Goal: Task Accomplishment & Management: Use online tool/utility

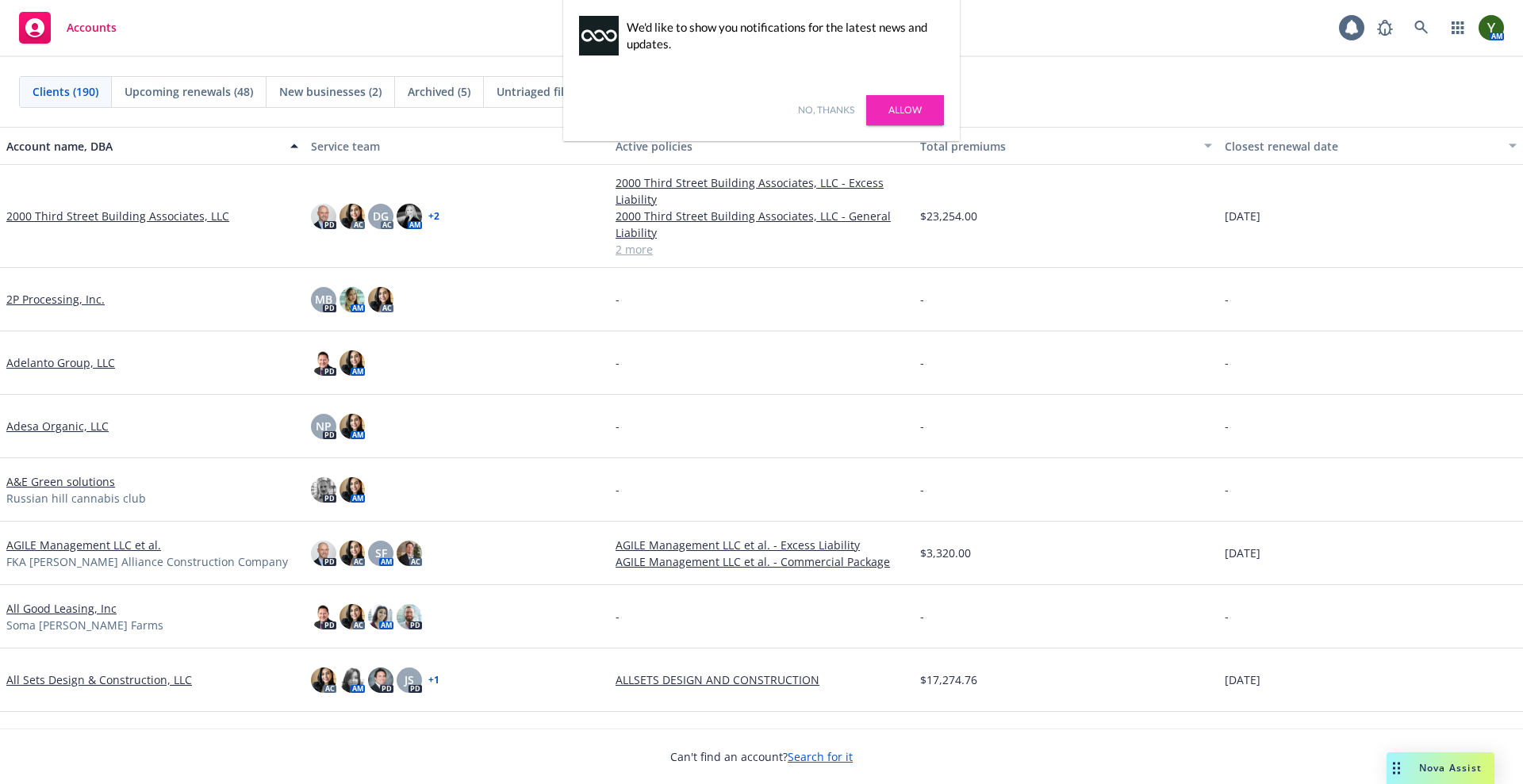
click at [827, 103] on link "No, thanks" at bounding box center [826, 111] width 56 height 15
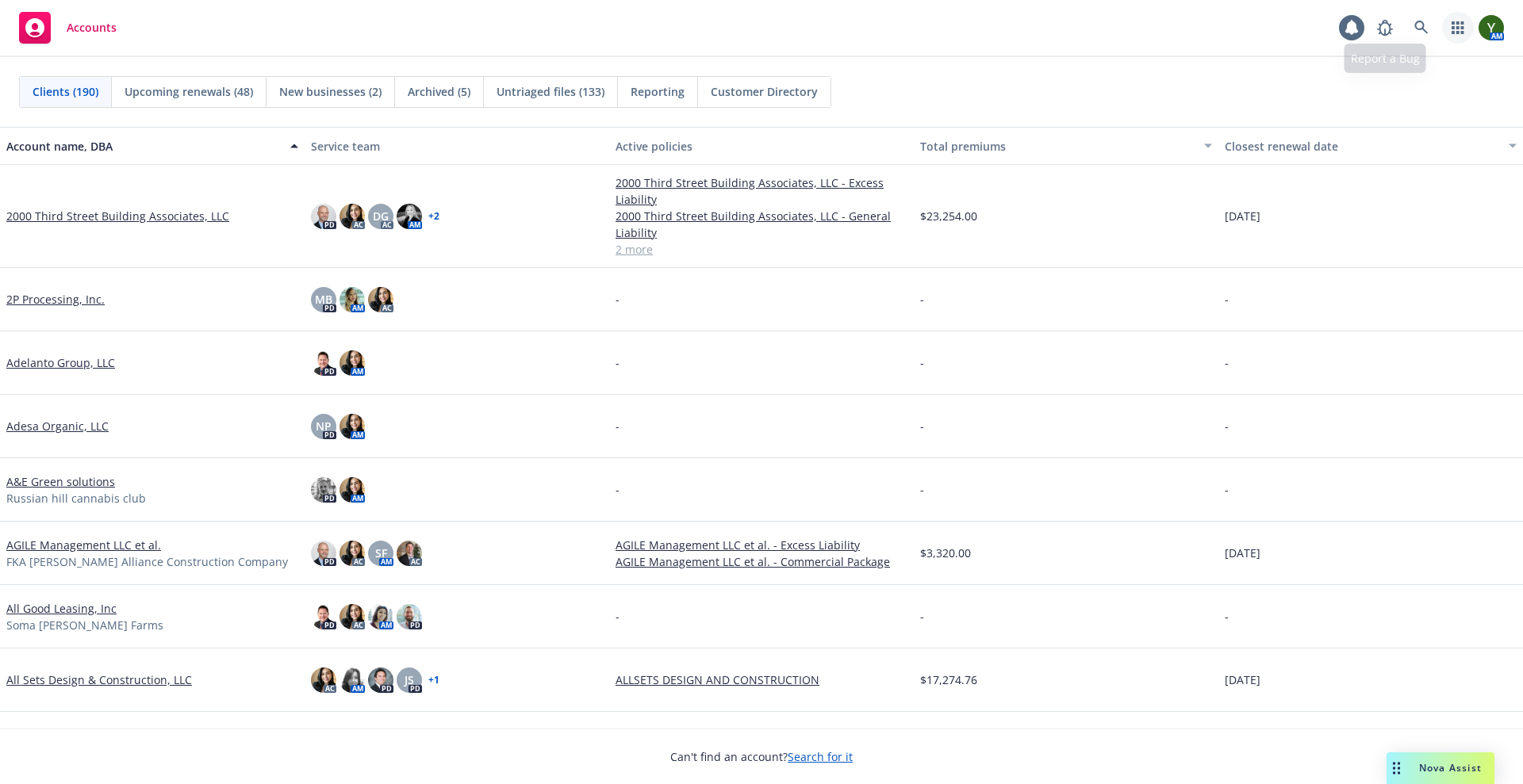
click at [1445, 27] on link "button" at bounding box center [1458, 27] width 32 height 32
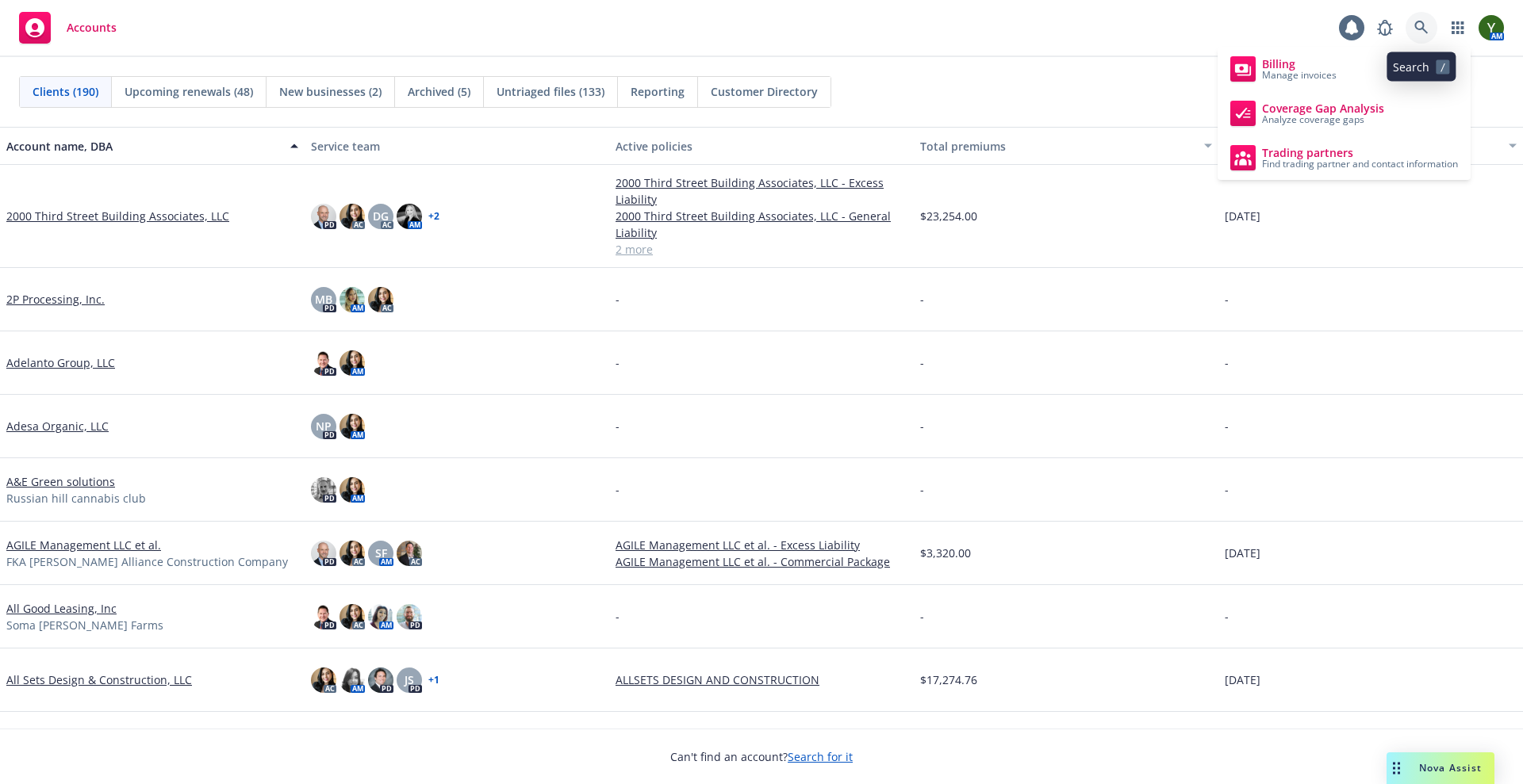
click at [1422, 27] on icon at bounding box center [1420, 27] width 14 height 14
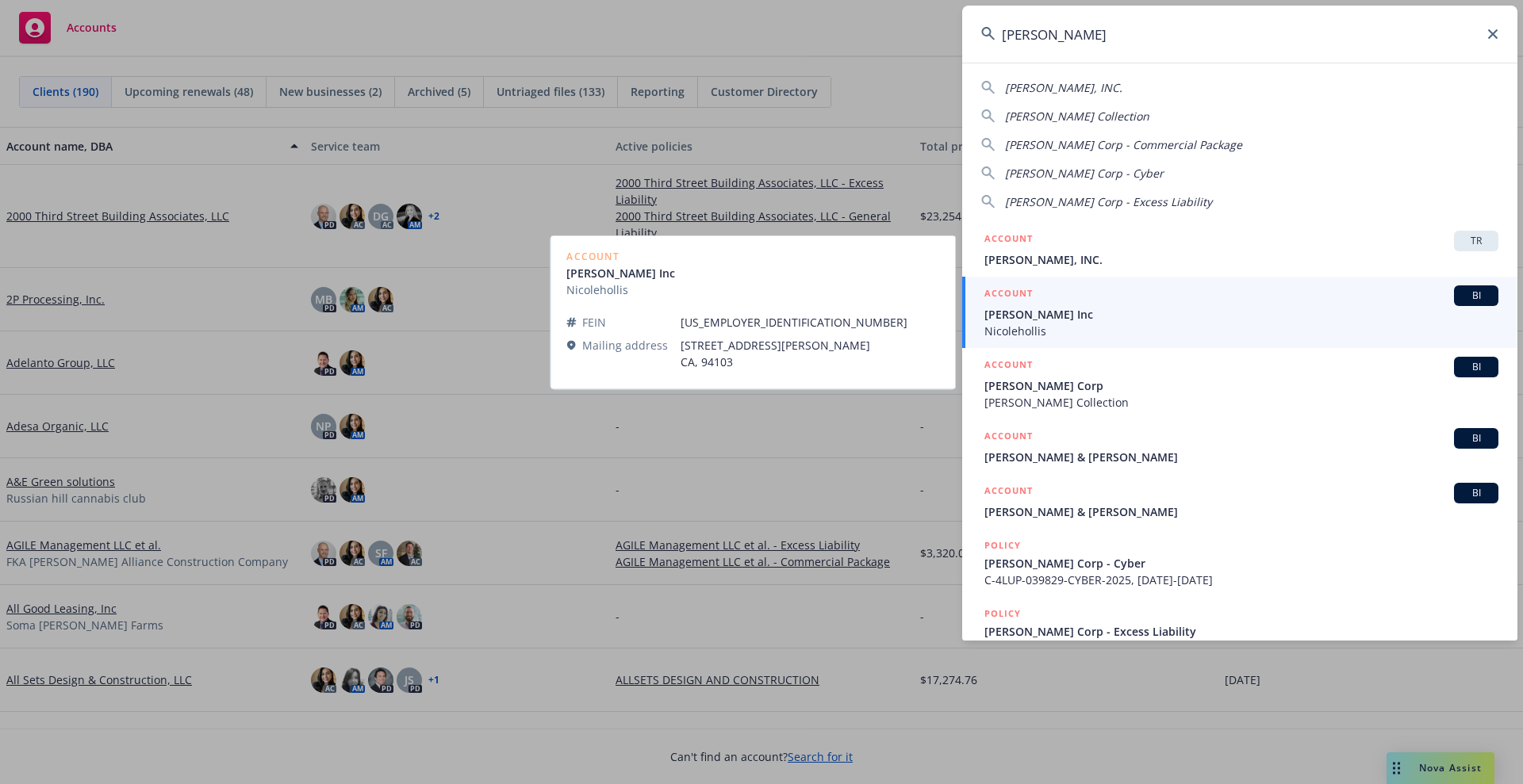
type input "nicole hollis"
click at [1144, 306] on span "[PERSON_NAME] Inc" at bounding box center [1241, 314] width 514 height 16
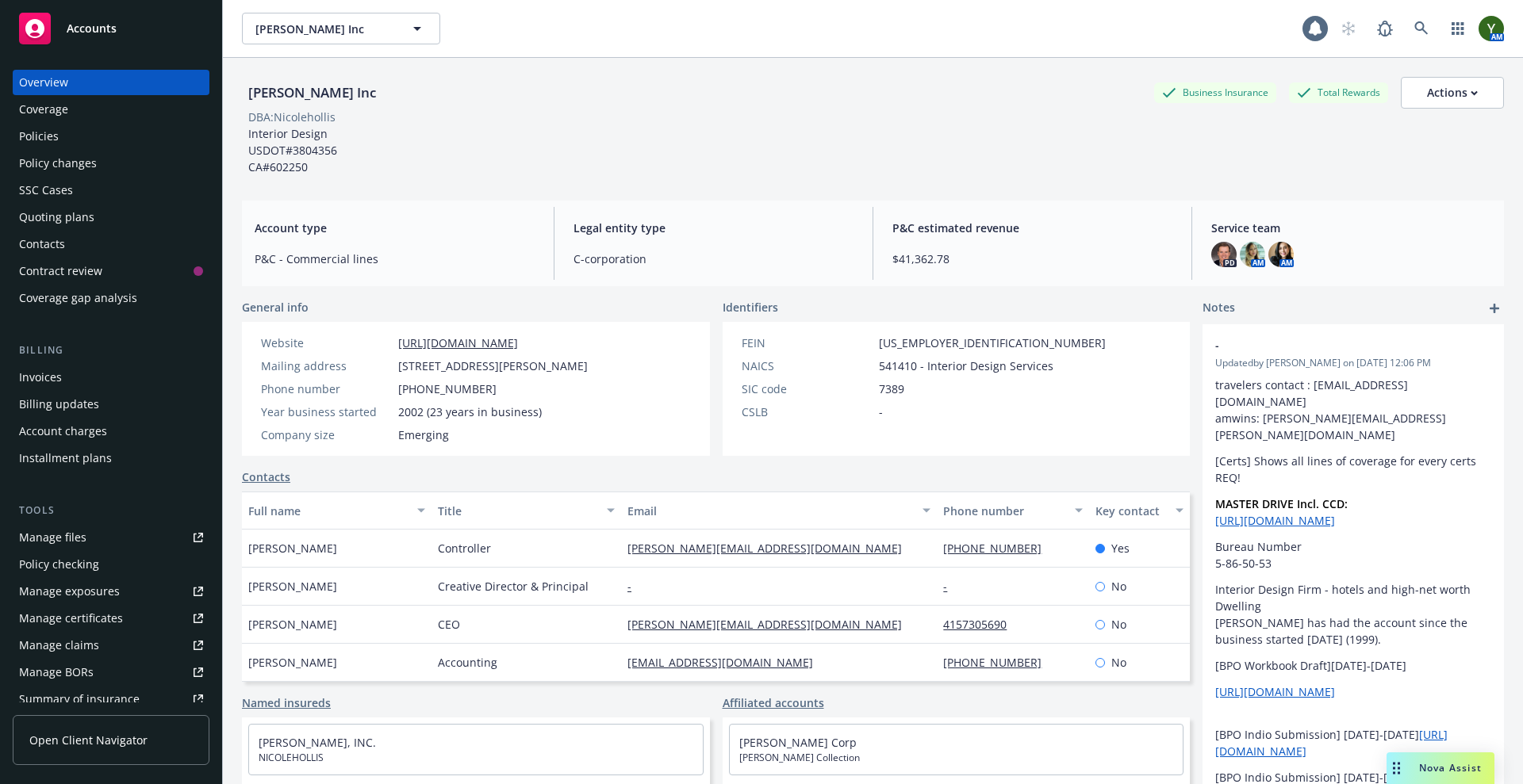
click at [51, 145] on div "Policies" at bounding box center [38, 136] width 39 height 26
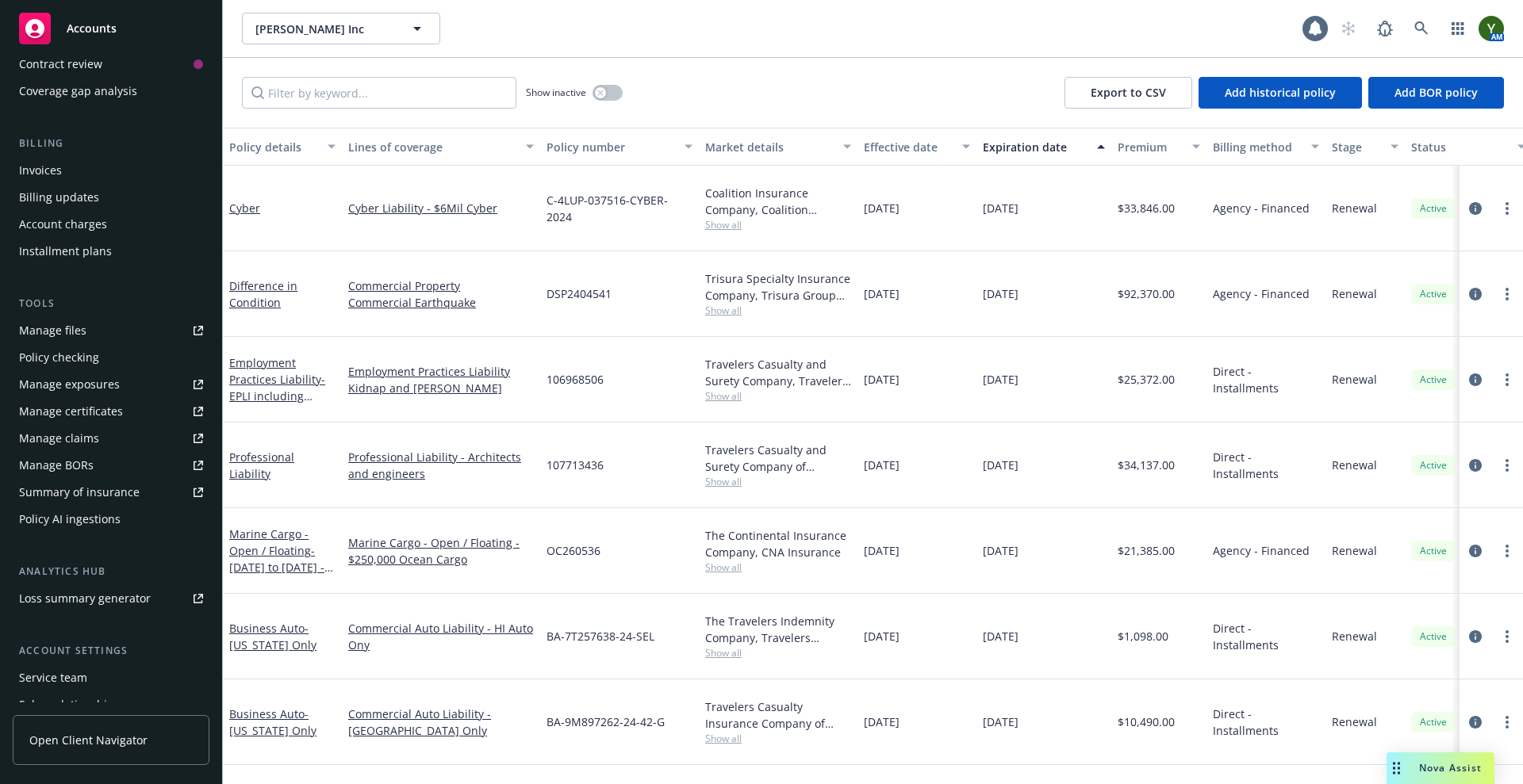
scroll to position [206, 0]
click at [62, 385] on div "Manage exposures" at bounding box center [70, 386] width 101 height 26
click at [351, 74] on div "Show inactive Export to CSV Add historical policy Add BOR policy" at bounding box center [872, 93] width 1300 height 70
click at [351, 86] on input "Filter by keyword..." at bounding box center [378, 93] width 274 height 32
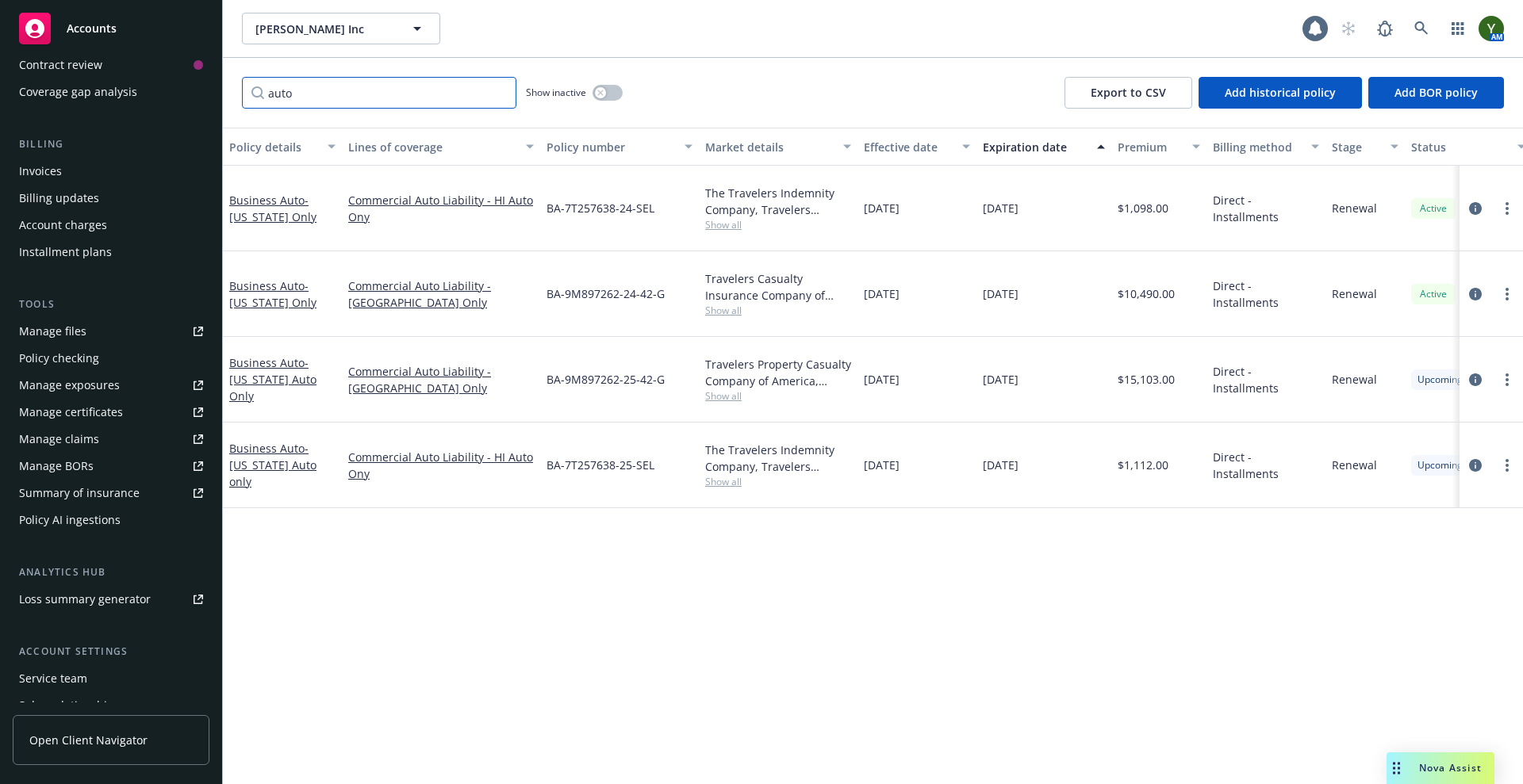
type input "auto"
click at [600, 288] on span "BA-9M897262-24-42-G" at bounding box center [605, 294] width 118 height 16
click at [595, 380] on span "BA-9M897262-25-42-G" at bounding box center [605, 379] width 118 height 16
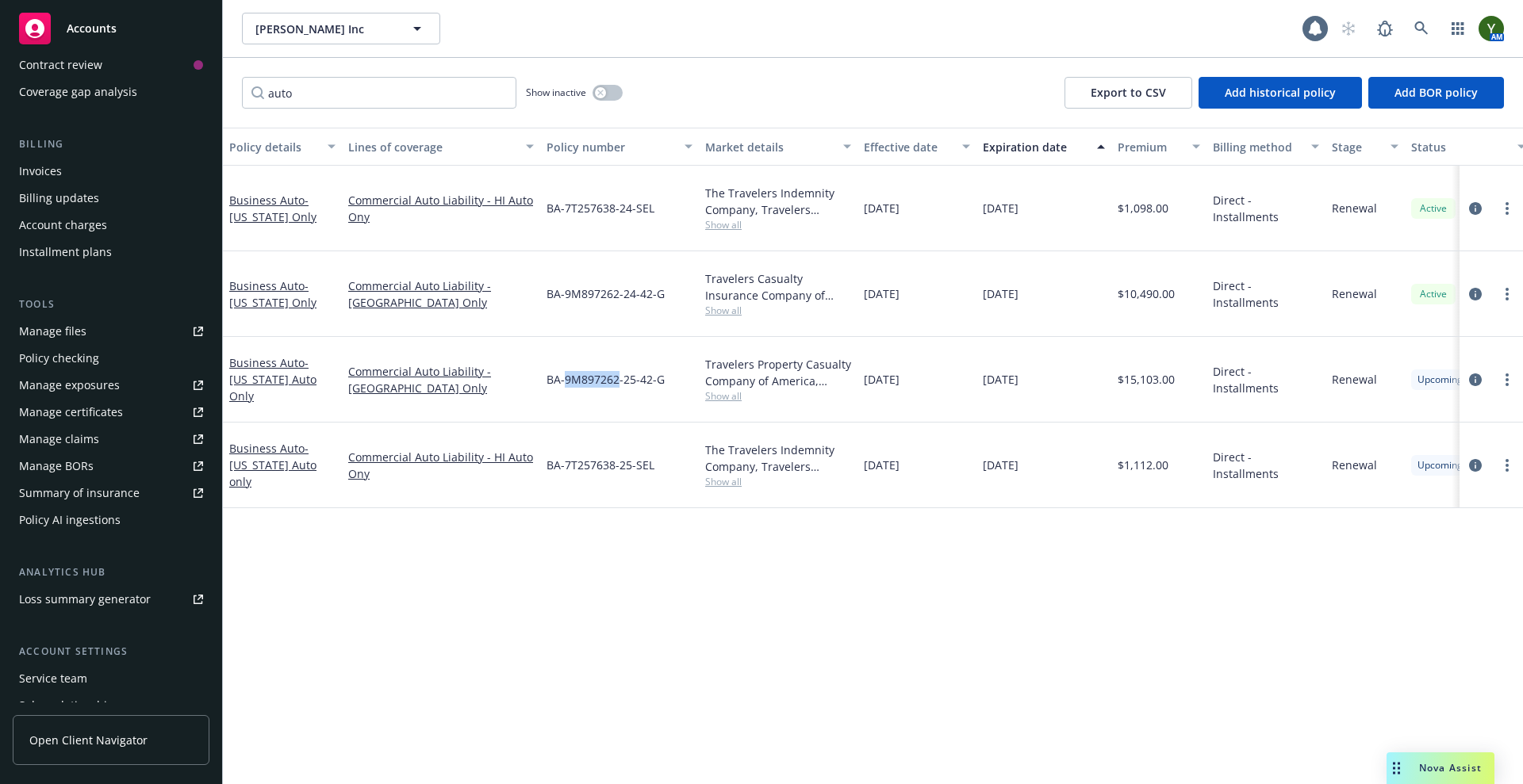
click at [595, 380] on span "BA-9M897262-25-42-G" at bounding box center [605, 379] width 118 height 16
copy span "BA-9M897262-25-42-G"
click at [1474, 381] on icon "circleInformation" at bounding box center [1475, 380] width 13 height 13
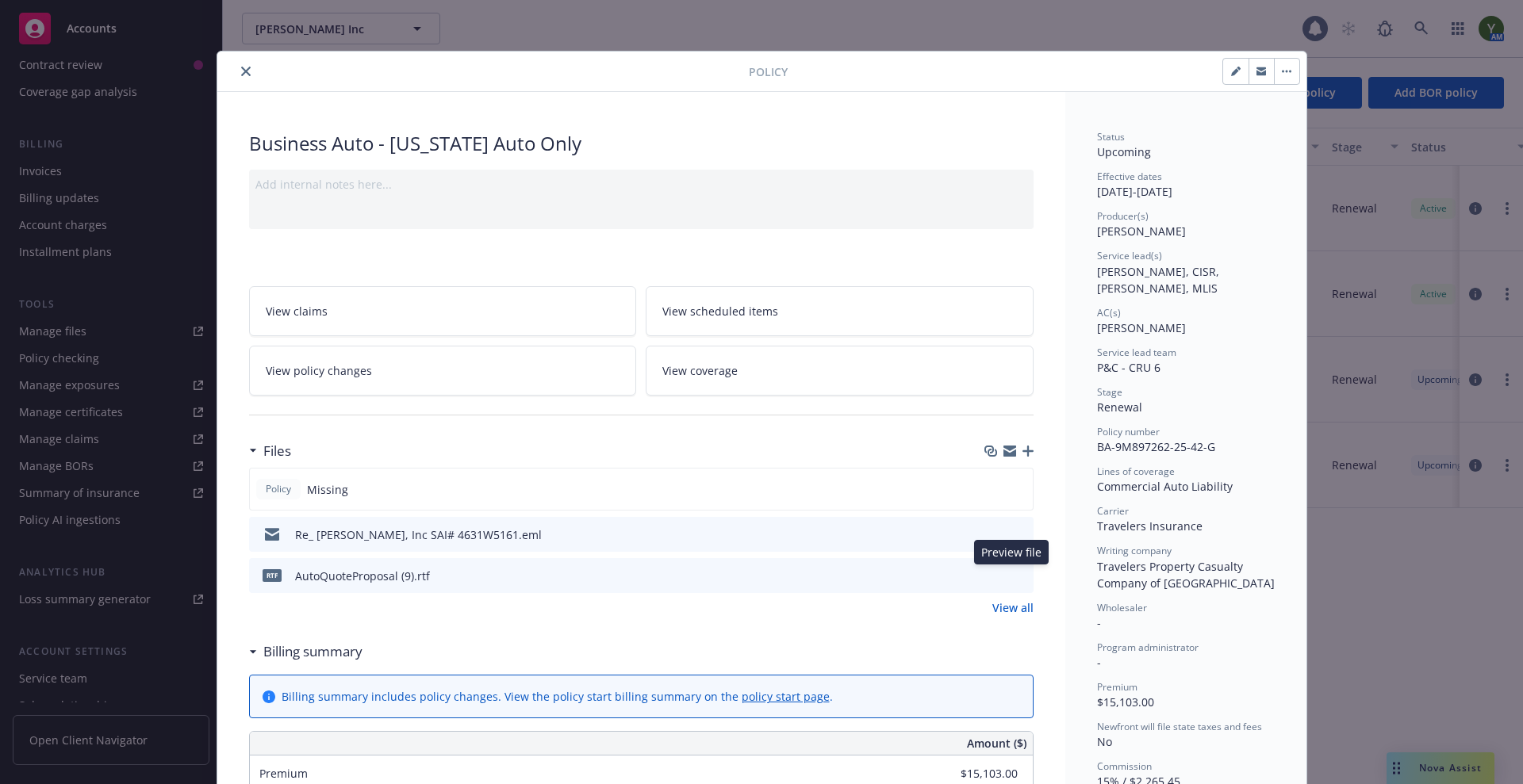
click at [1016, 572] on icon "preview file" at bounding box center [1019, 575] width 15 height 11
click at [241, 72] on icon "close" at bounding box center [246, 71] width 9 height 9
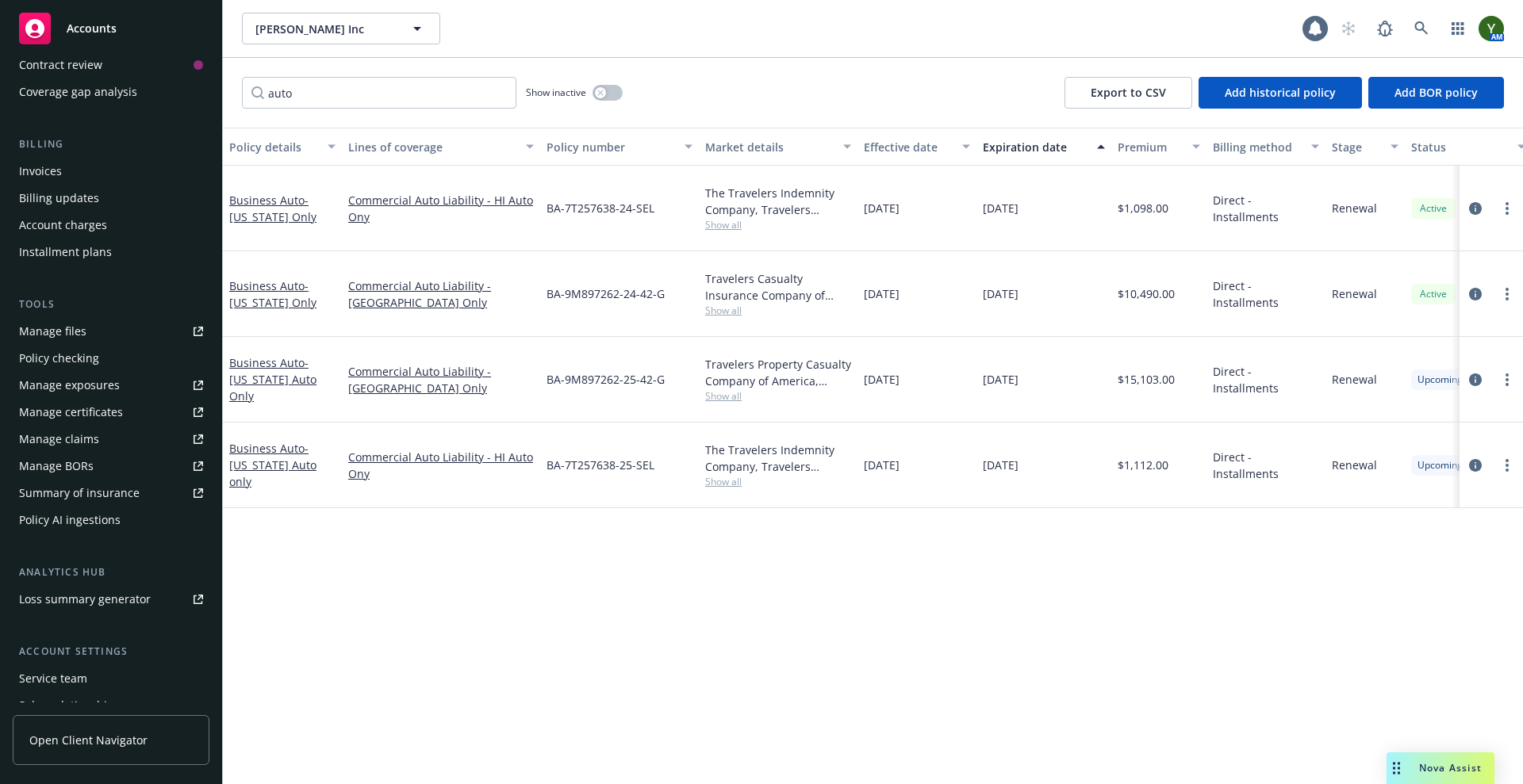
click at [628, 469] on span "BA-7T257638-25-SEL" at bounding box center [600, 465] width 108 height 16
click at [608, 458] on span "BA-7T257638-25-SEL" at bounding box center [600, 465] width 108 height 16
copy span "BA-7T257638-25-SEL"
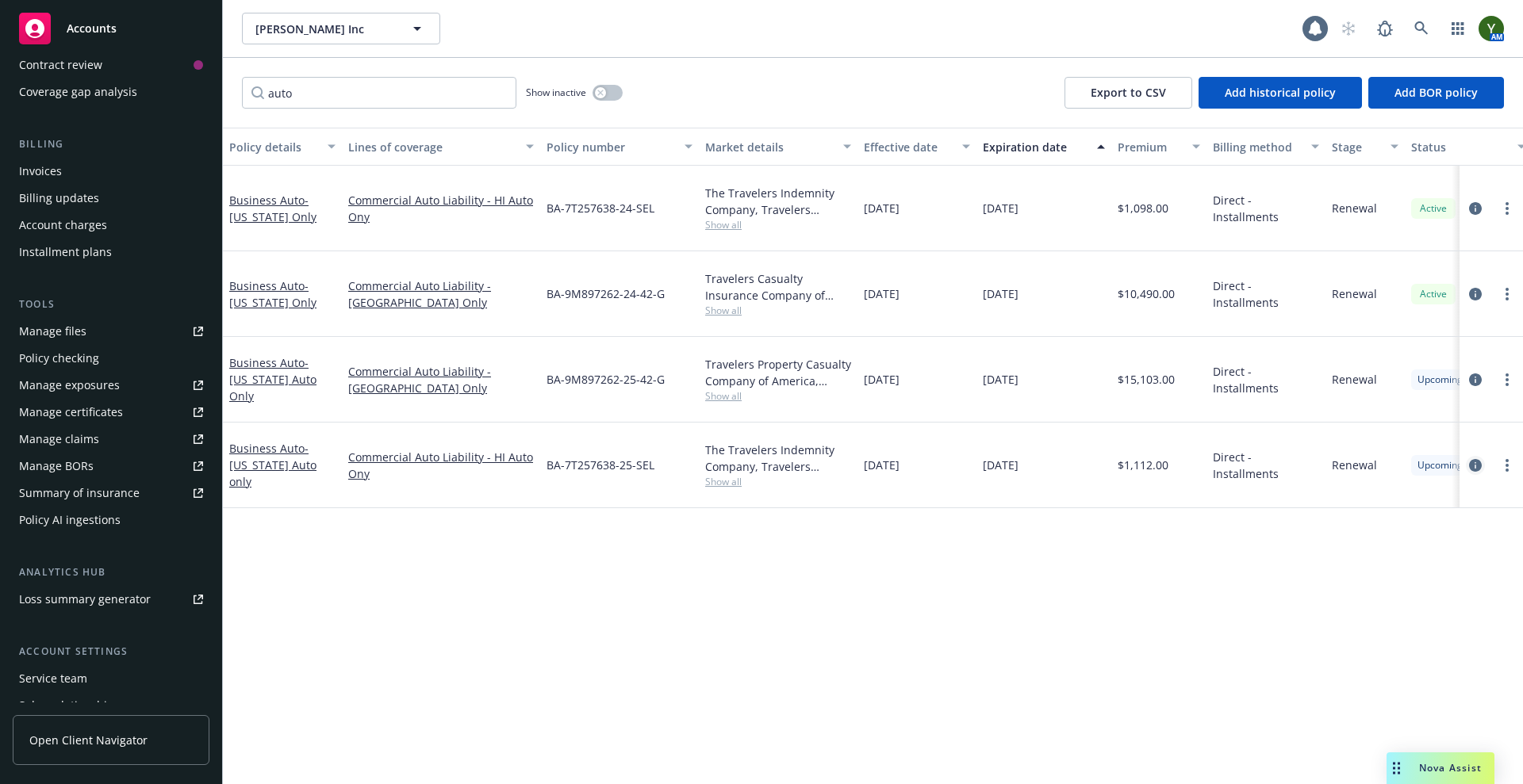
click at [1474, 467] on icon "circleInformation" at bounding box center [1475, 465] width 13 height 13
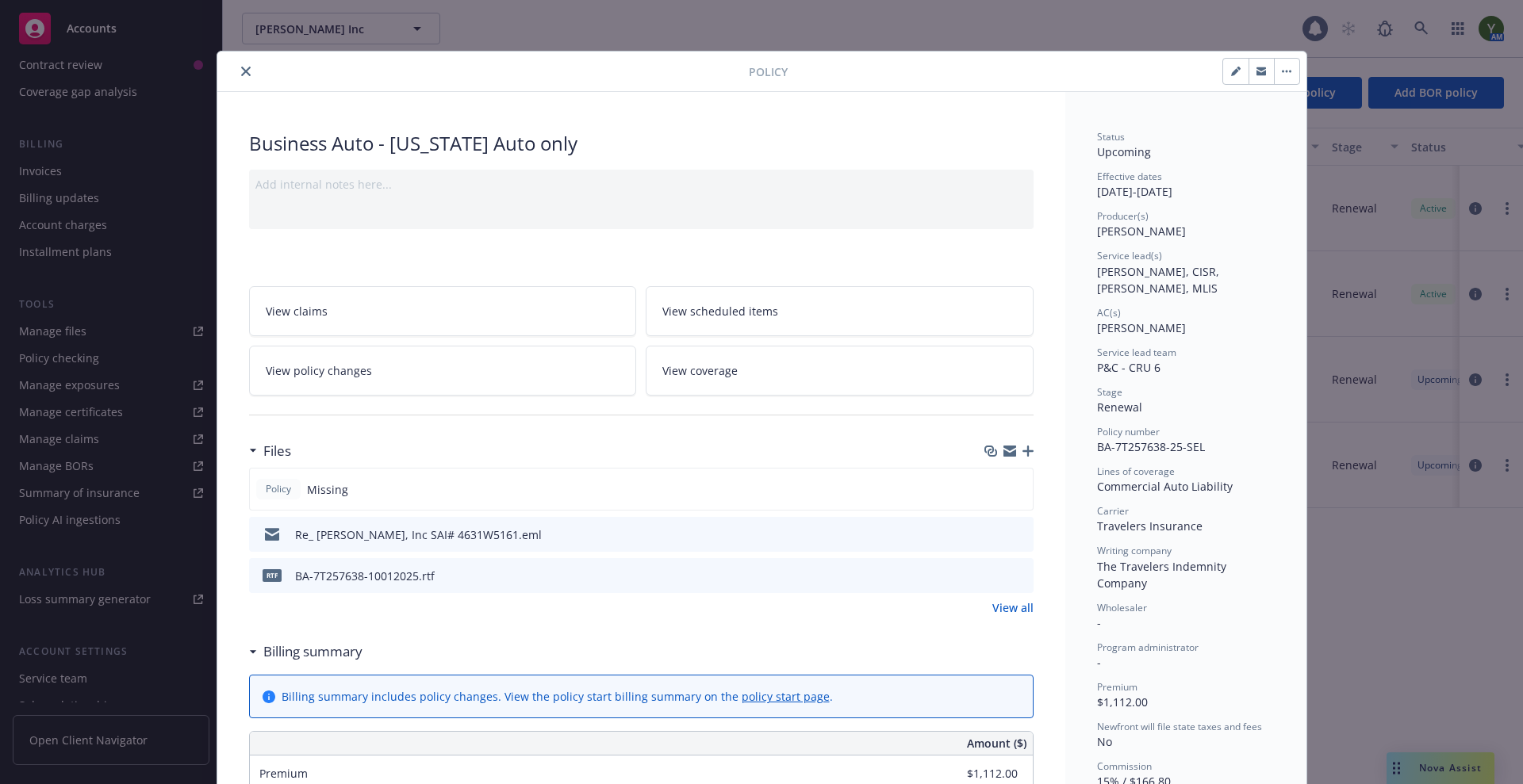
click at [1012, 575] on icon "preview file" at bounding box center [1019, 575] width 15 height 11
click at [236, 68] on button "close" at bounding box center [246, 71] width 19 height 19
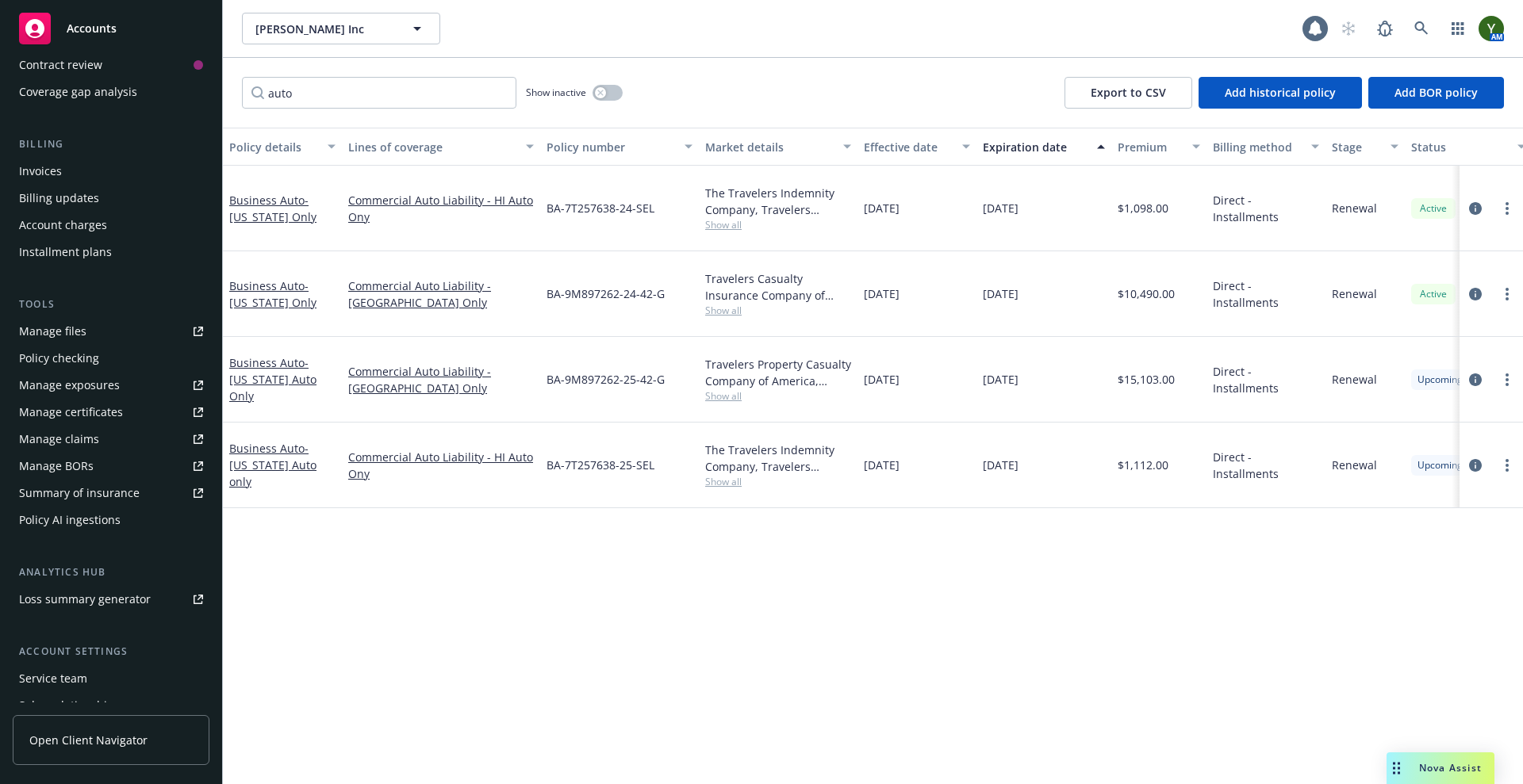
click at [97, 326] on link "Manage files" at bounding box center [111, 332] width 197 height 26
click at [111, 369] on div "Policy checking" at bounding box center [111, 358] width 184 height 26
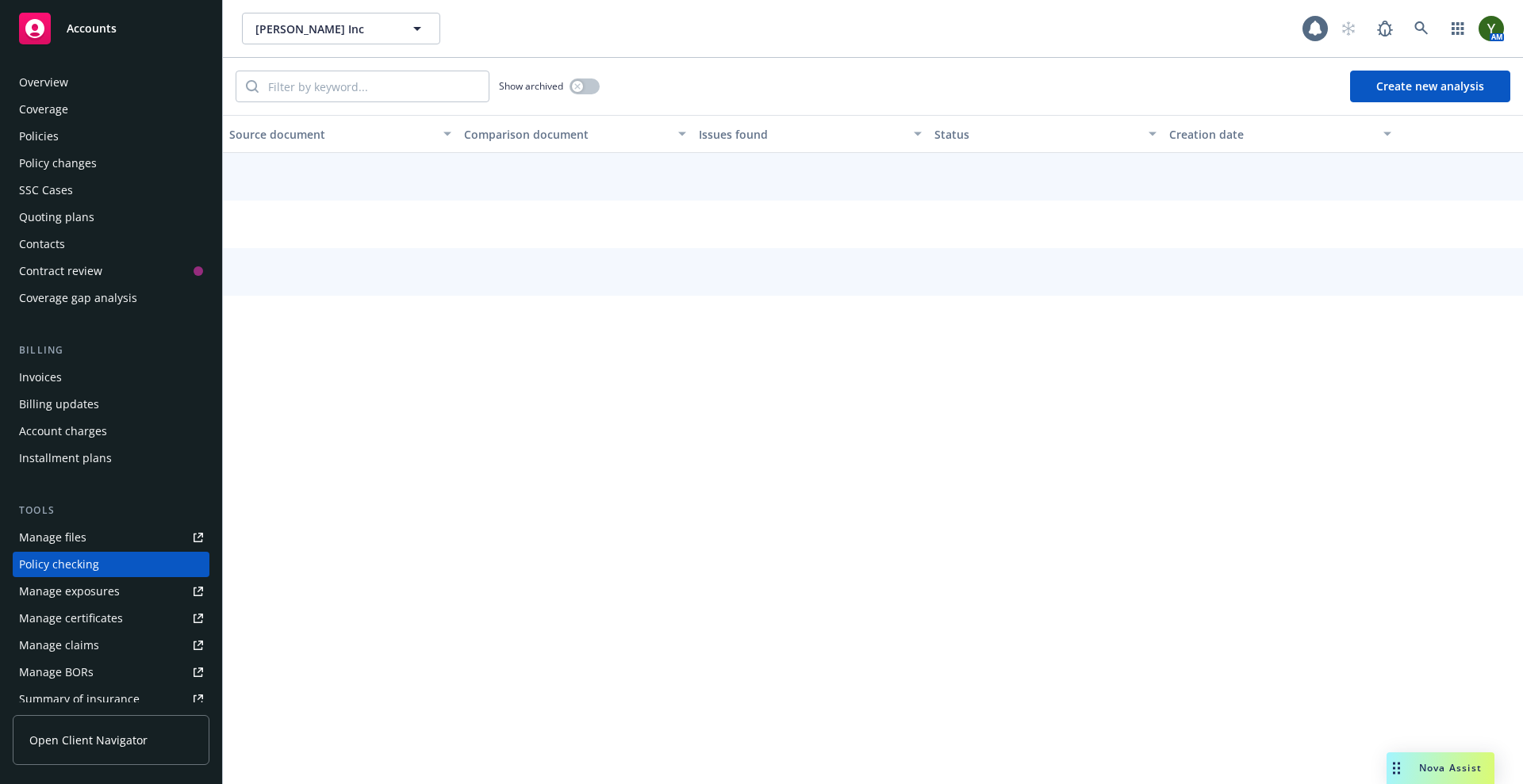
scroll to position [147, 0]
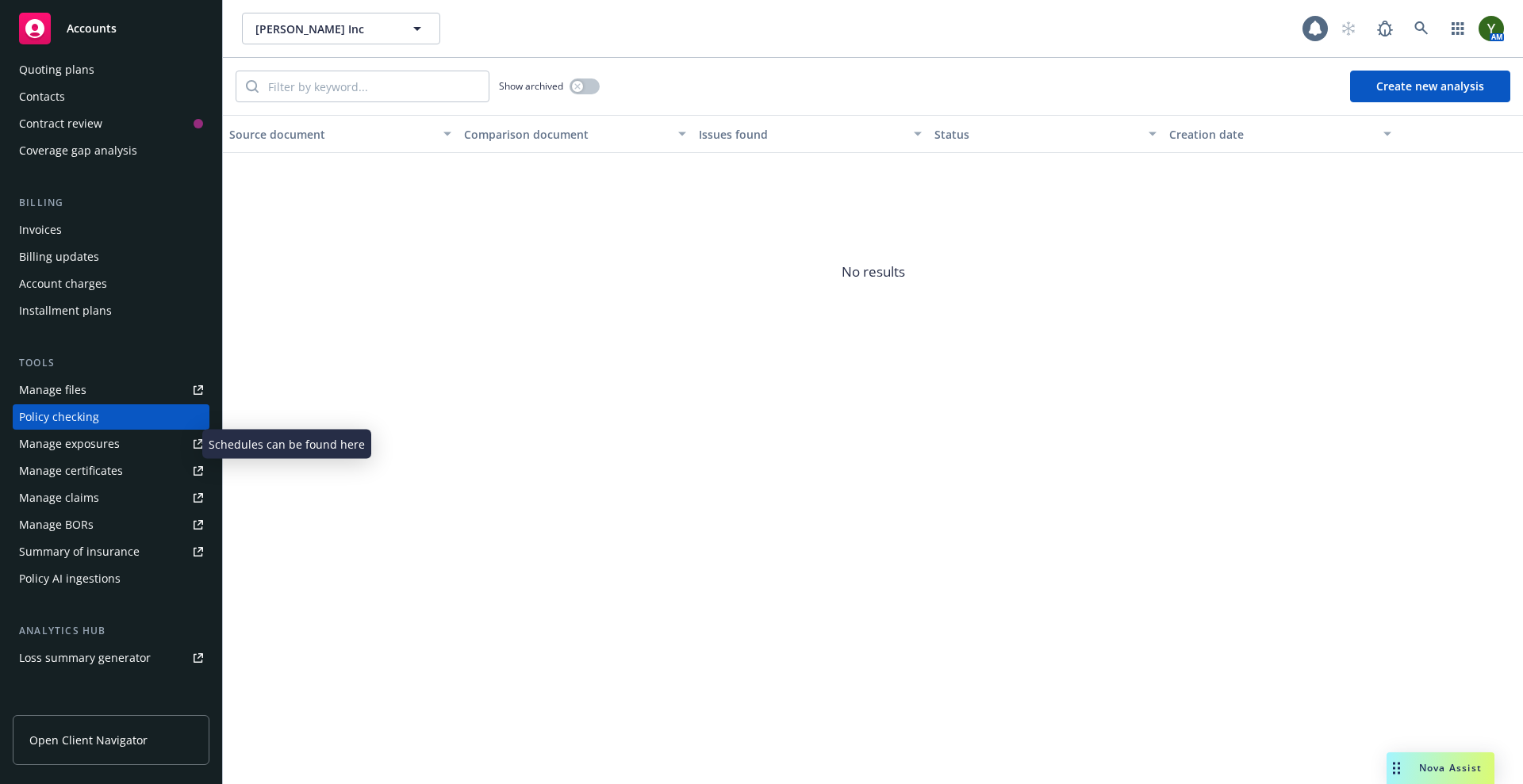
click at [94, 443] on div "Manage exposures" at bounding box center [70, 444] width 101 height 26
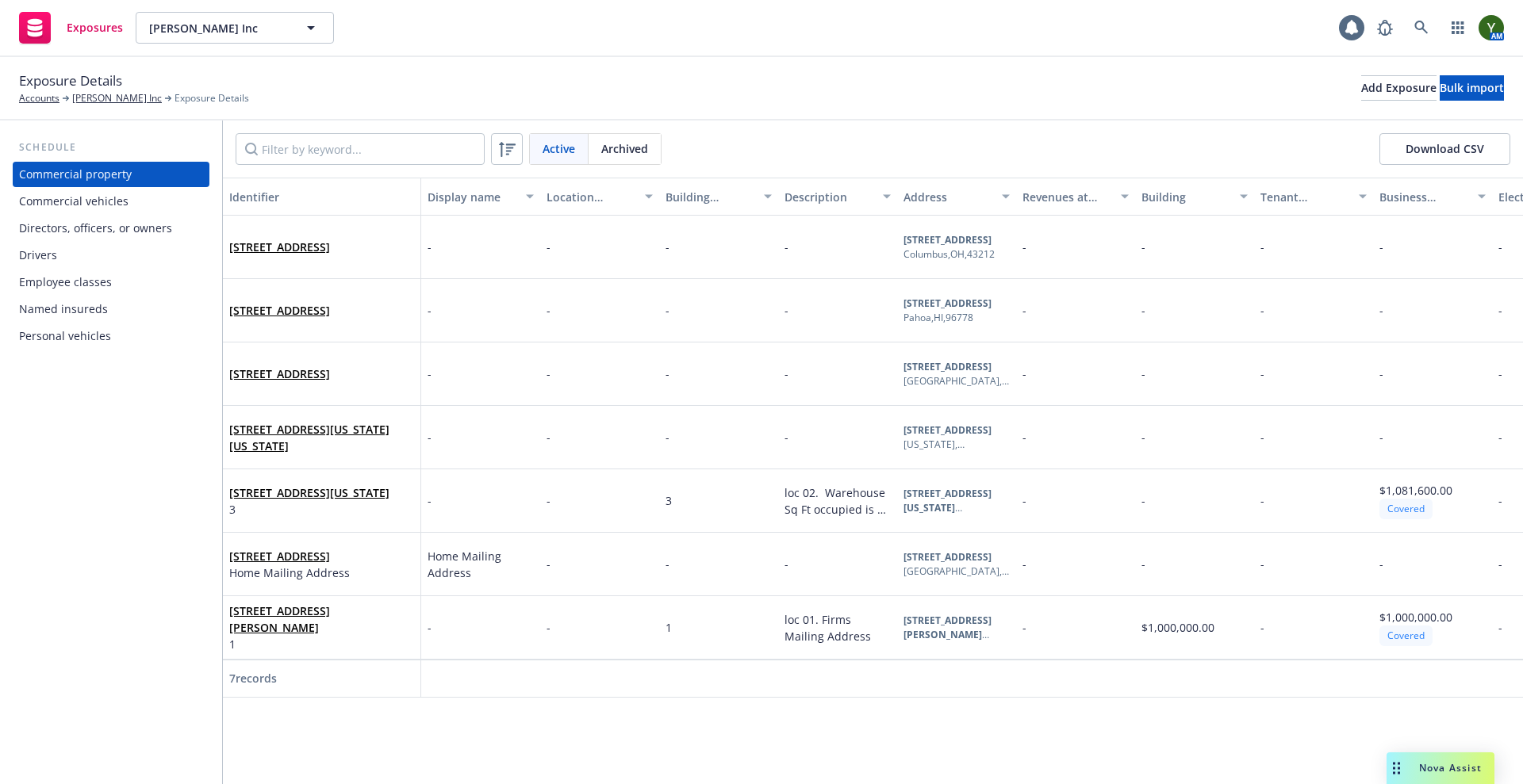
click at [92, 214] on div "Commercial property Commercial vehicles Directors, officers, or owners Drivers …" at bounding box center [111, 256] width 197 height 187
click at [92, 212] on div "Commercial vehicles" at bounding box center [73, 201] width 109 height 26
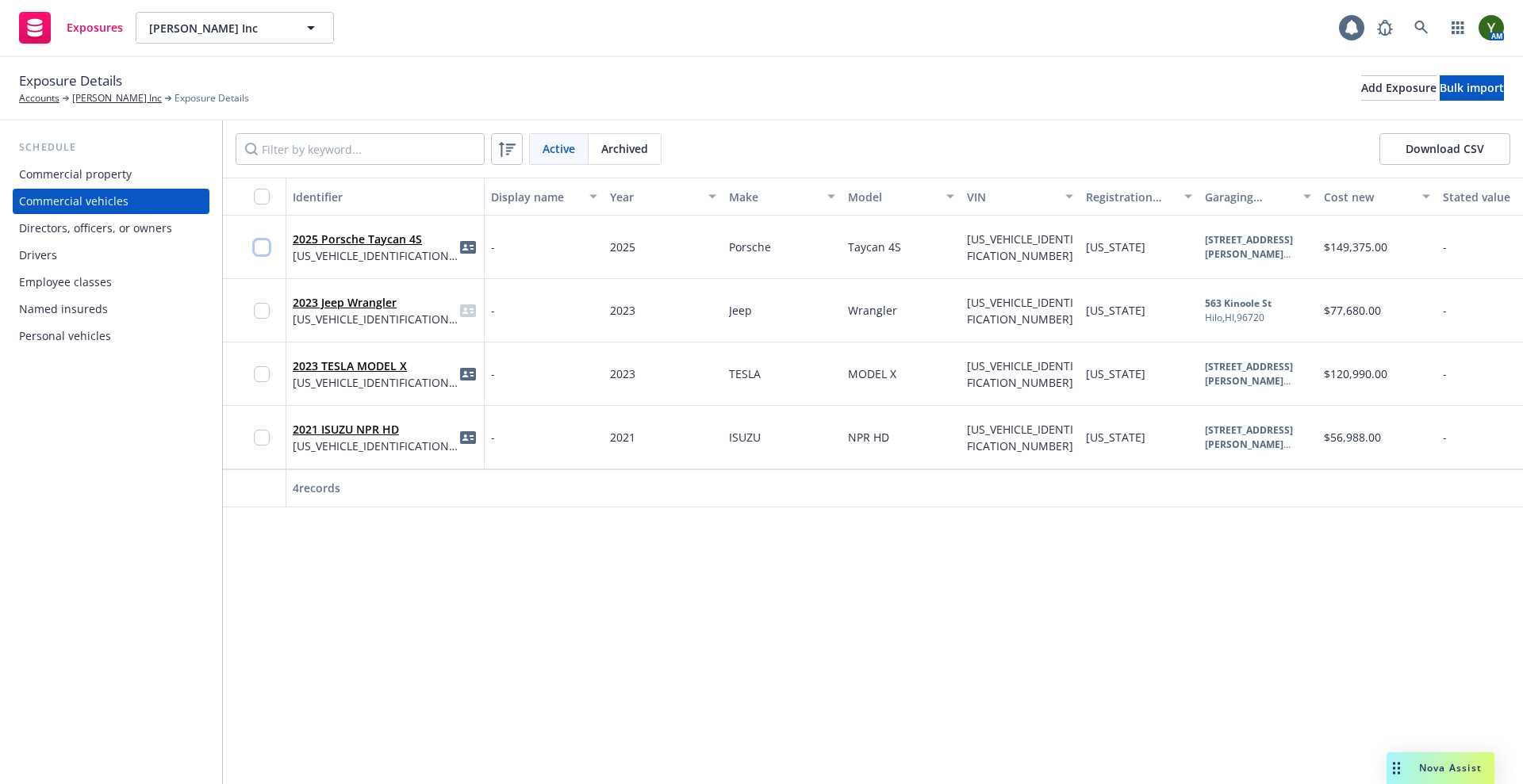
click at [255, 245] on input "checkbox" at bounding box center [261, 246] width 16 height 16
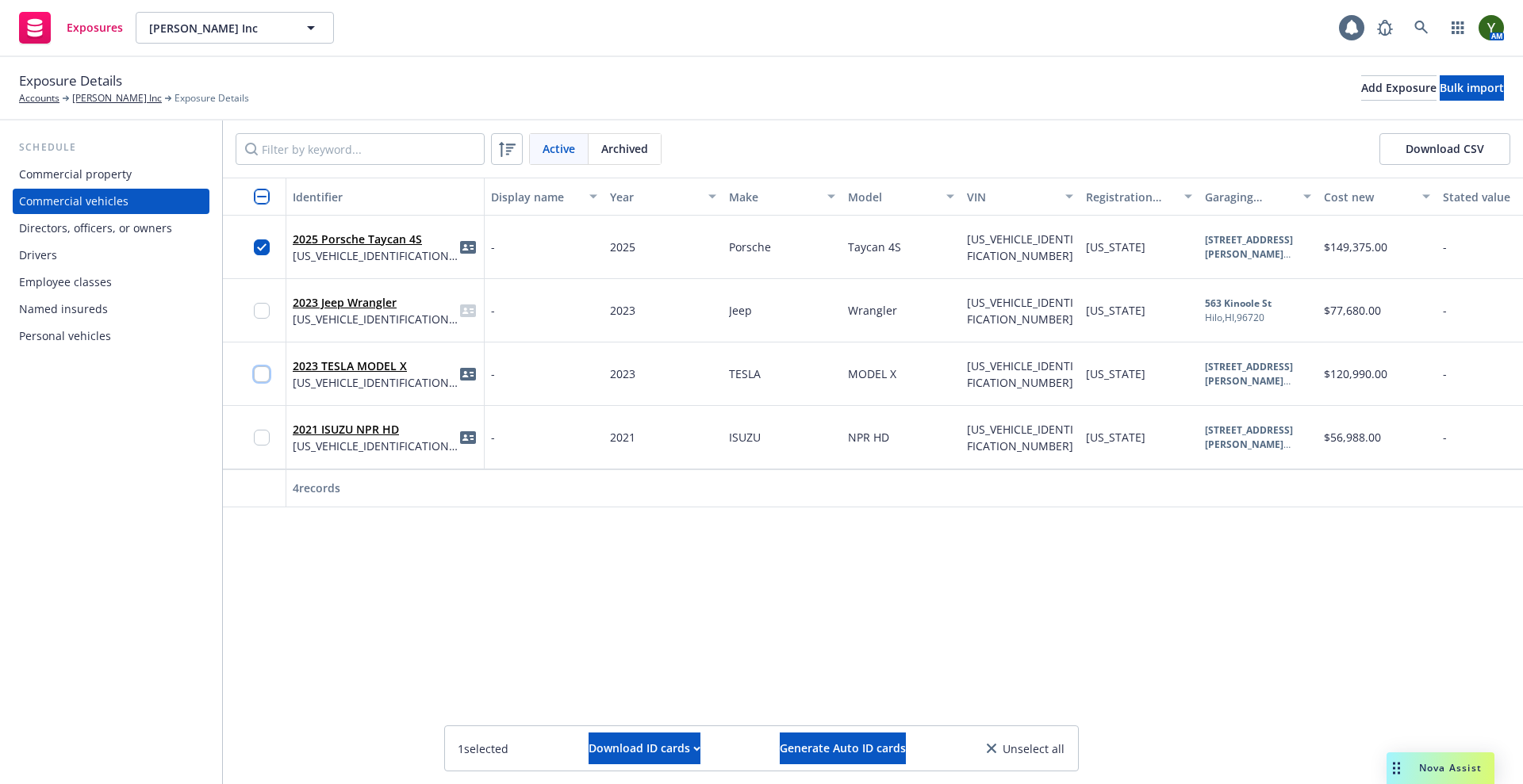
click at [263, 366] on input "checkbox" at bounding box center [261, 374] width 16 height 16
click at [257, 442] on input "checkbox" at bounding box center [261, 437] width 16 height 16
click at [812, 752] on span "Generate Auto ID cards" at bounding box center [843, 747] width 126 height 15
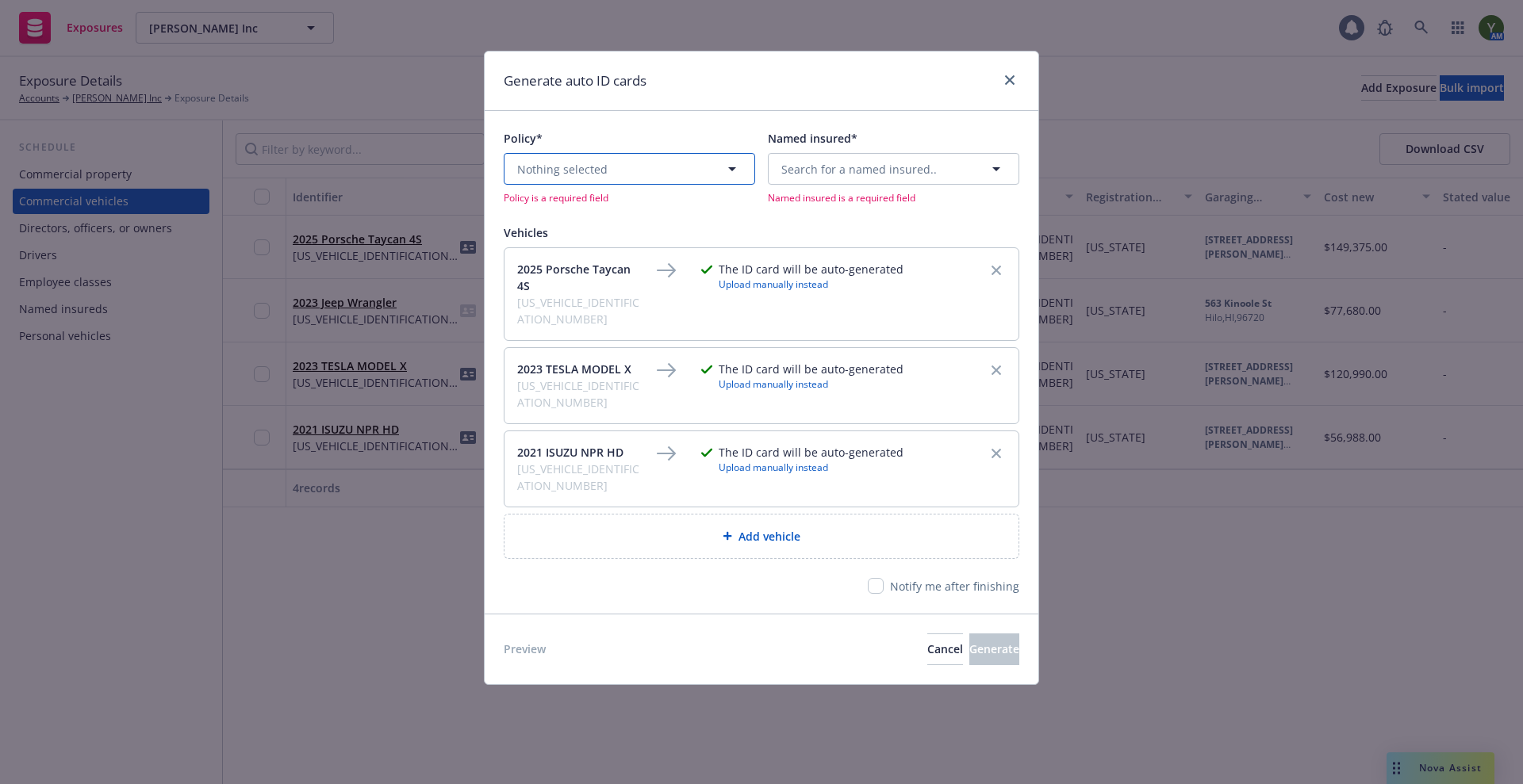
click at [653, 180] on button "Nothing selected" at bounding box center [630, 169] width 251 height 32
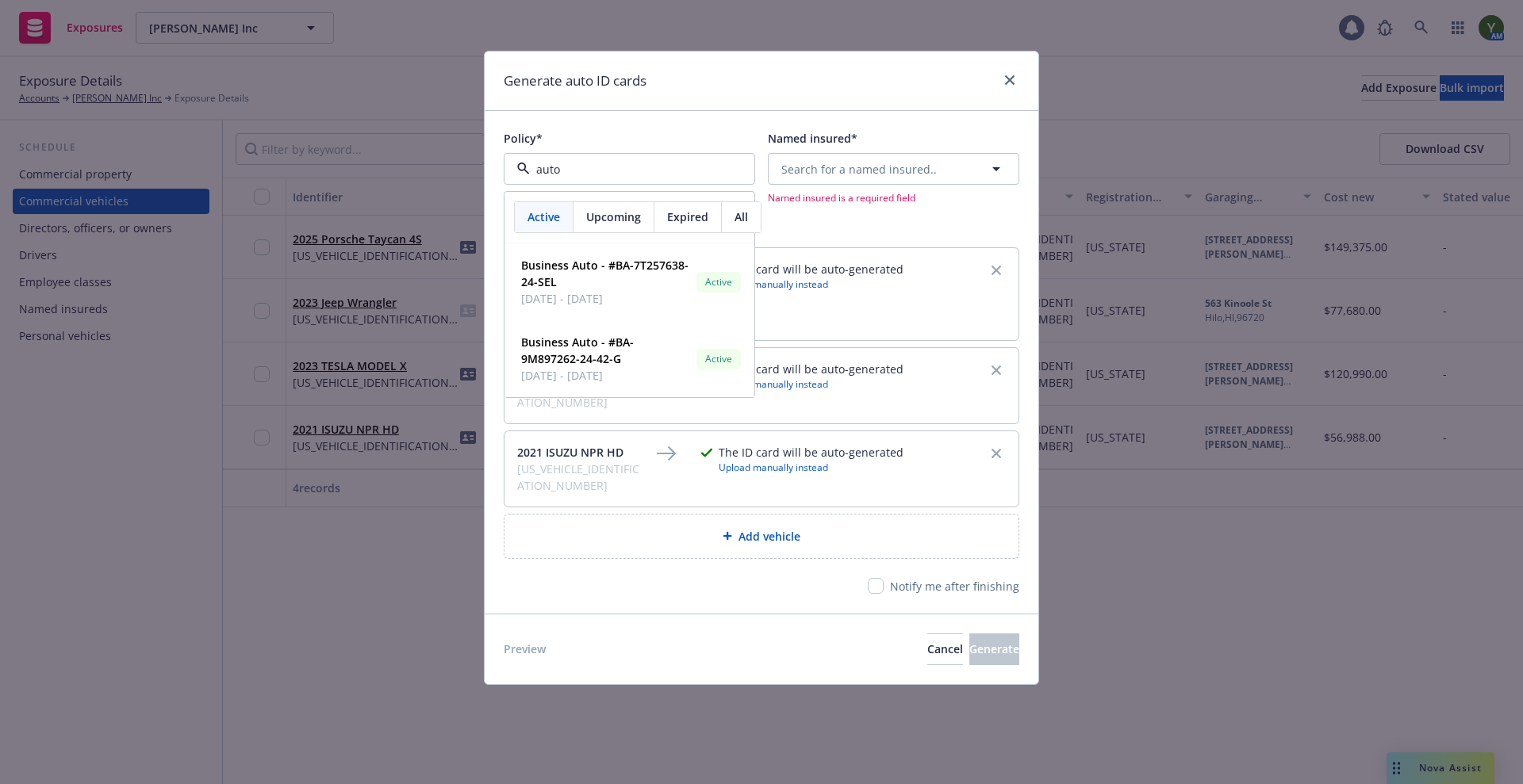
type input "auto"
click at [642, 224] on div "Upcoming" at bounding box center [614, 217] width 81 height 30
click at [565, 693] on div "Generate auto ID cards Policy* auto Active Upcoming Expired All Business Auto -…" at bounding box center [762, 392] width 1523 height 784
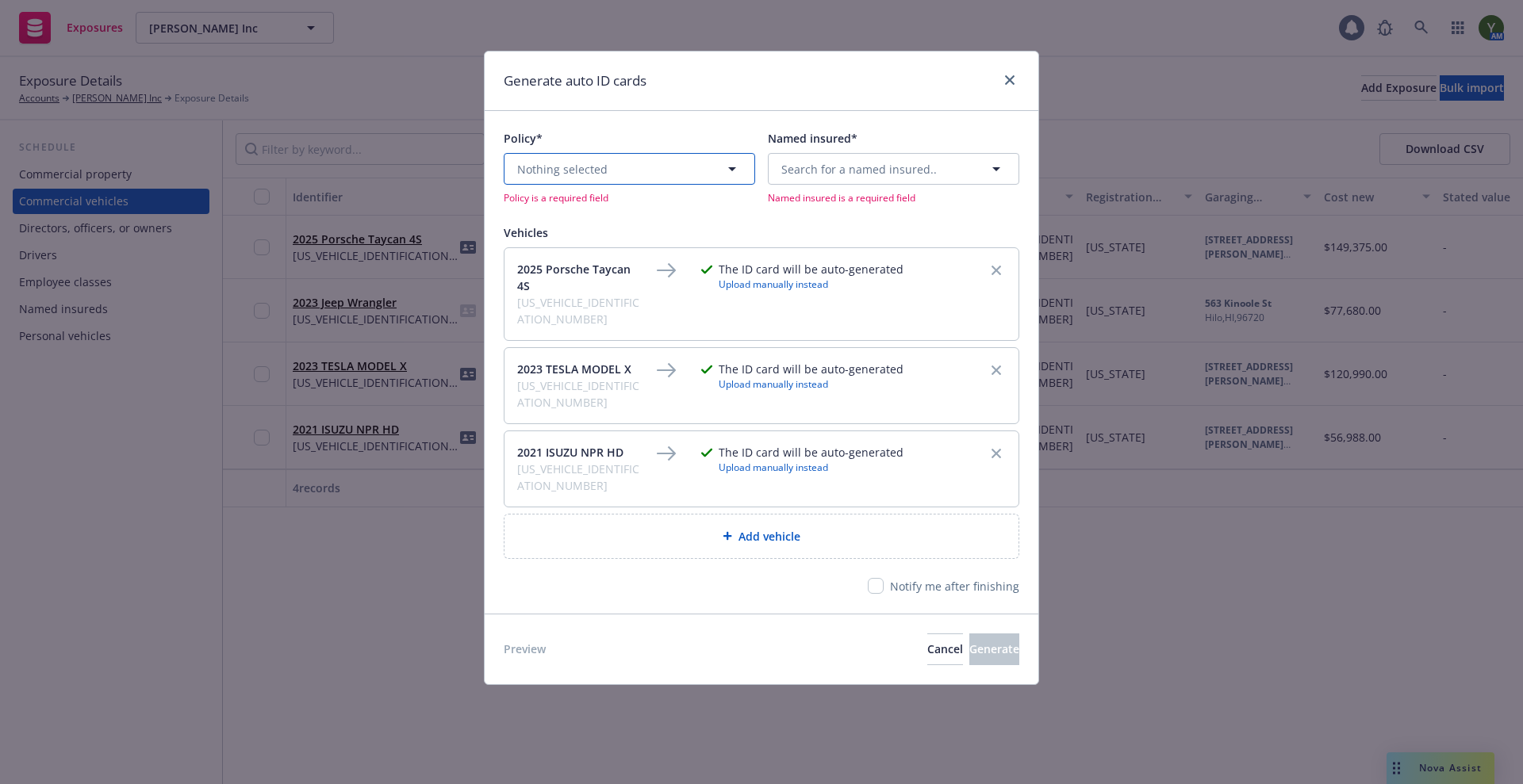
click at [646, 176] on button "Nothing selected" at bounding box center [630, 169] width 251 height 32
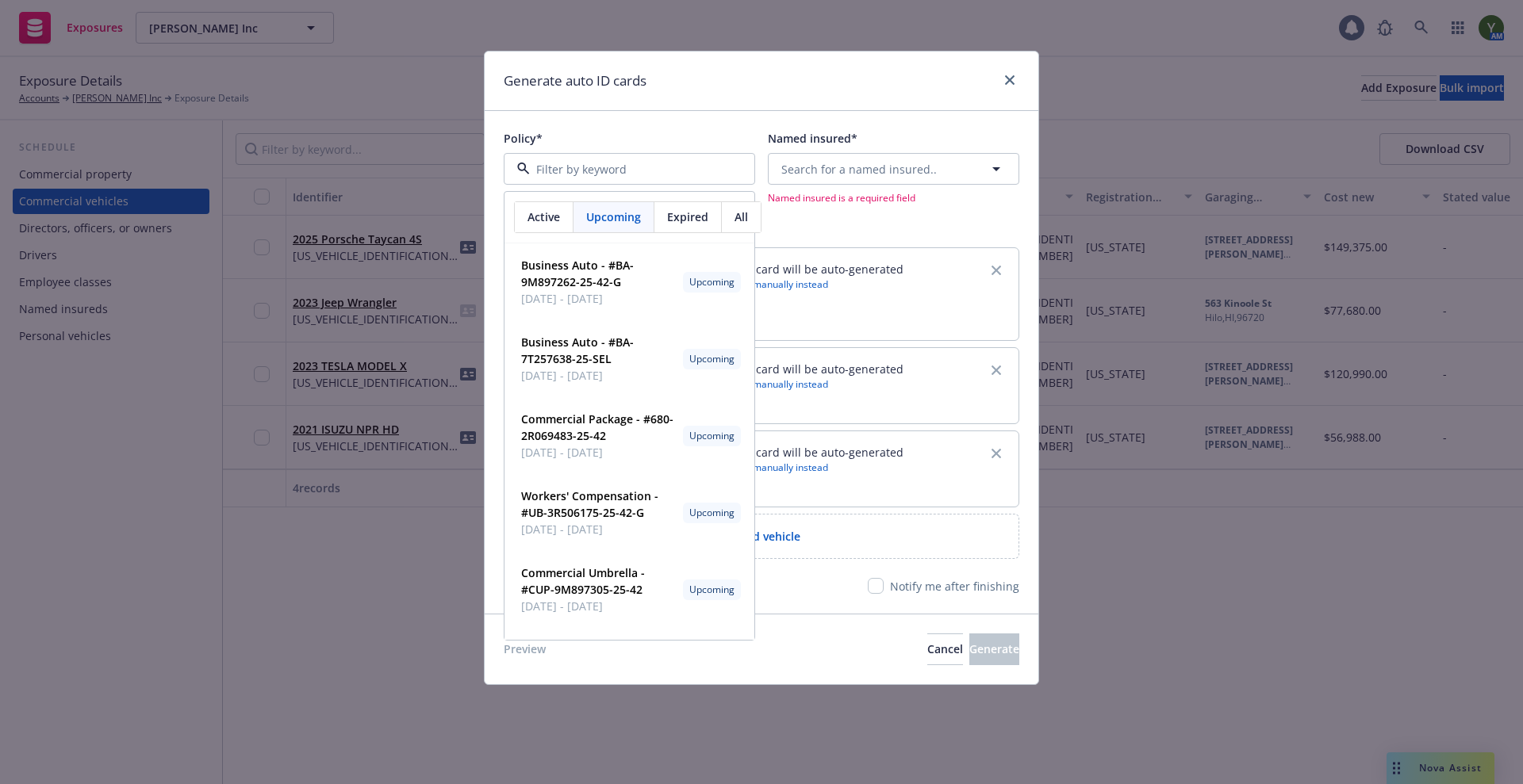
paste input "BA-9M897262-25-42-G"
type input "BA-9M897262-25-42-G"
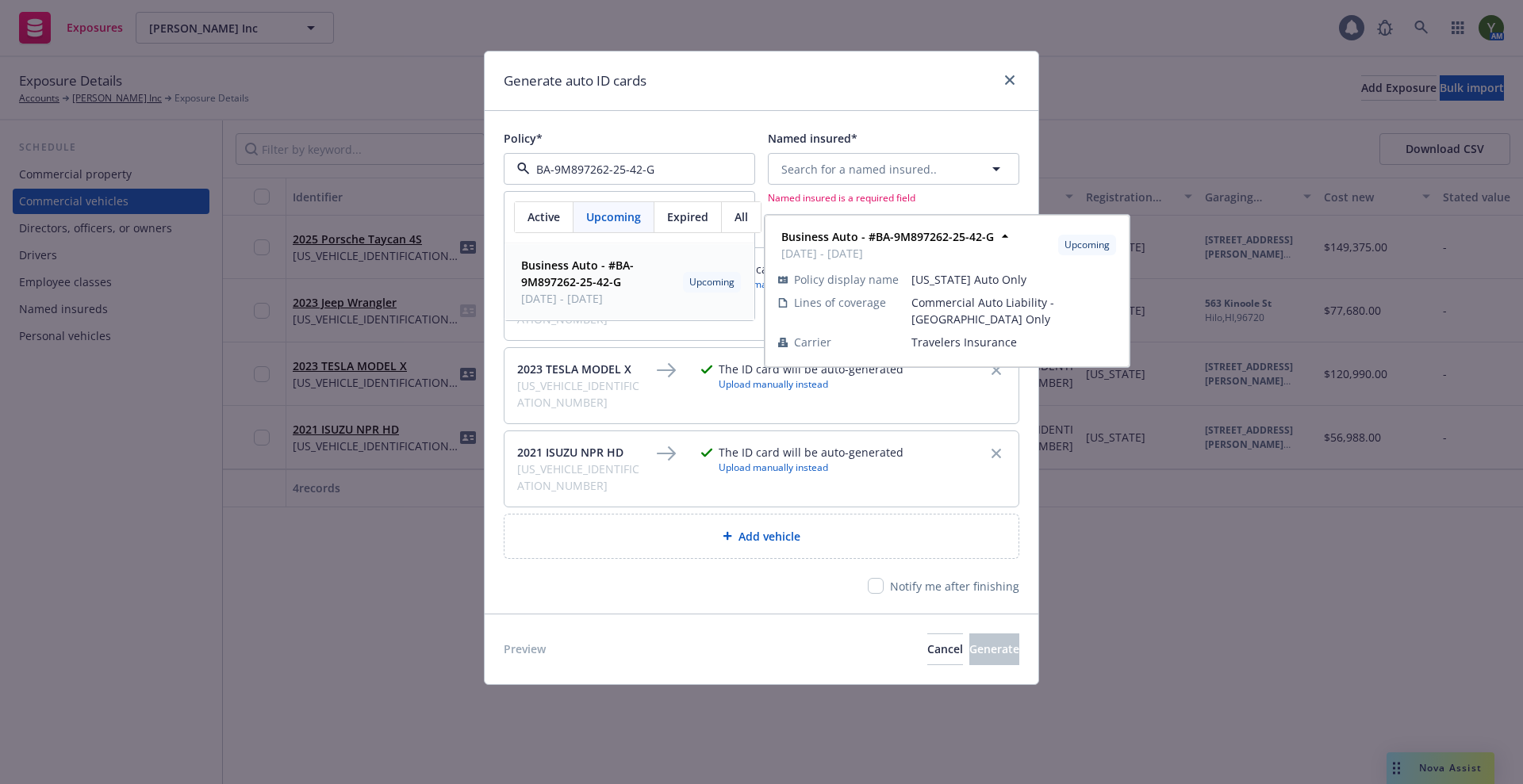
click at [575, 276] on strong "Business Auto - #BA-9M897262-25-42-G" at bounding box center [577, 273] width 113 height 32
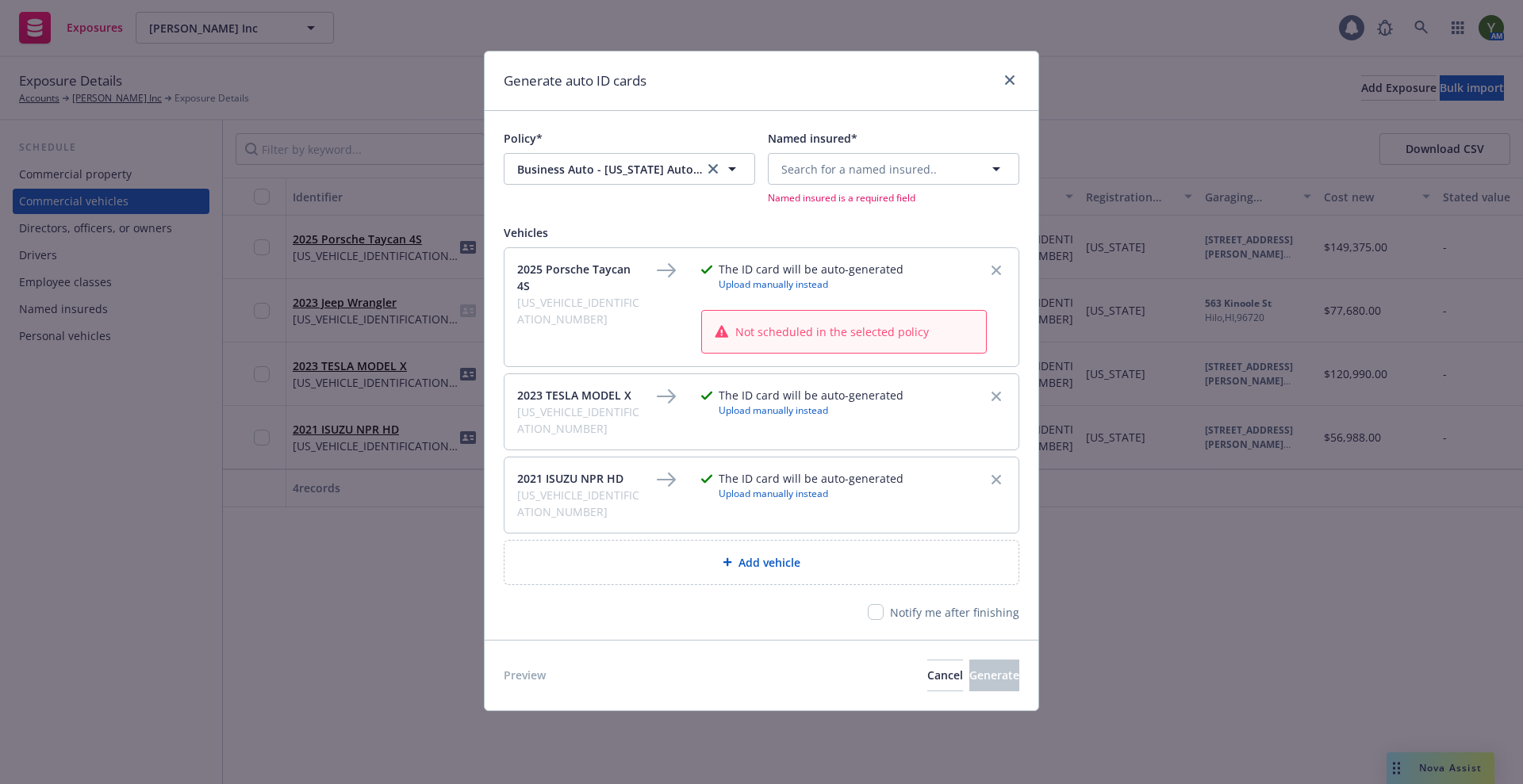
click at [838, 149] on div "Named insured* Search for a named insured.. Named insured is a required field" at bounding box center [893, 167] width 251 height 74
click at [849, 171] on span "Search for a named insured.." at bounding box center [860, 169] width 156 height 16
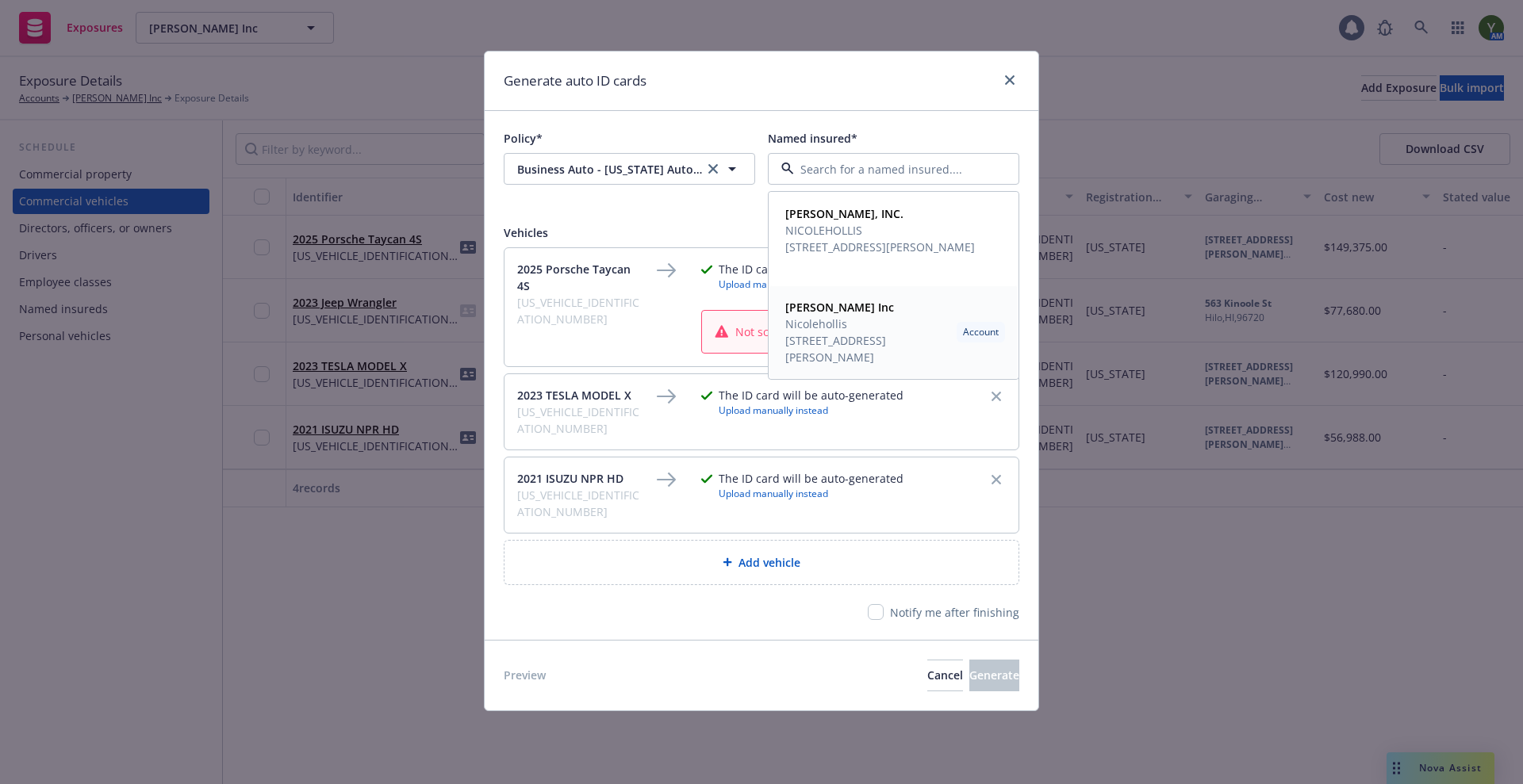
click at [836, 327] on span "Nicolehollis" at bounding box center [868, 324] width 165 height 16
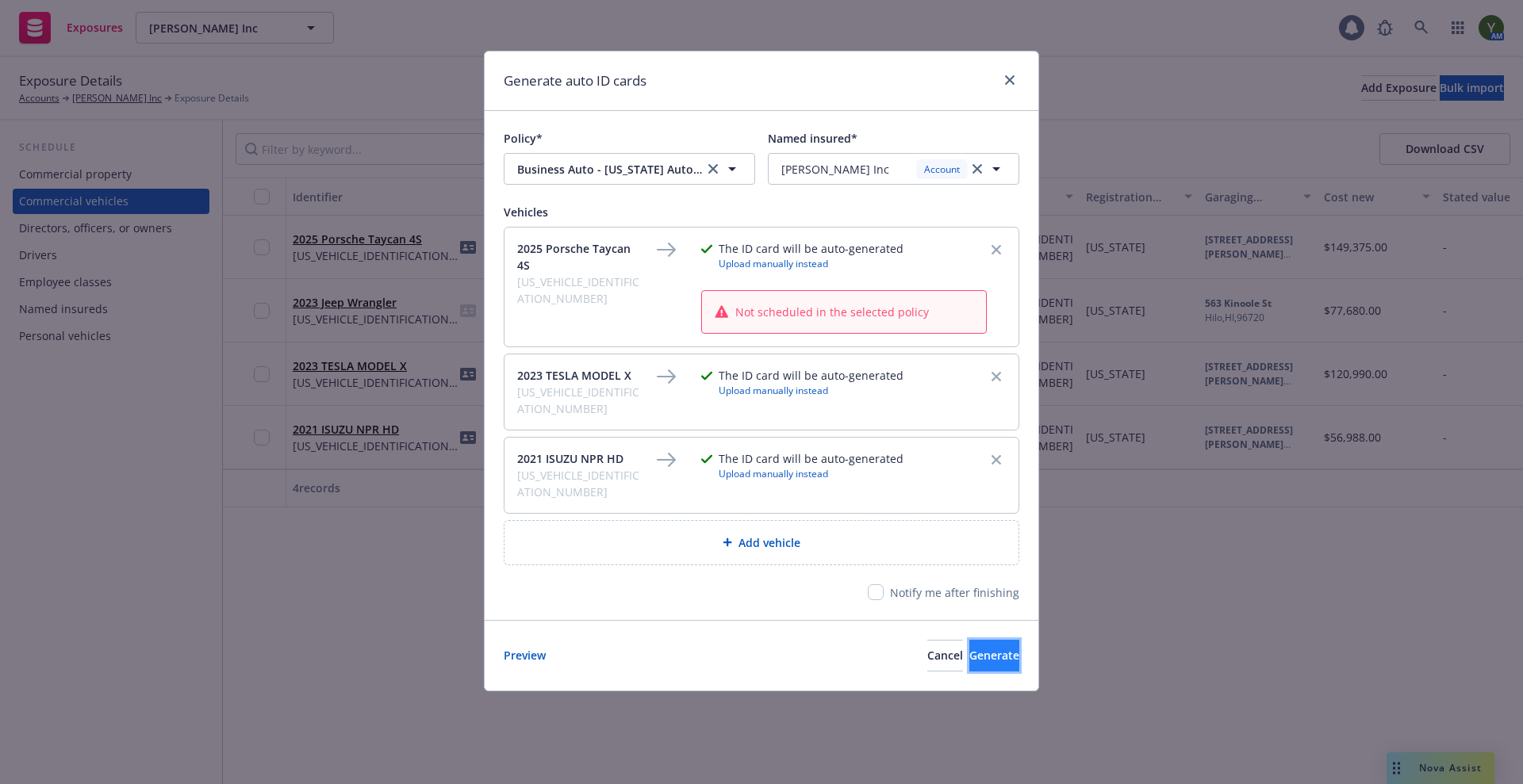
click at [970, 640] on button "Generate" at bounding box center [994, 656] width 50 height 32
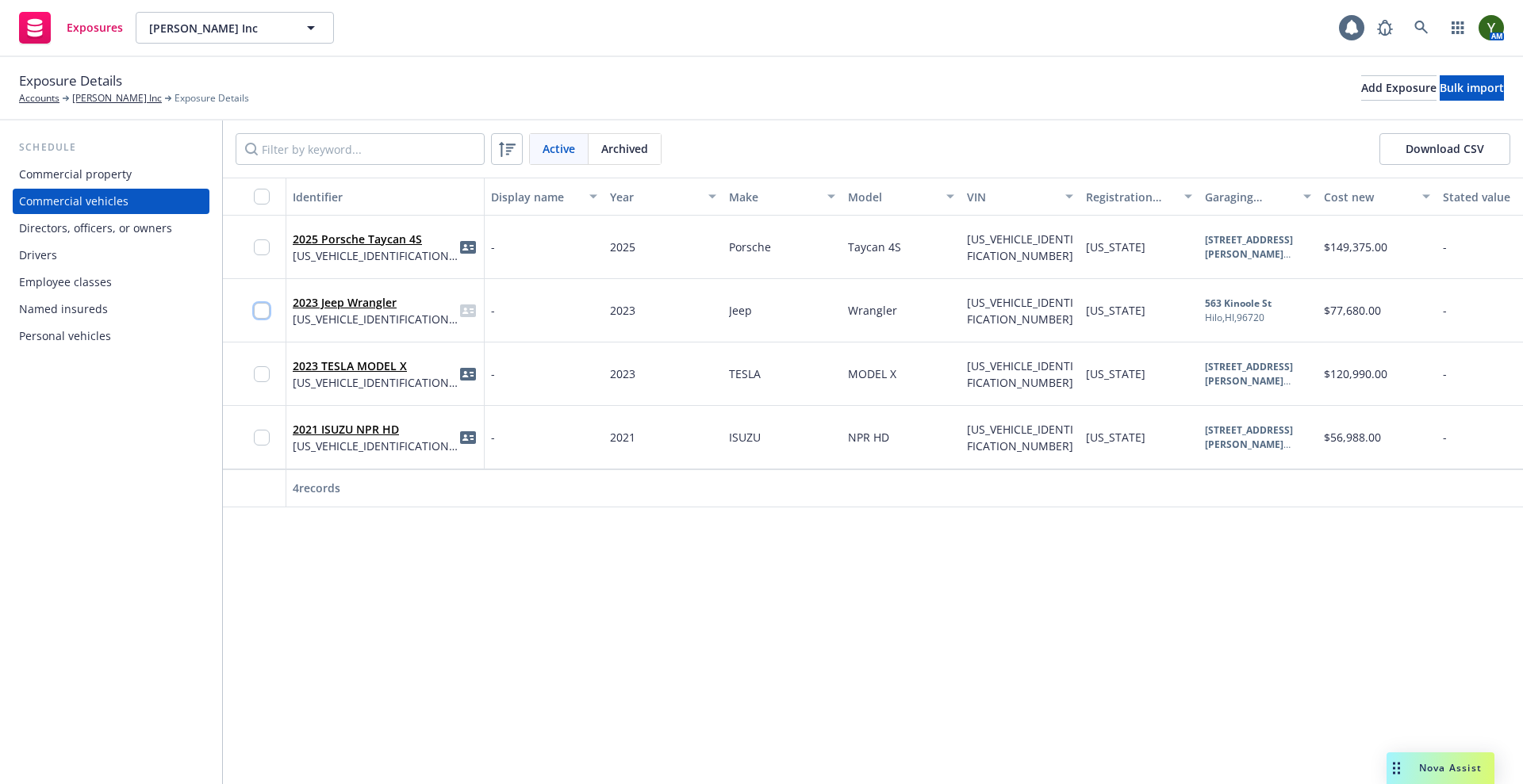
click at [264, 311] on input "checkbox" at bounding box center [261, 310] width 16 height 16
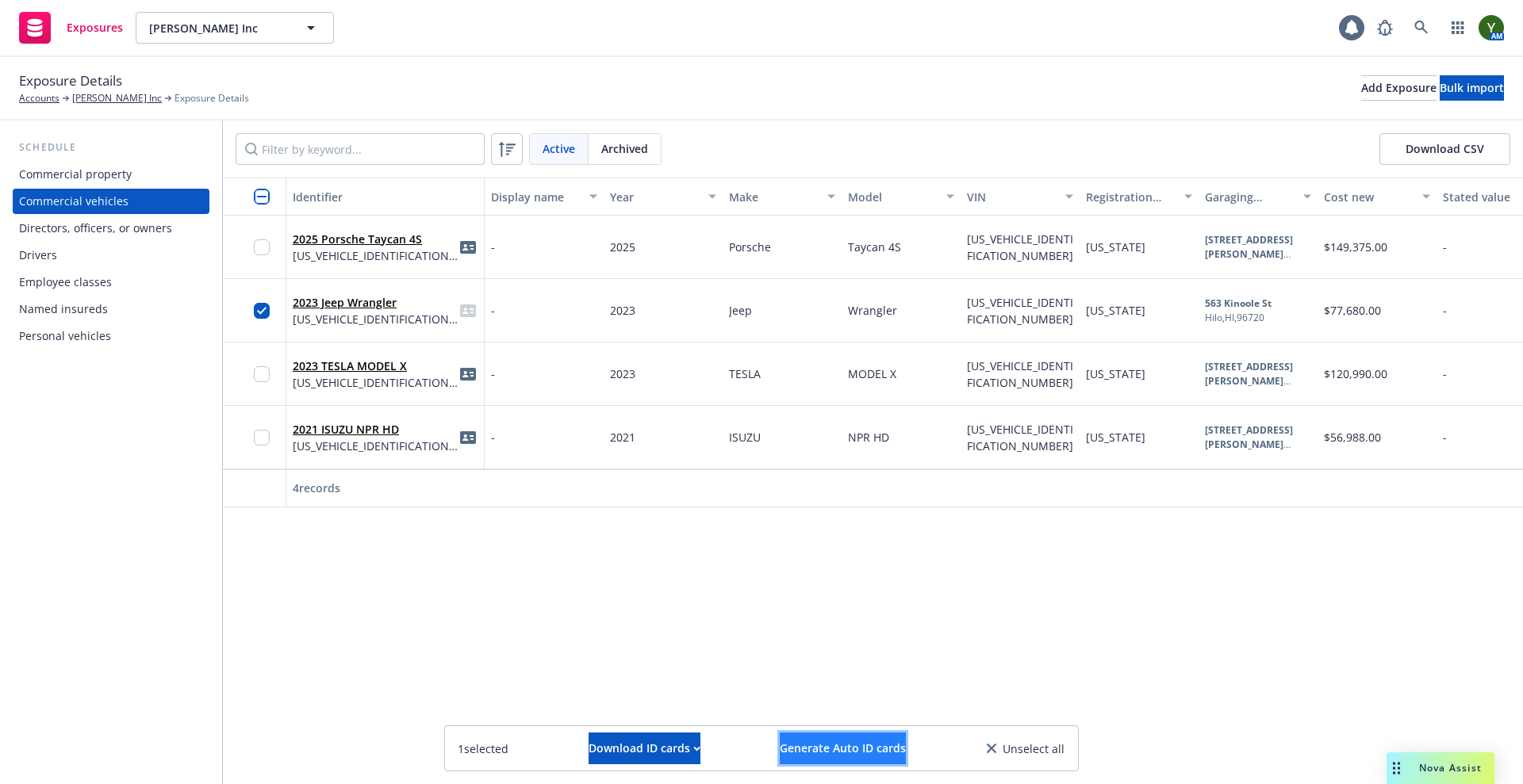
click at [799, 757] on button "Generate Auto ID cards" at bounding box center [843, 748] width 126 height 32
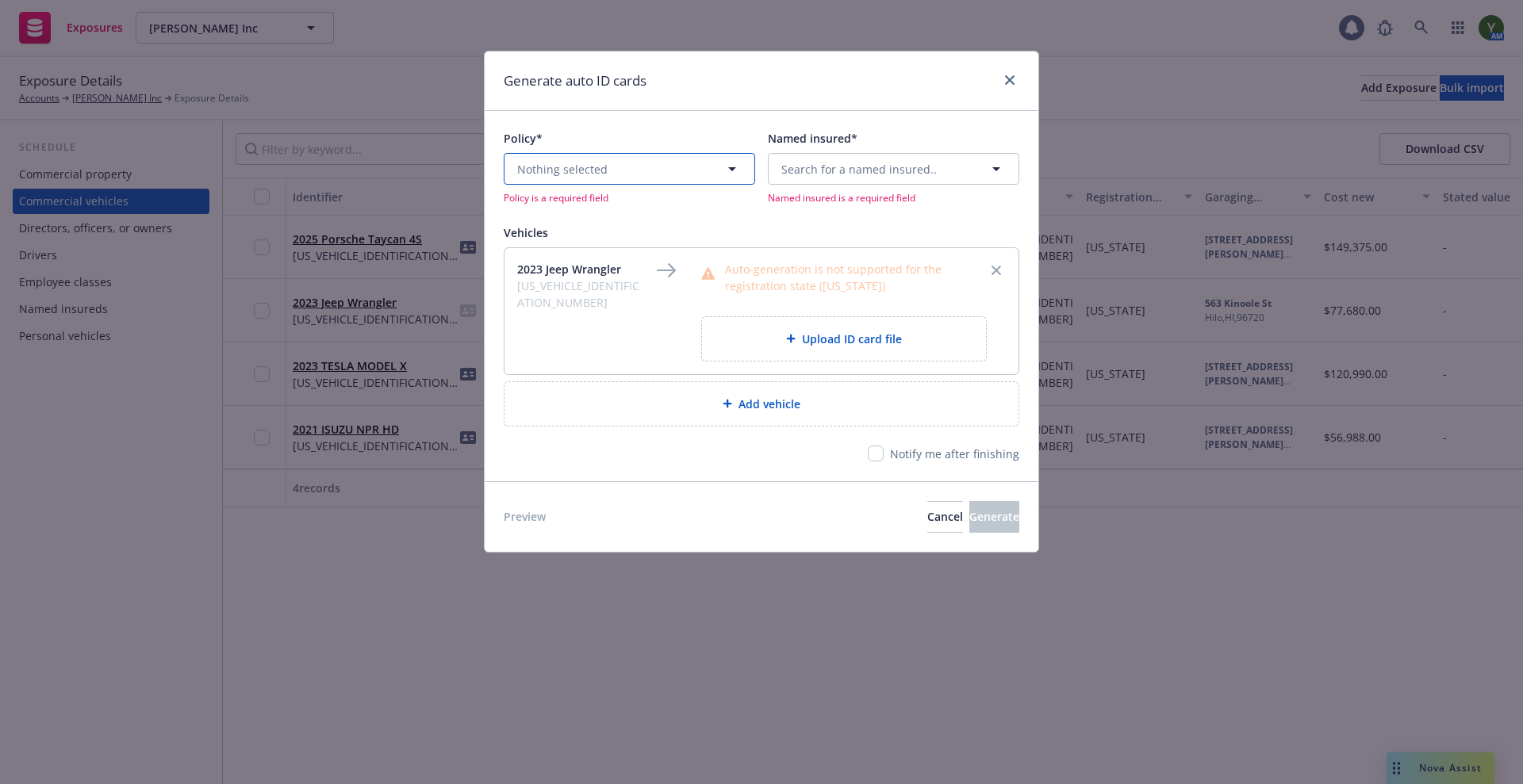
click at [638, 159] on button "Nothing selected" at bounding box center [630, 169] width 251 height 32
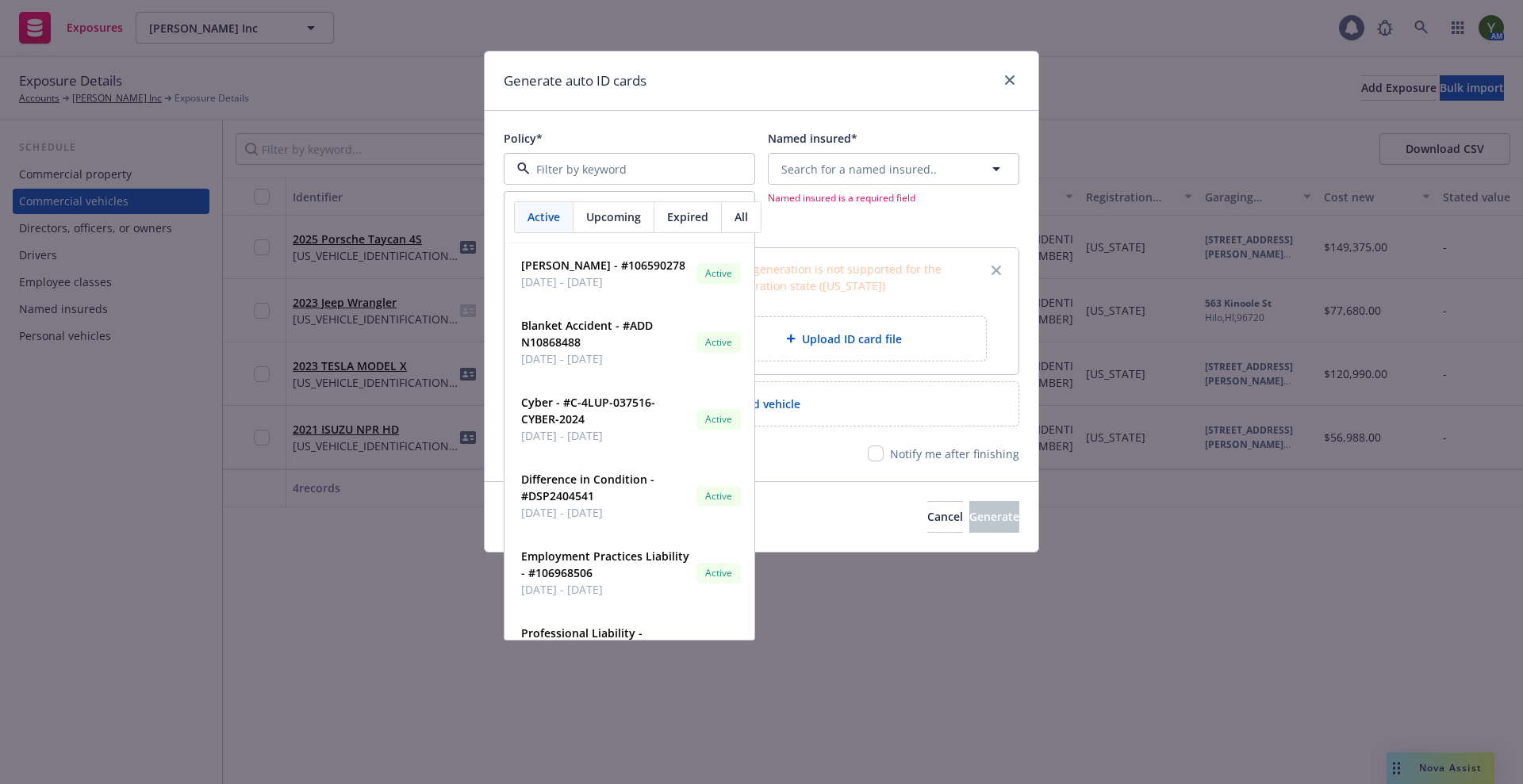
click at [599, 224] on span "Upcoming" at bounding box center [614, 217] width 55 height 16
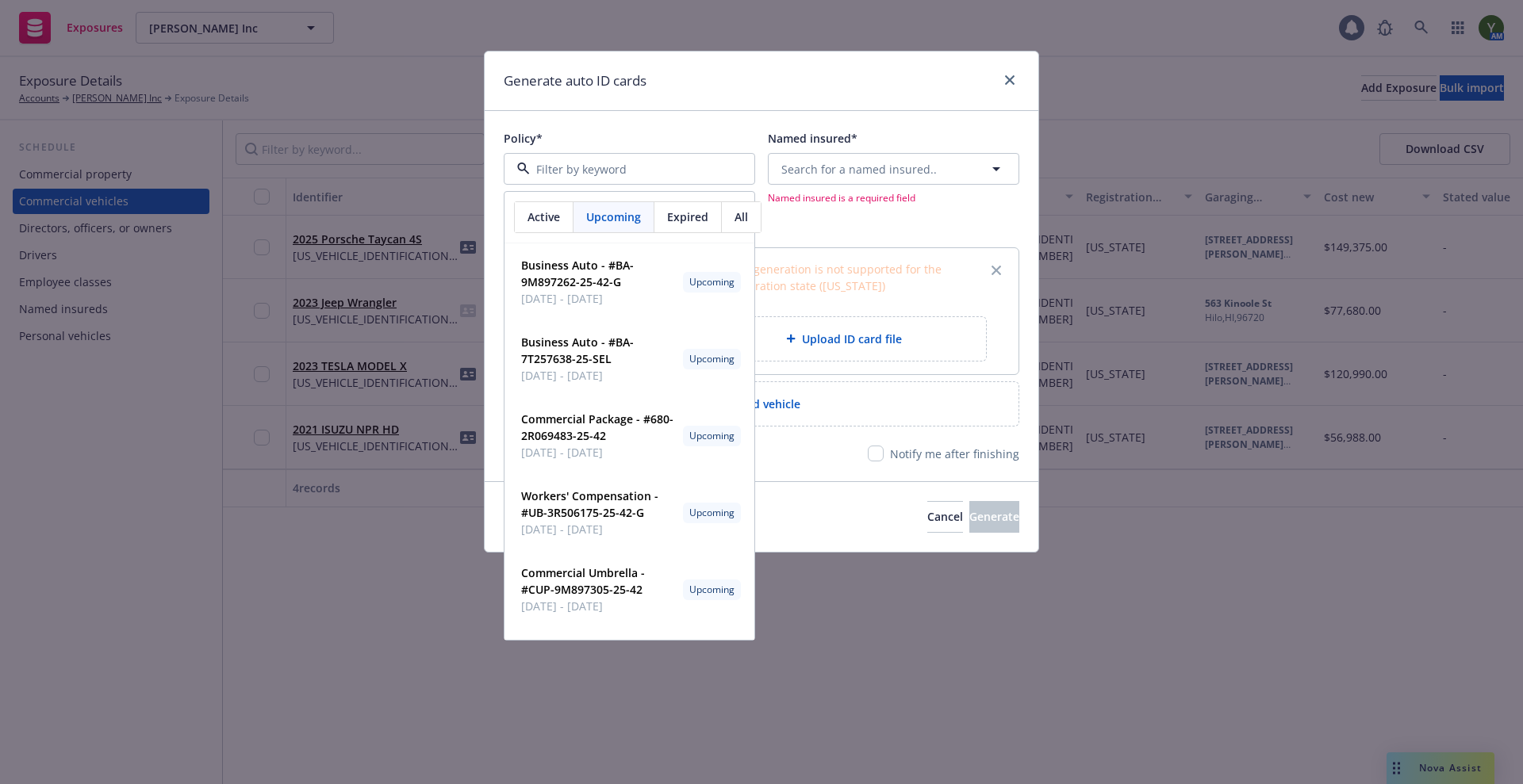
paste input "BA-7T257638-25-SEL"
type input "BA-7T257638-25-SEL"
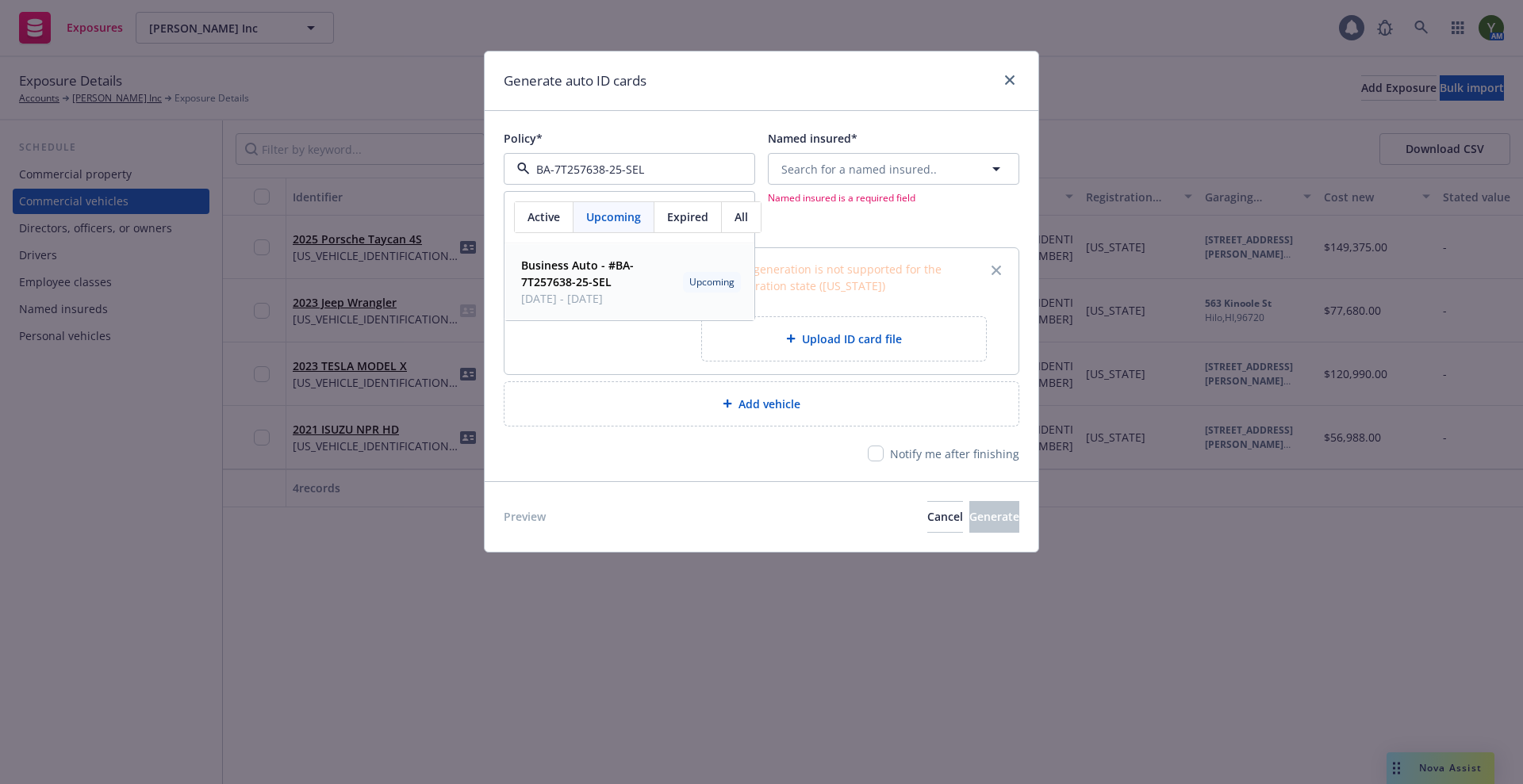
click at [577, 268] on strong "Business Auto - #BA-7T257638-25-SEL" at bounding box center [577, 273] width 113 height 32
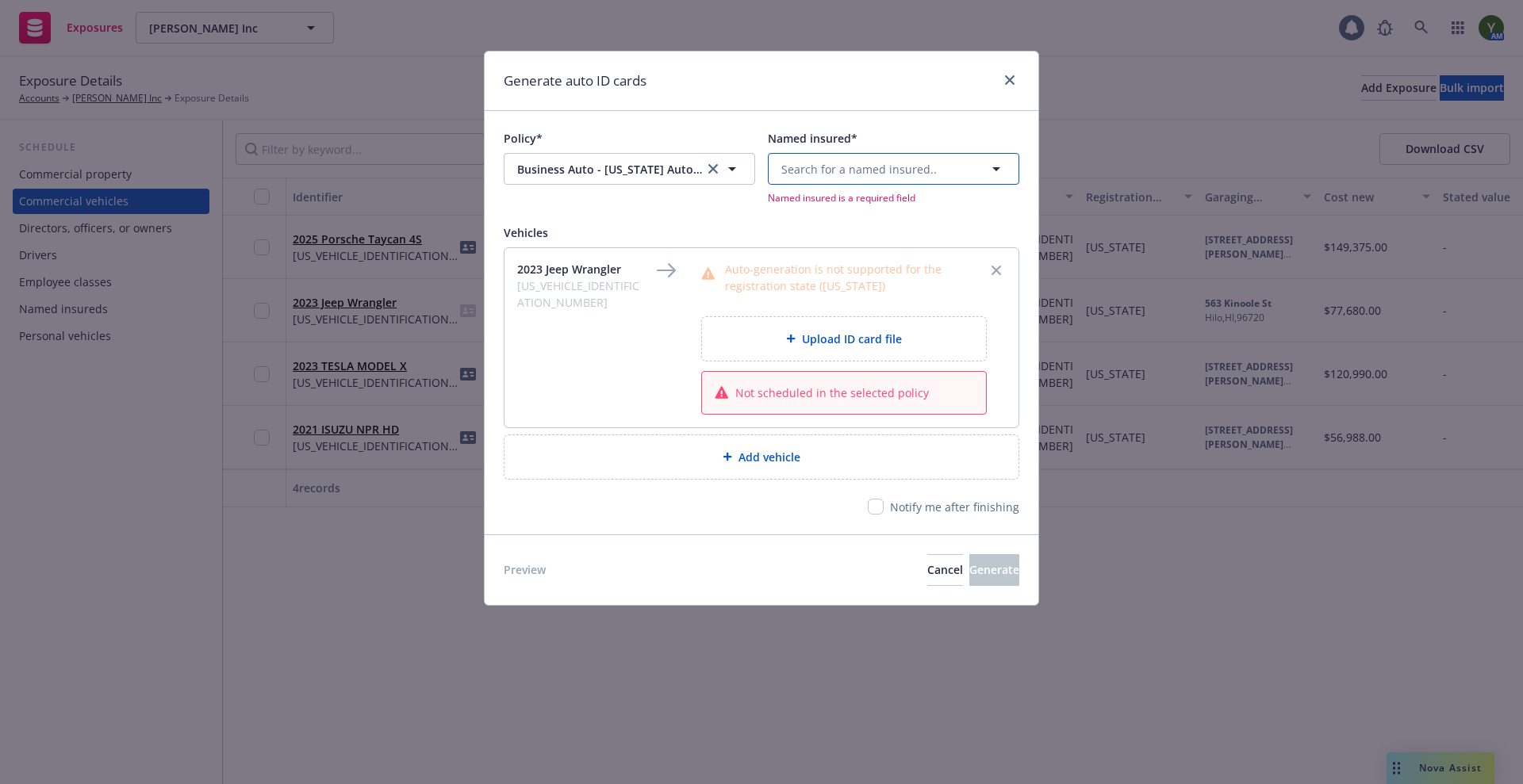
click at [823, 168] on span "Search for a named insured.." at bounding box center [860, 169] width 156 height 16
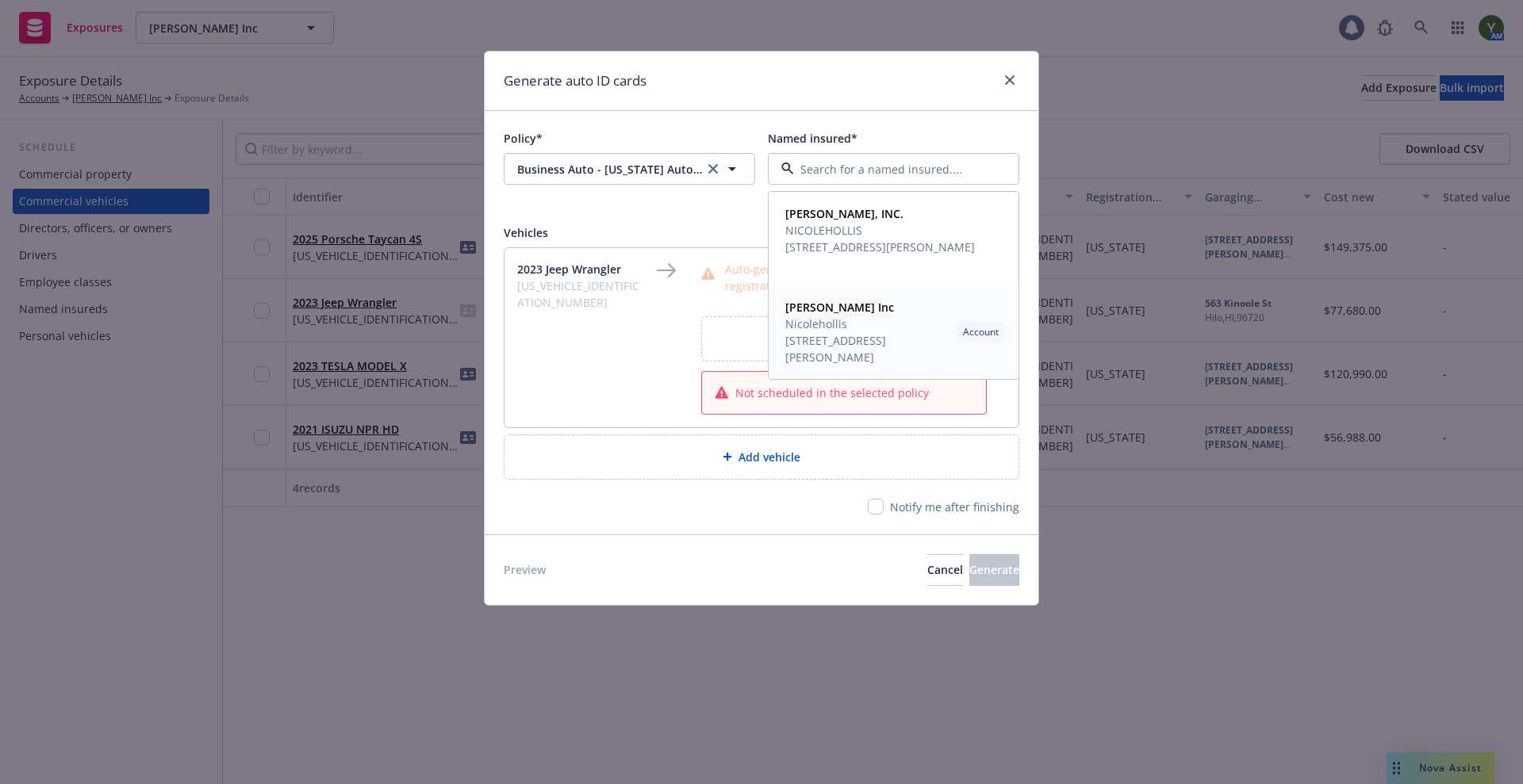
click at [835, 346] on span "1000 Brannan St #503 San Francisco, CA 94103" at bounding box center [868, 349] width 165 height 33
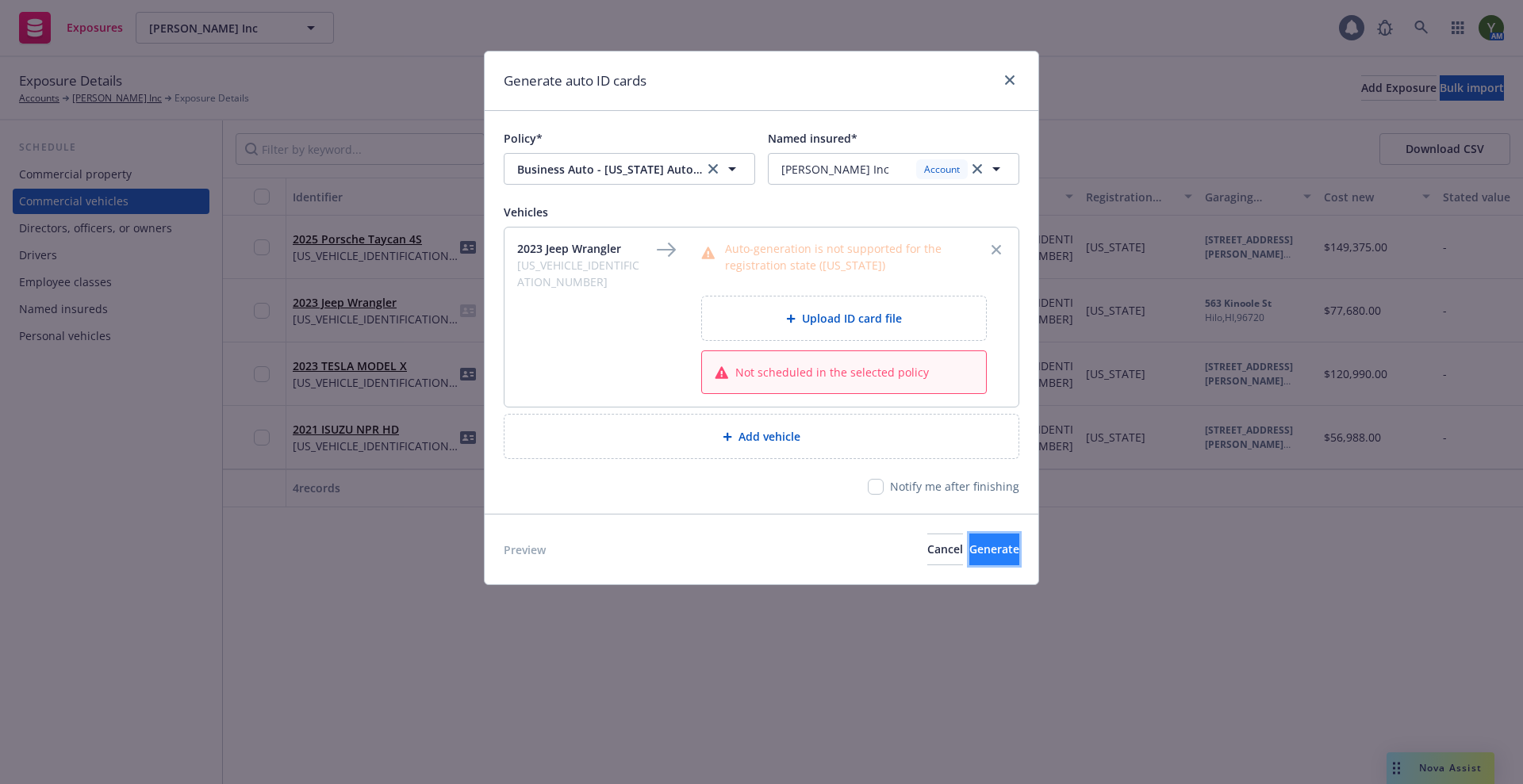
click at [970, 551] on button "Generate" at bounding box center [994, 550] width 50 height 32
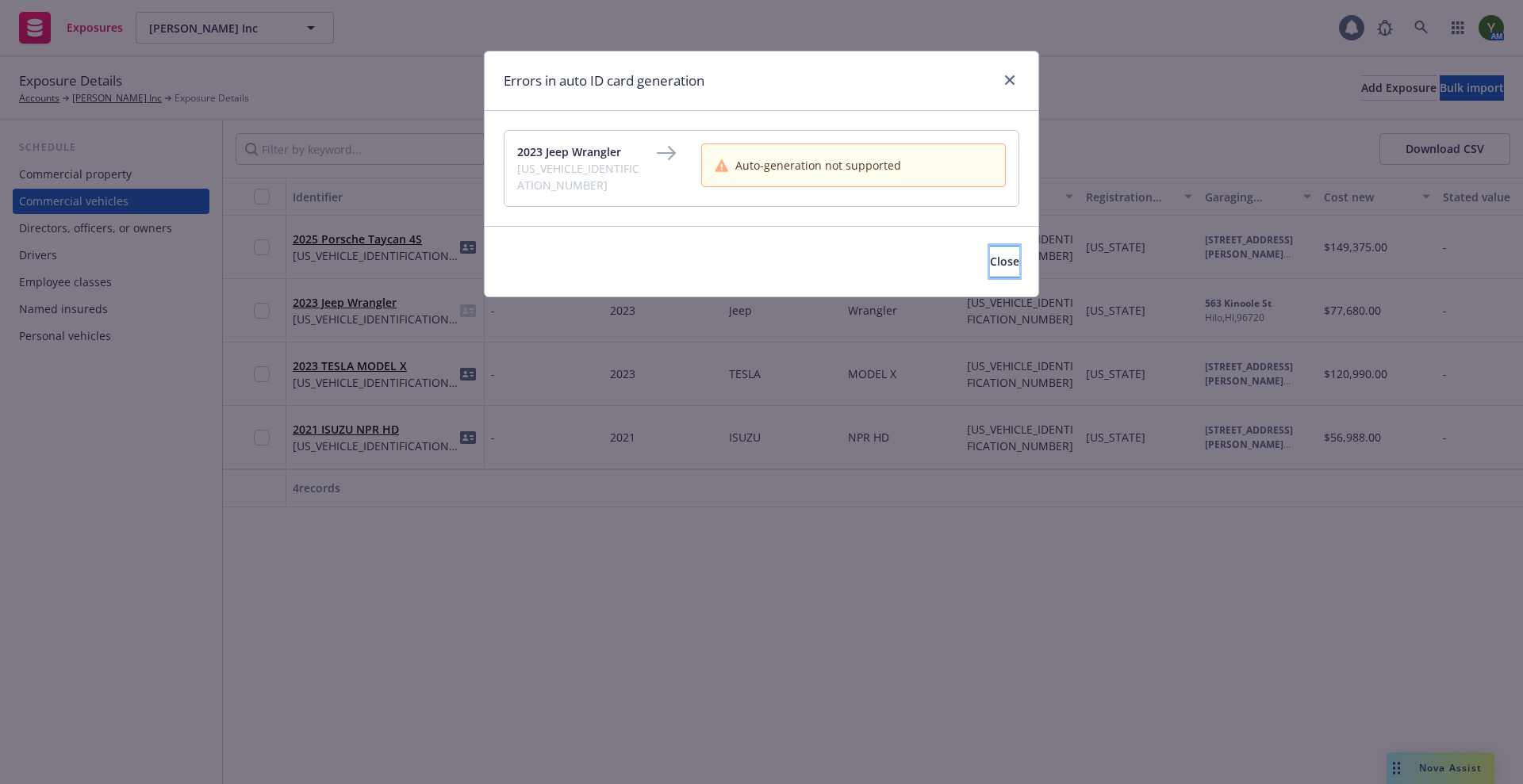
click at [990, 252] on button "Close" at bounding box center [1004, 261] width 29 height 32
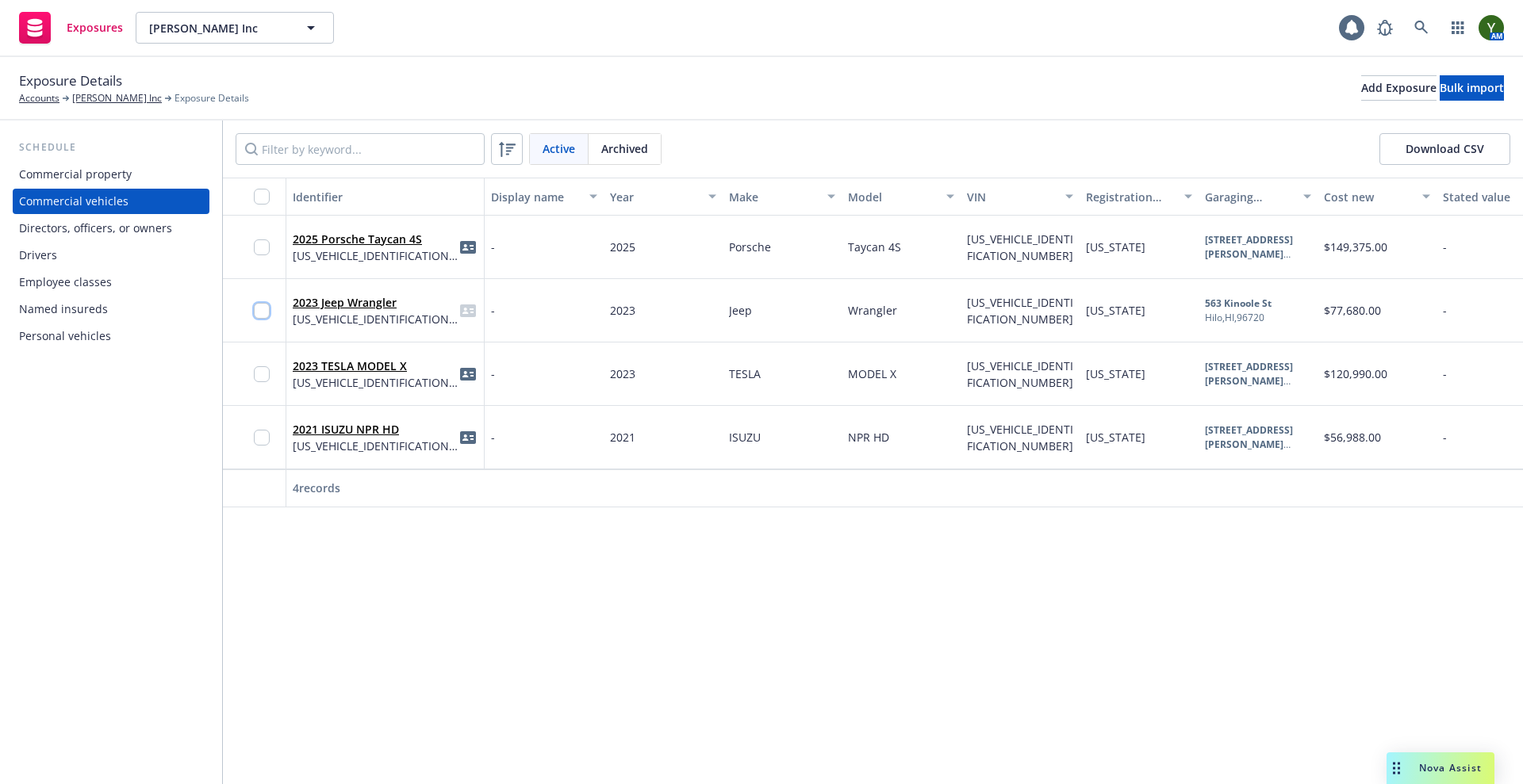
click at [261, 310] on input "checkbox" at bounding box center [261, 310] width 16 height 16
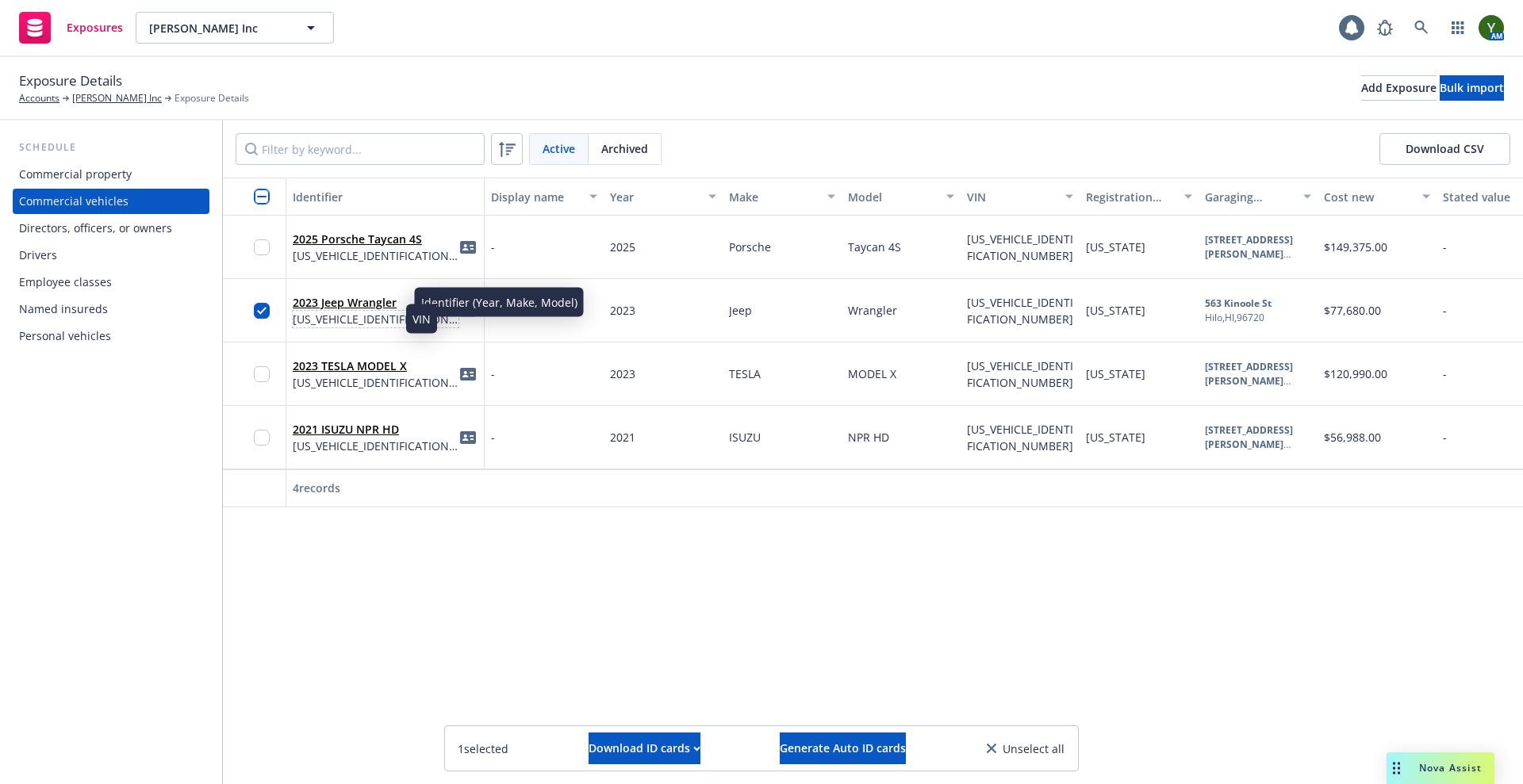
click at [392, 316] on span "1C4JJXR66PW662397" at bounding box center [375, 319] width 166 height 16
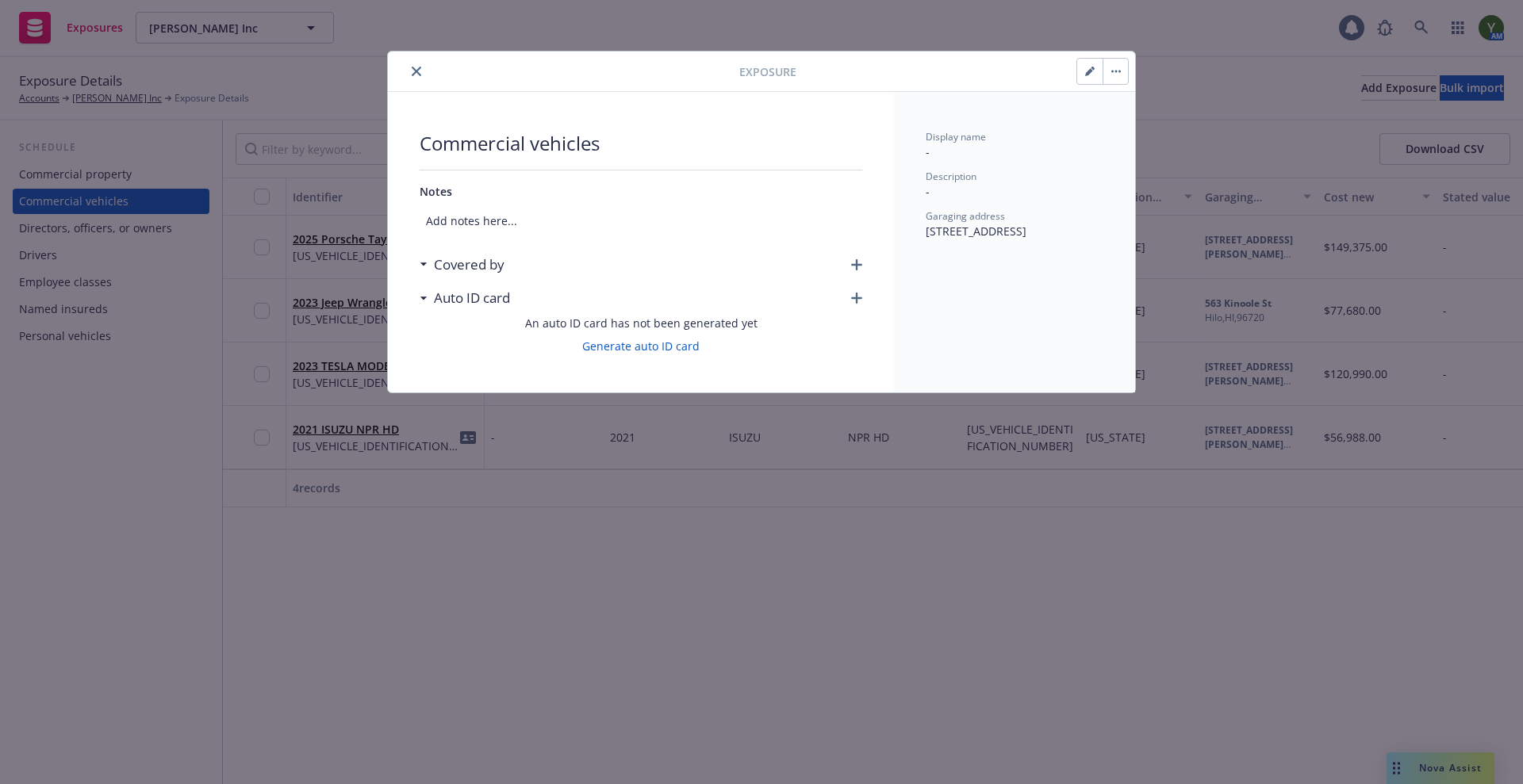
click at [859, 260] on icon "button" at bounding box center [857, 265] width 11 height 11
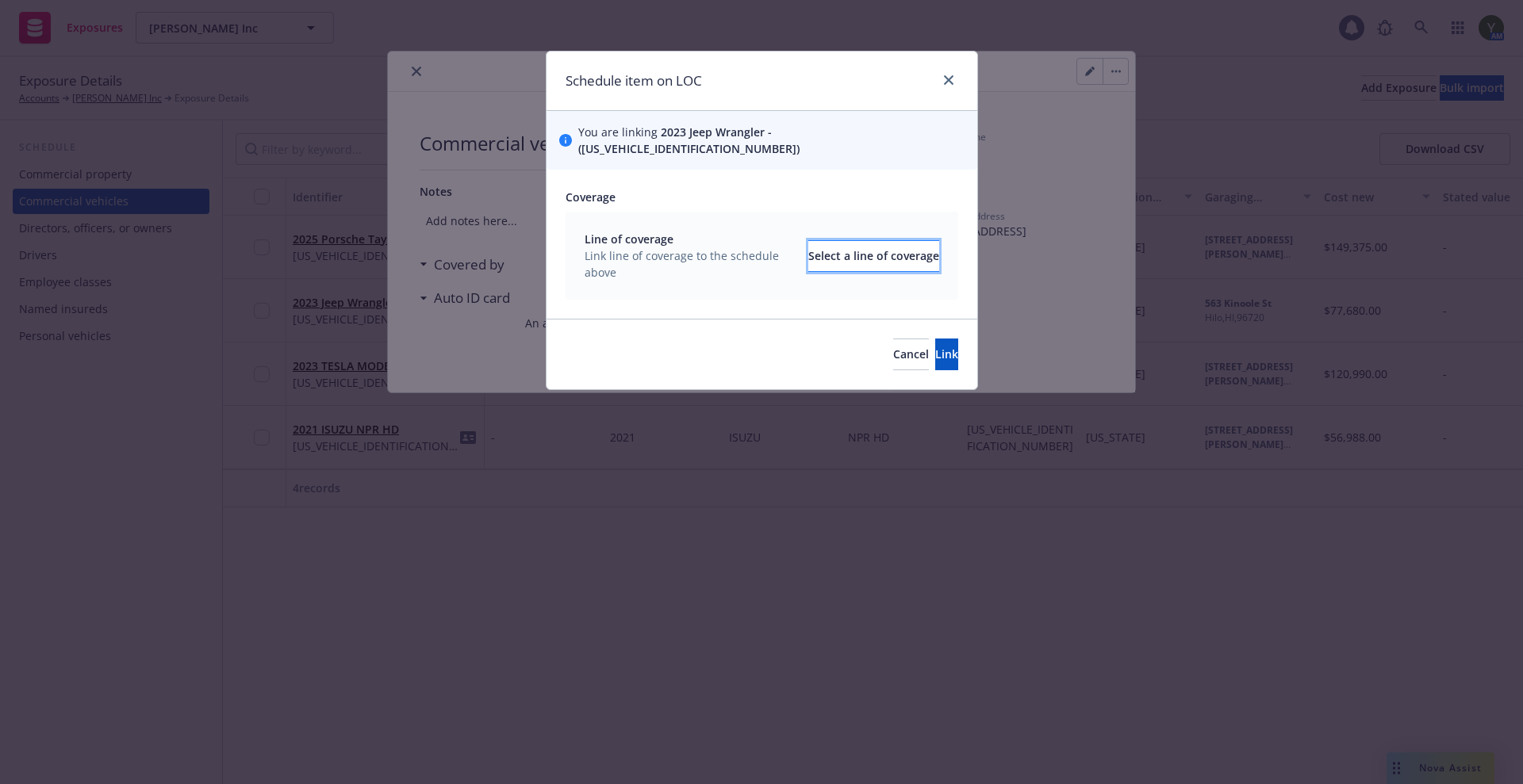
click at [808, 240] on button "Select a line of coverage" at bounding box center [873, 256] width 131 height 32
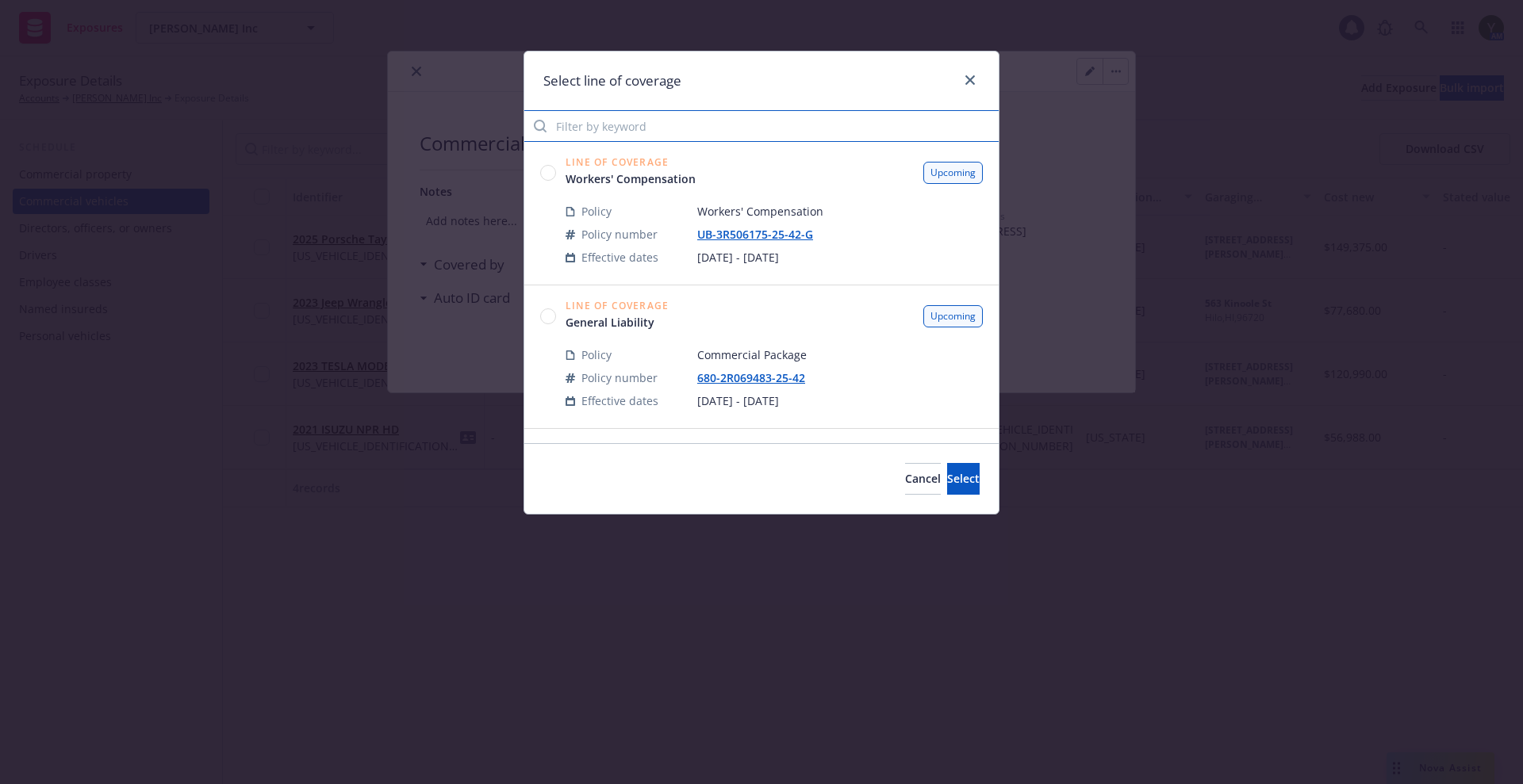
click at [626, 129] on input "Filter by keyword" at bounding box center [762, 125] width 475 height 32
paste input "BA-7T257638-25-SEL"
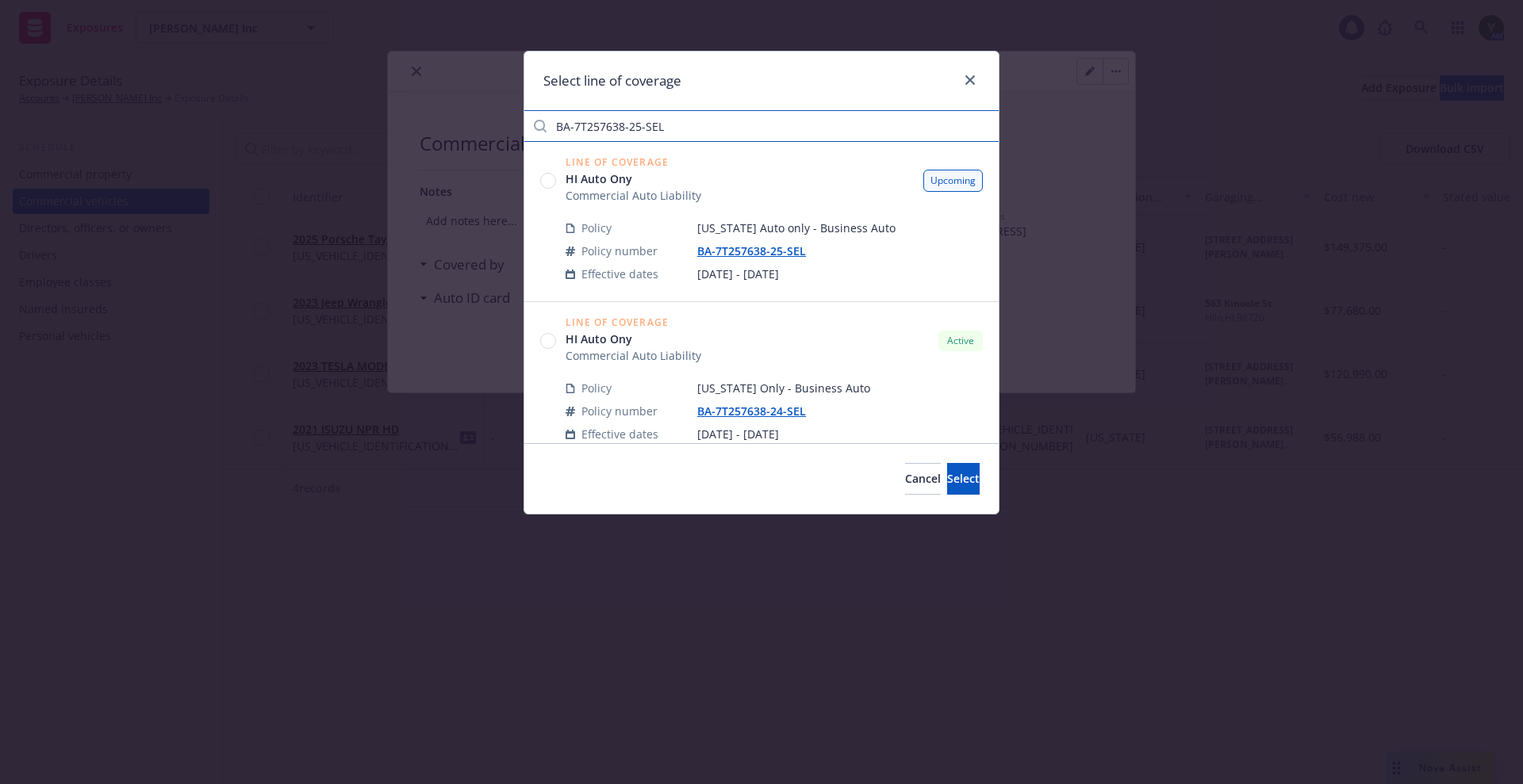
type input "BA-7T257638-25-SEL"
click at [550, 180] on circle at bounding box center [548, 181] width 15 height 15
click at [948, 464] on button "Select" at bounding box center [963, 479] width 32 height 32
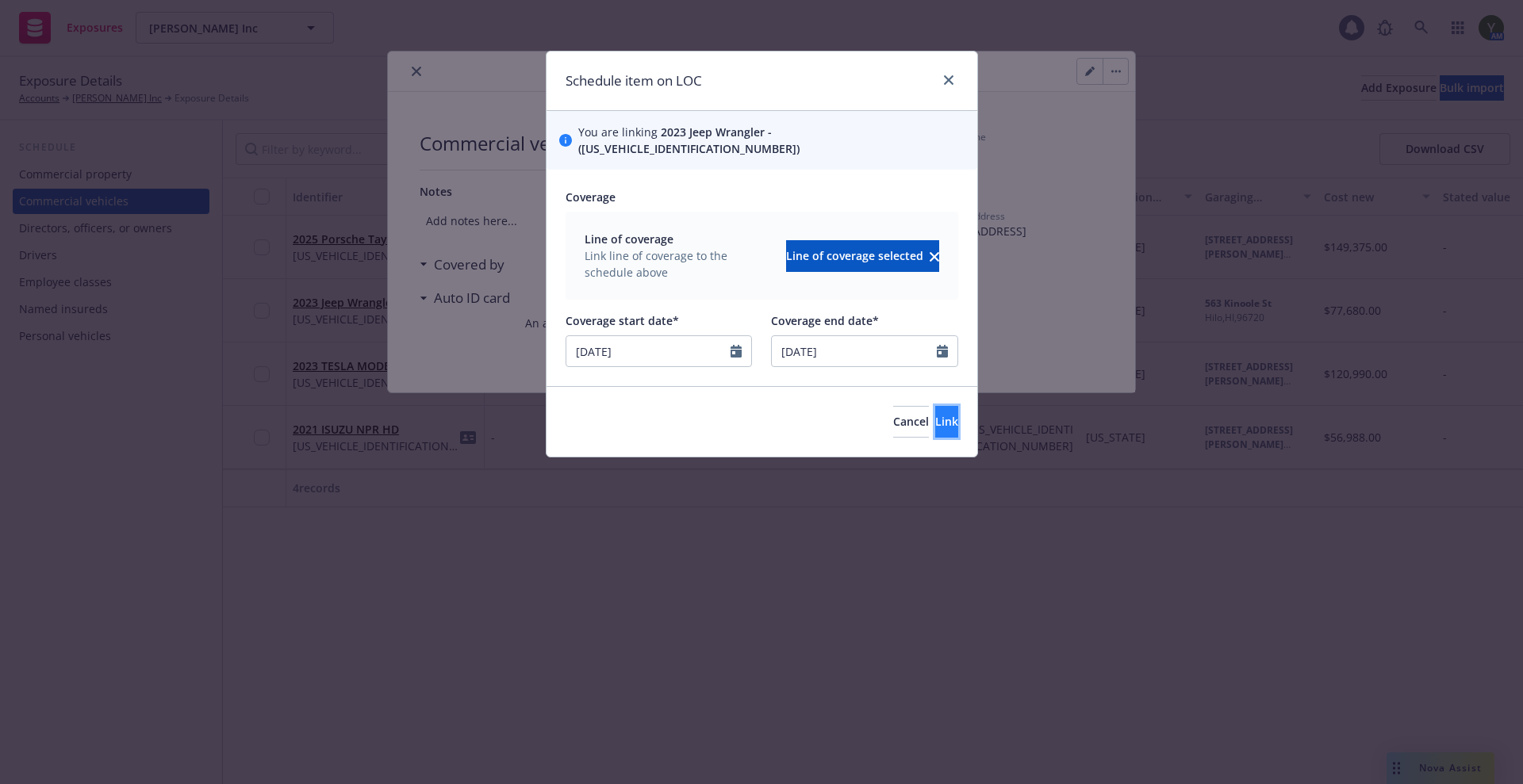
click at [936, 414] on span "Link" at bounding box center [947, 421] width 23 height 15
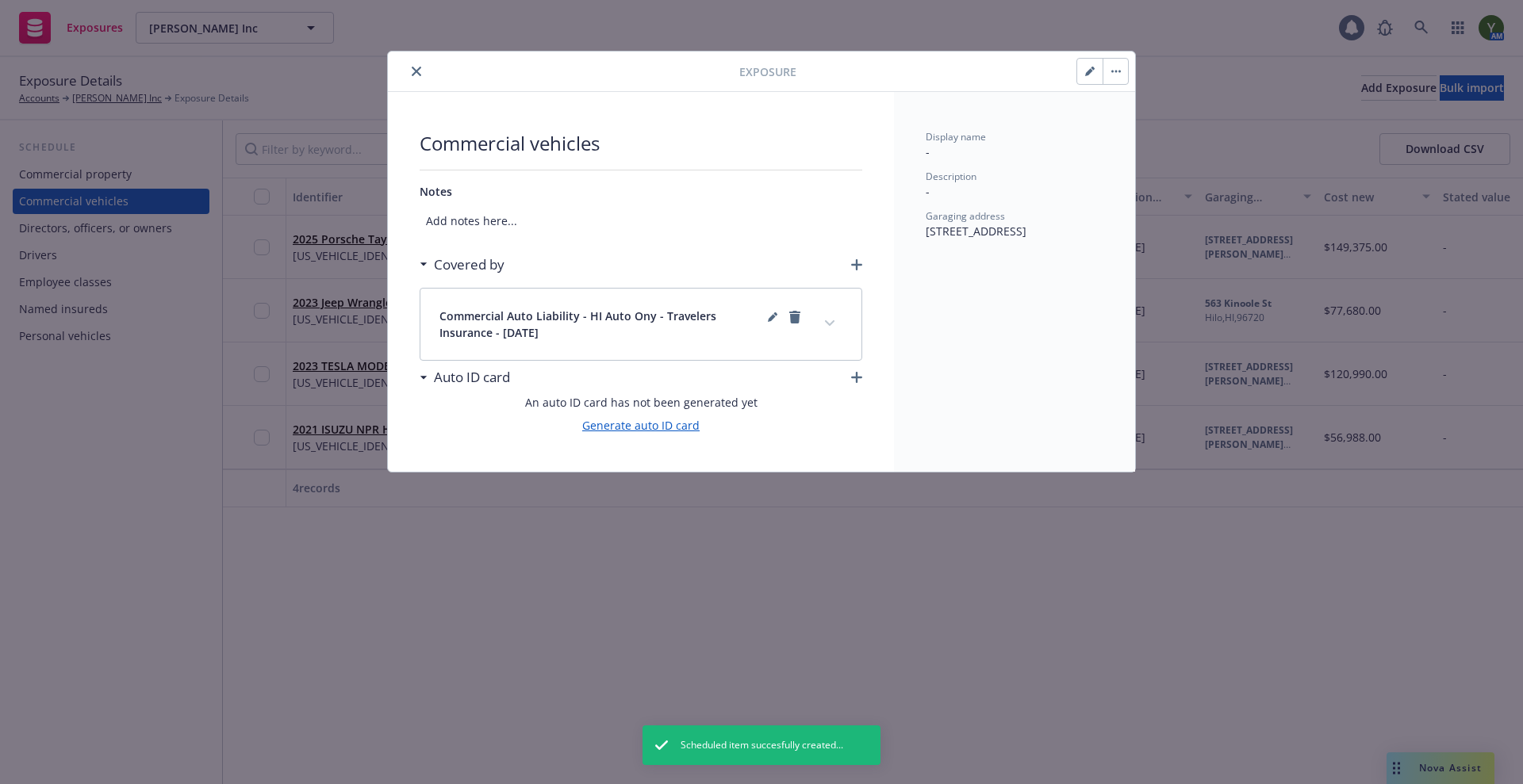
click at [675, 427] on link "Generate auto ID card" at bounding box center [641, 425] width 117 height 16
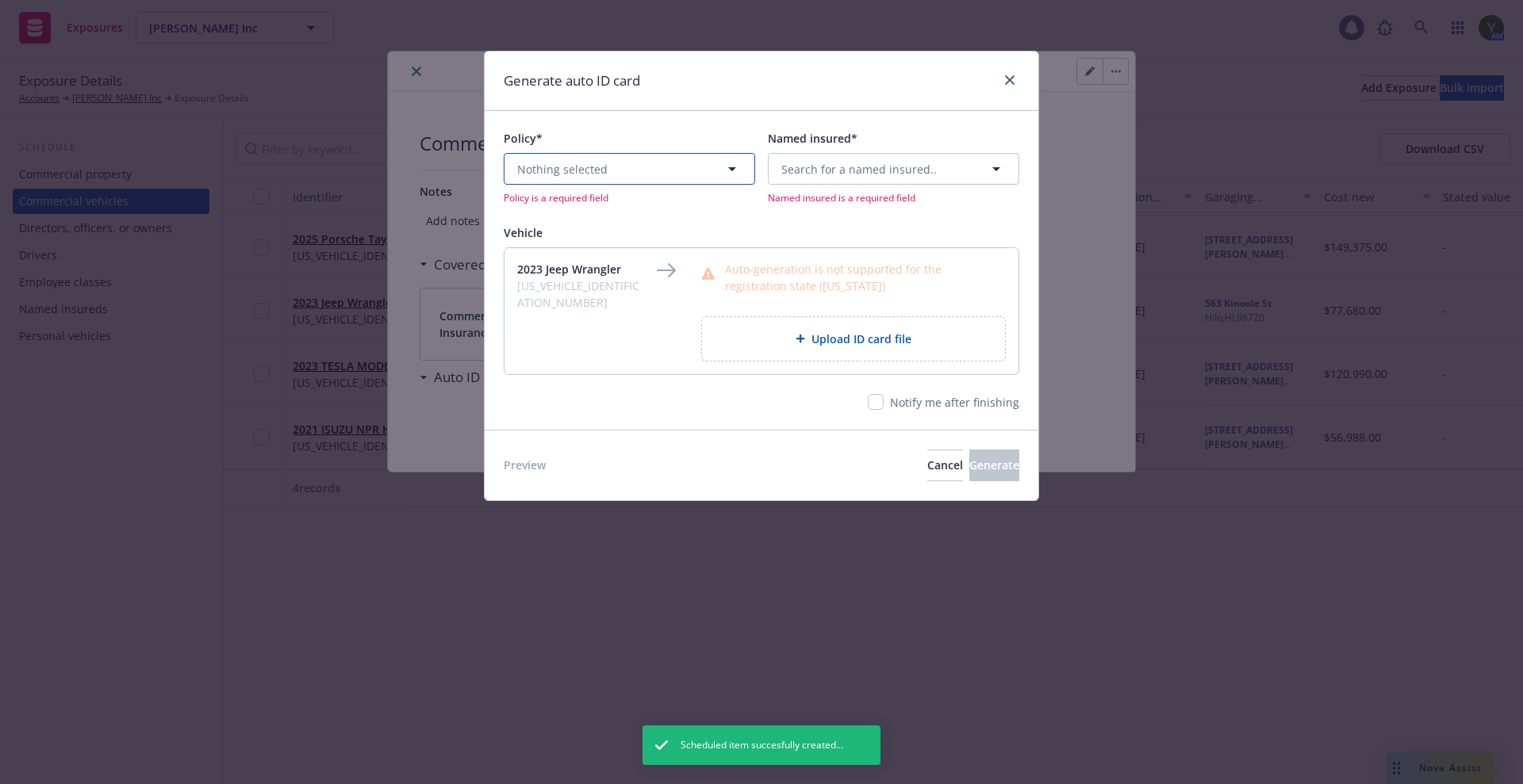
click at [535, 179] on button "Nothing selected" at bounding box center [630, 169] width 251 height 32
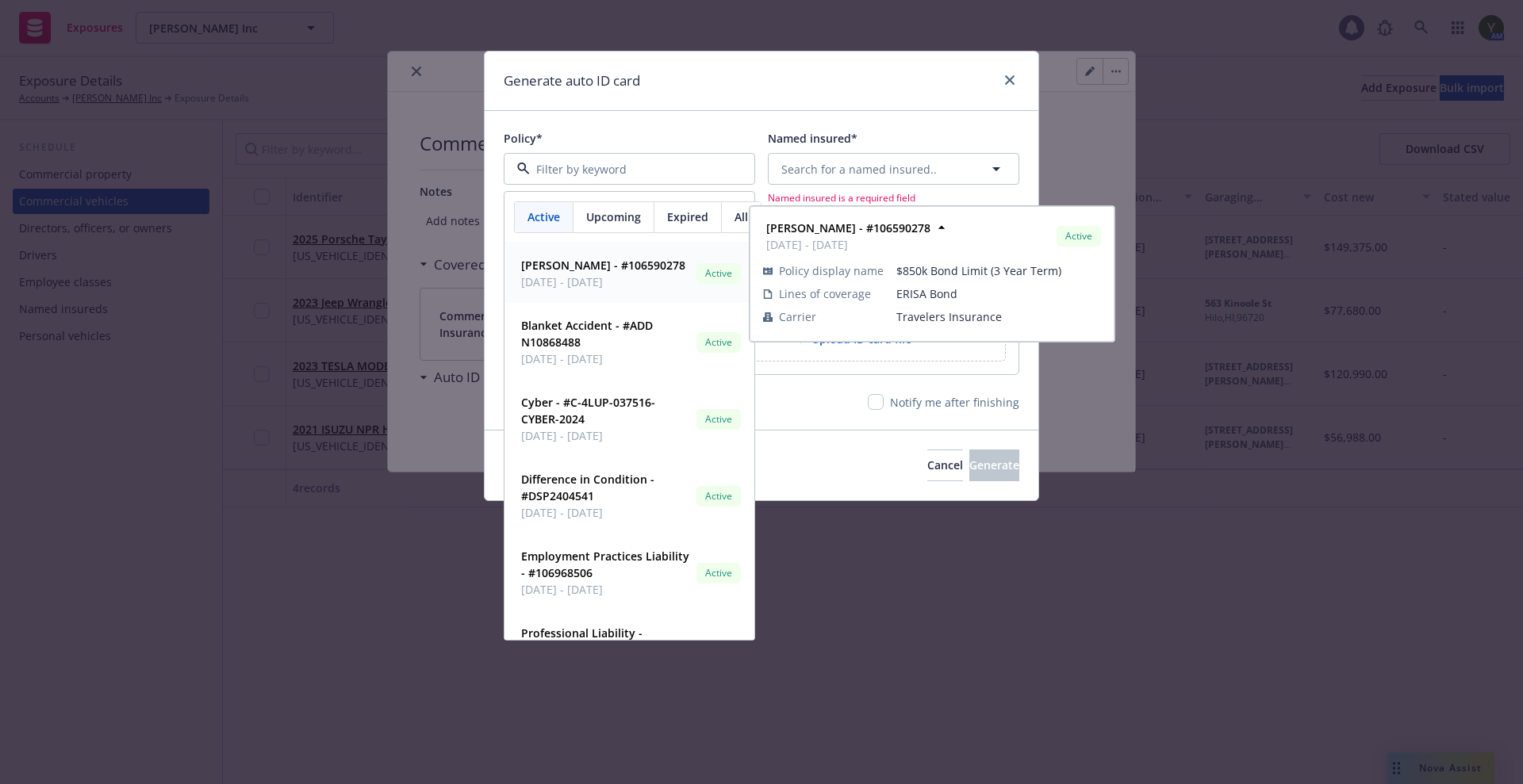
click at [606, 222] on span "Upcoming" at bounding box center [614, 217] width 55 height 16
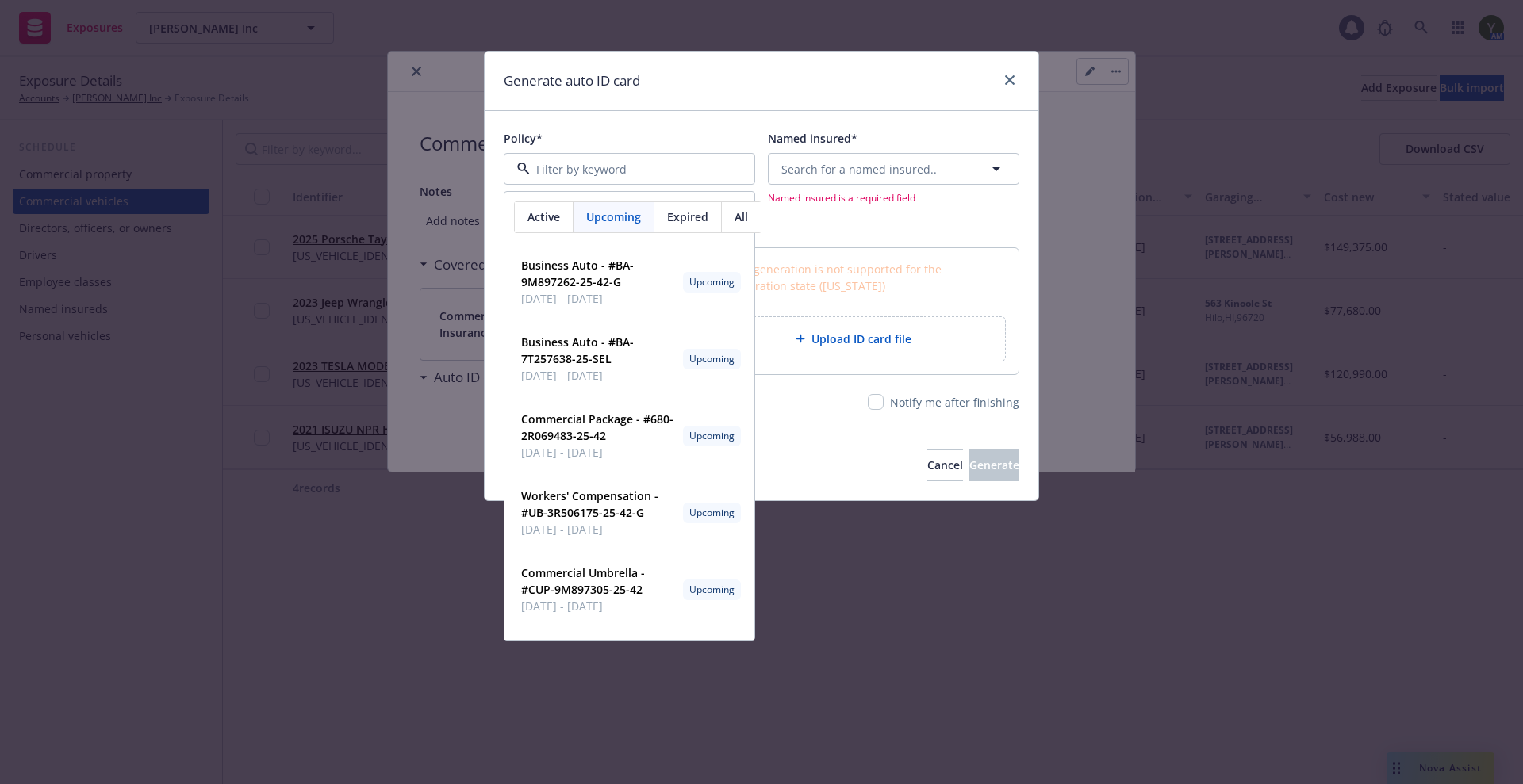
paste input "BA-7T257638-25-SEL"
type input "BA-7T257638-25-SEL"
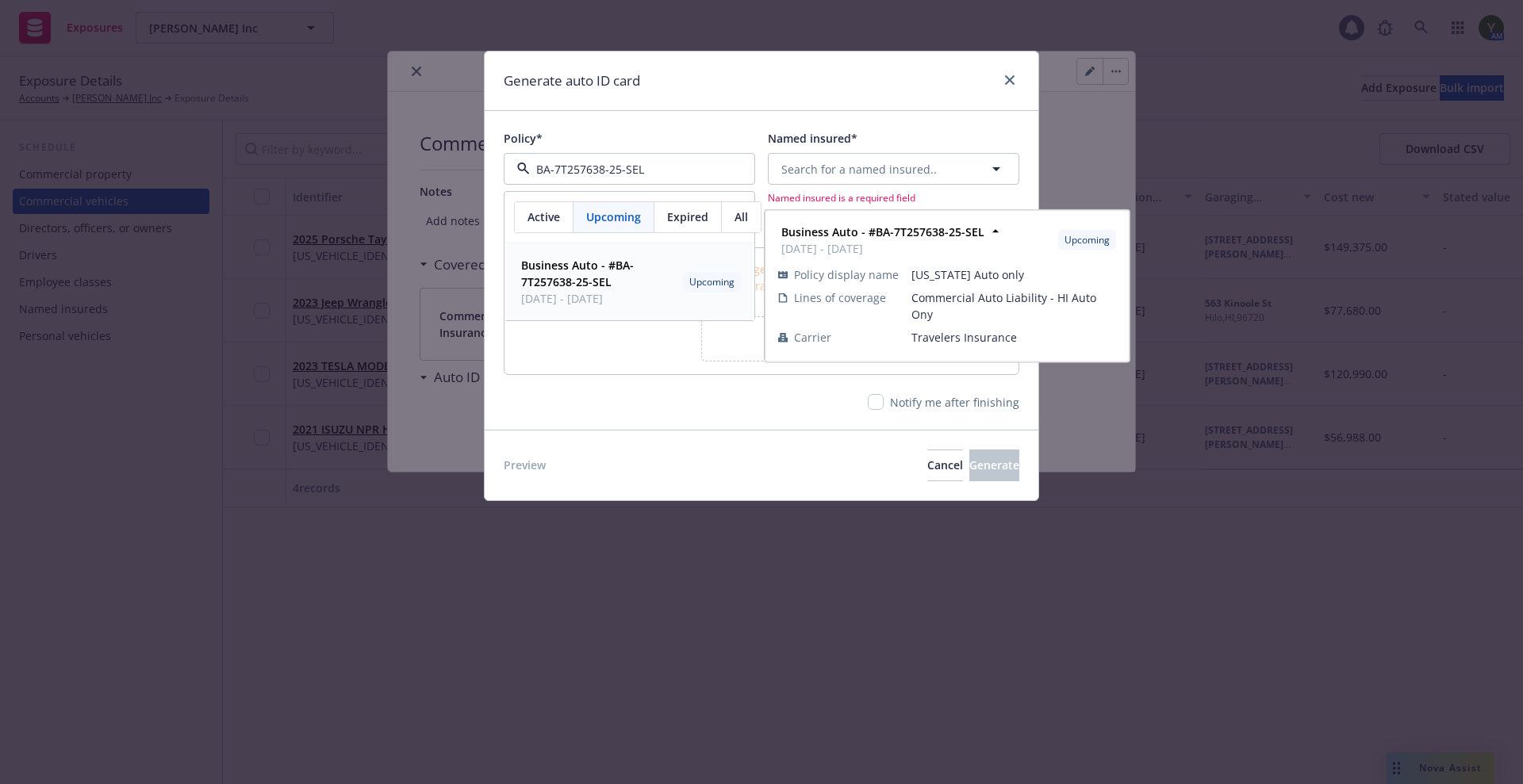
click at [619, 278] on span "Business Auto - #BA-7T257638-25-SEL" at bounding box center [599, 273] width 156 height 33
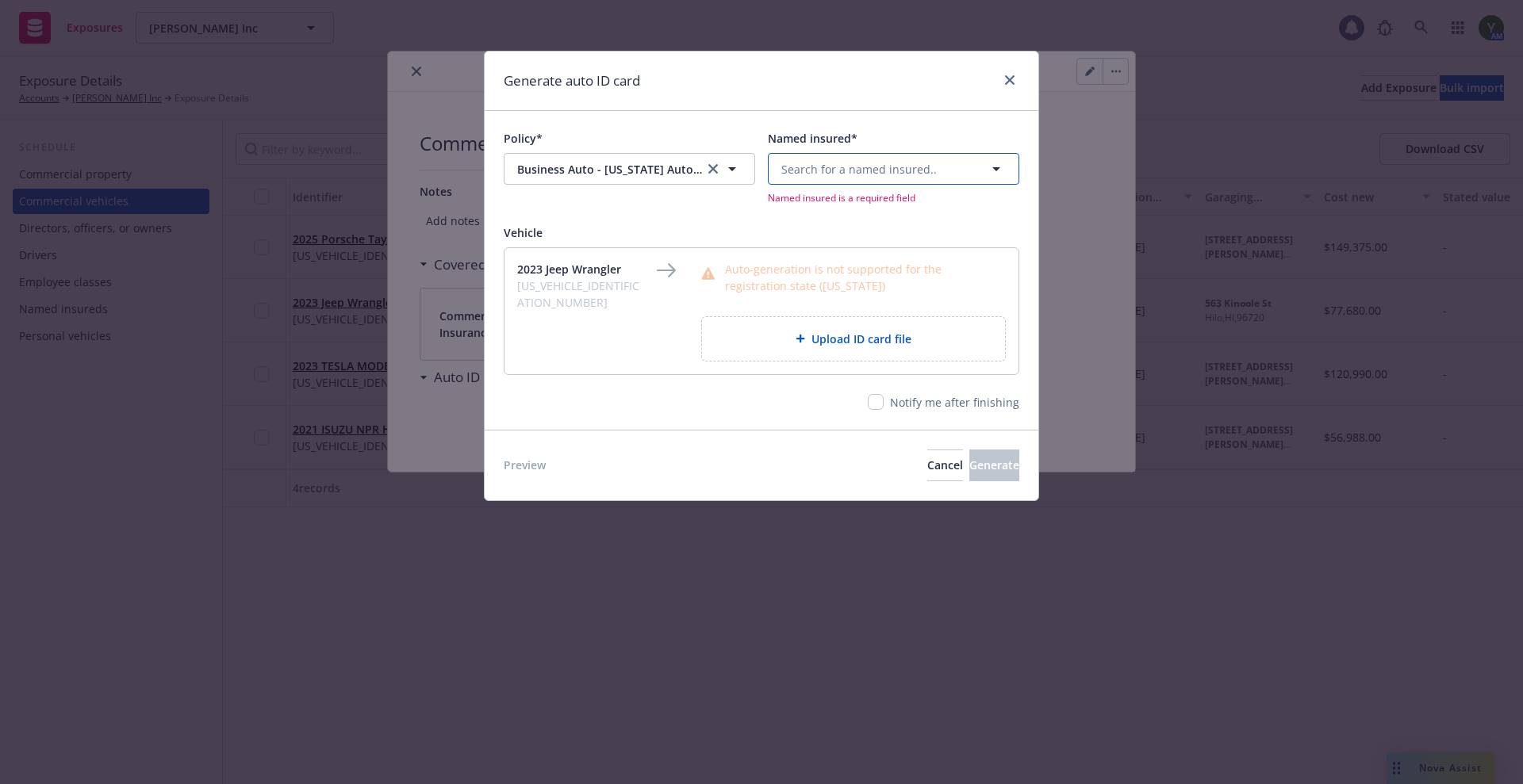
click at [811, 167] on span "Search for a named insured.." at bounding box center [860, 169] width 156 height 16
click at [829, 251] on span "1000 Brannan St Ste 503 San Francisco, CA 94103" at bounding box center [880, 247] width 190 height 16
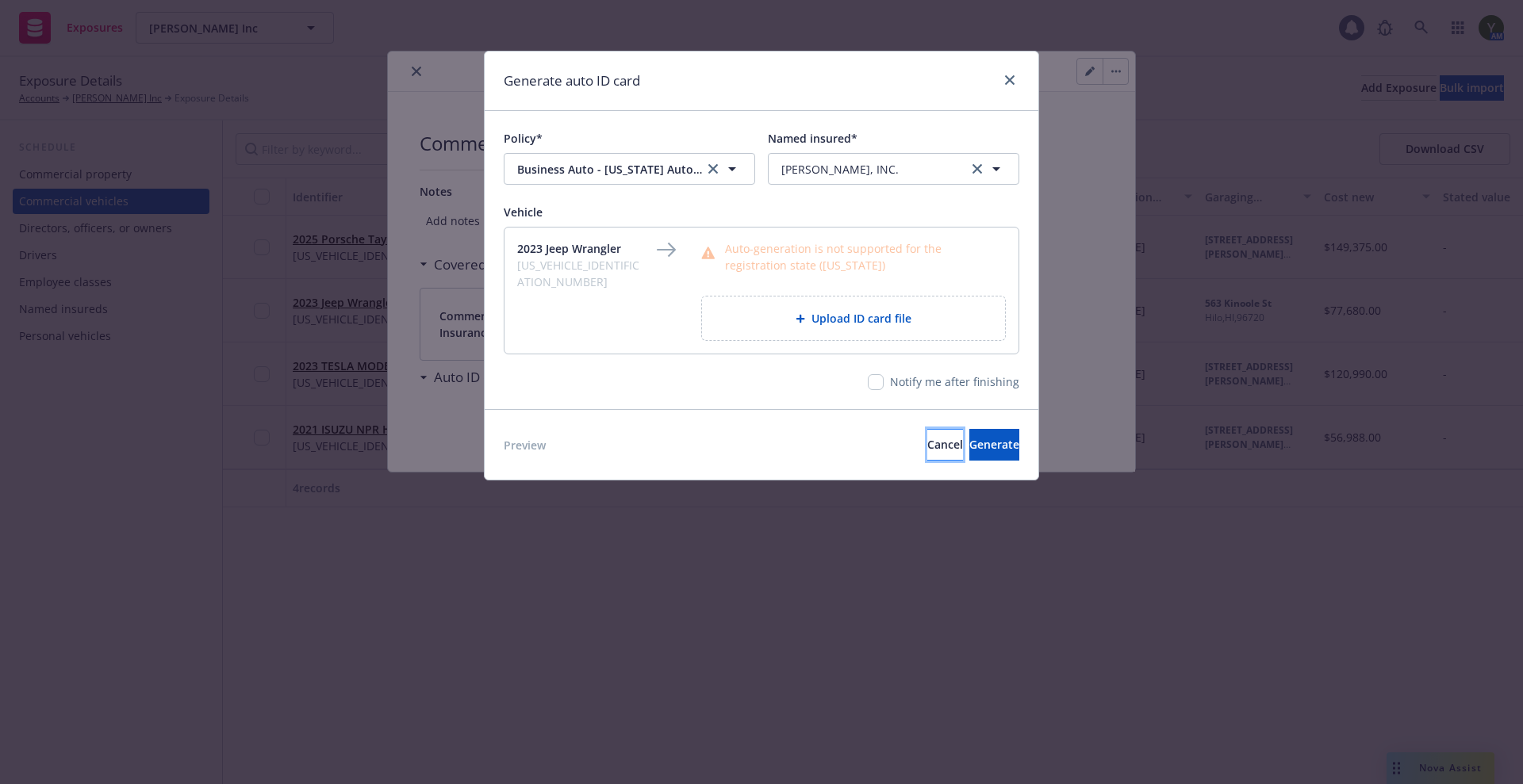
click at [927, 433] on button "Cancel" at bounding box center [945, 444] width 36 height 32
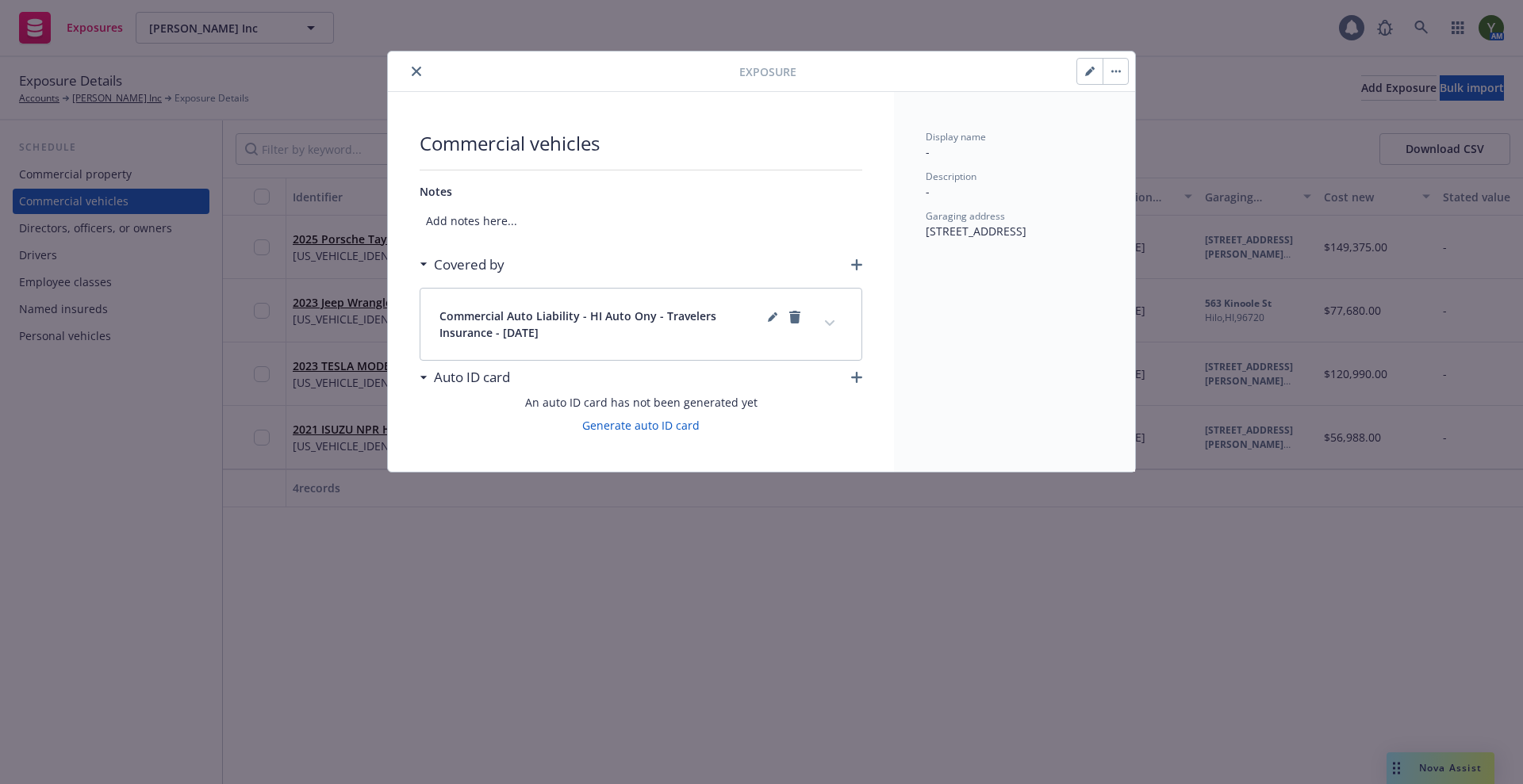
click at [412, 71] on icon "close" at bounding box center [416, 71] width 9 height 9
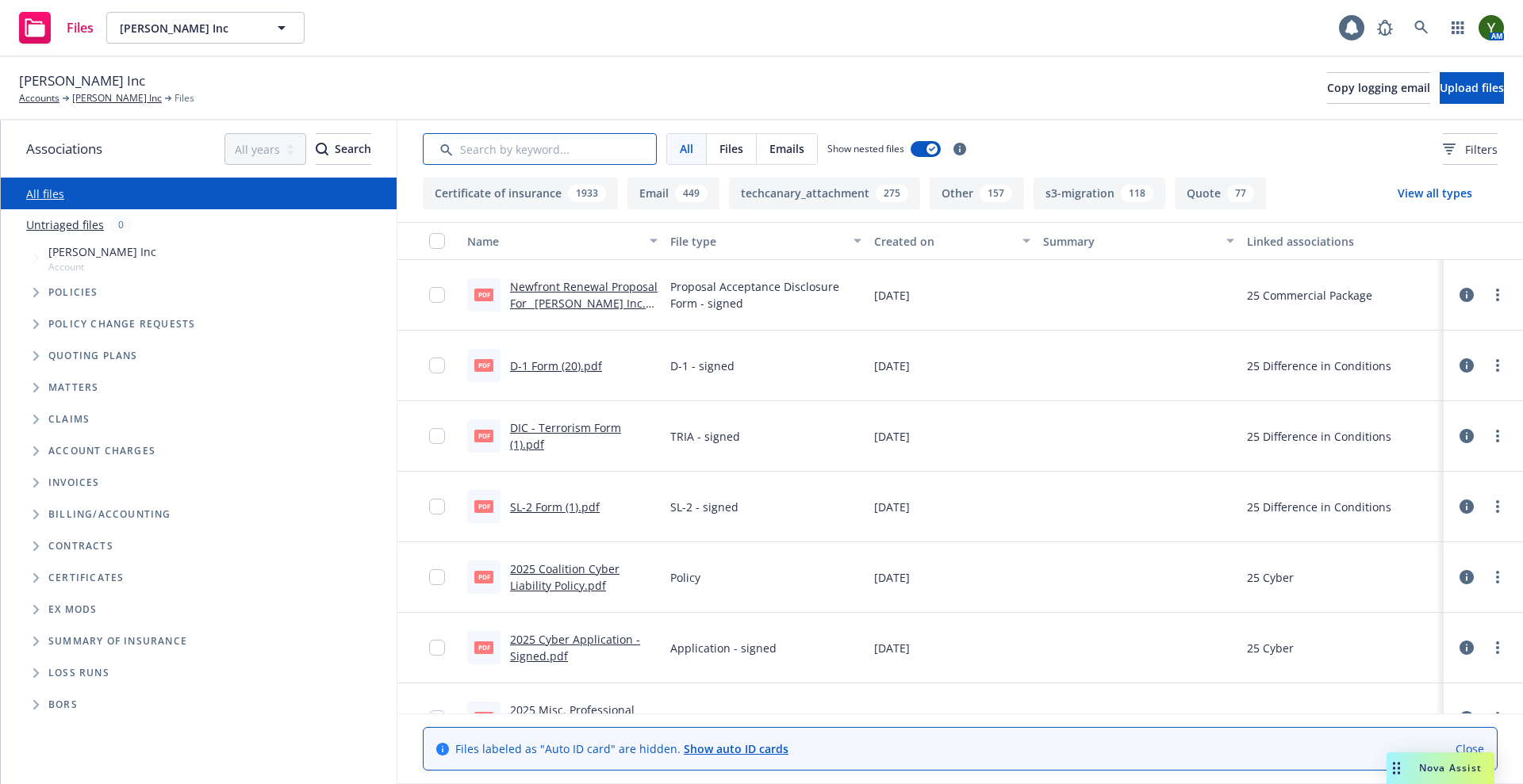
click at [480, 155] on input "Search by keyword..." at bounding box center [539, 148] width 234 height 32
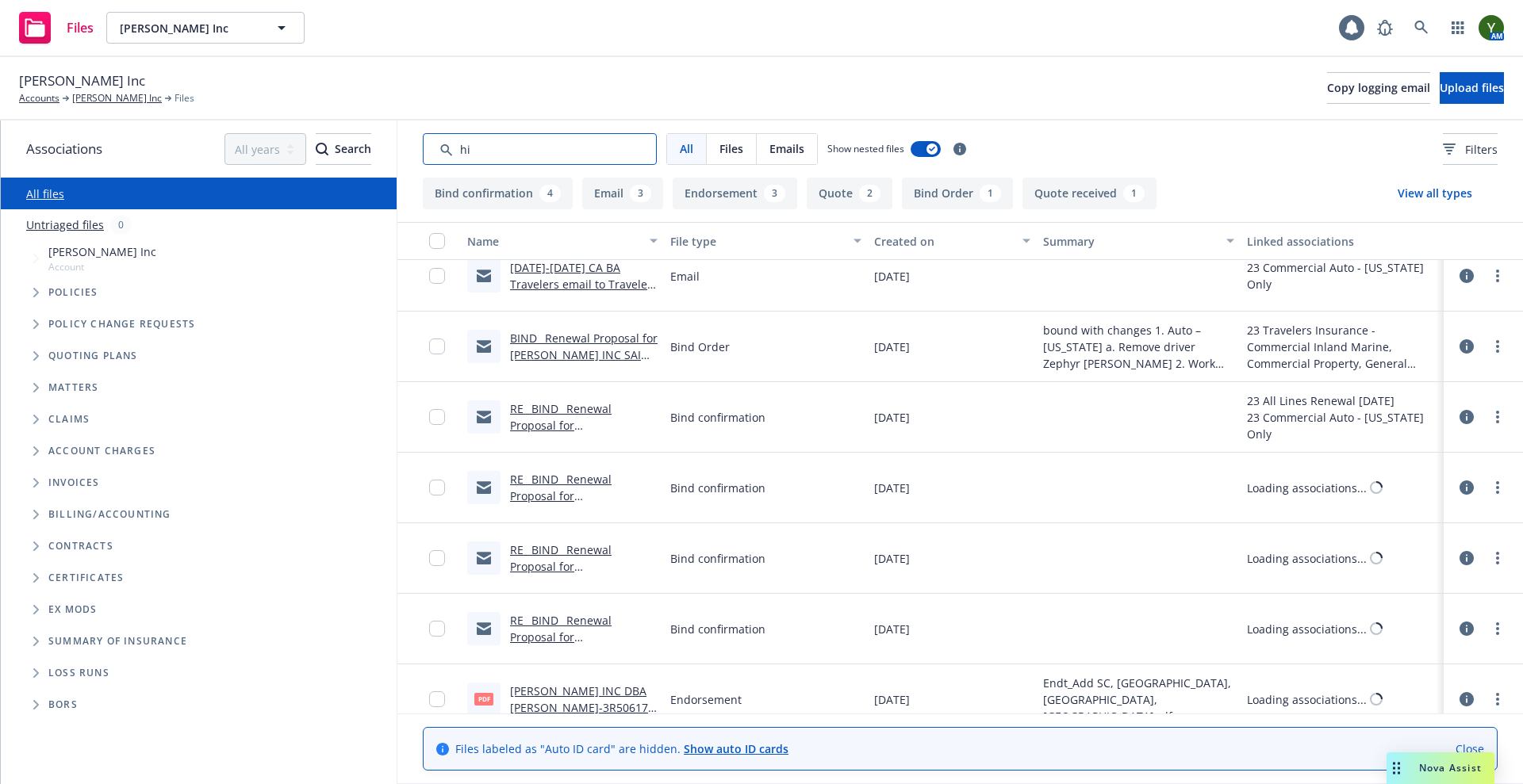
scroll to position [529, 0]
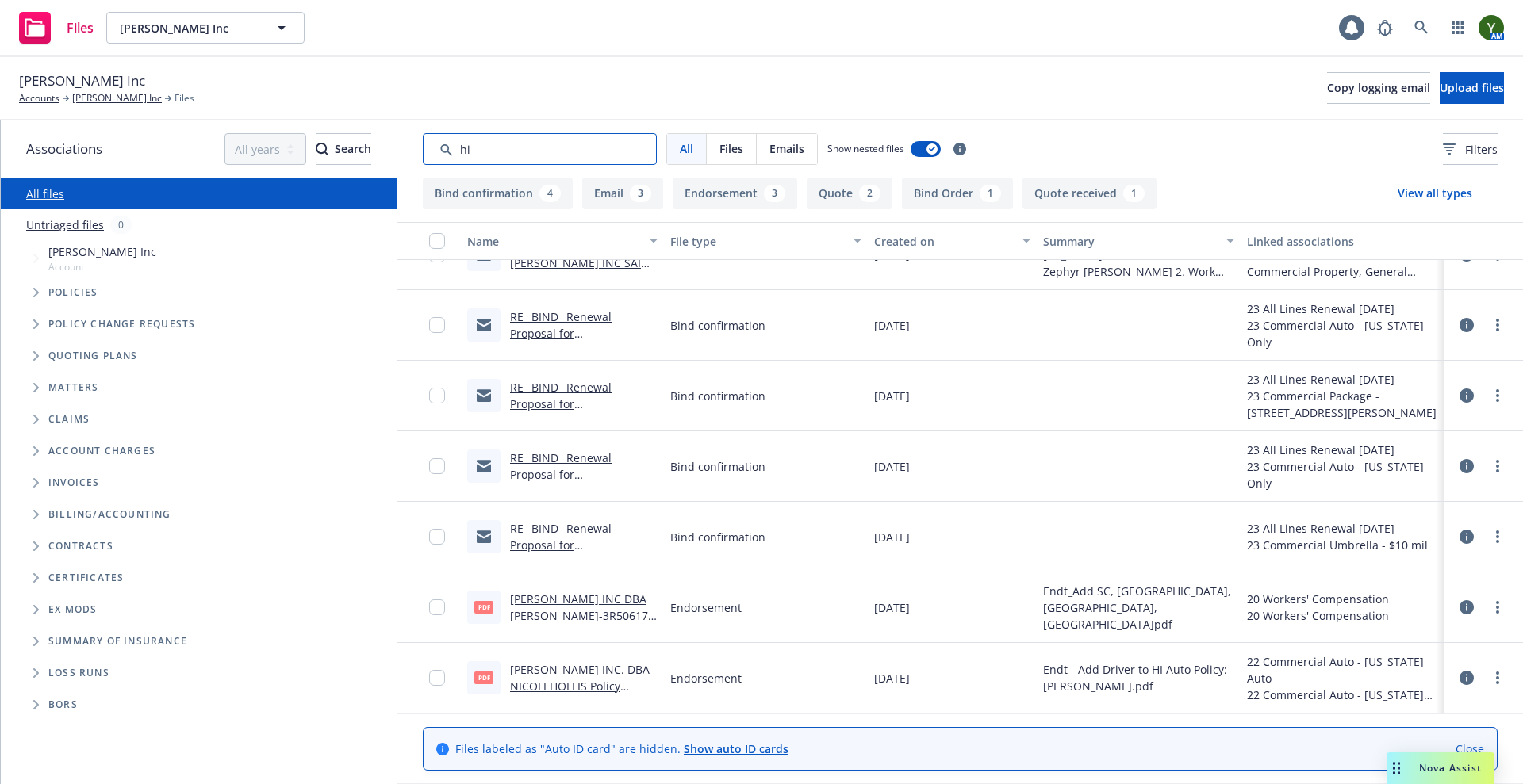
type input "h"
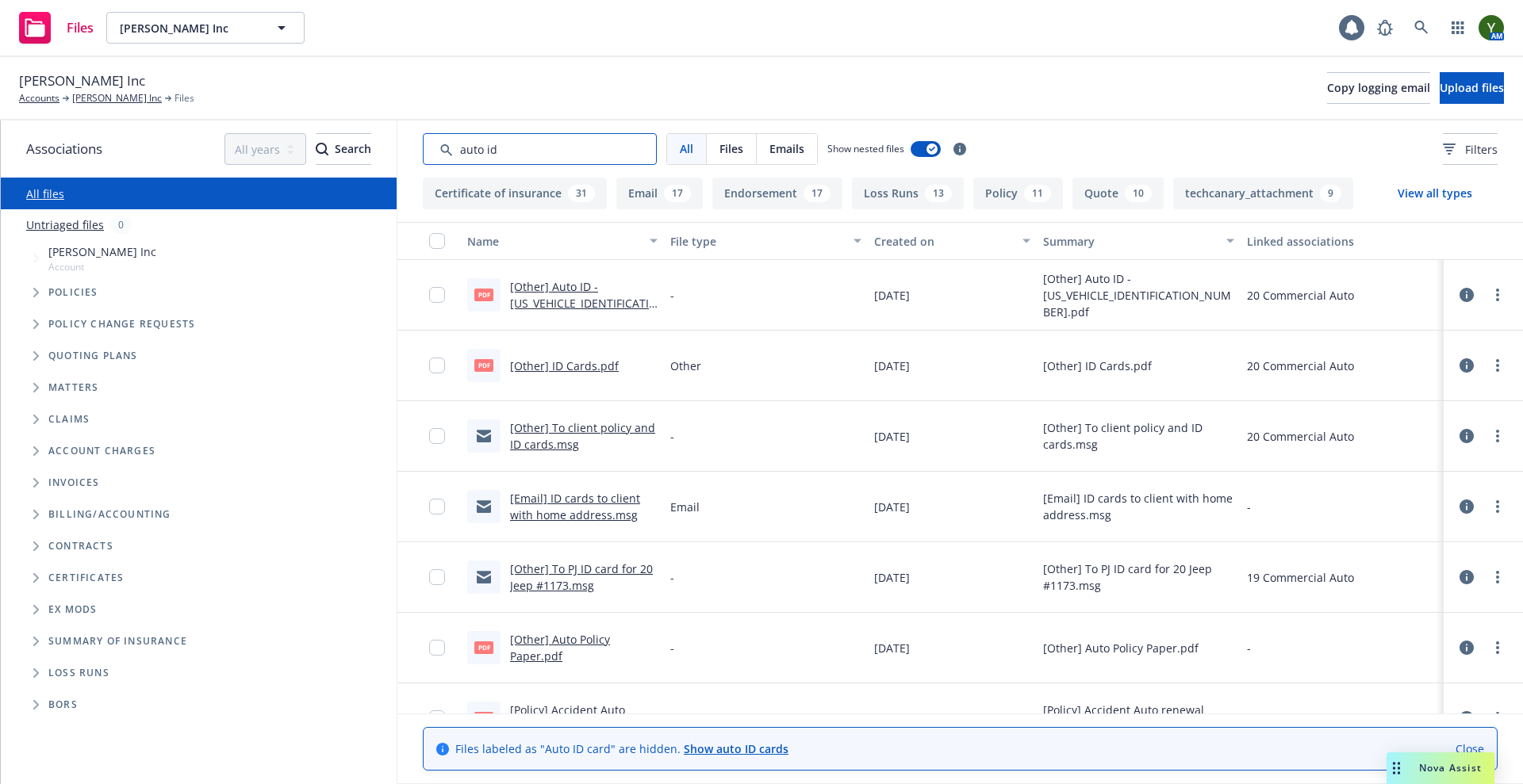
type input "auto id"
click at [879, 252] on button "Created on" at bounding box center [952, 241] width 170 height 38
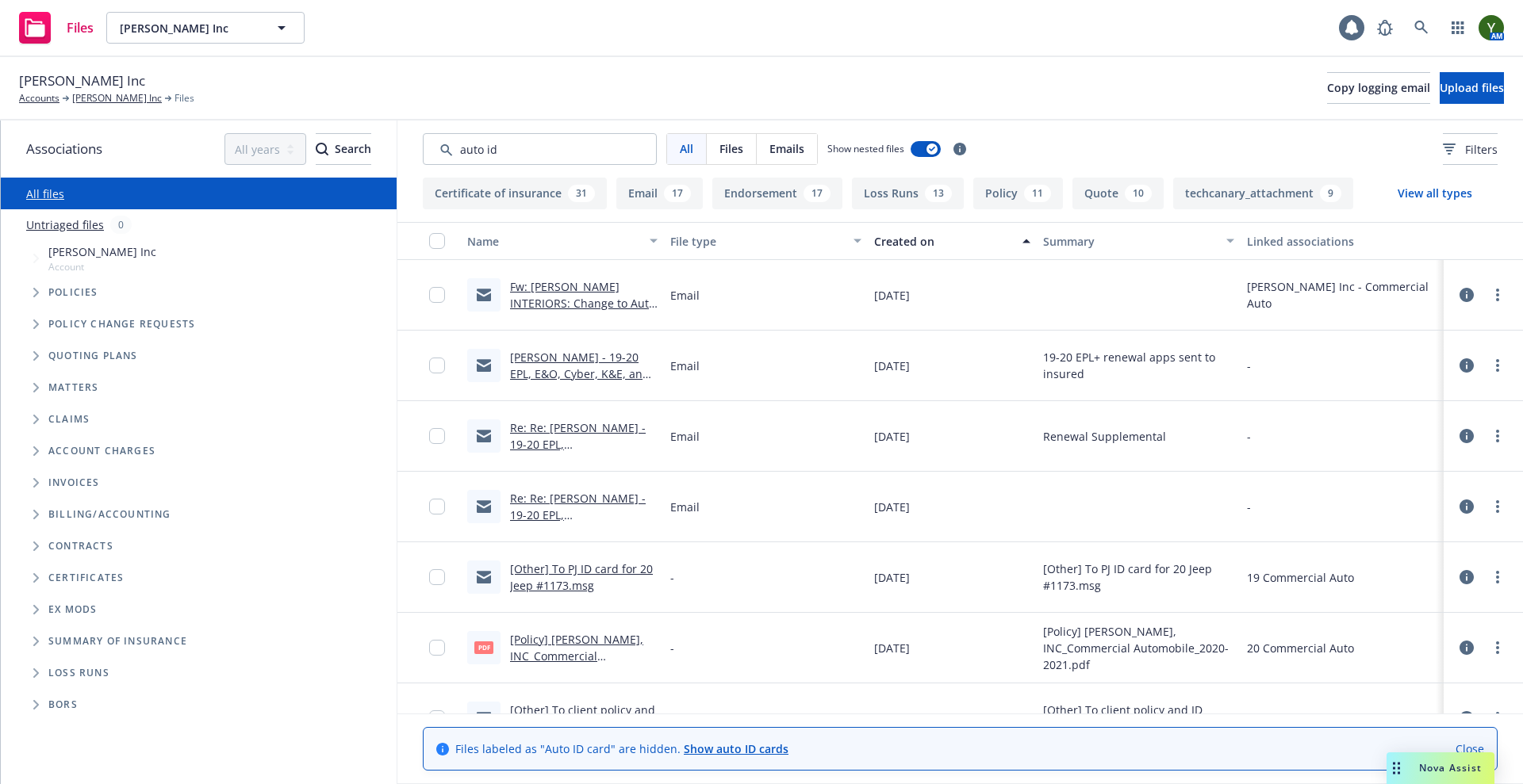
click at [879, 252] on button "Created on" at bounding box center [952, 241] width 170 height 38
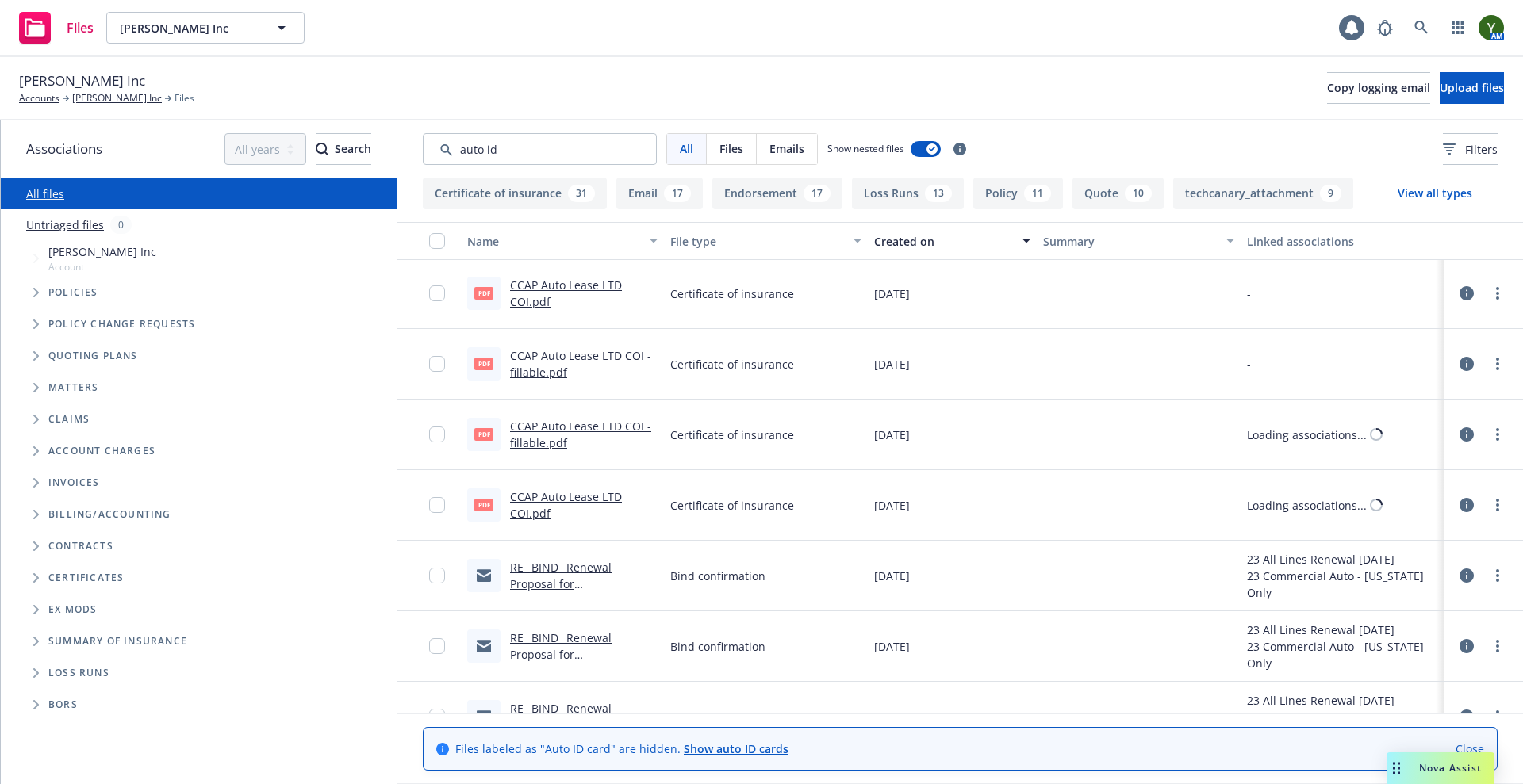
scroll to position [2937, 0]
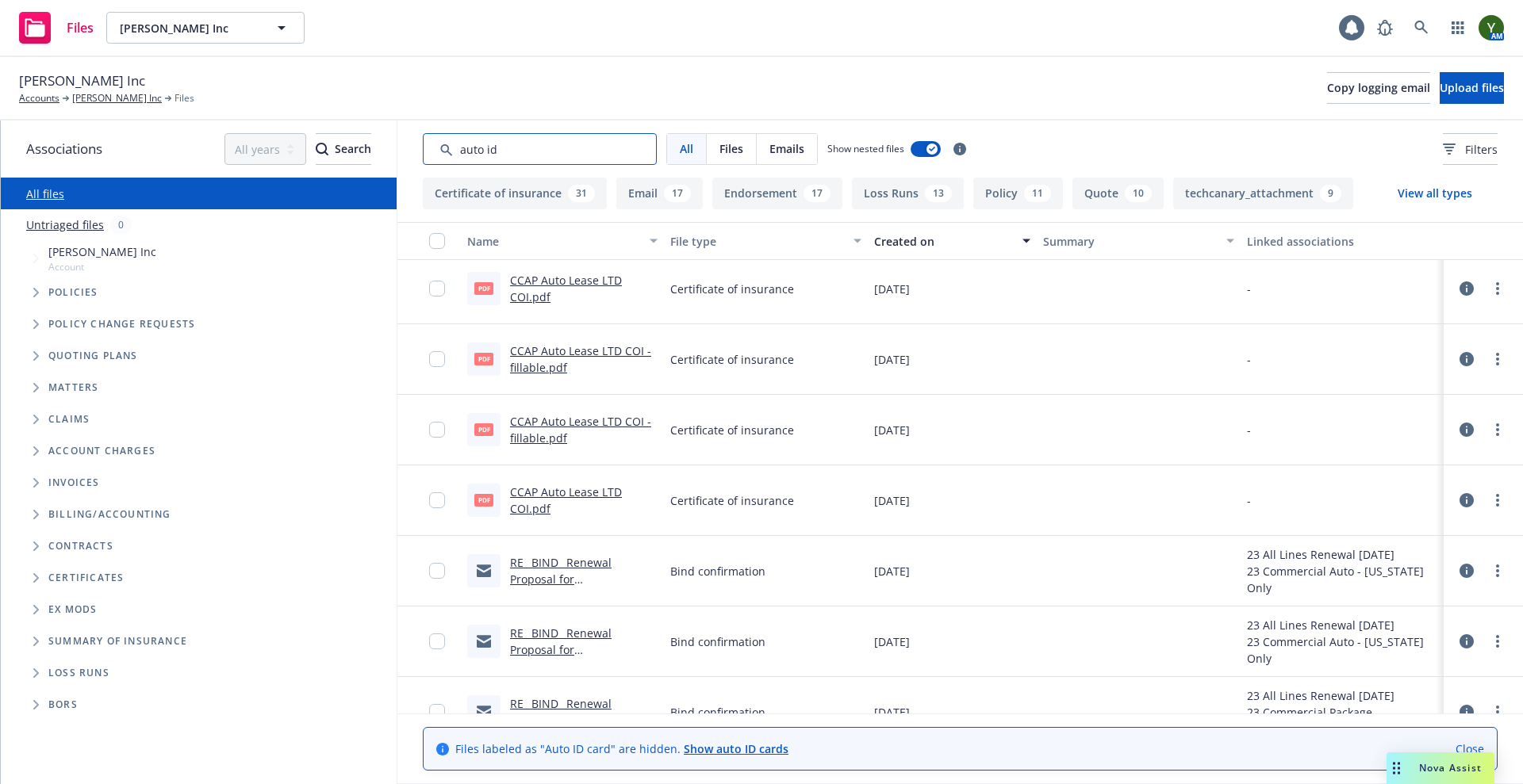
click at [529, 149] on input "Search by keyword..." at bounding box center [539, 148] width 234 height 32
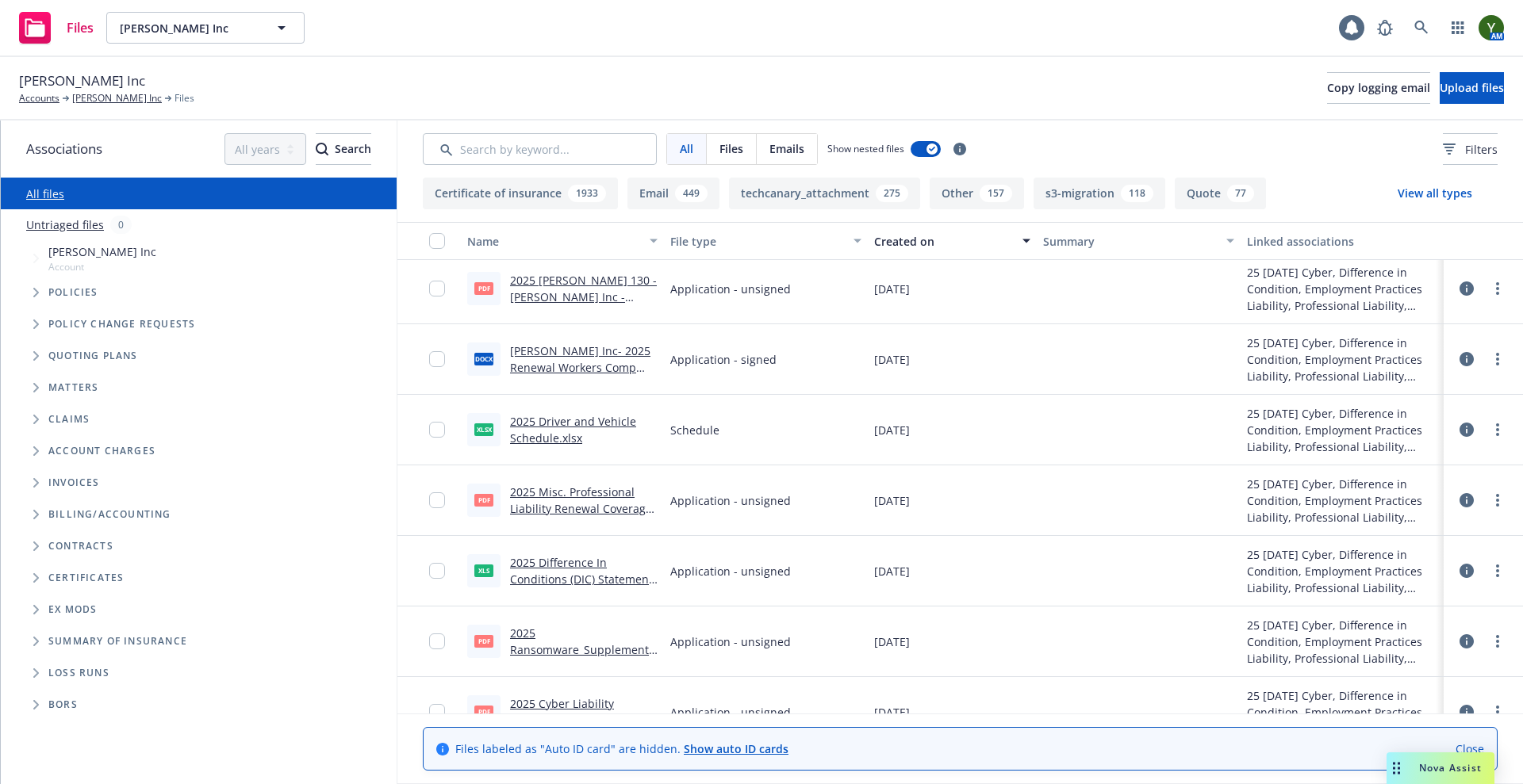
click at [705, 746] on link "Show auto ID cards" at bounding box center [736, 748] width 104 height 15
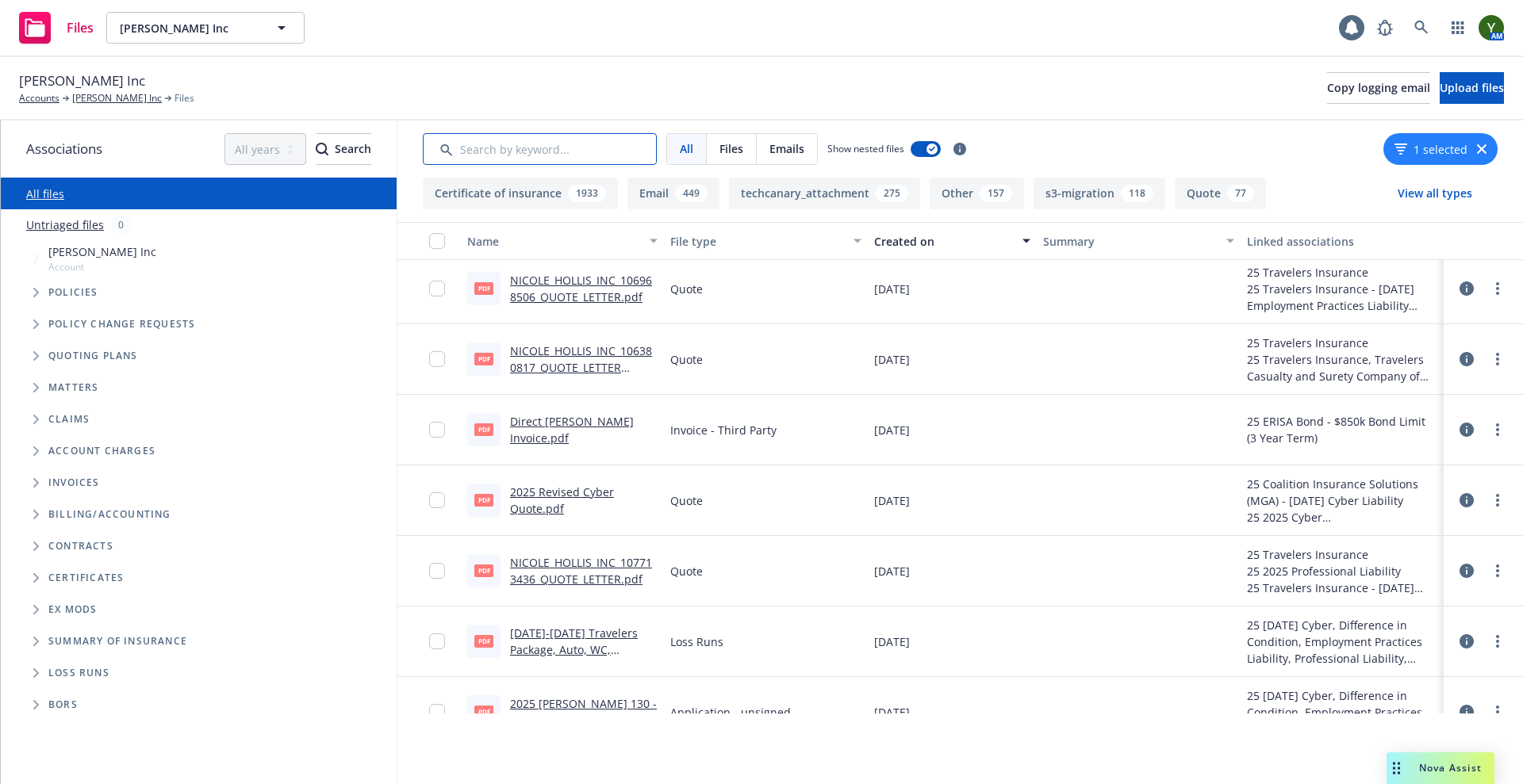
click at [473, 146] on input "Search by keyword..." at bounding box center [539, 148] width 234 height 32
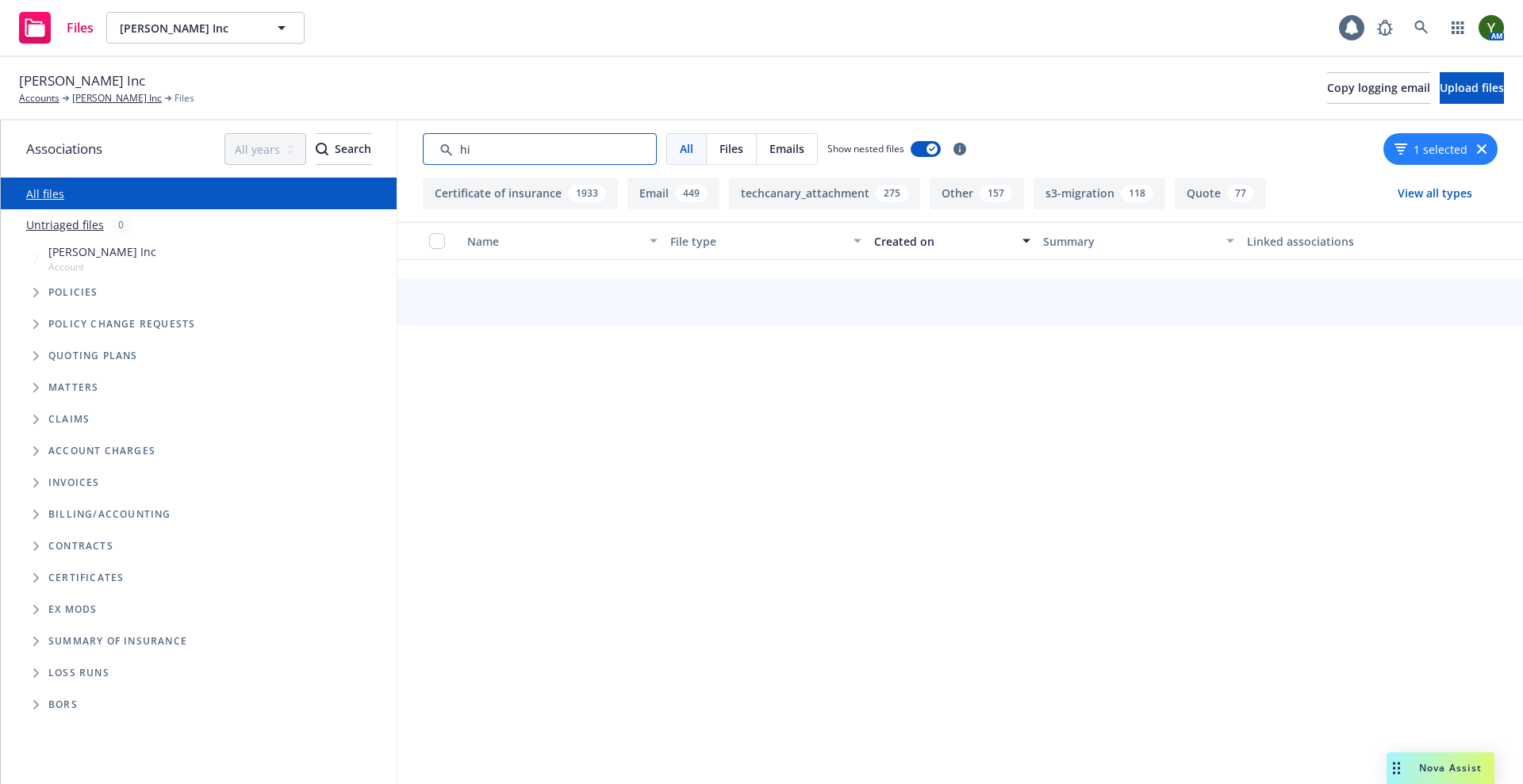
scroll to position [0, 0]
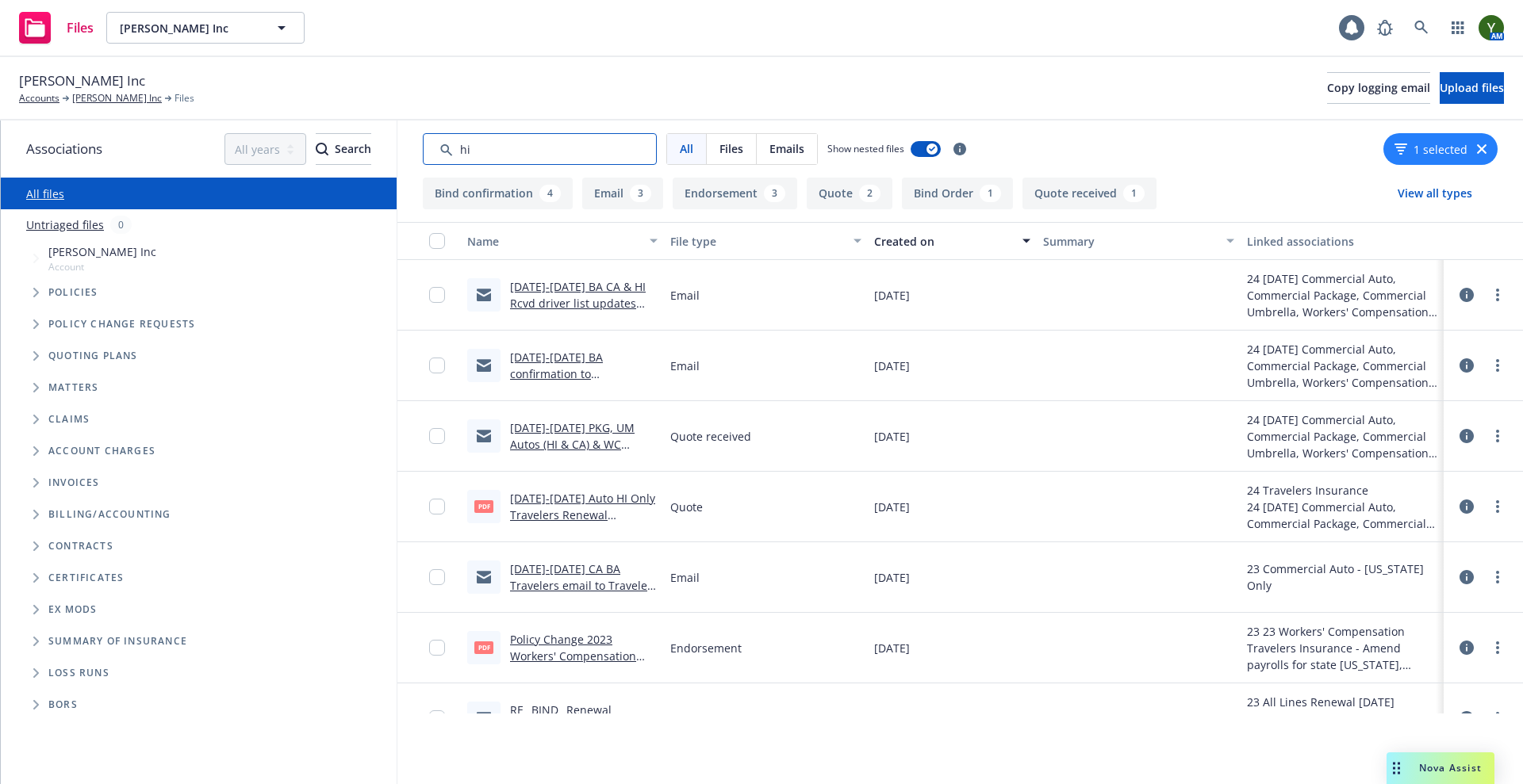
type input "h"
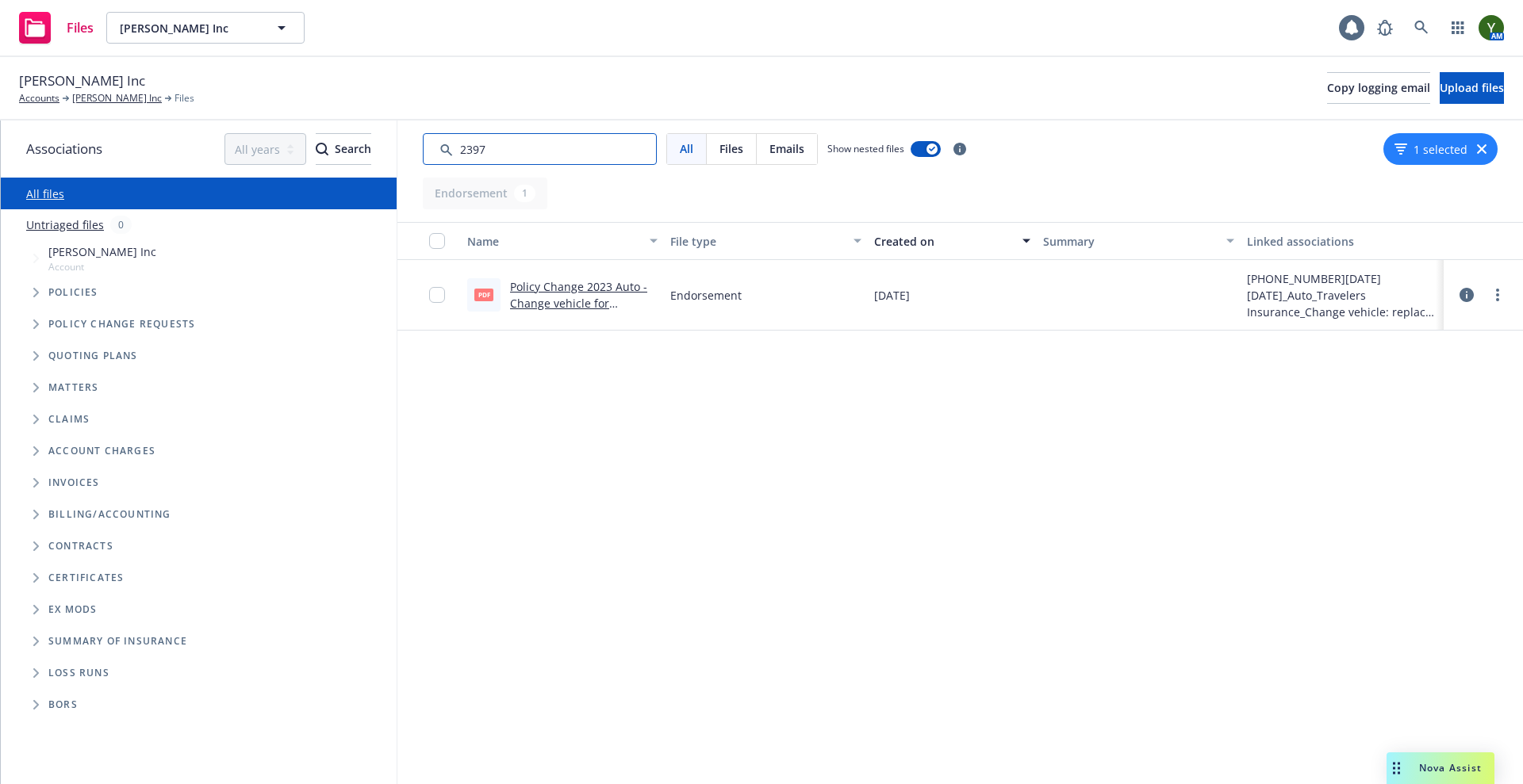
type input "2397"
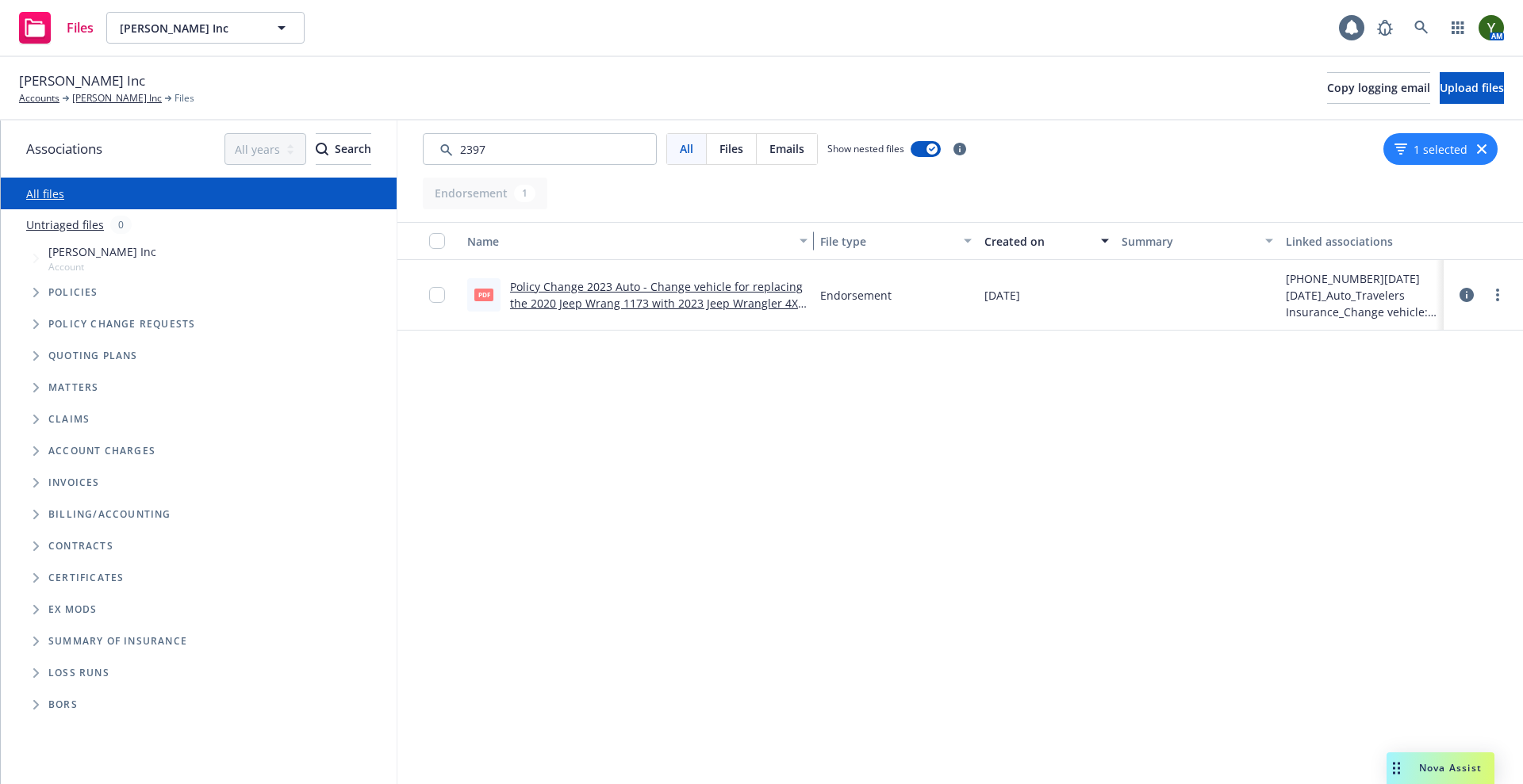
drag, startPoint x: 661, startPoint y: 235, endPoint x: 797, endPoint y: 256, distance: 137.6
click at [797, 256] on button "Name" at bounding box center [637, 241] width 353 height 38
click at [488, 140] on input "Search by keyword..." at bounding box center [539, 148] width 234 height 32
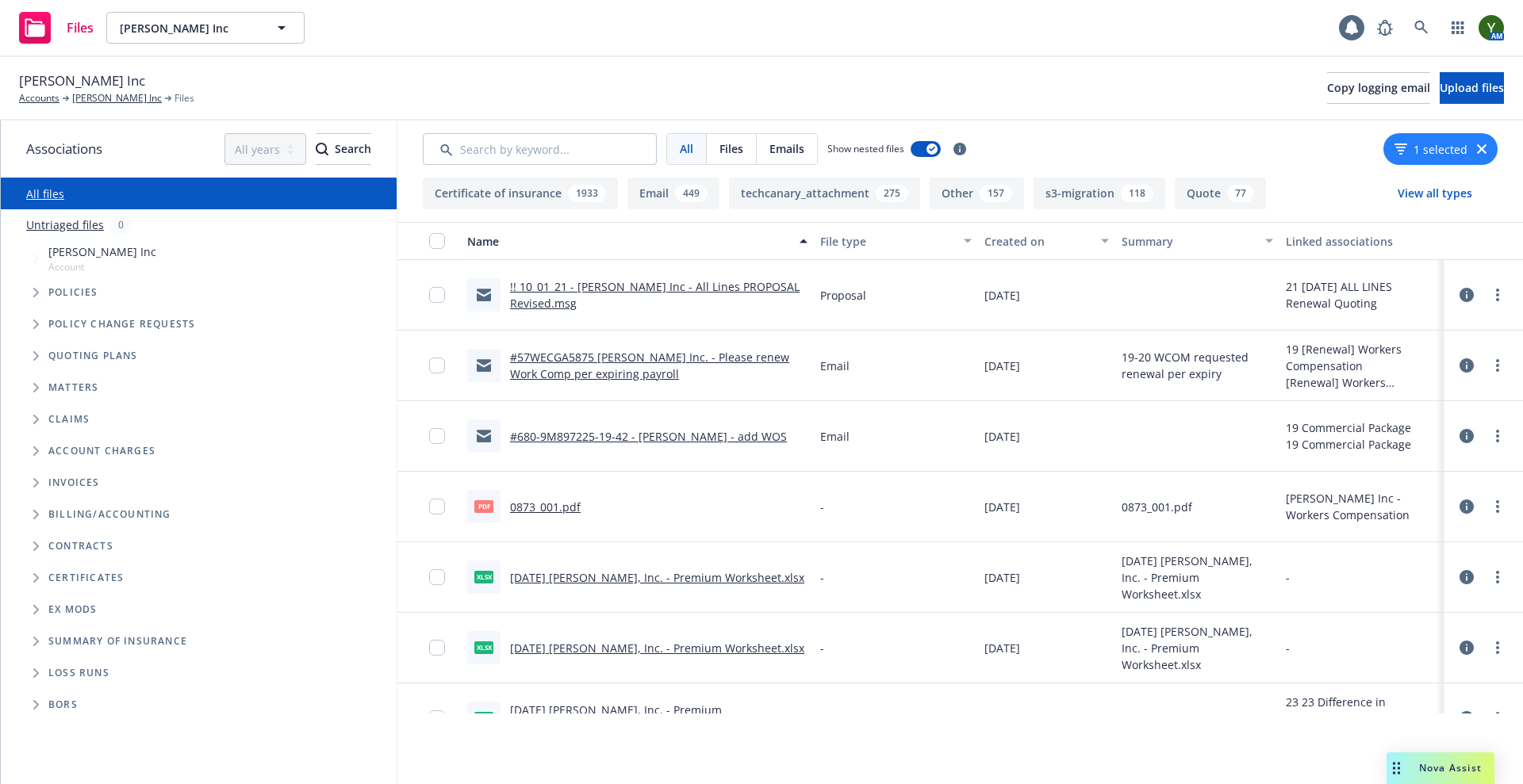
click at [835, 234] on div "File type" at bounding box center [887, 241] width 134 height 16
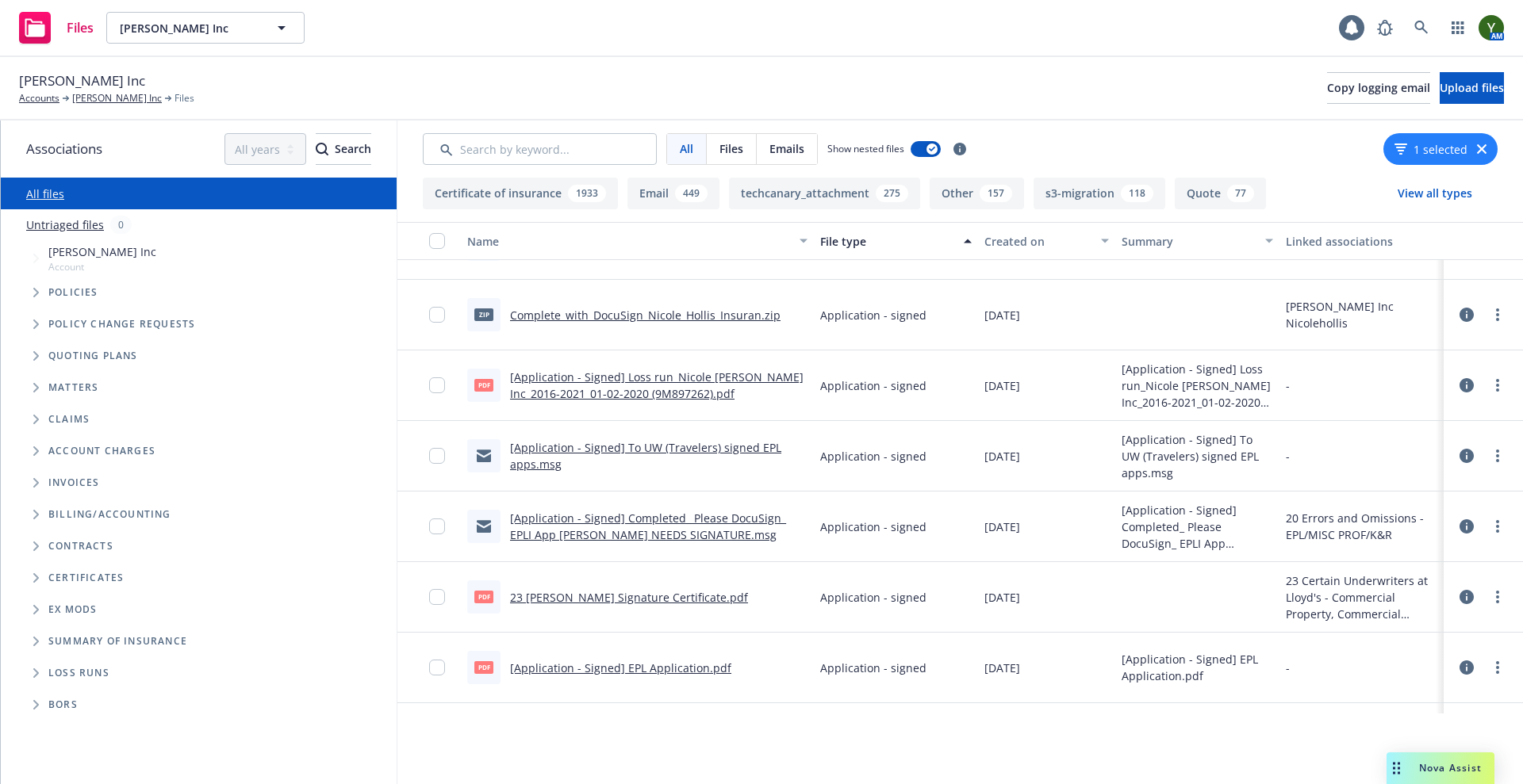
scroll to position [2268, 0]
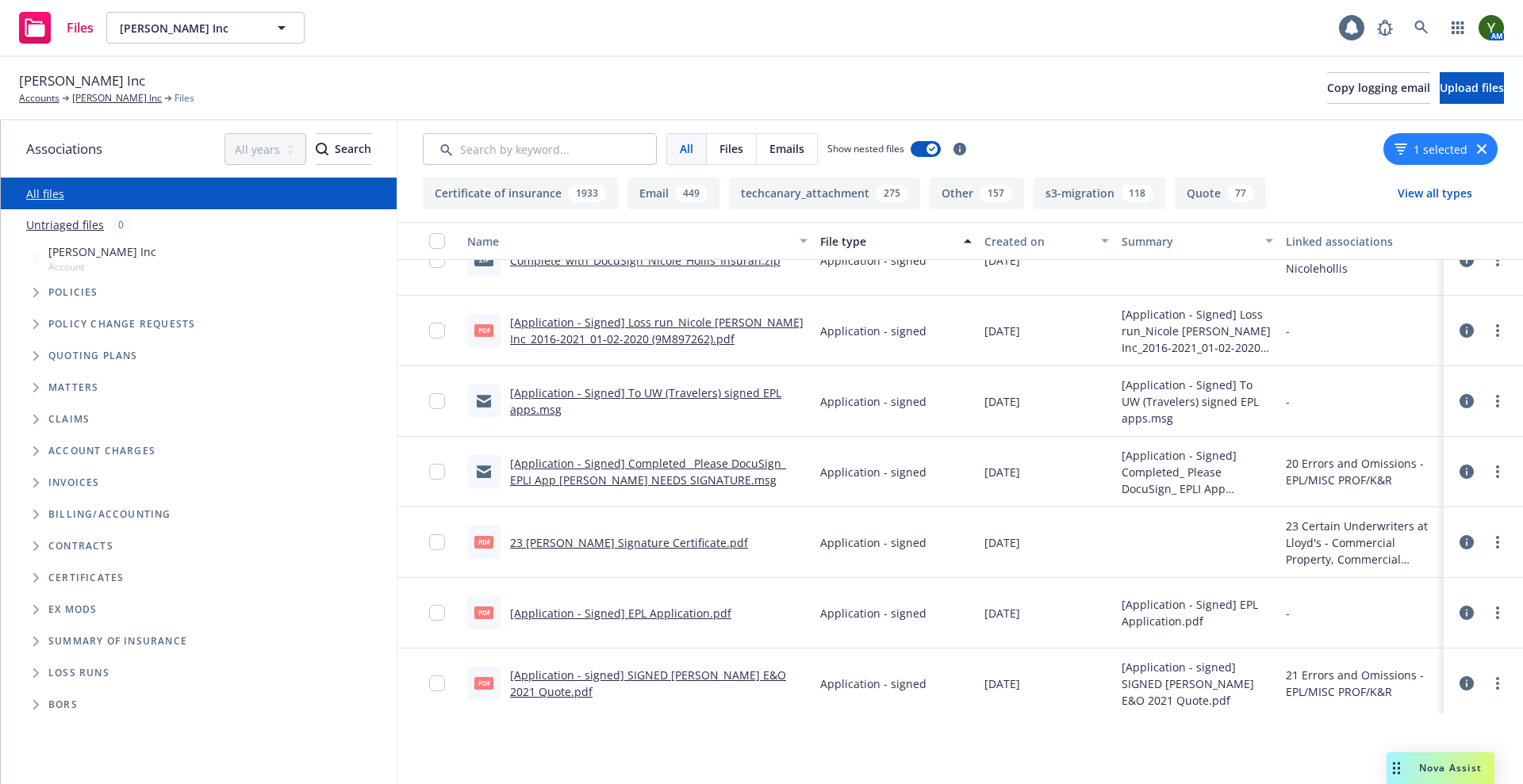
click at [1421, 189] on button "View all types" at bounding box center [1434, 193] width 126 height 32
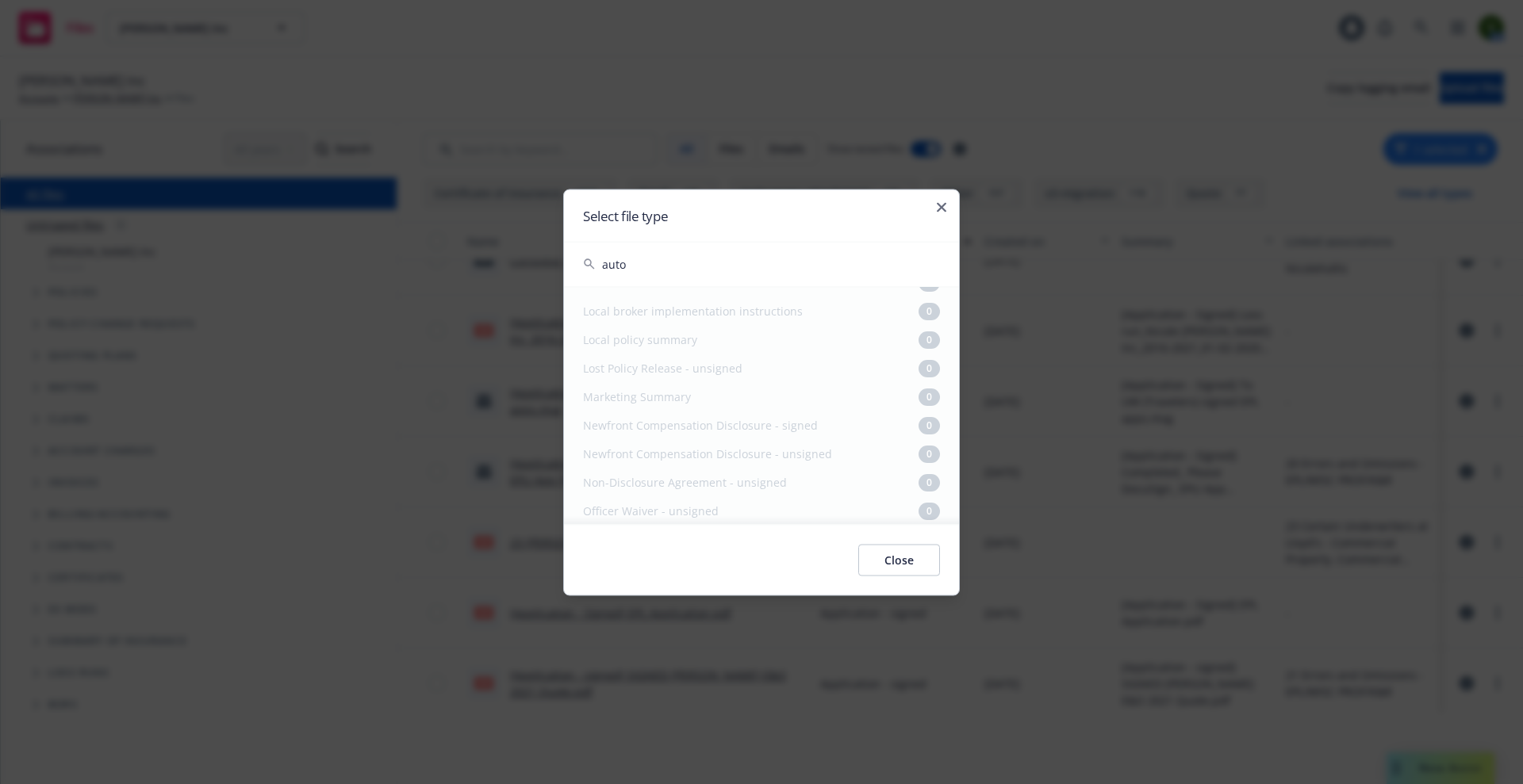
scroll to position [0, 0]
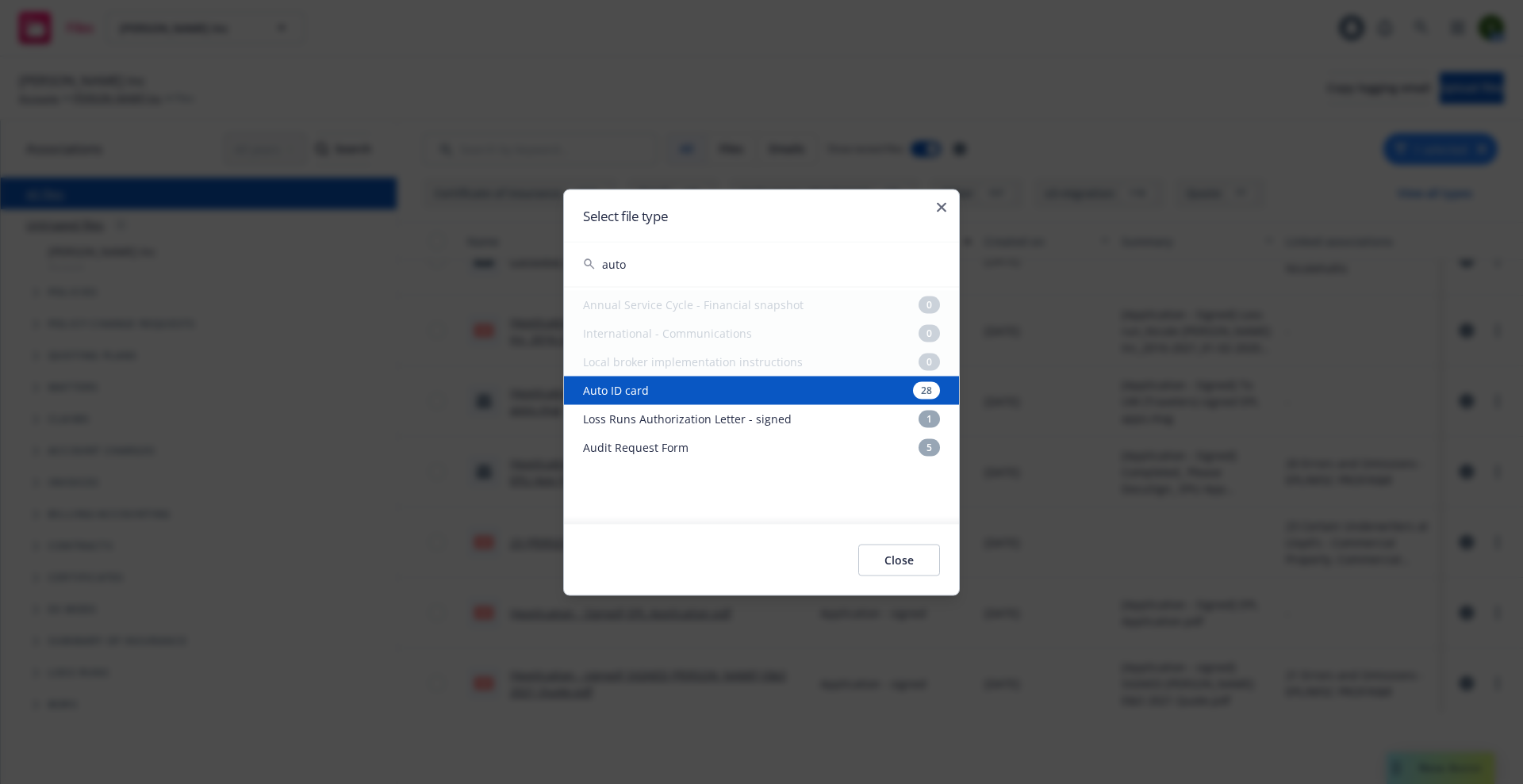
type input "auto"
click at [769, 385] on div "Auto ID card 28" at bounding box center [761, 389] width 395 height 28
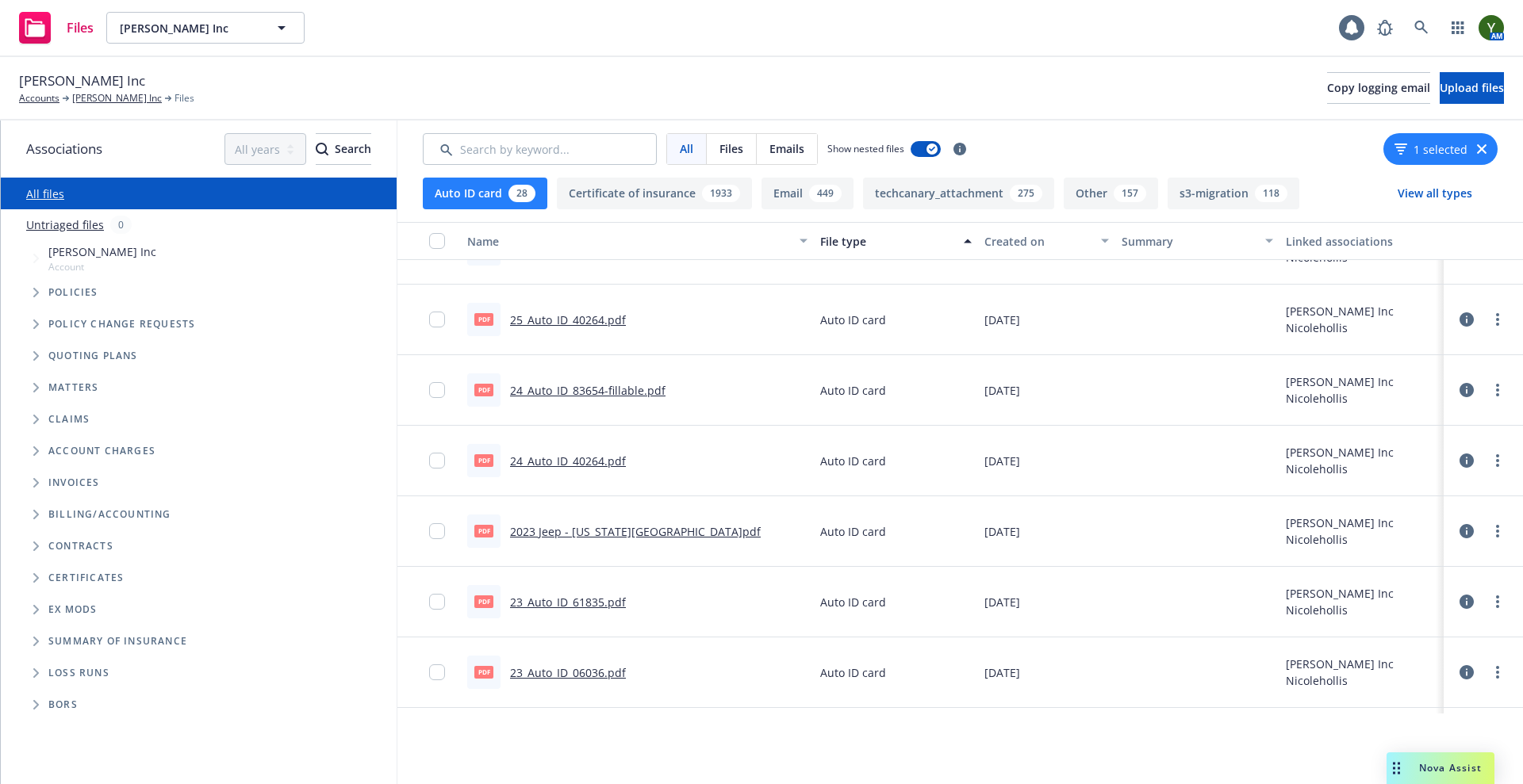
scroll to position [1169, 0]
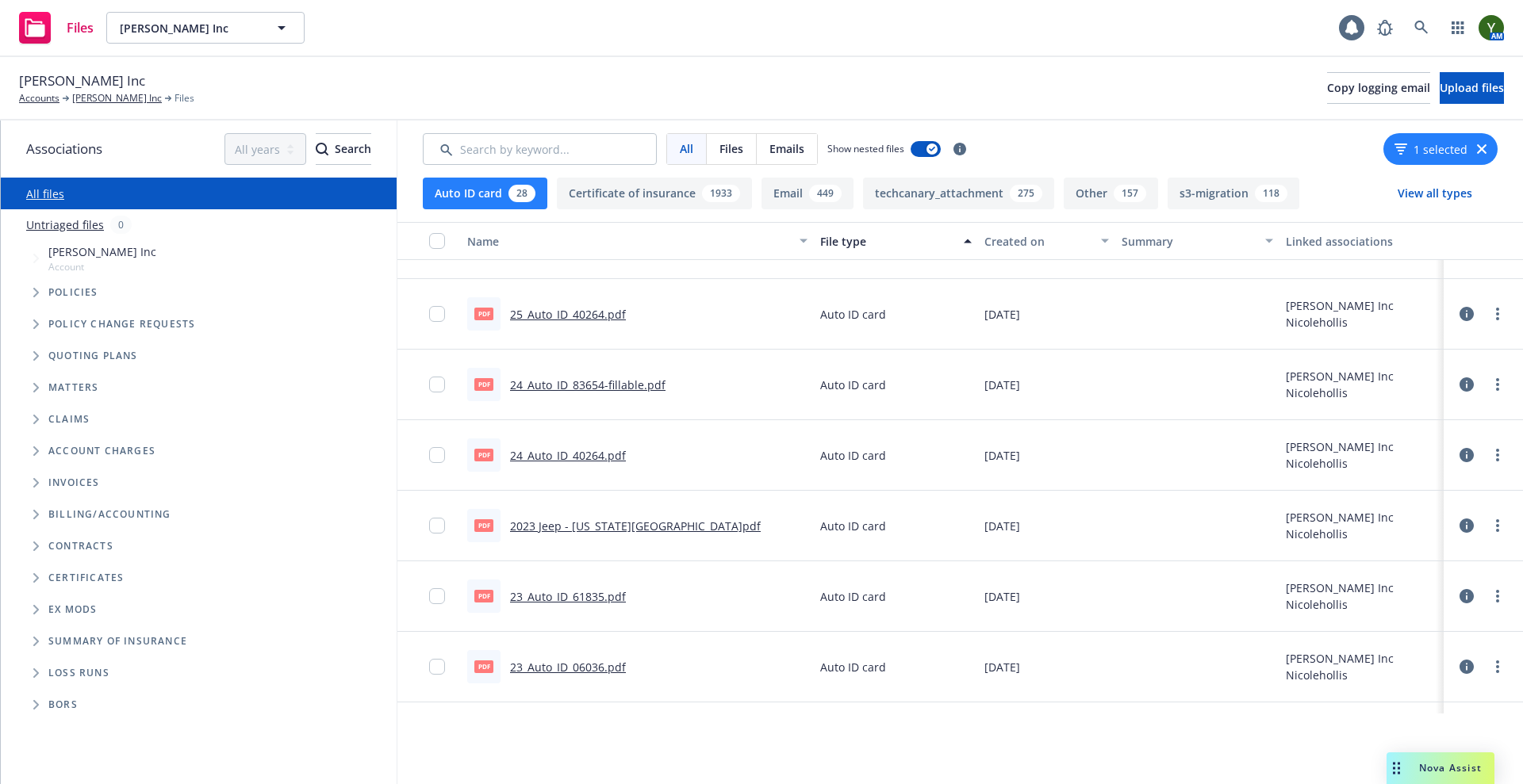
click at [546, 526] on link "2023 Jeep - Hawaii.pdf" at bounding box center [636, 526] width 251 height 15
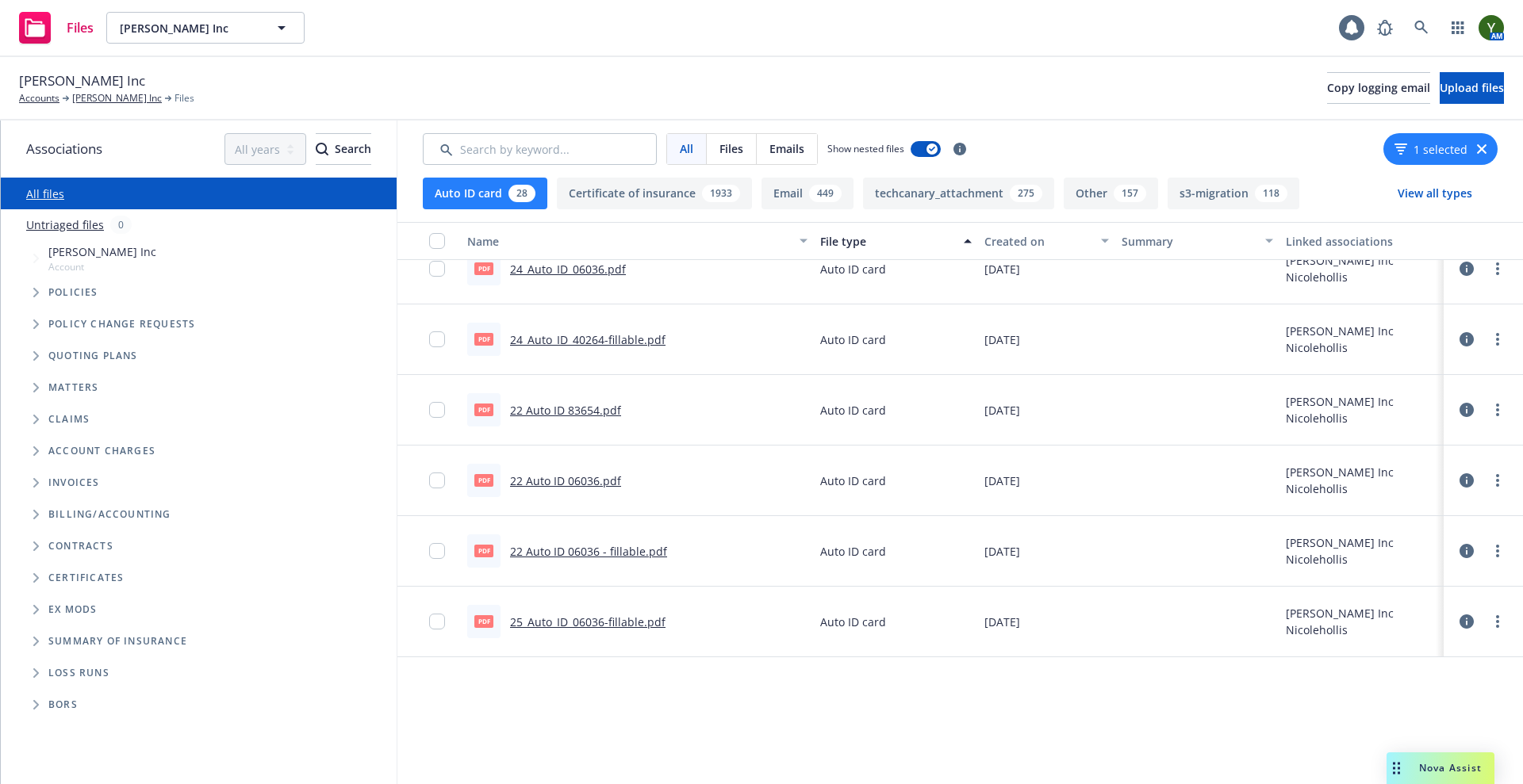
scroll to position [0, 0]
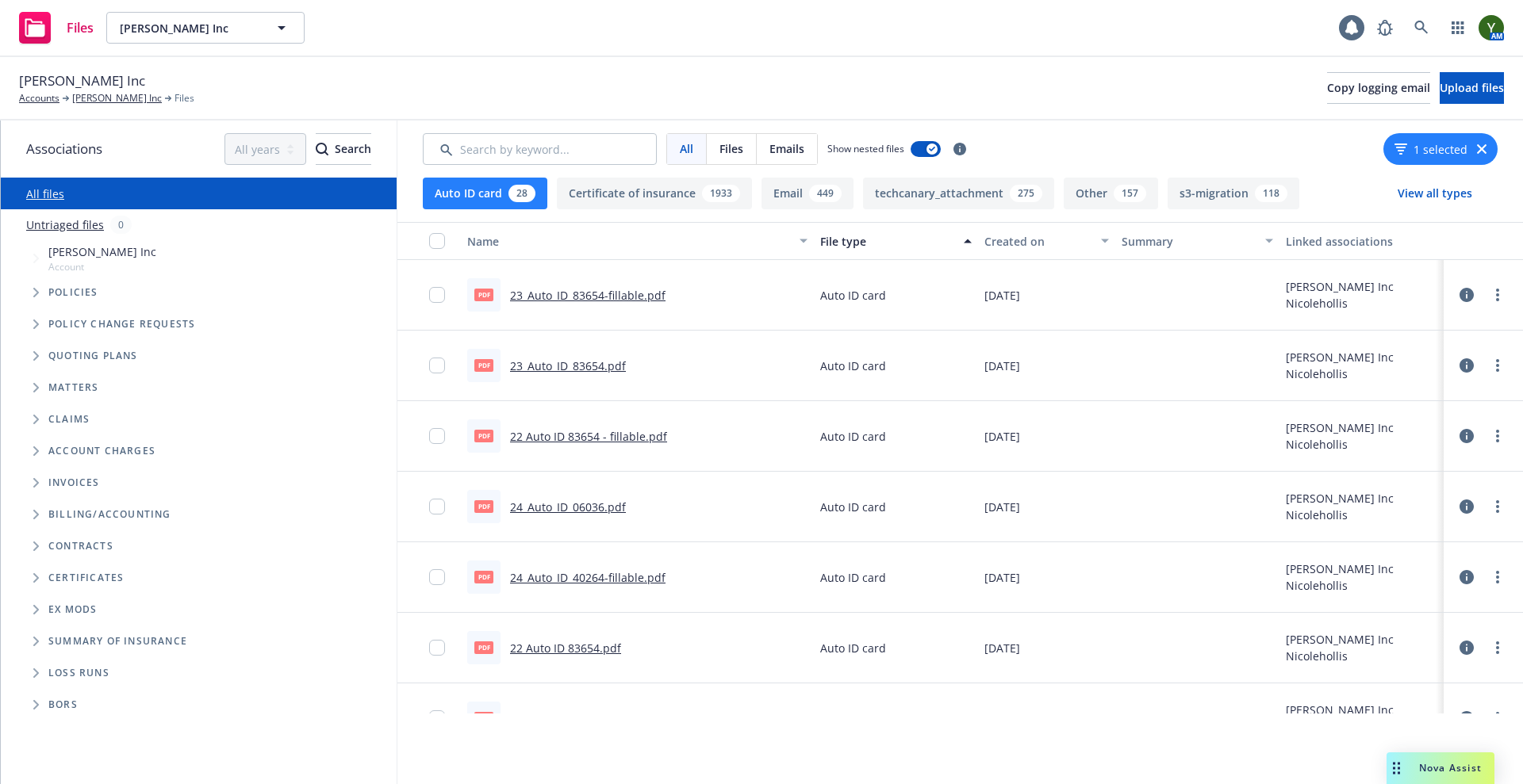
click at [990, 239] on div "Created on" at bounding box center [1037, 241] width 107 height 16
click at [434, 303] on div at bounding box center [442, 294] width 26 height 50
click at [442, 285] on div at bounding box center [442, 294] width 26 height 50
click at [440, 291] on input "checkbox" at bounding box center [436, 294] width 16 height 16
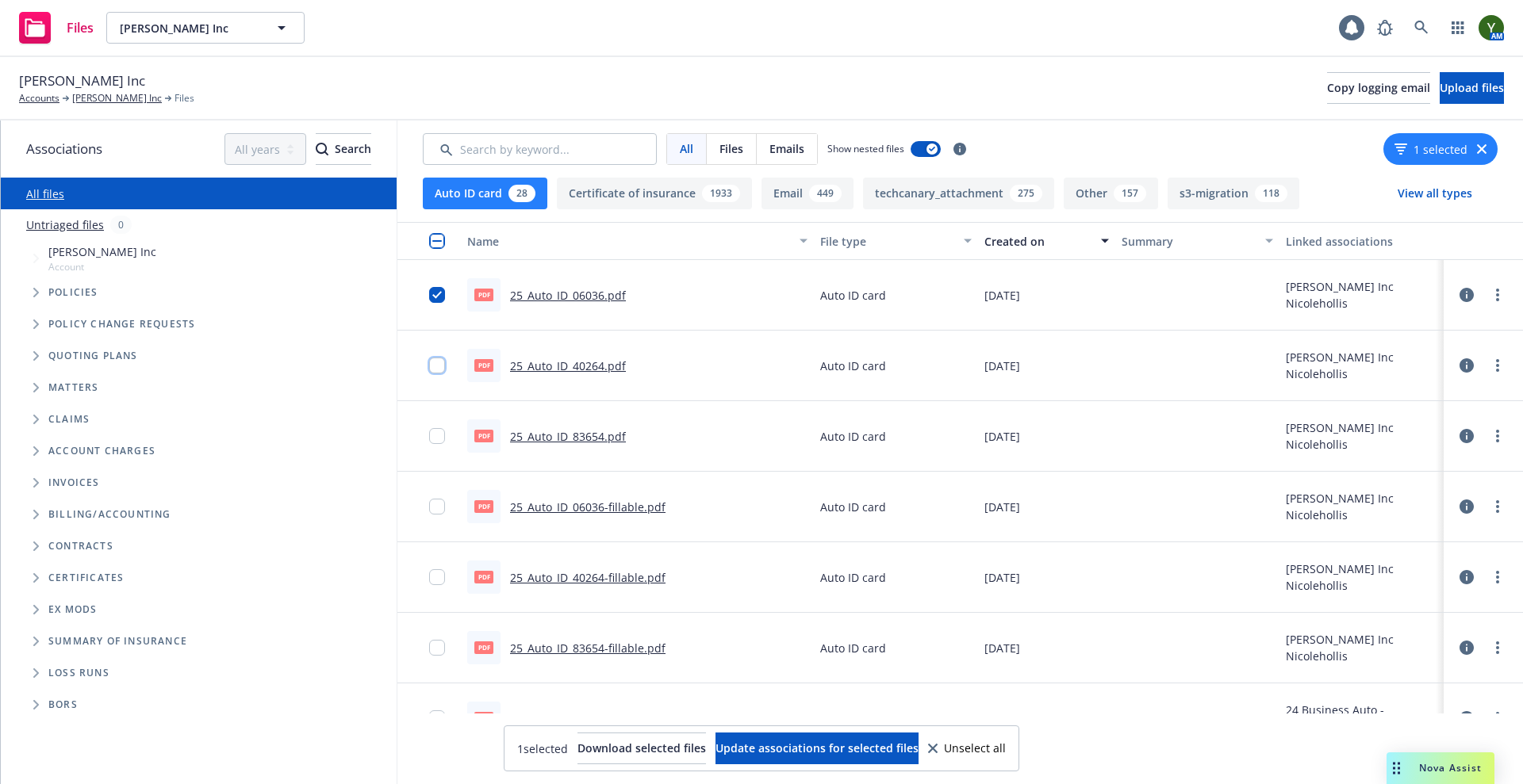
click at [437, 368] on input "checkbox" at bounding box center [436, 365] width 16 height 16
click at [436, 441] on input "checkbox" at bounding box center [436, 435] width 16 height 16
click at [558, 295] on link "25_Auto_ID_06036.pdf" at bounding box center [568, 295] width 115 height 15
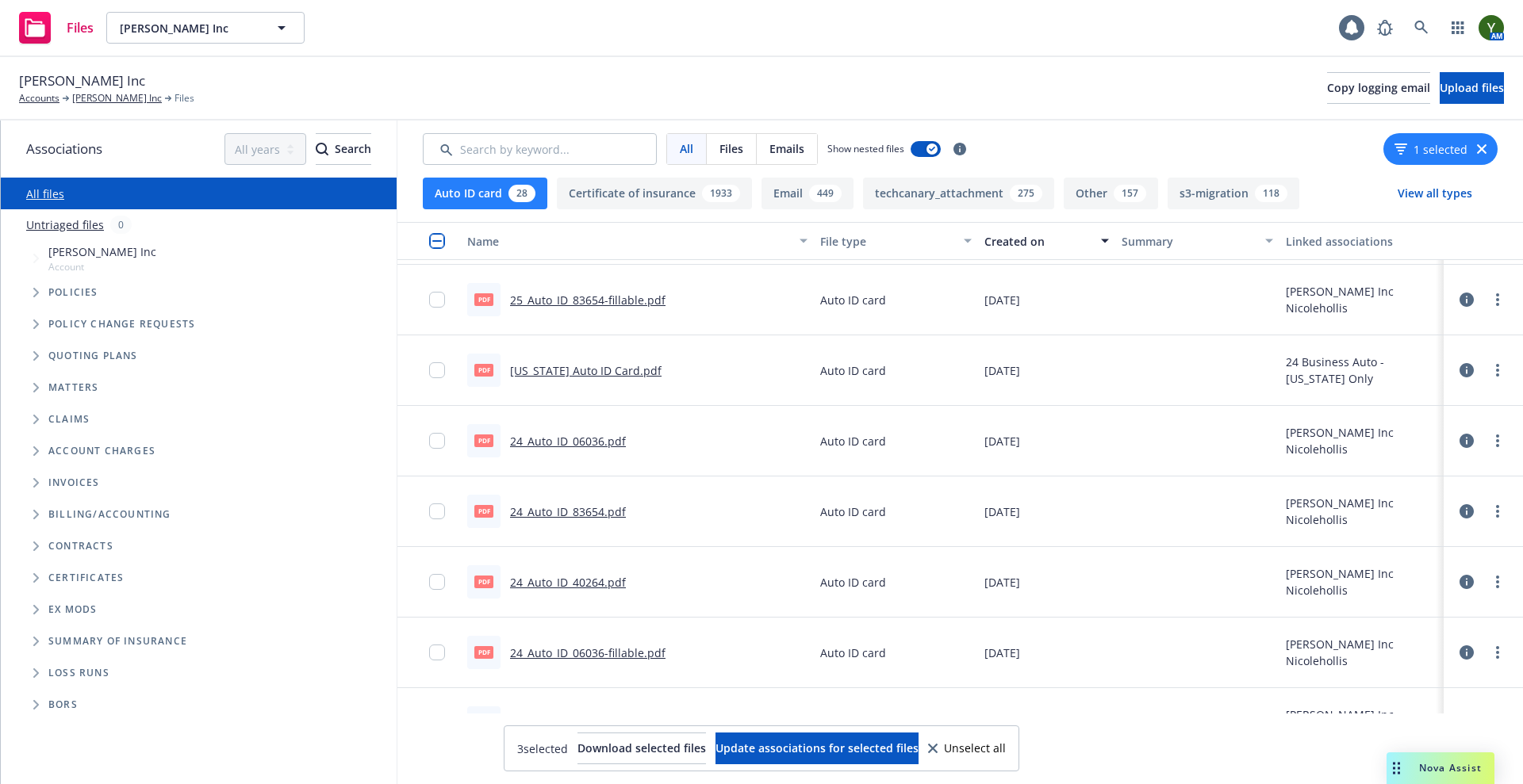
scroll to position [344, 0]
click at [529, 378] on link "Hawaii Auto ID Card.pdf" at bounding box center [586, 372] width 151 height 15
click at [108, 95] on link "[PERSON_NAME] Inc" at bounding box center [117, 99] width 90 height 15
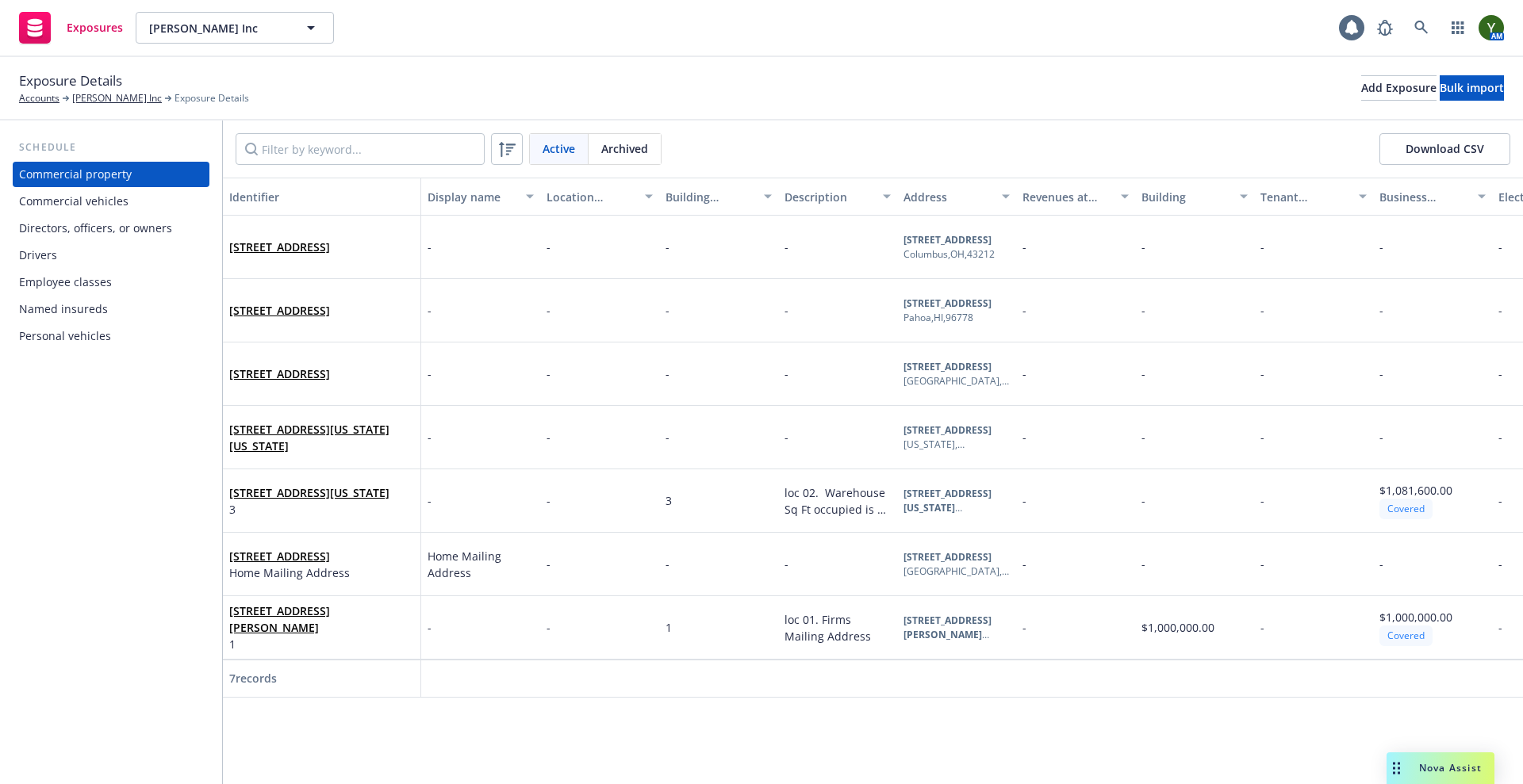
click at [109, 191] on div "Commercial vehicles" at bounding box center [73, 201] width 109 height 26
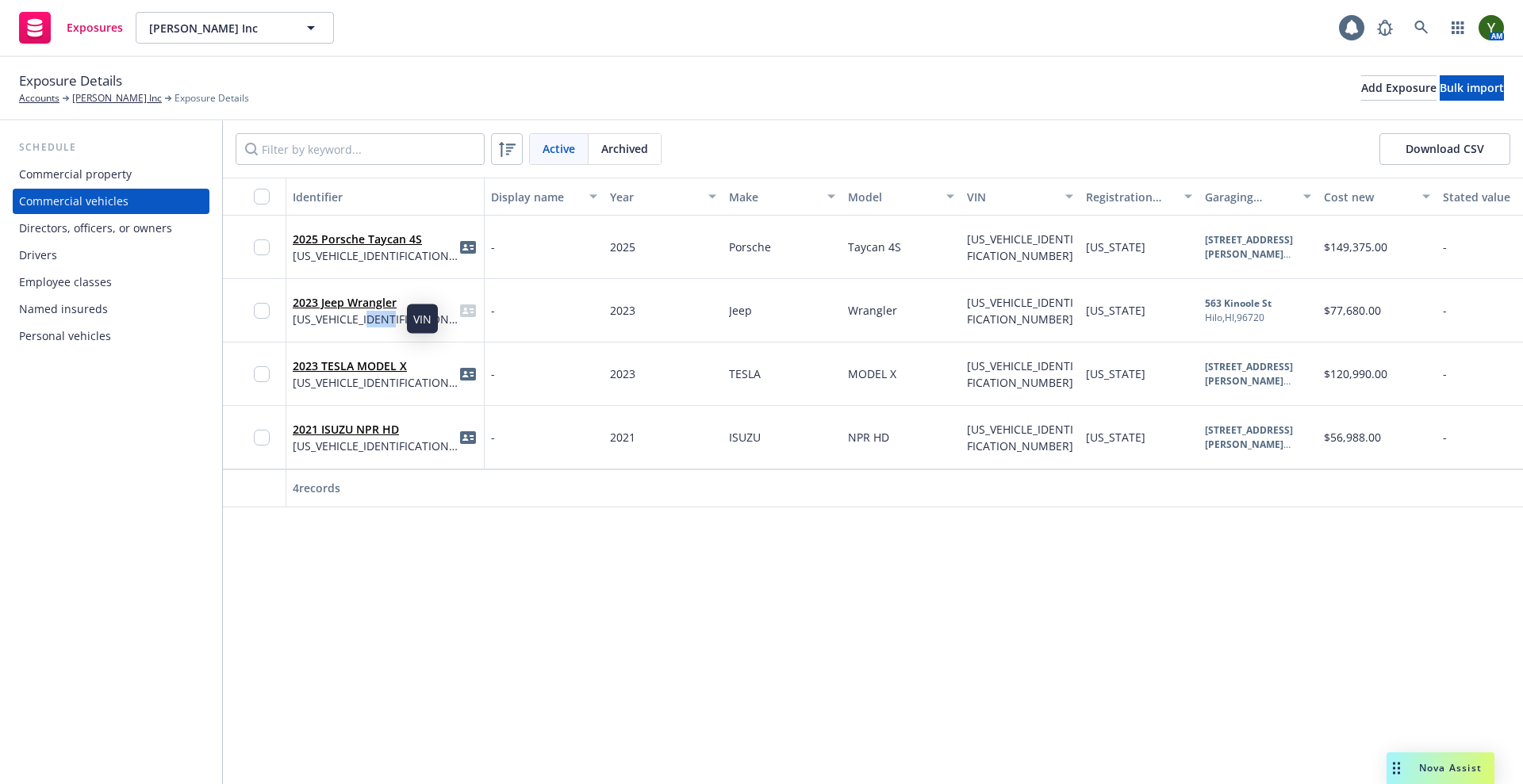
drag, startPoint x: 402, startPoint y: 316, endPoint x: 375, endPoint y: 316, distance: 27.0
click at [375, 316] on div "2023 Jeep Wrangler 1C4JJXR66PW662397" at bounding box center [385, 310] width 185 height 44
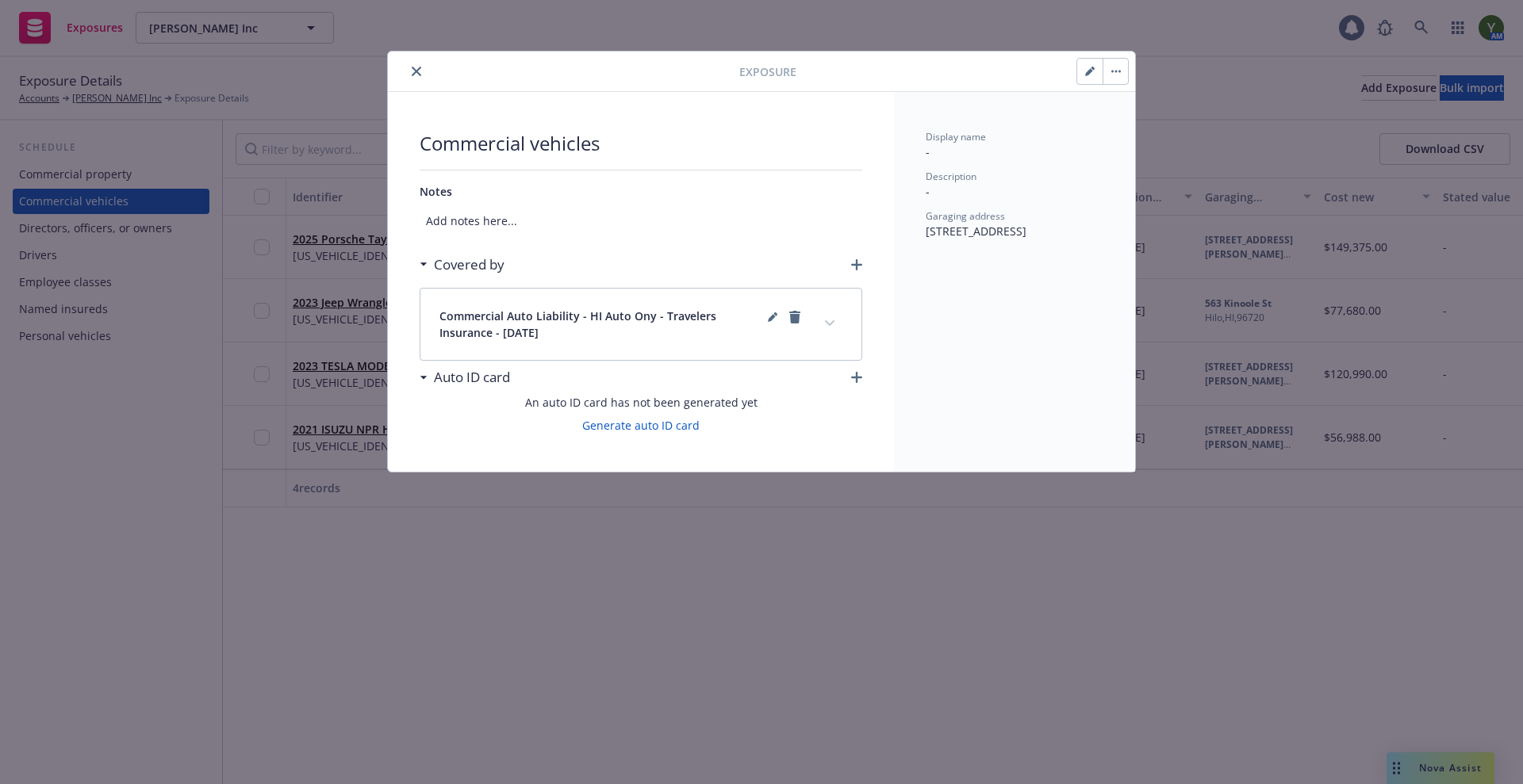
click at [416, 63] on button "close" at bounding box center [416, 71] width 19 height 19
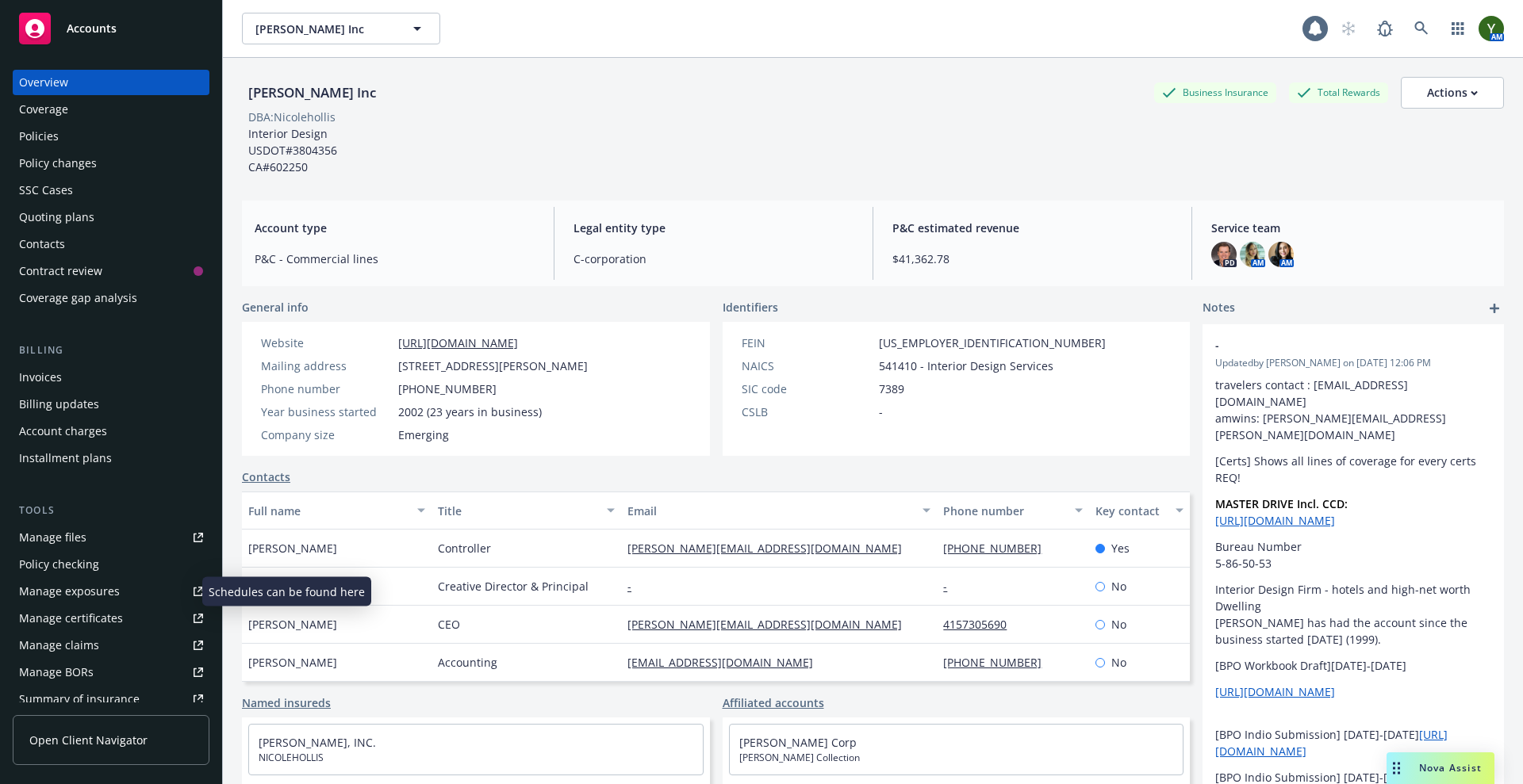
click at [57, 584] on div "Manage exposures" at bounding box center [70, 592] width 101 height 26
click at [130, 126] on div "Policies" at bounding box center [111, 136] width 184 height 26
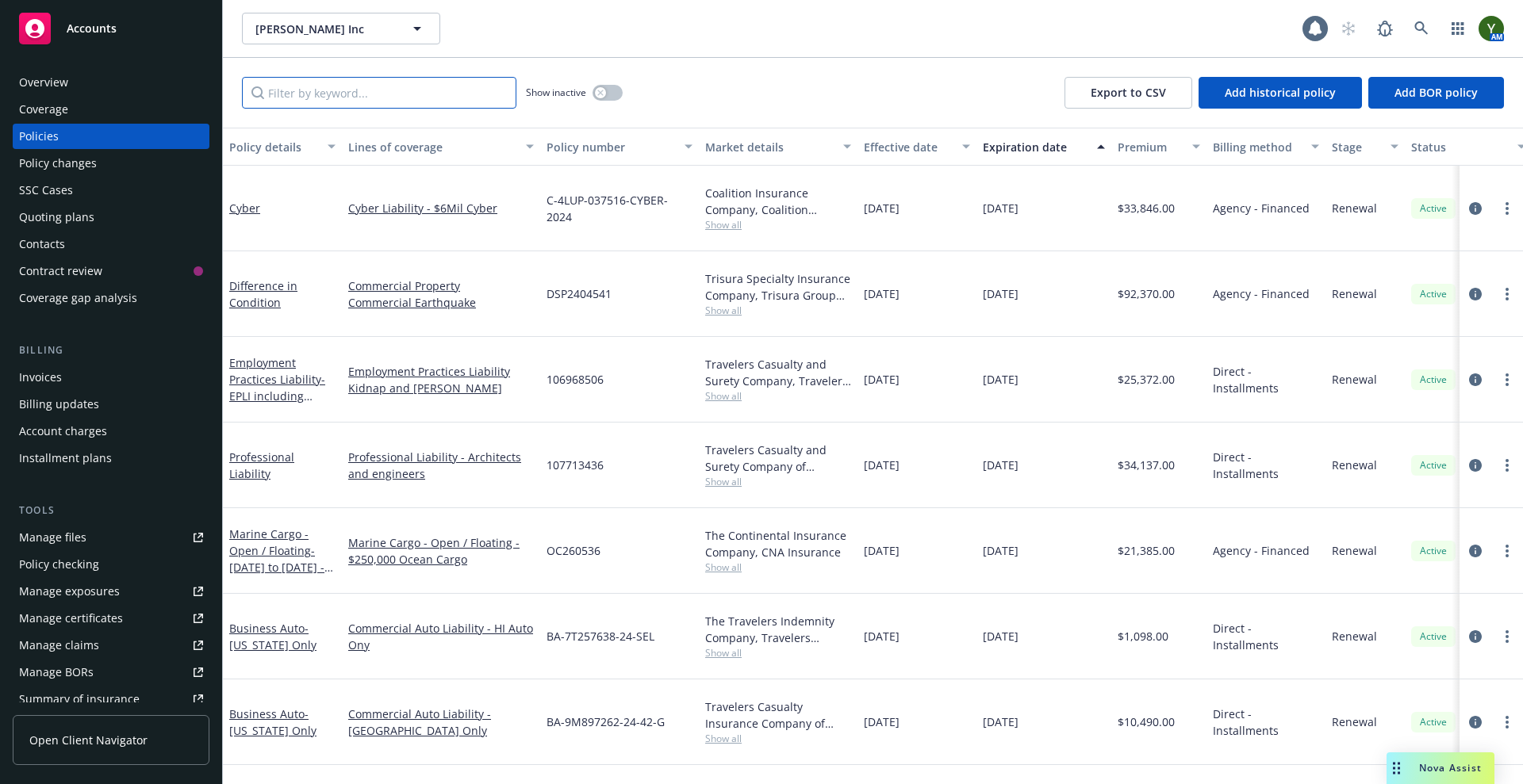
click at [379, 86] on input "Filter by keyword..." at bounding box center [378, 93] width 274 height 32
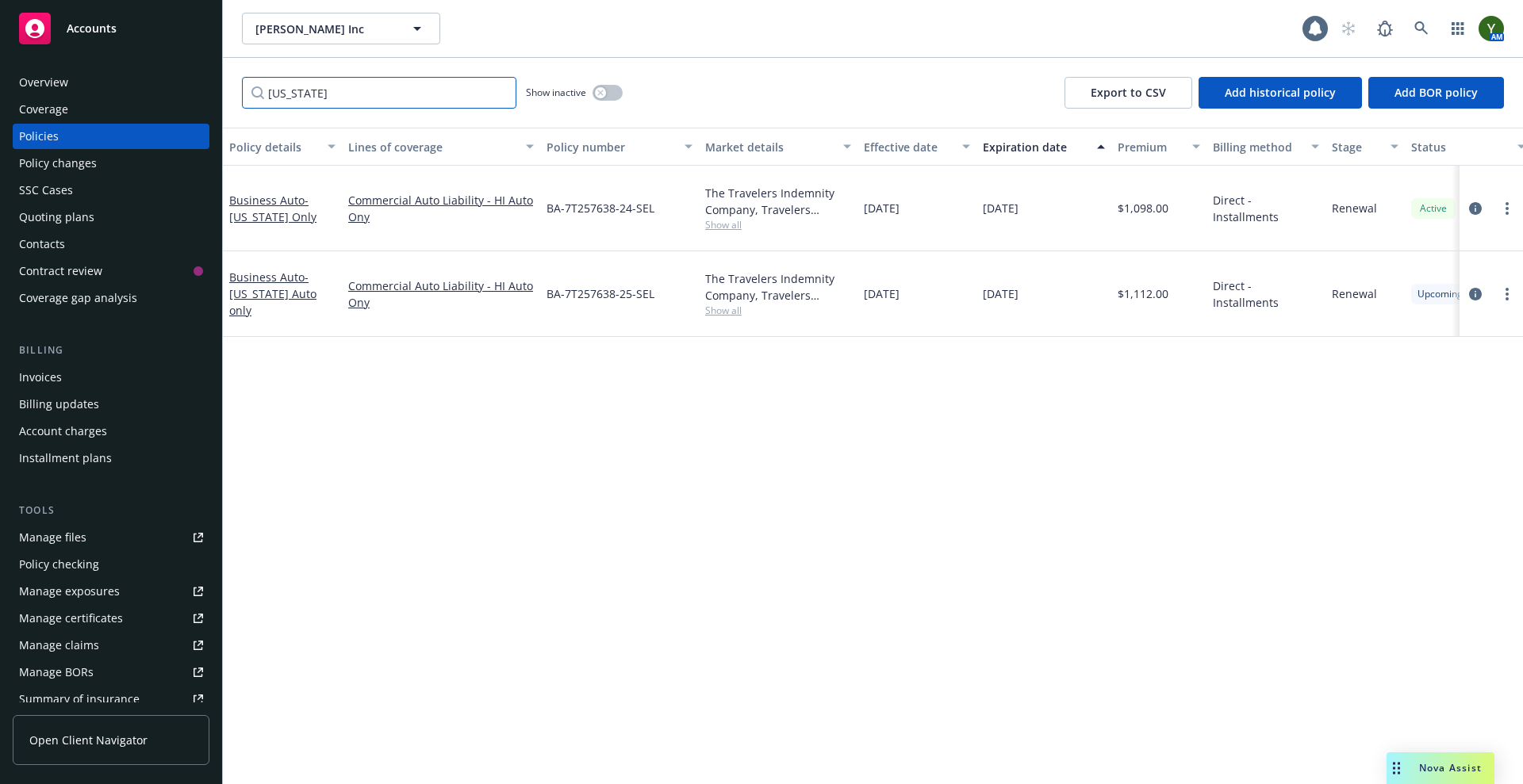
type input "[US_STATE]"
click at [625, 297] on span "BA-7T257638-25-SEL" at bounding box center [600, 294] width 108 height 16
copy span "BA-7T257638-25-SEL"
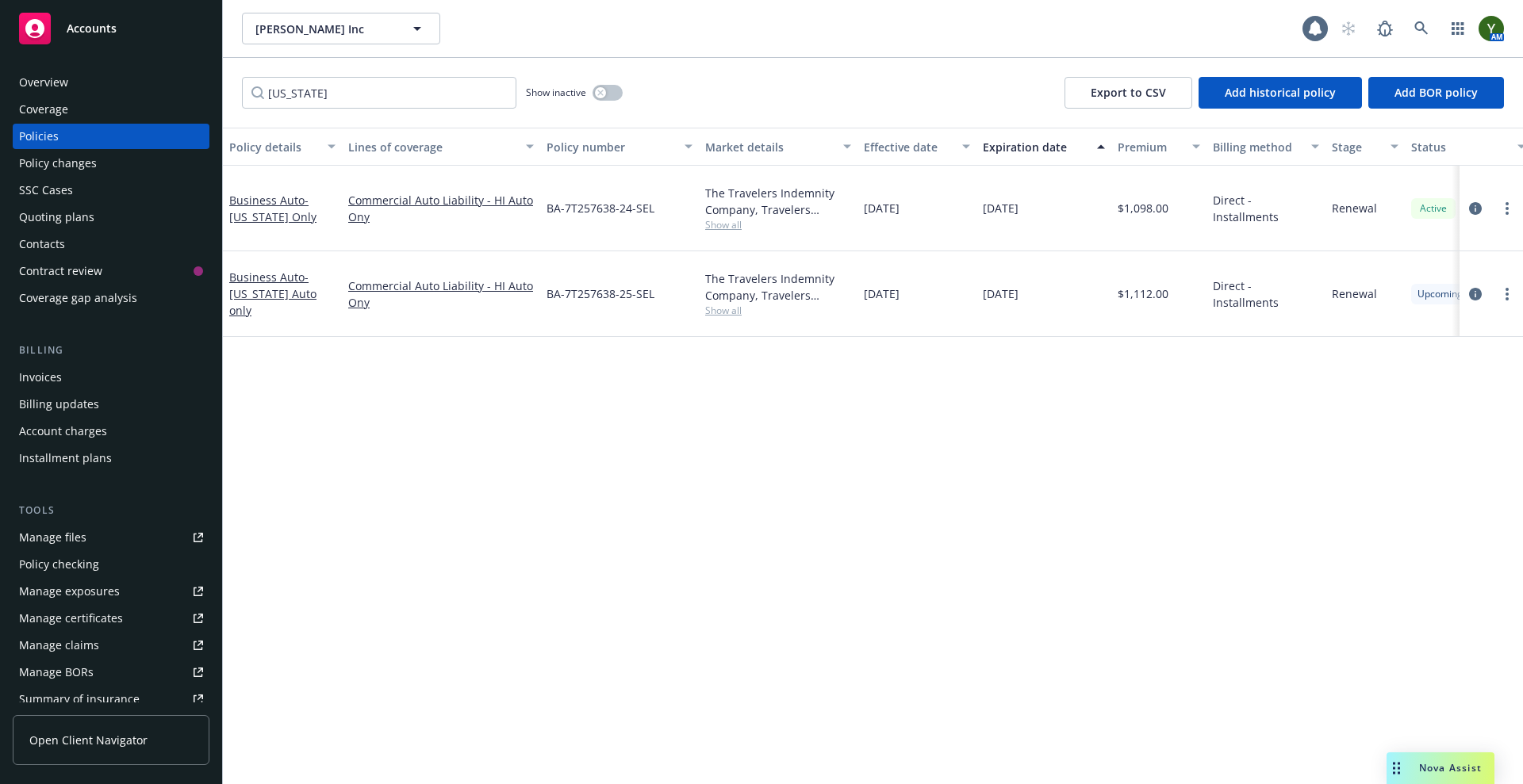
click at [730, 318] on div "The Travelers Indemnity Company, Travelers Insurance Show all" at bounding box center [778, 293] width 159 height 85
click at [729, 310] on span "Show all" at bounding box center [778, 310] width 146 height 14
click at [1474, 290] on icon "circleInformation" at bounding box center [1475, 294] width 13 height 13
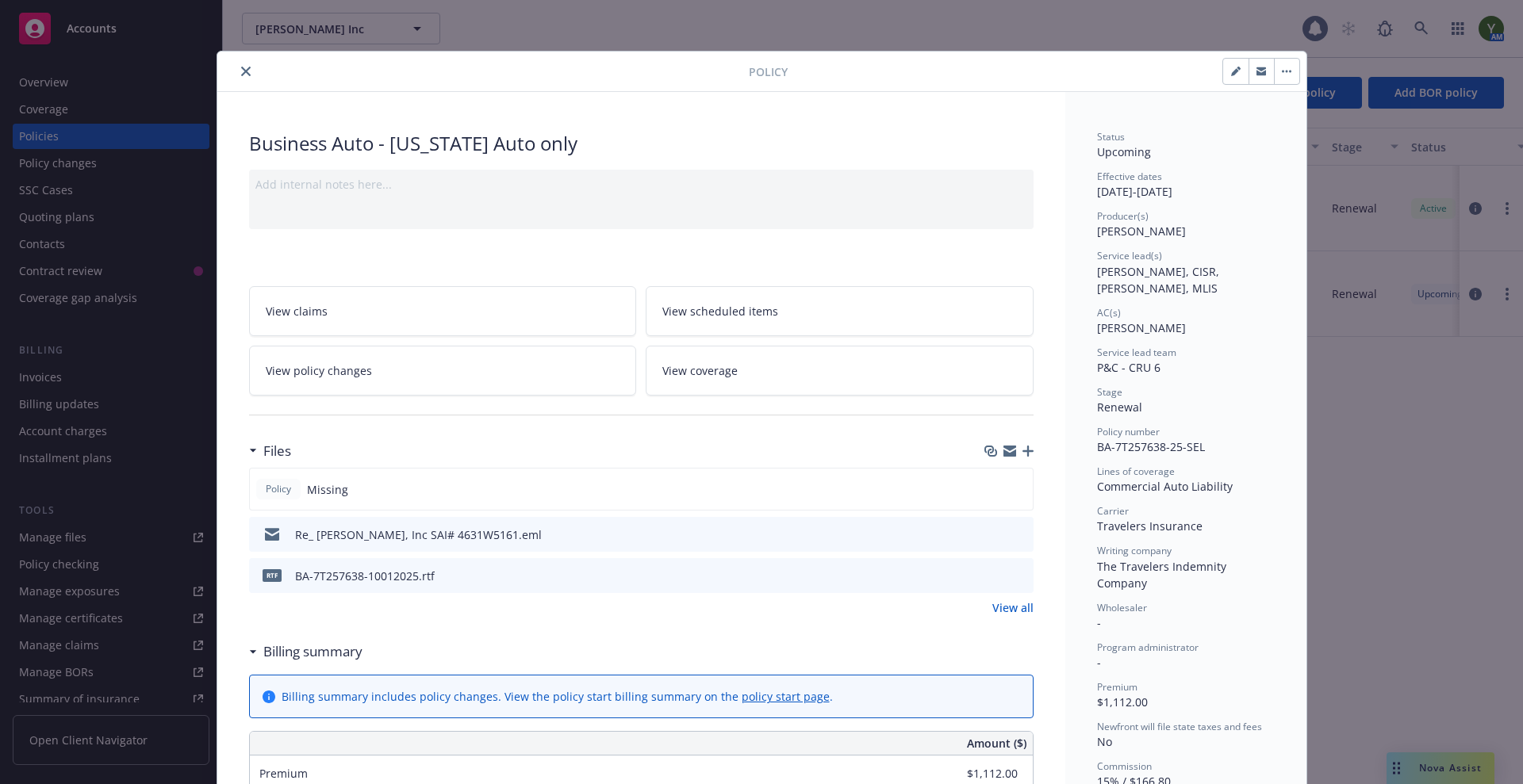
click at [241, 70] on icon "close" at bounding box center [246, 71] width 9 height 9
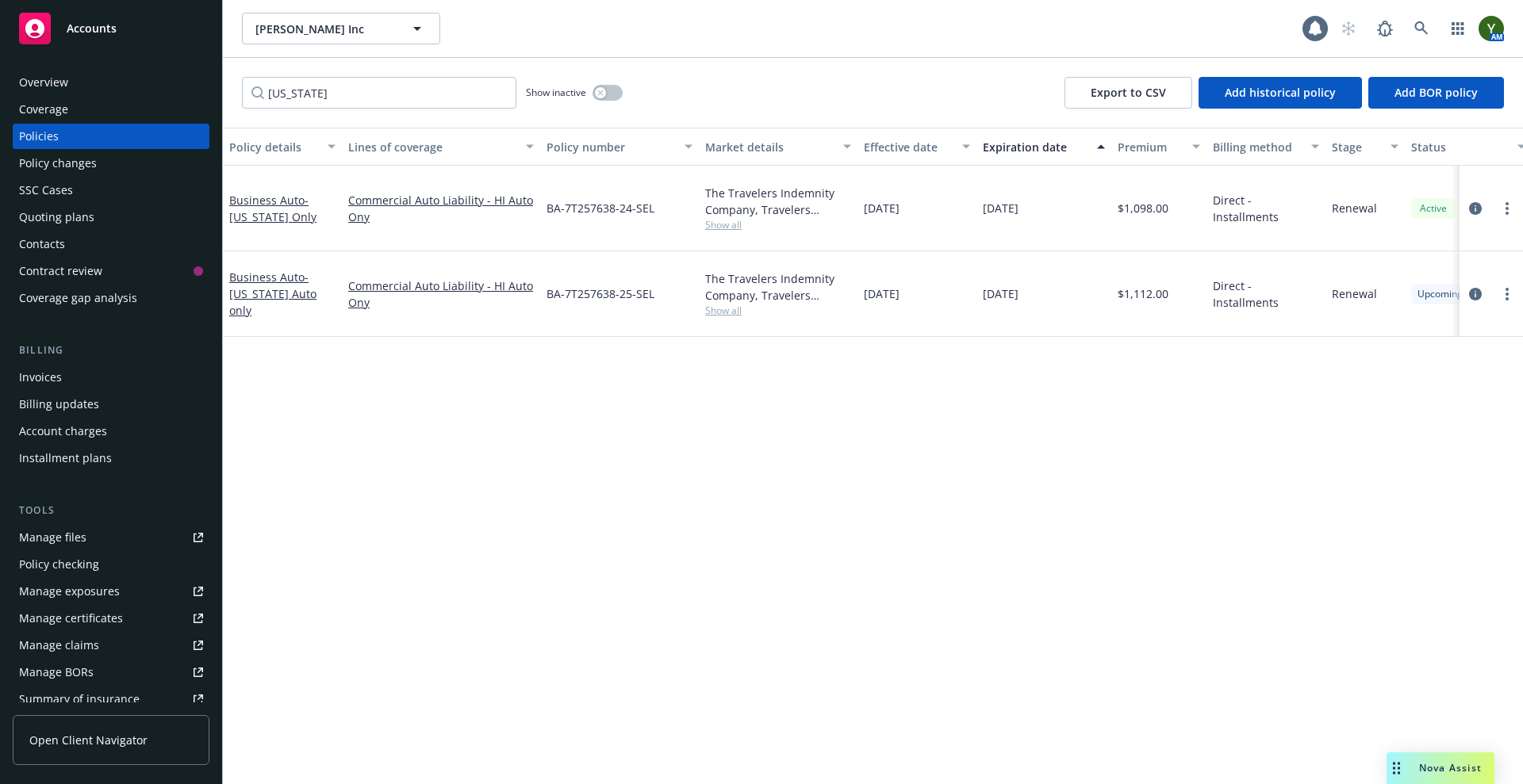
click at [751, 283] on div "The Travelers Indemnity Company, Travelers Insurance" at bounding box center [778, 287] width 146 height 33
click at [762, 288] on div "The Travelers Indemnity Company, Travelers Insurance" at bounding box center [778, 287] width 146 height 33
click at [1409, 767] on div "Nova Assist" at bounding box center [1451, 768] width 88 height 14
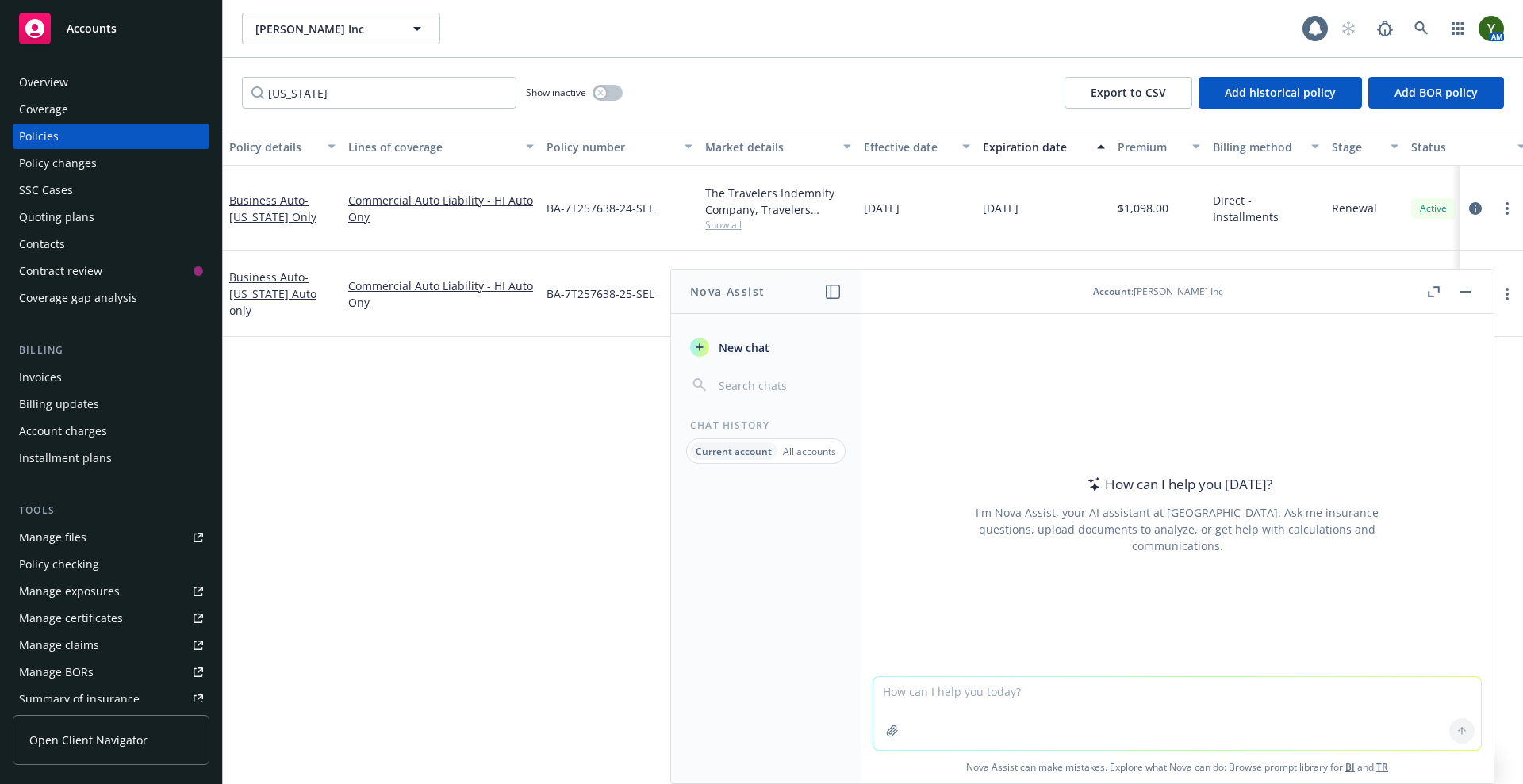
click at [1191, 735] on textarea at bounding box center [1177, 713] width 608 height 73
type textarea "what is the company nuber for Travelers Indemnity Company/"
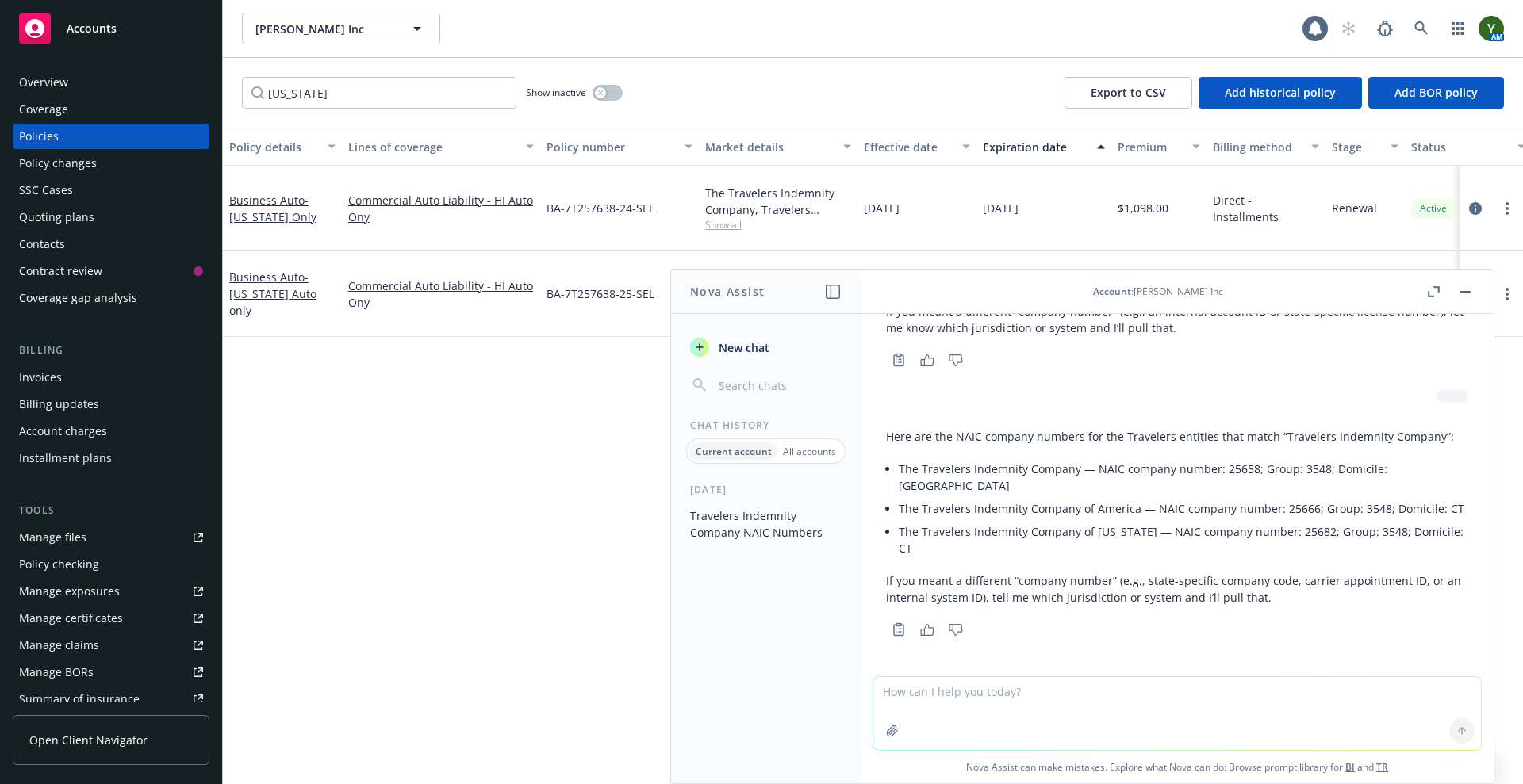
scroll to position [225, 0]
click at [1471, 289] on button "button" at bounding box center [1464, 291] width 19 height 19
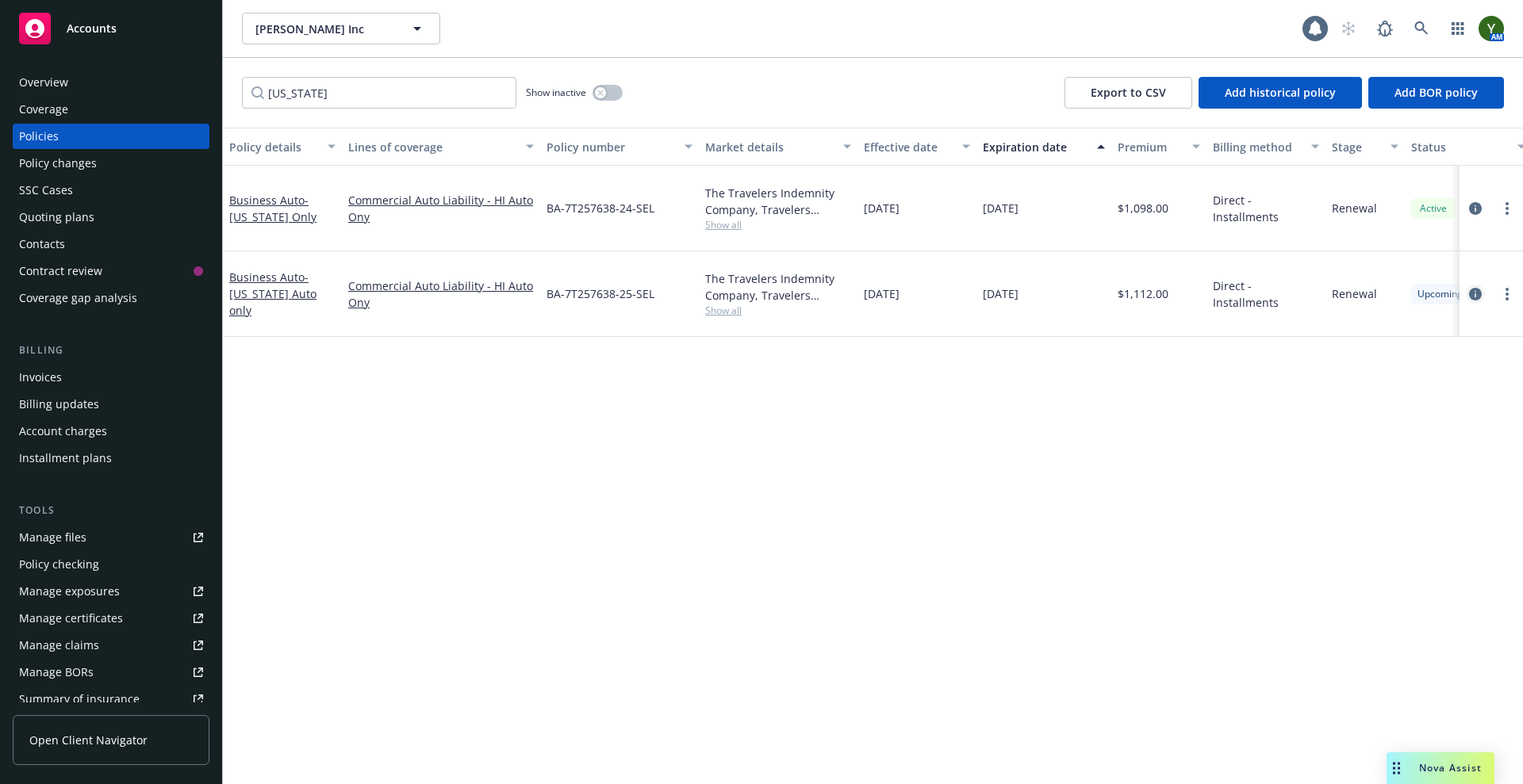
click at [1481, 292] on icon "circleInformation" at bounding box center [1475, 294] width 13 height 13
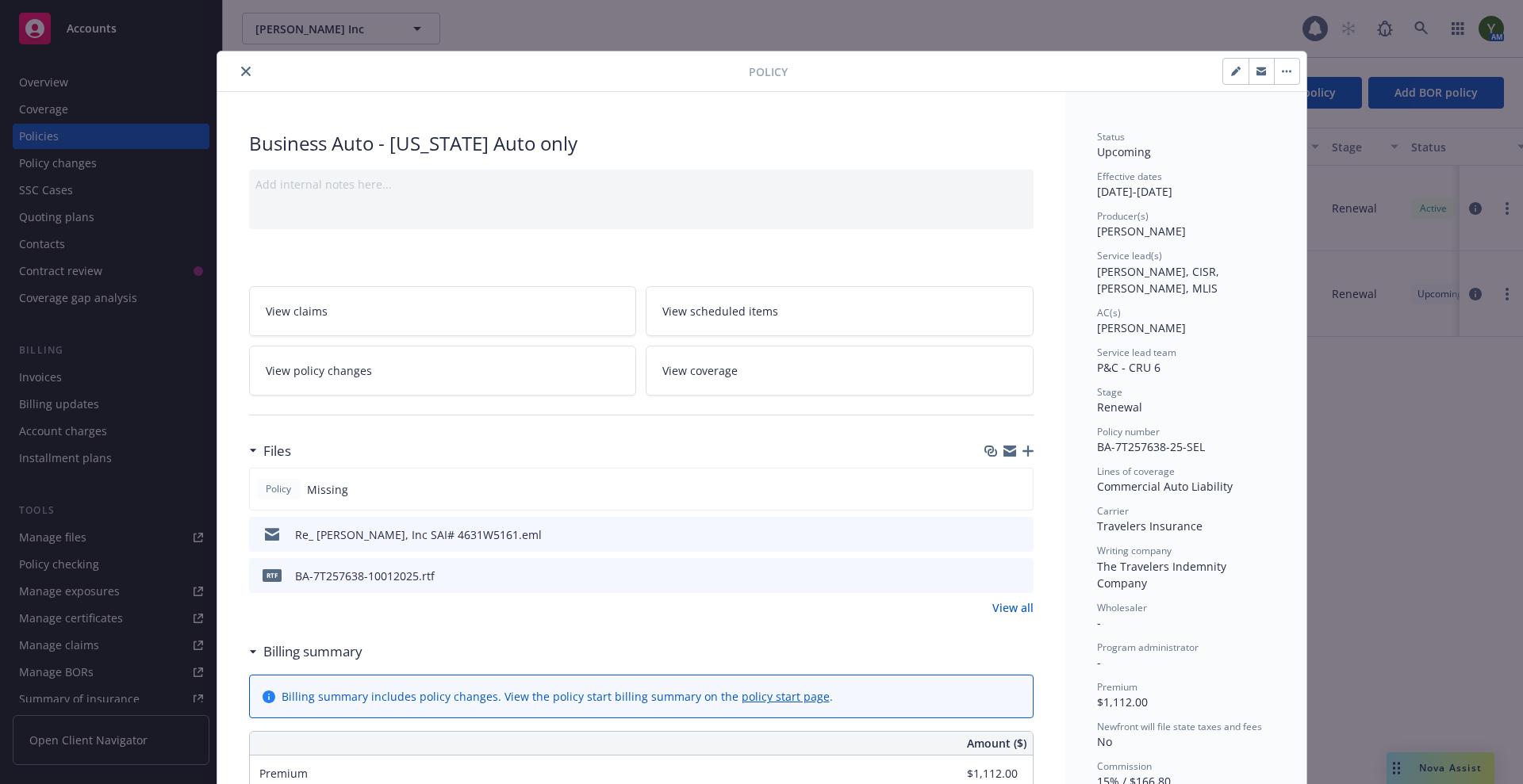
click at [1012, 575] on icon "preview file" at bounding box center [1019, 575] width 15 height 11
click at [236, 70] on button "close" at bounding box center [246, 71] width 19 height 19
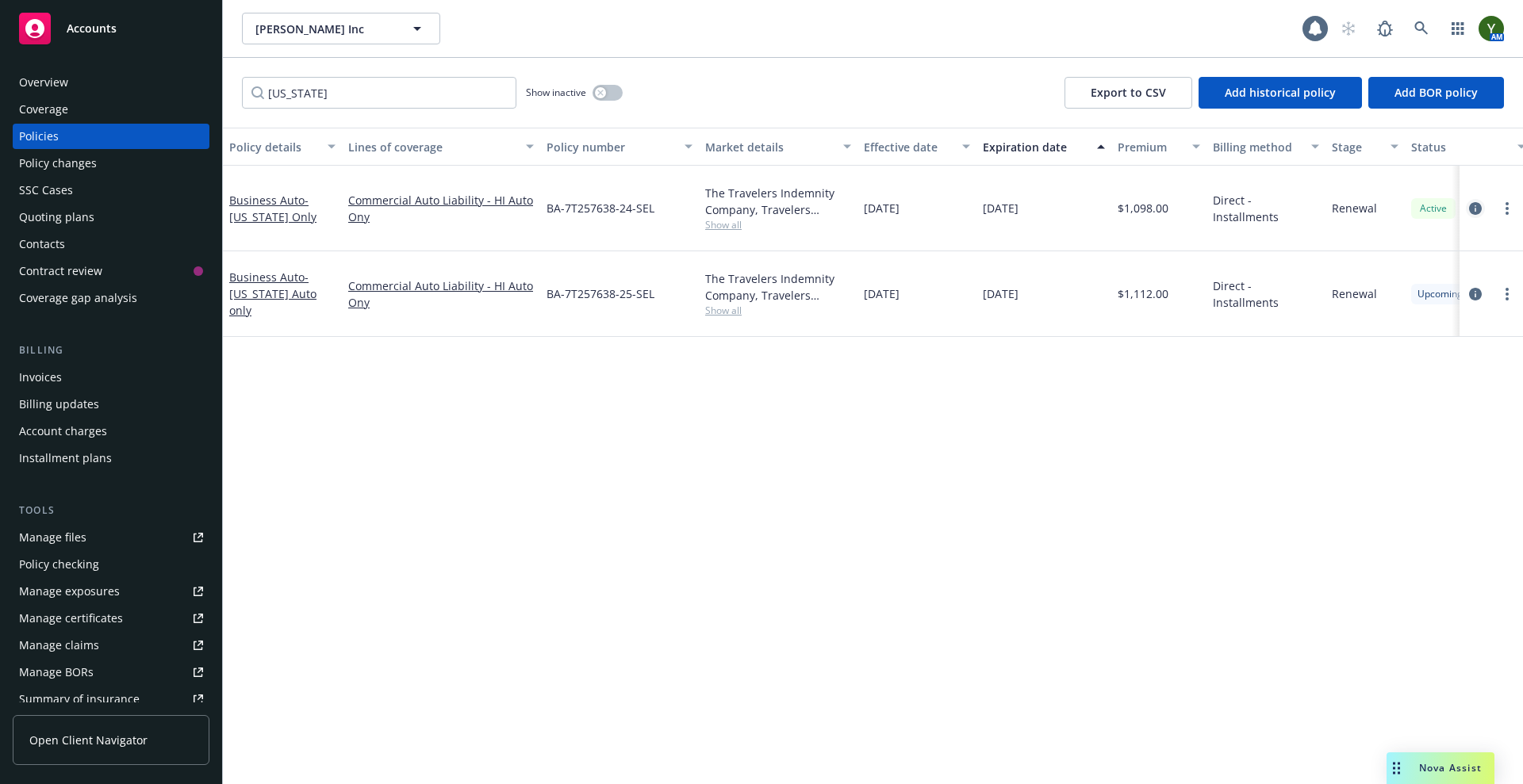
click at [1473, 210] on icon "circleInformation" at bounding box center [1475, 209] width 13 height 13
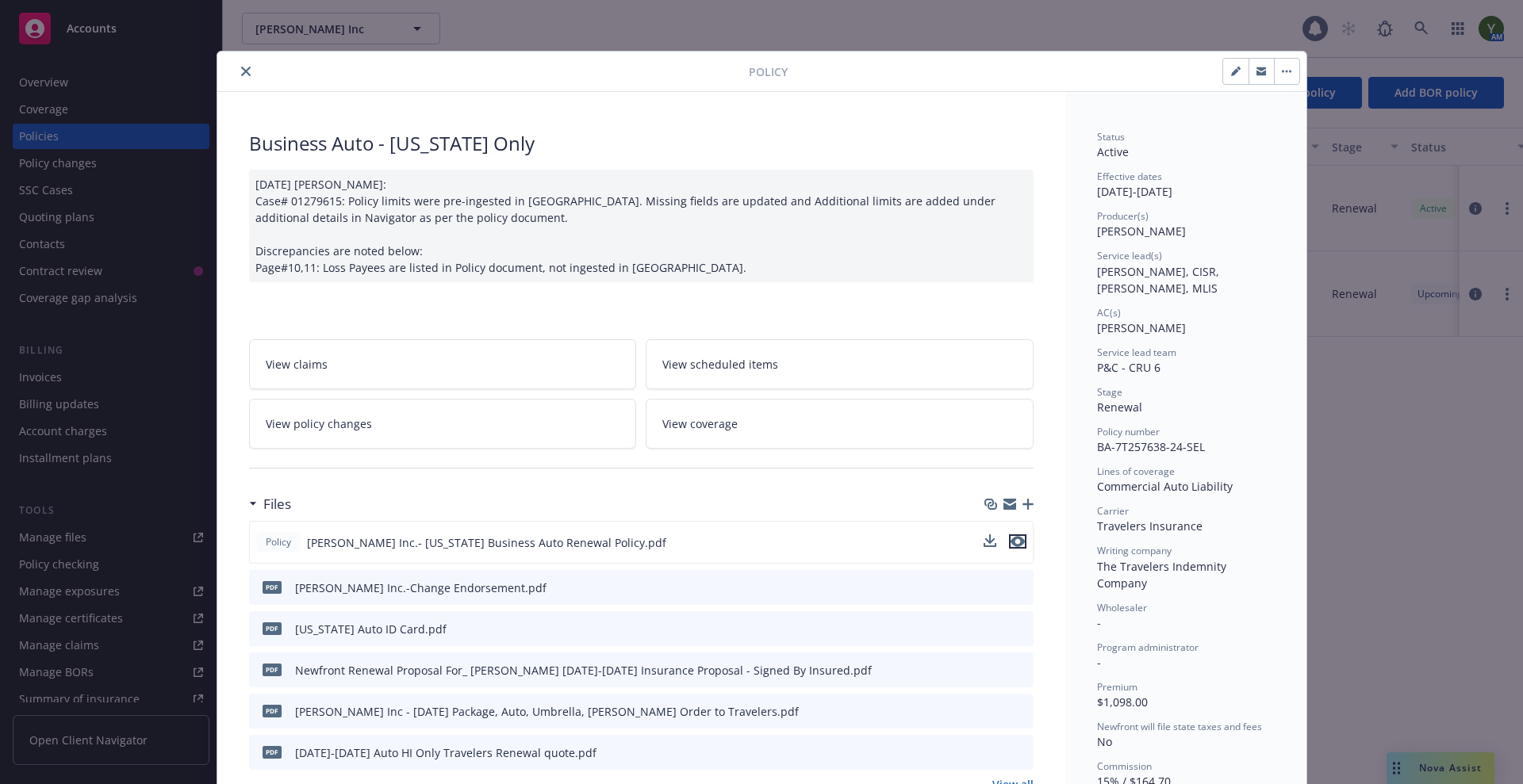
click at [1011, 540] on icon "preview file" at bounding box center [1018, 541] width 15 height 11
click at [1013, 622] on icon "preview file" at bounding box center [1019, 627] width 15 height 11
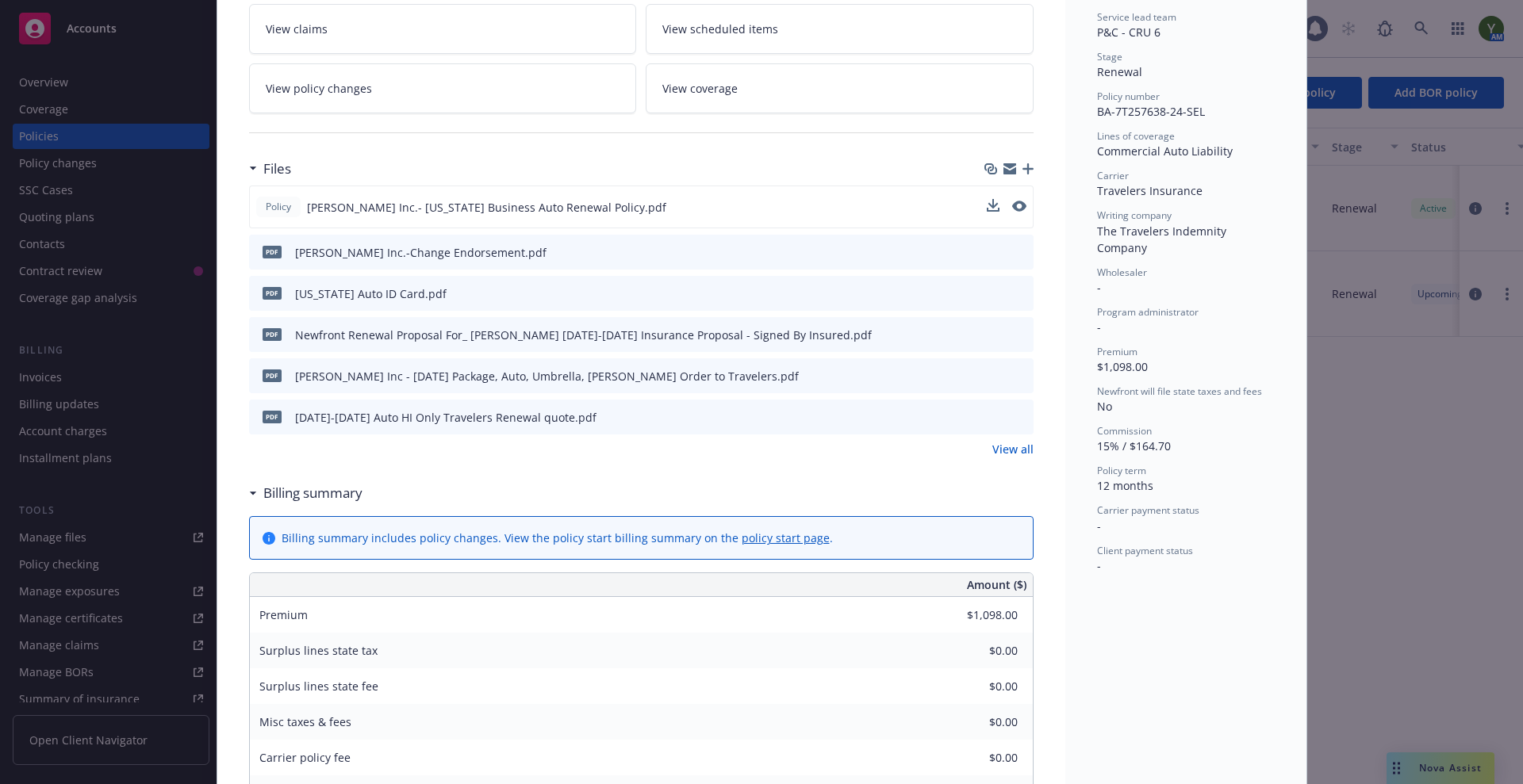
scroll to position [337, 0]
click at [988, 195] on div "Policy Nicole Hollis Inc.- Hawaii Business Auto Renewal Policy.pdf" at bounding box center [641, 205] width 784 height 43
click at [990, 208] on button "download file" at bounding box center [991, 204] width 16 height 16
click at [1324, 634] on div "Policy Business Auto - Hawaii Only 10/02/2024 Galib Sheik: Case# 01279615: Poli…" at bounding box center [762, 392] width 1523 height 784
click at [1441, 760] on div "Policy Business Auto - Hawaii Only 10/02/2024 Galib Sheik: Case# 01279615: Poli…" at bounding box center [762, 392] width 1523 height 784
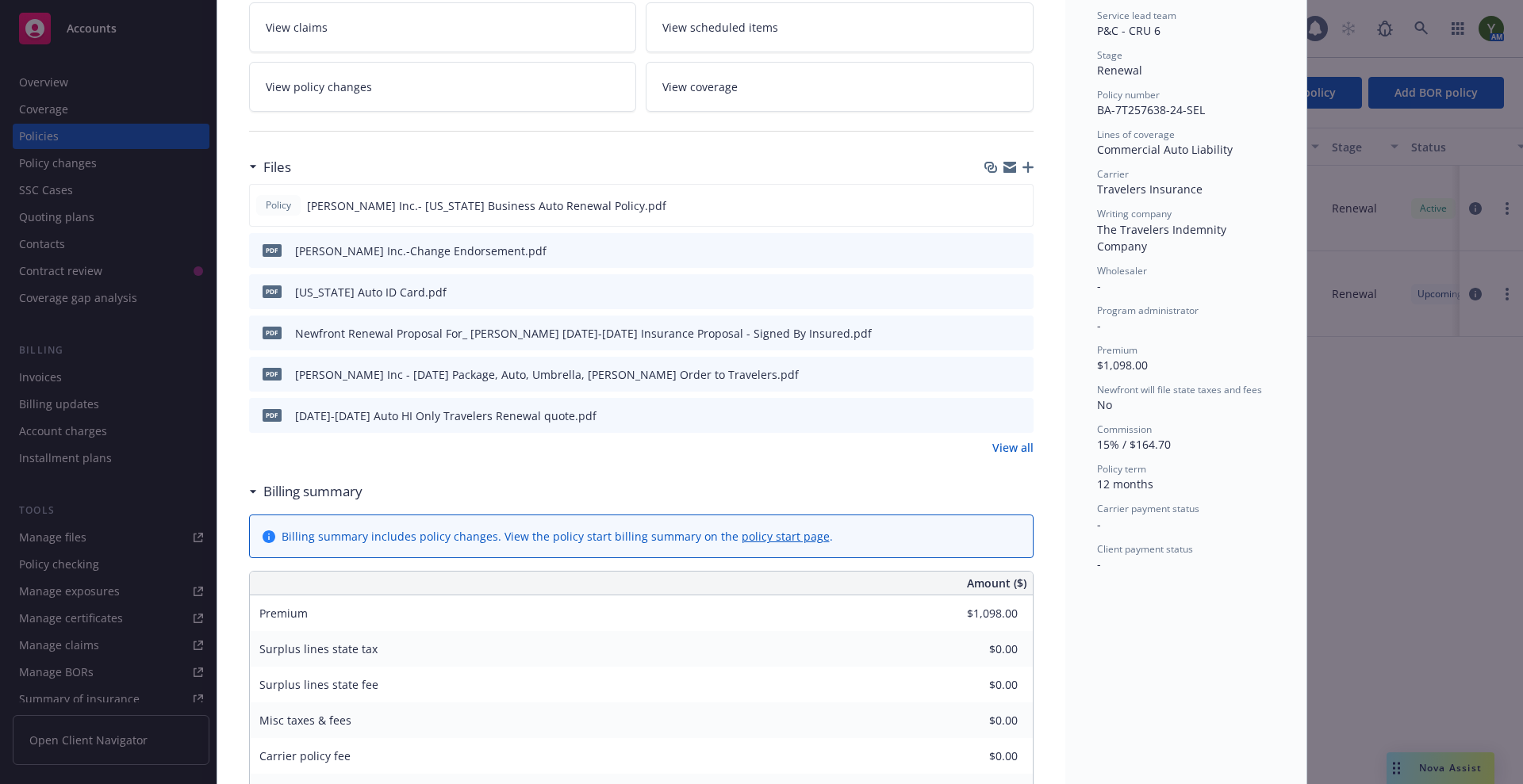
click at [1441, 760] on div "Policy Business Auto - Hawaii Only 10/02/2024 Galib Sheik: Case# 01279615: Poli…" at bounding box center [762, 392] width 1523 height 784
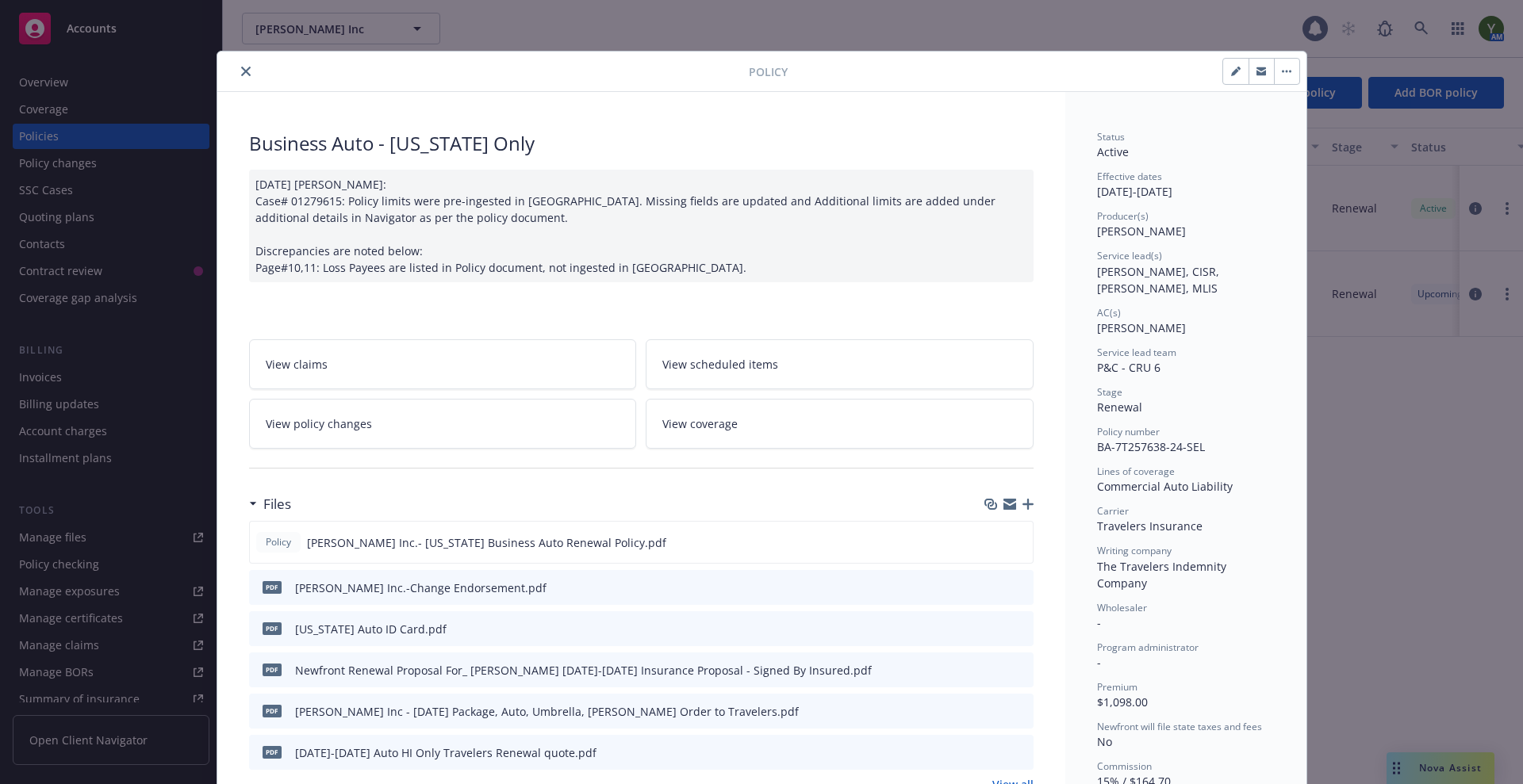
click at [241, 69] on icon "close" at bounding box center [246, 71] width 9 height 9
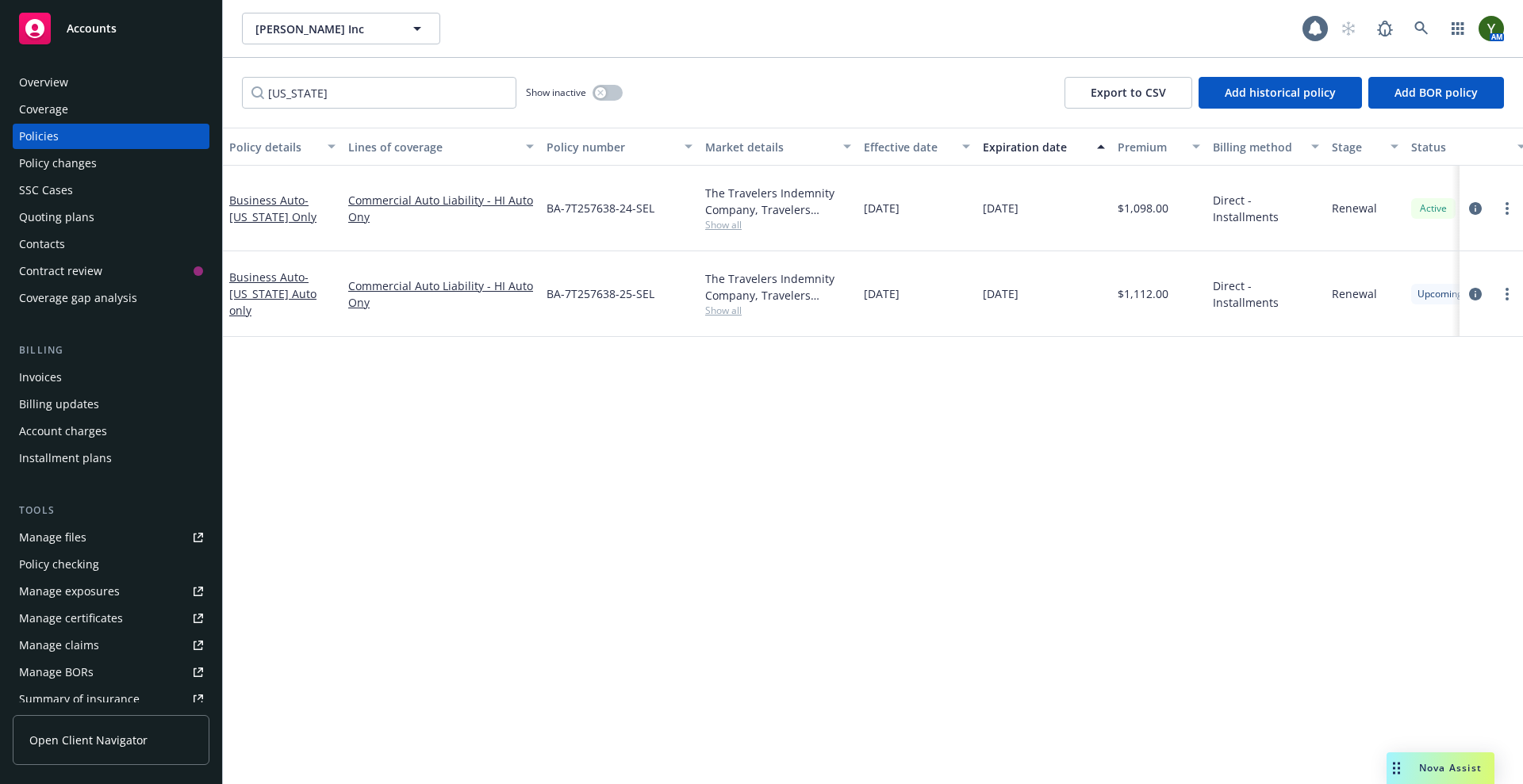
click at [1433, 761] on span "Nova Assist" at bounding box center [1451, 768] width 62 height 14
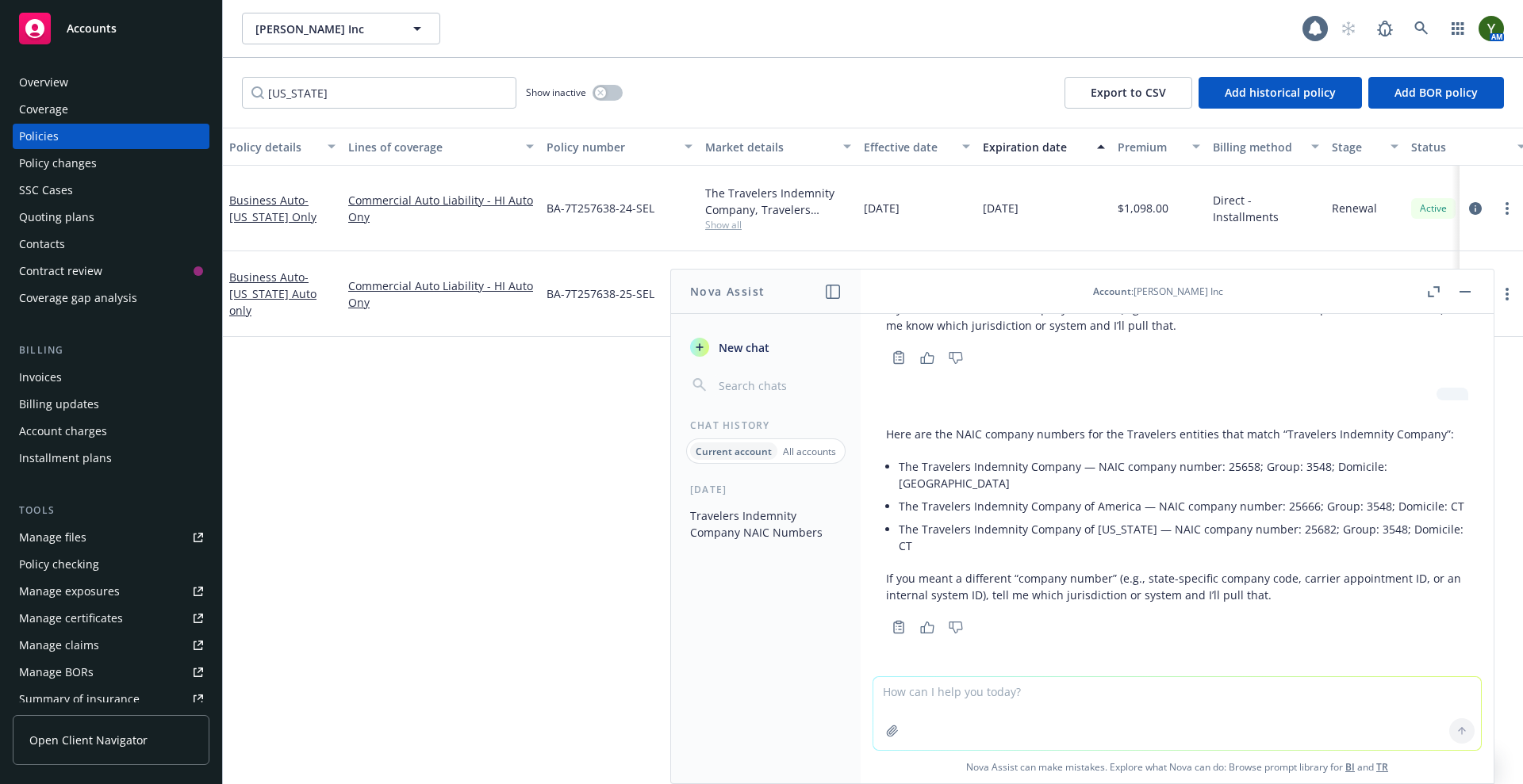
click at [888, 731] on icon "button" at bounding box center [893, 731] width 13 height 13
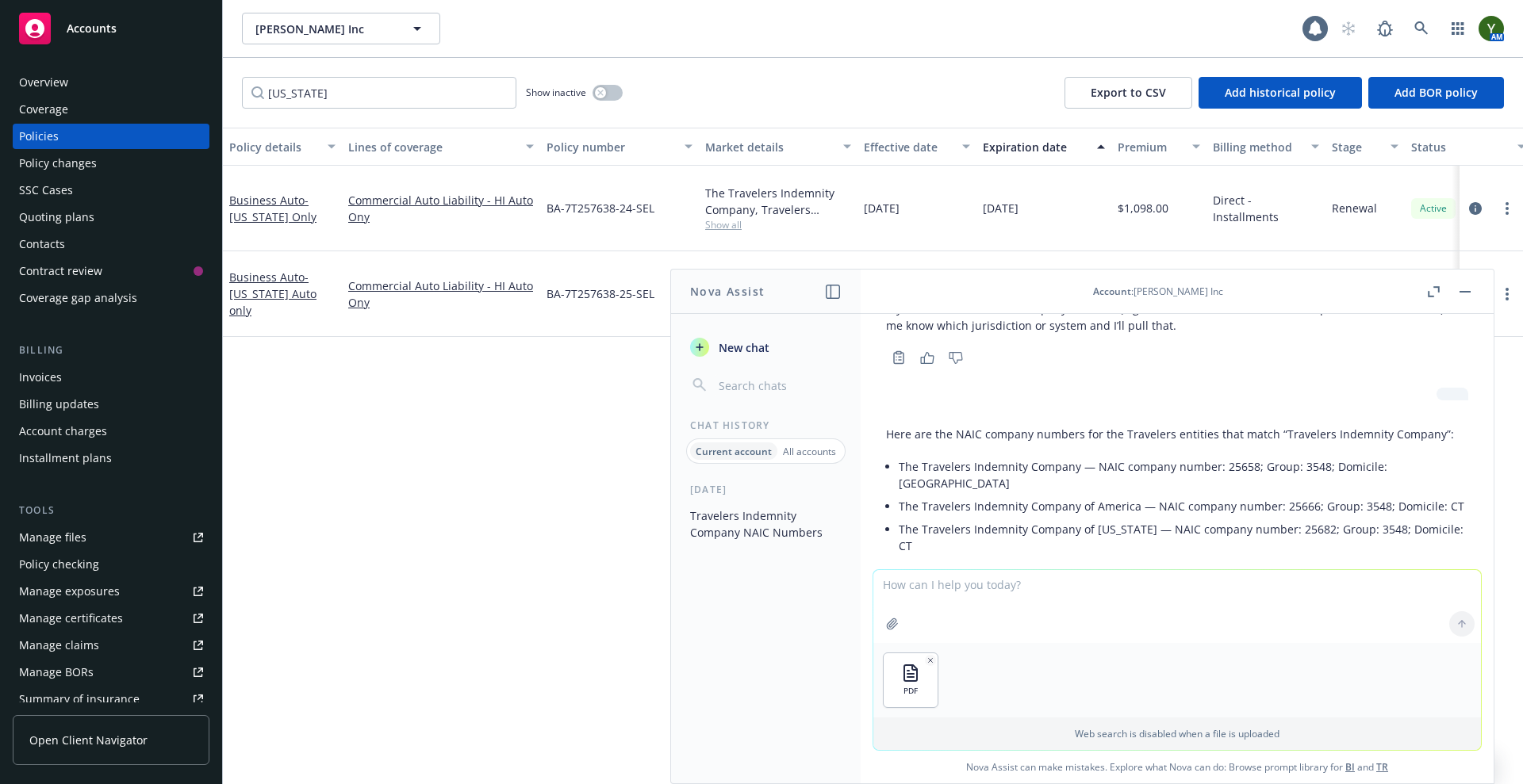
click at [1150, 607] on textarea at bounding box center [1177, 606] width 608 height 73
type textarea "what is the company number for the carrier of th eattached policy"
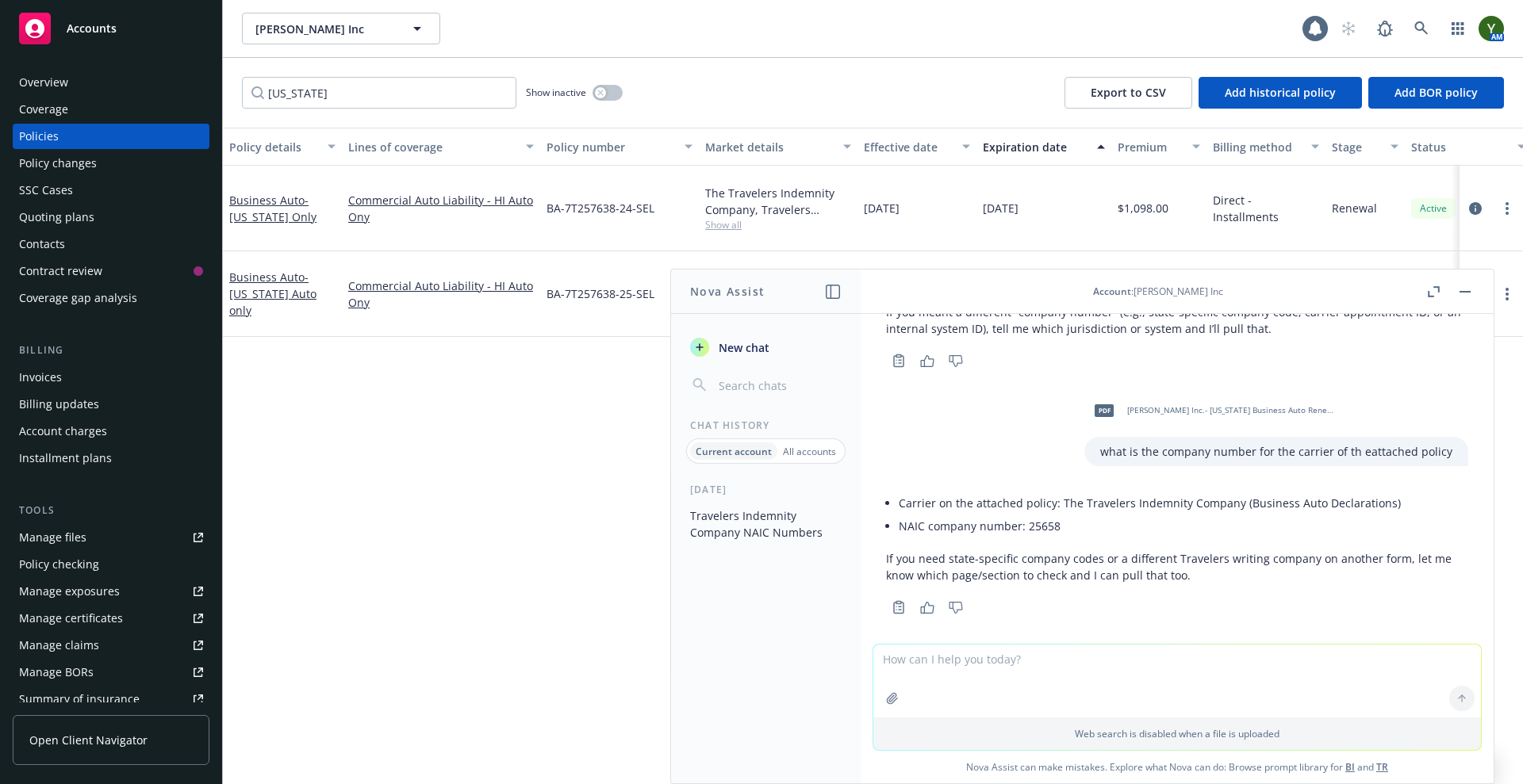
scroll to position [505, 0]
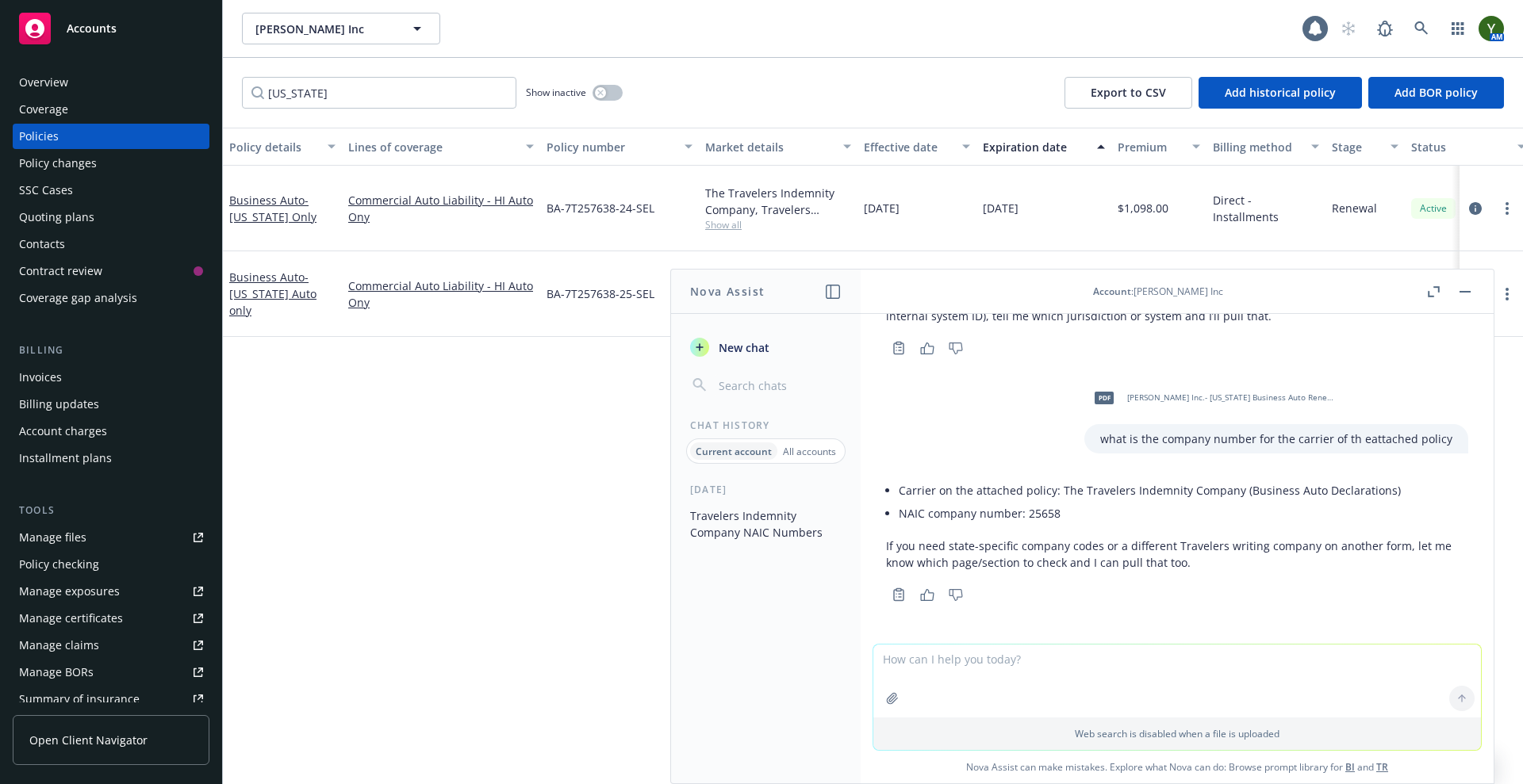
click at [1035, 516] on li "NAIC company number: 25658" at bounding box center [1184, 513] width 570 height 23
click at [1049, 519] on li "NAIC company number: 25658" at bounding box center [1184, 513] width 570 height 23
click at [1035, 509] on li "NAIC company number: 25658" at bounding box center [1184, 513] width 570 height 23
copy li "25658"
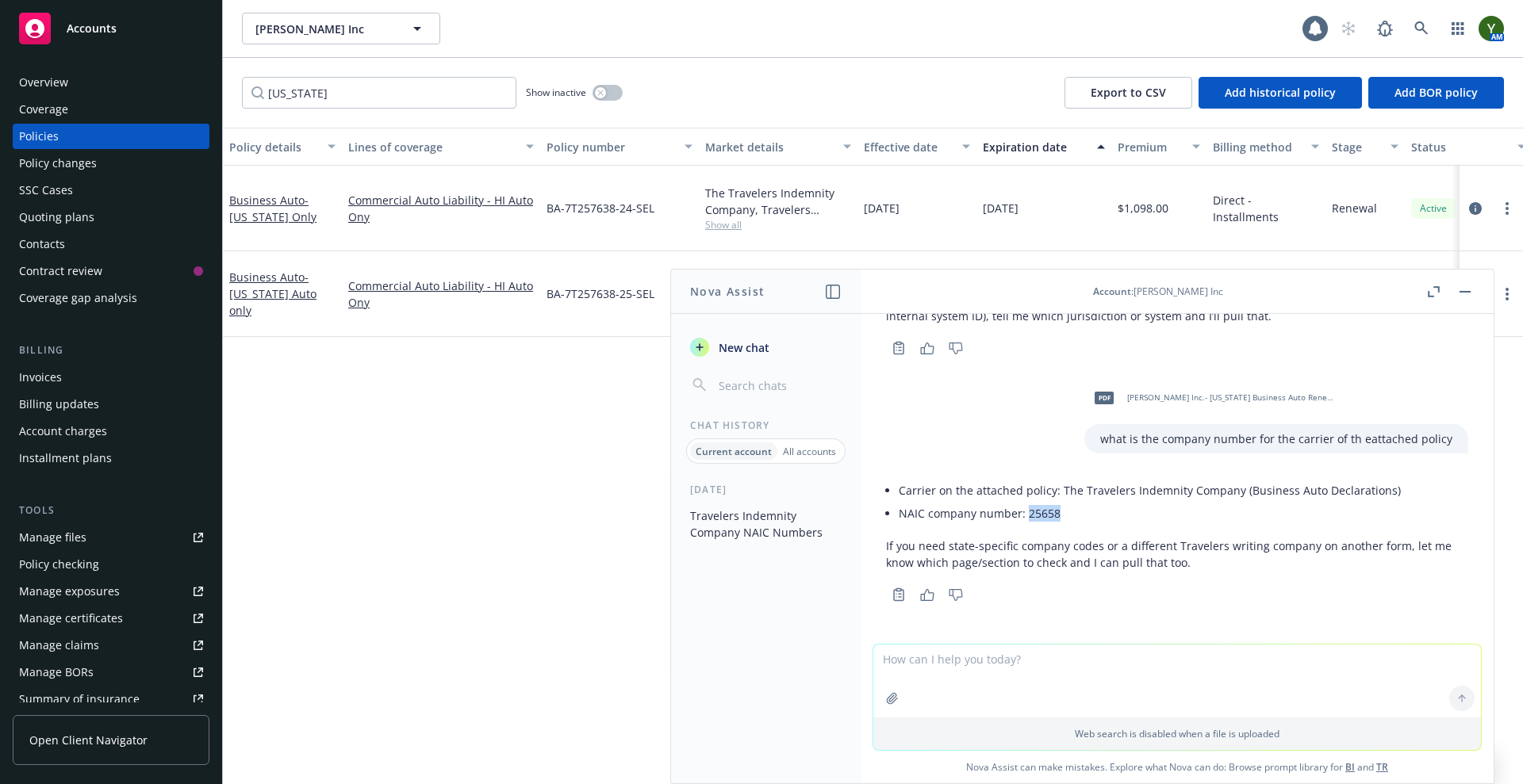
click at [1465, 288] on button "button" at bounding box center [1464, 291] width 19 height 19
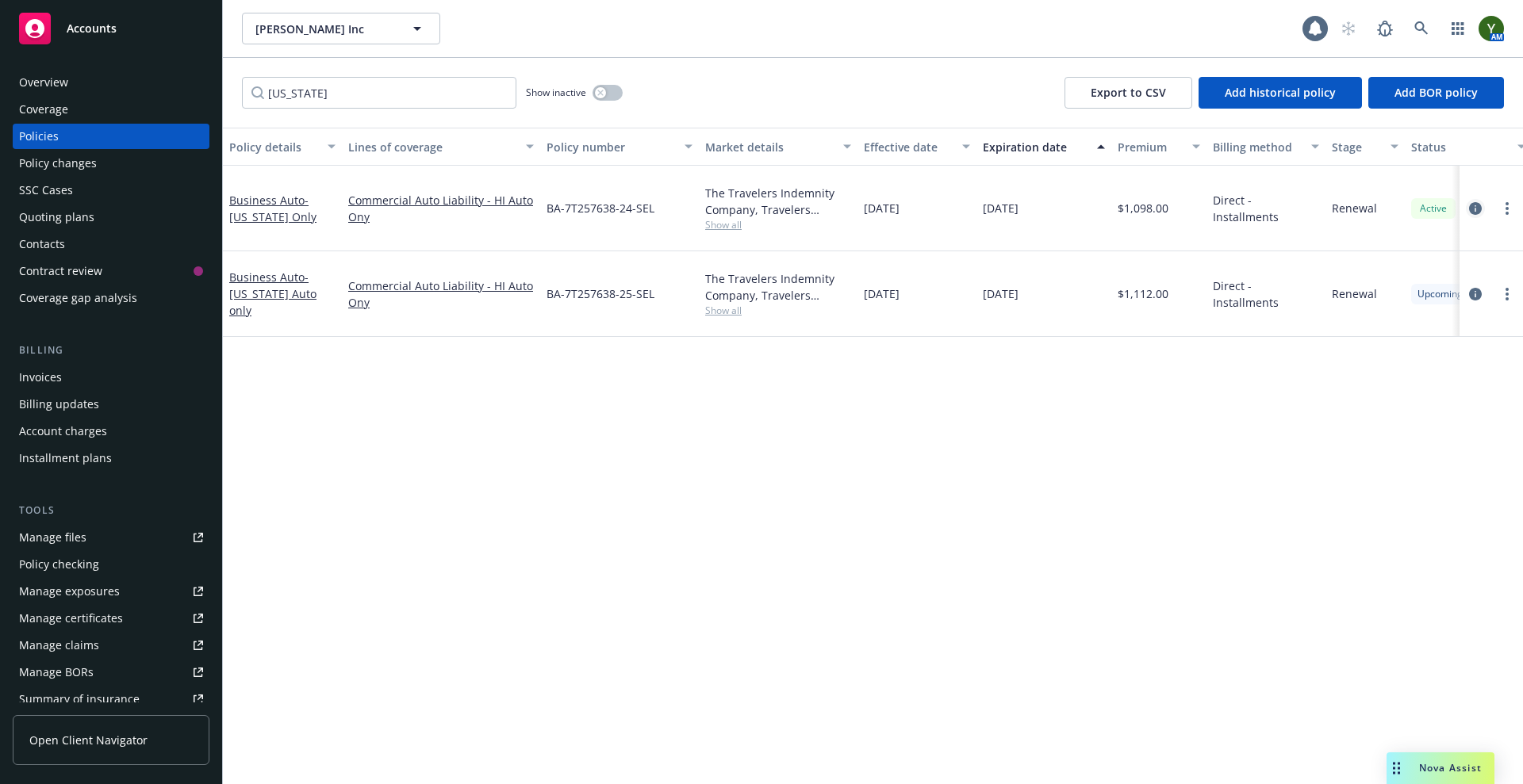
click at [1481, 202] on icon "circleInformation" at bounding box center [1475, 209] width 13 height 13
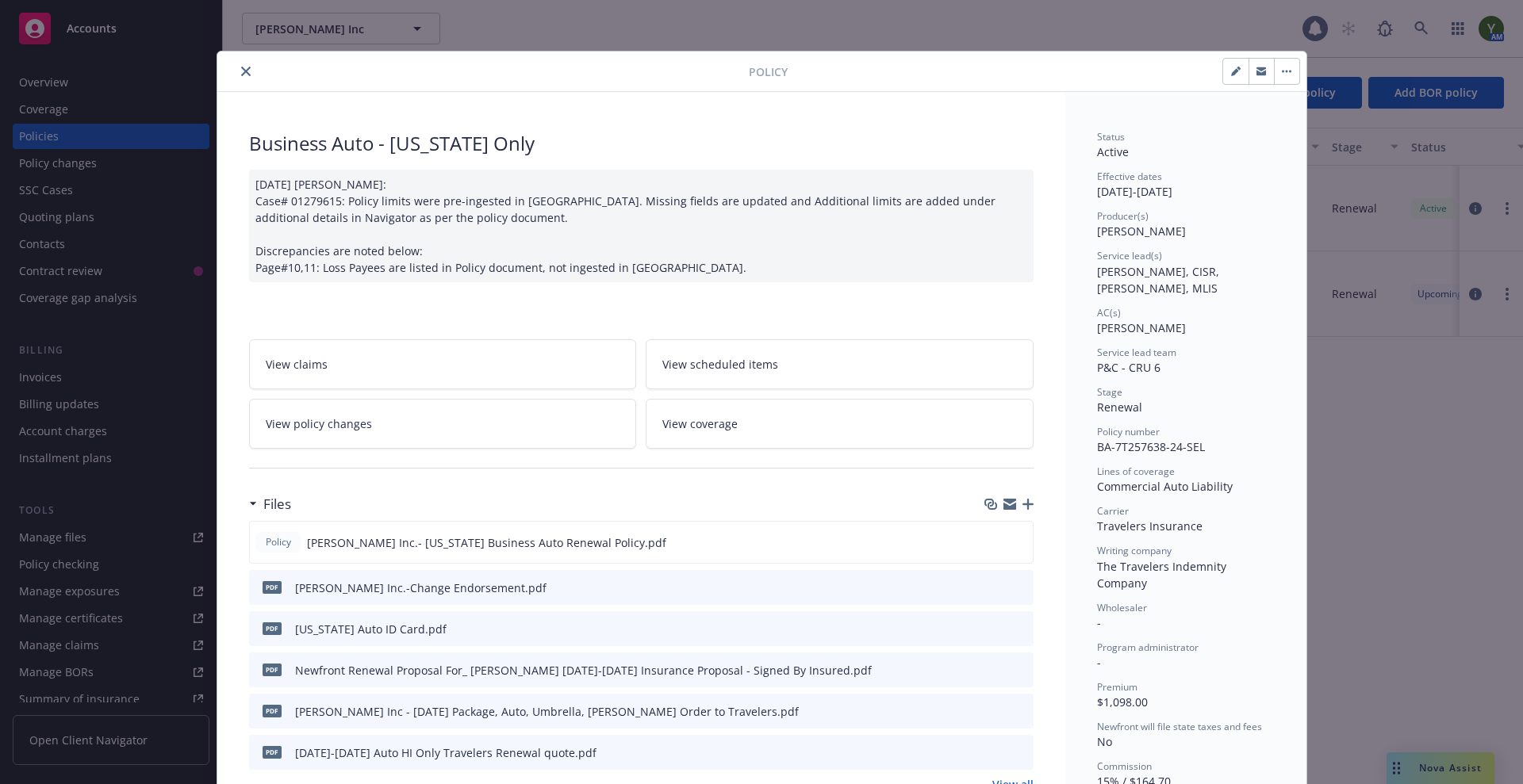
click at [236, 66] on button "close" at bounding box center [246, 71] width 19 height 19
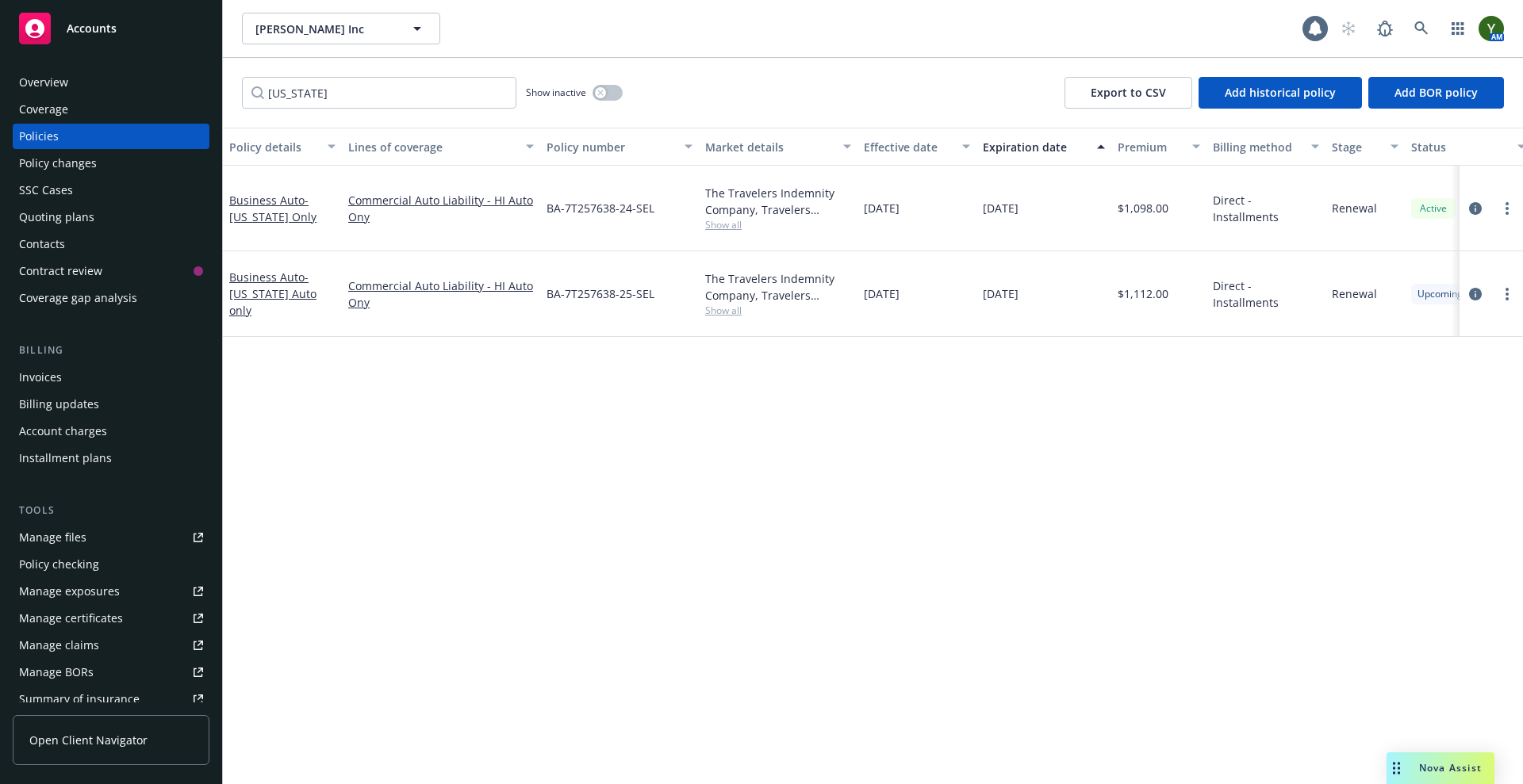
click at [87, 234] on div "Contacts" at bounding box center [111, 245] width 184 height 26
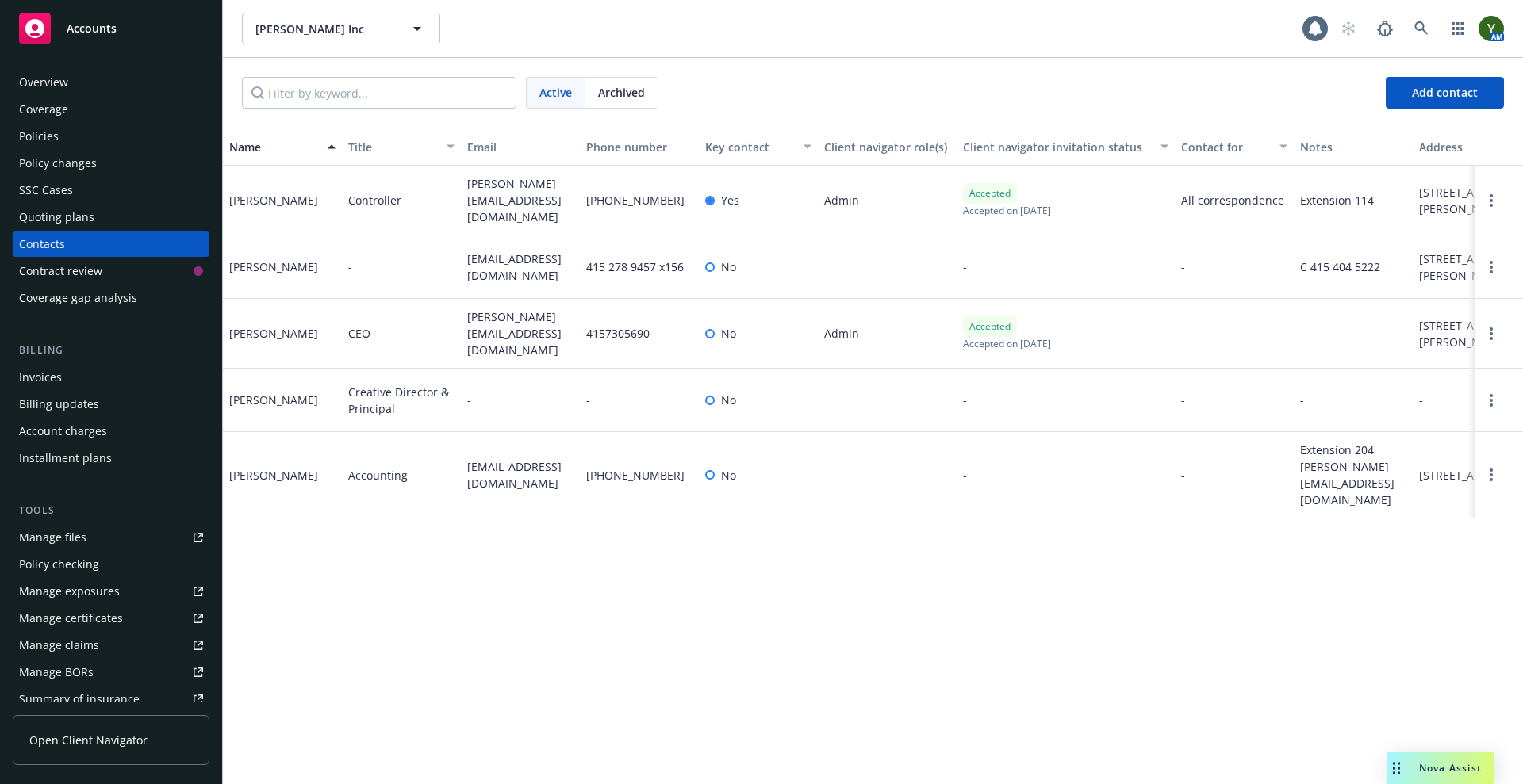
click at [493, 191] on span "jose@nicolehollis.com" at bounding box center [520, 200] width 106 height 50
copy span "jose@nicolehollis.com"
click at [65, 86] on div "Overview" at bounding box center [44, 82] width 49 height 26
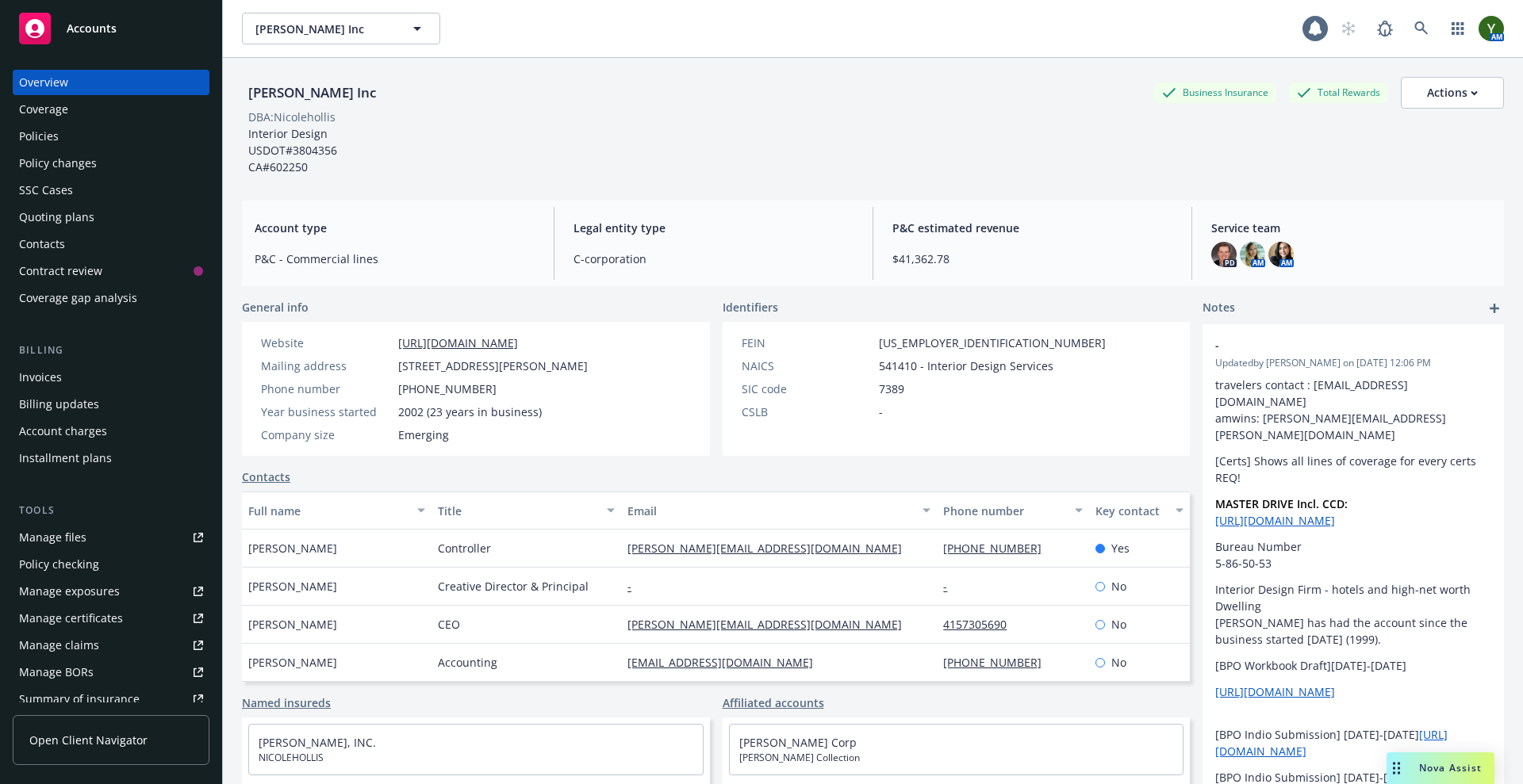
click at [65, 126] on div "Policies" at bounding box center [111, 136] width 184 height 26
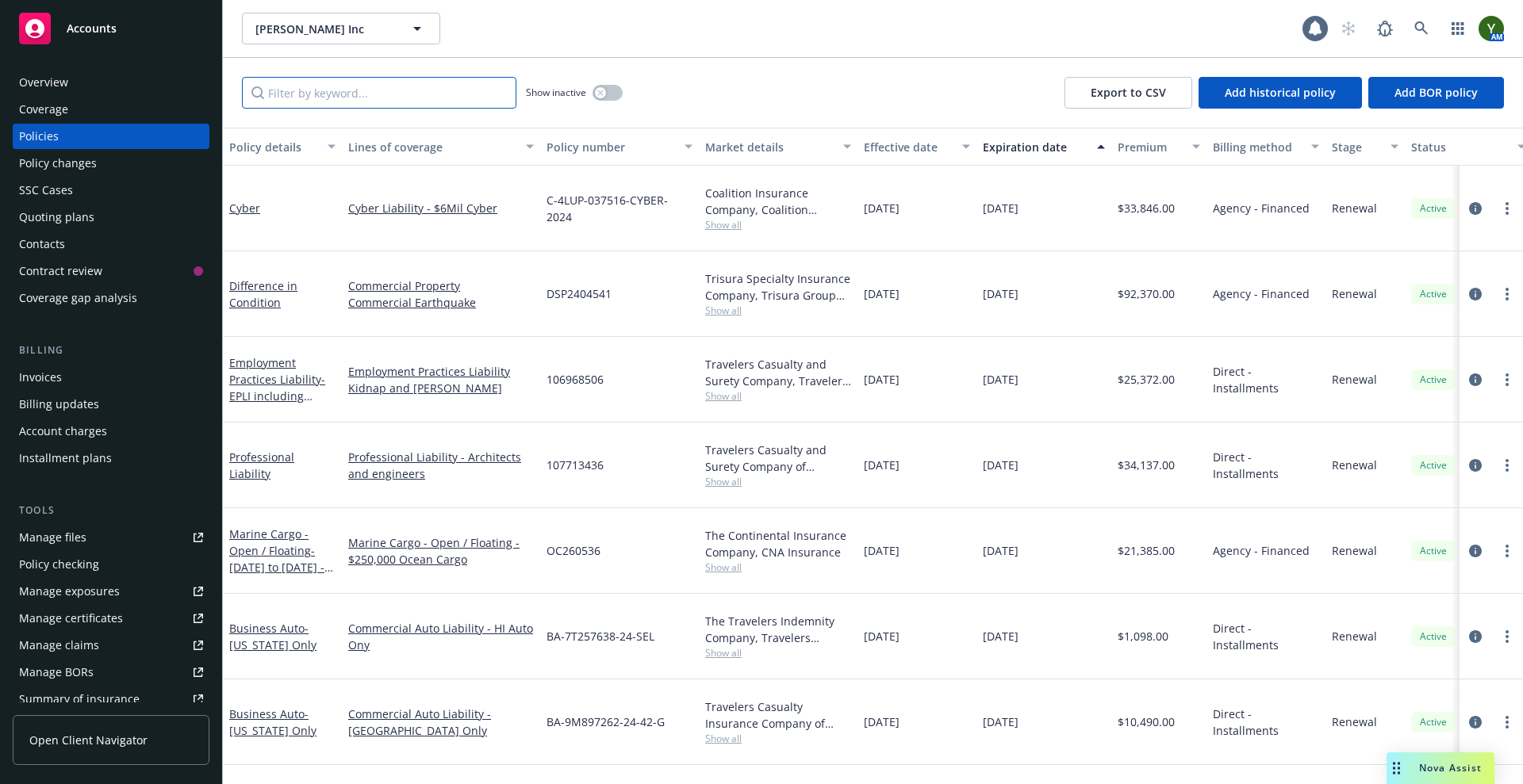
click at [457, 89] on input "Filter by keyword..." at bounding box center [378, 93] width 274 height 32
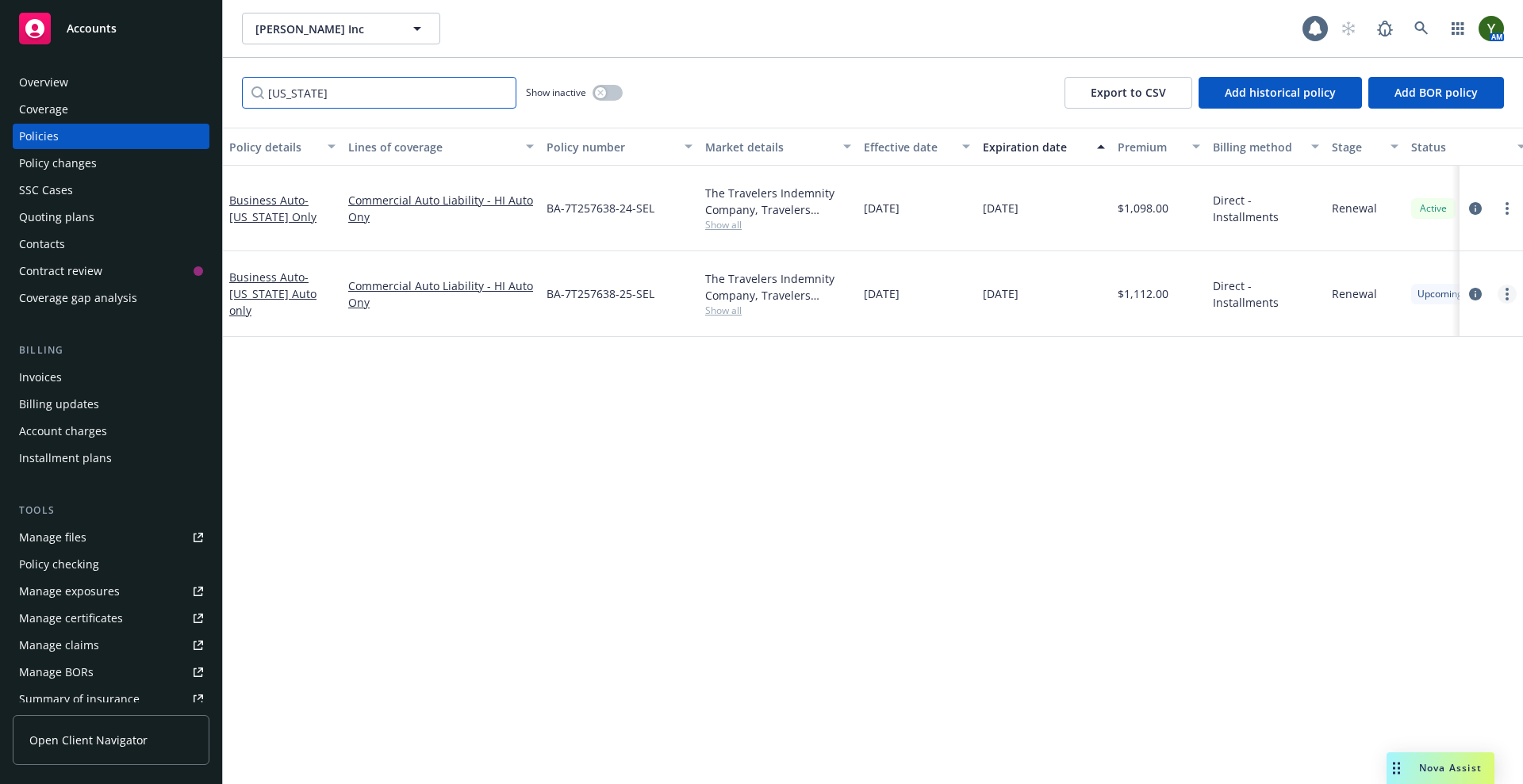
type input "hawaii"
click at [1504, 293] on link "more" at bounding box center [1507, 294] width 19 height 19
click at [1401, 512] on link "Copy logging email" at bounding box center [1422, 517] width 186 height 32
click at [1478, 299] on icon "circleInformation" at bounding box center [1475, 294] width 13 height 13
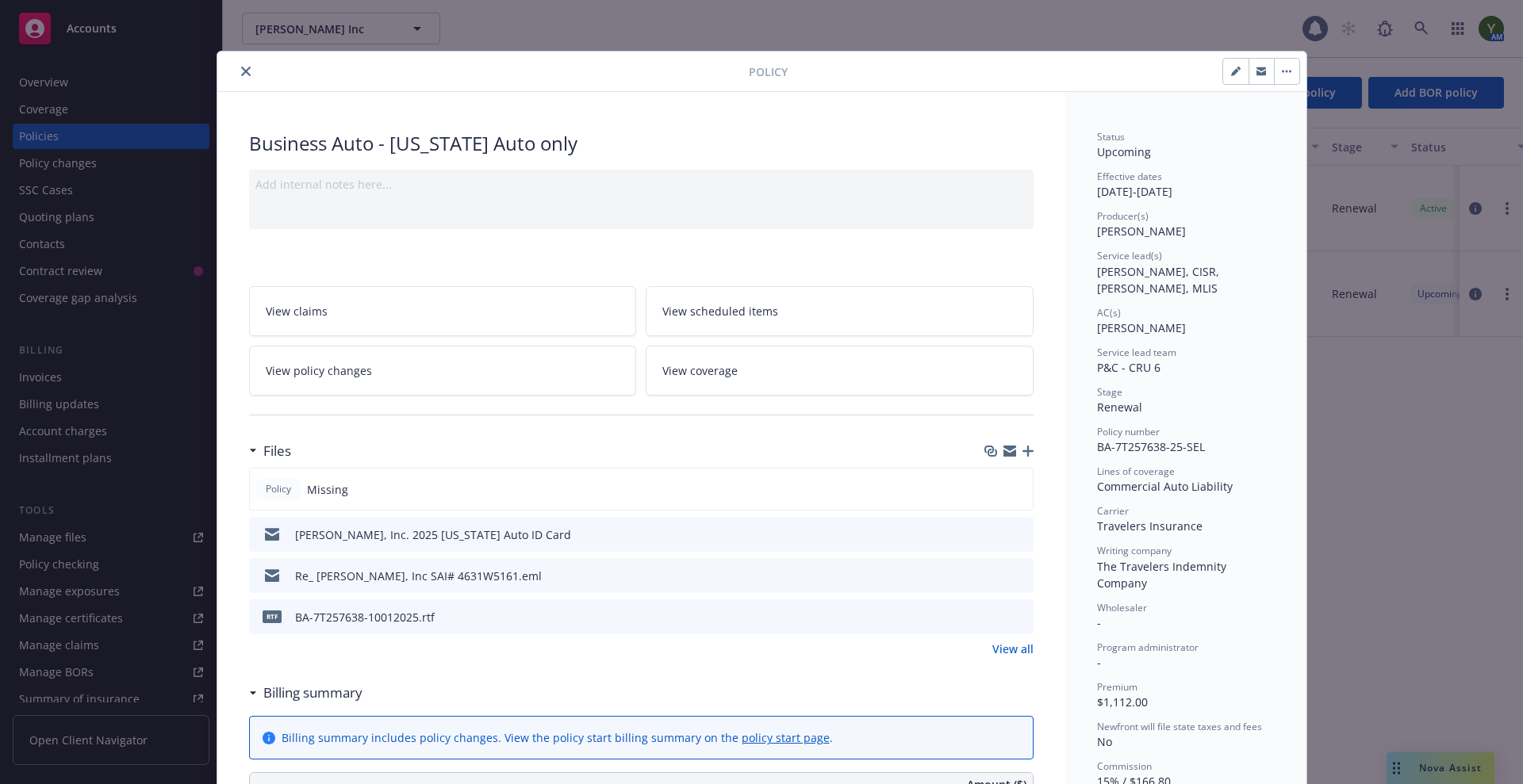
click at [1023, 448] on icon "button" at bounding box center [1028, 451] width 11 height 11
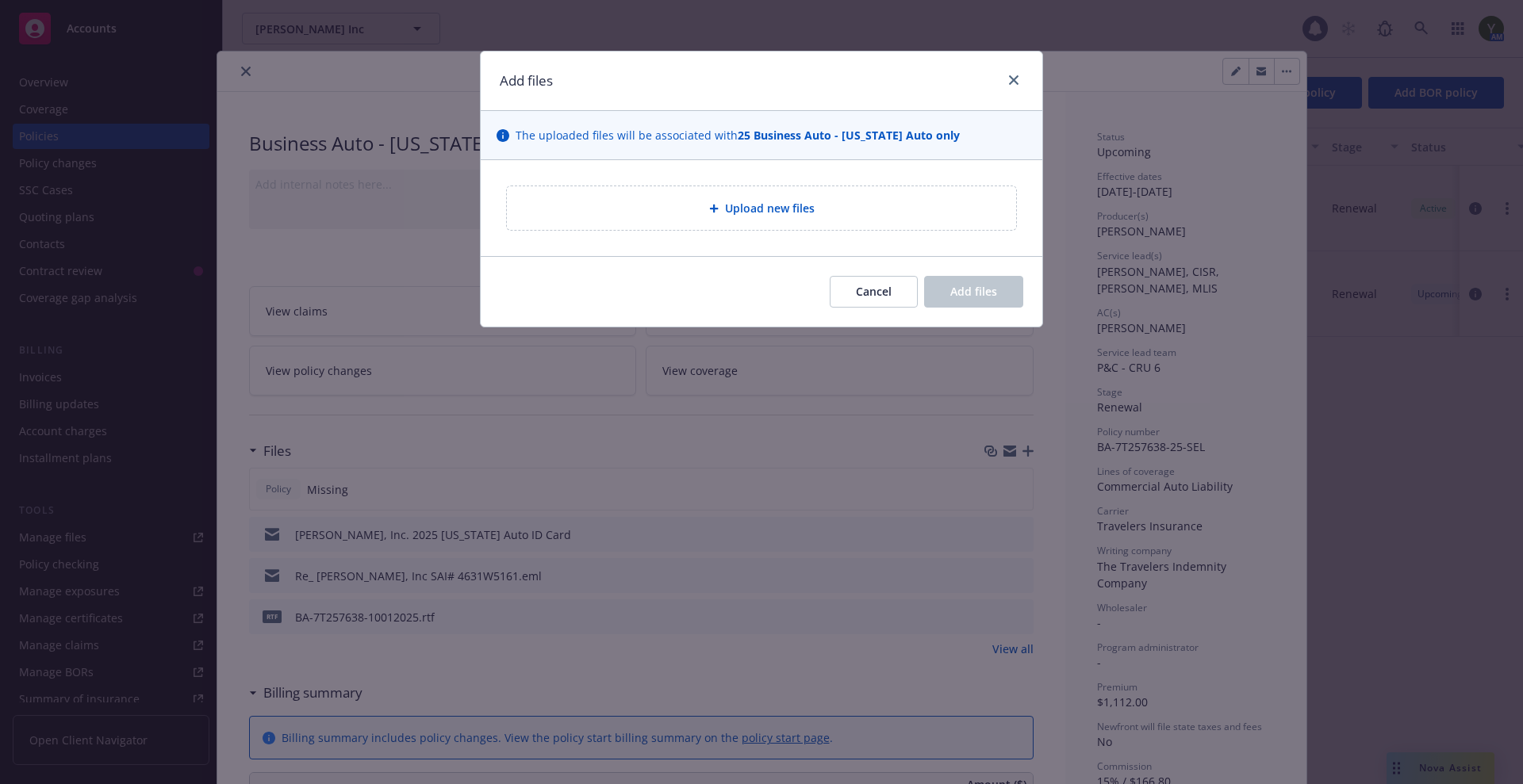
click at [653, 222] on div "Upload new files" at bounding box center [762, 208] width 509 height 44
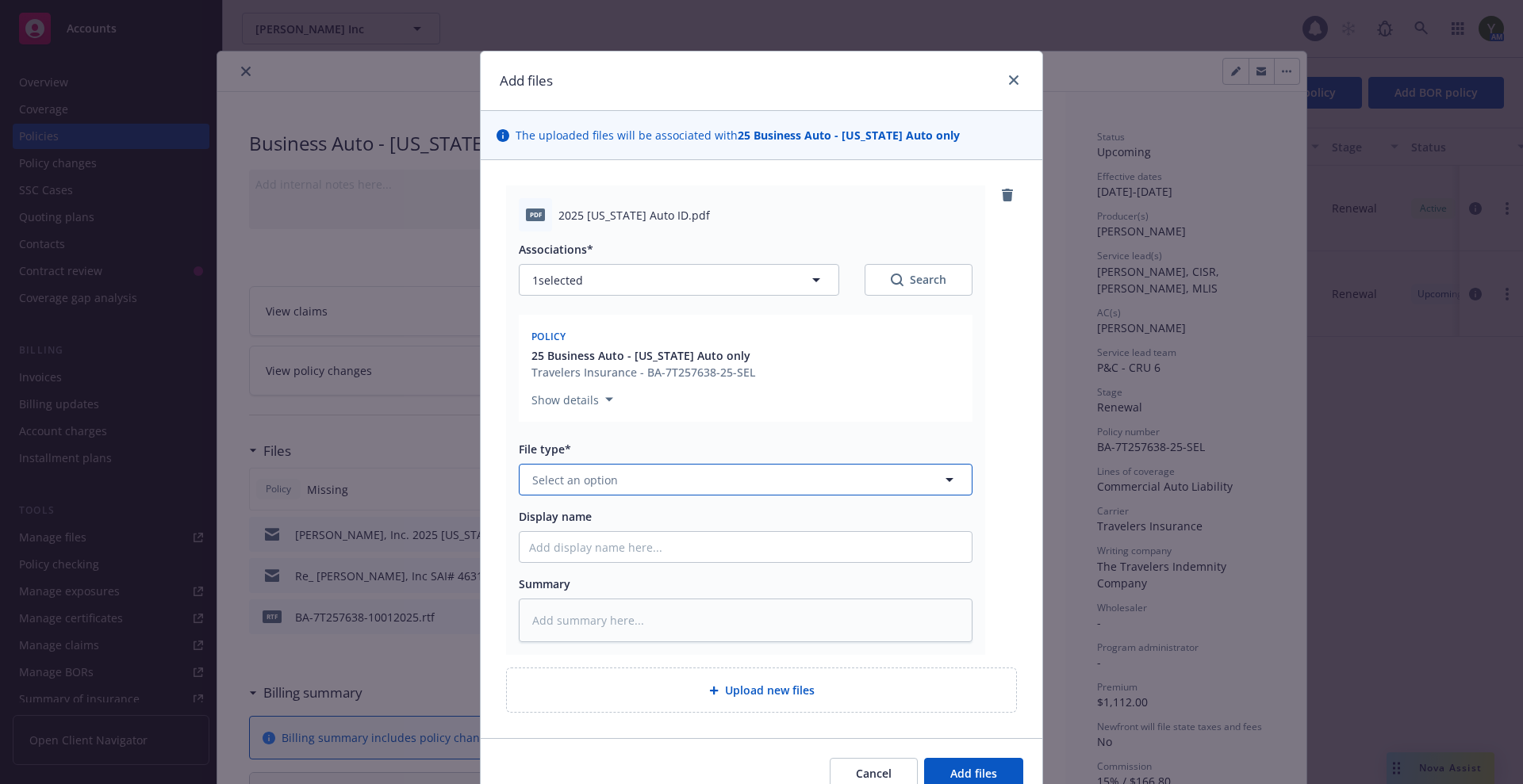
click at [670, 479] on button "Select an option" at bounding box center [745, 479] width 454 height 32
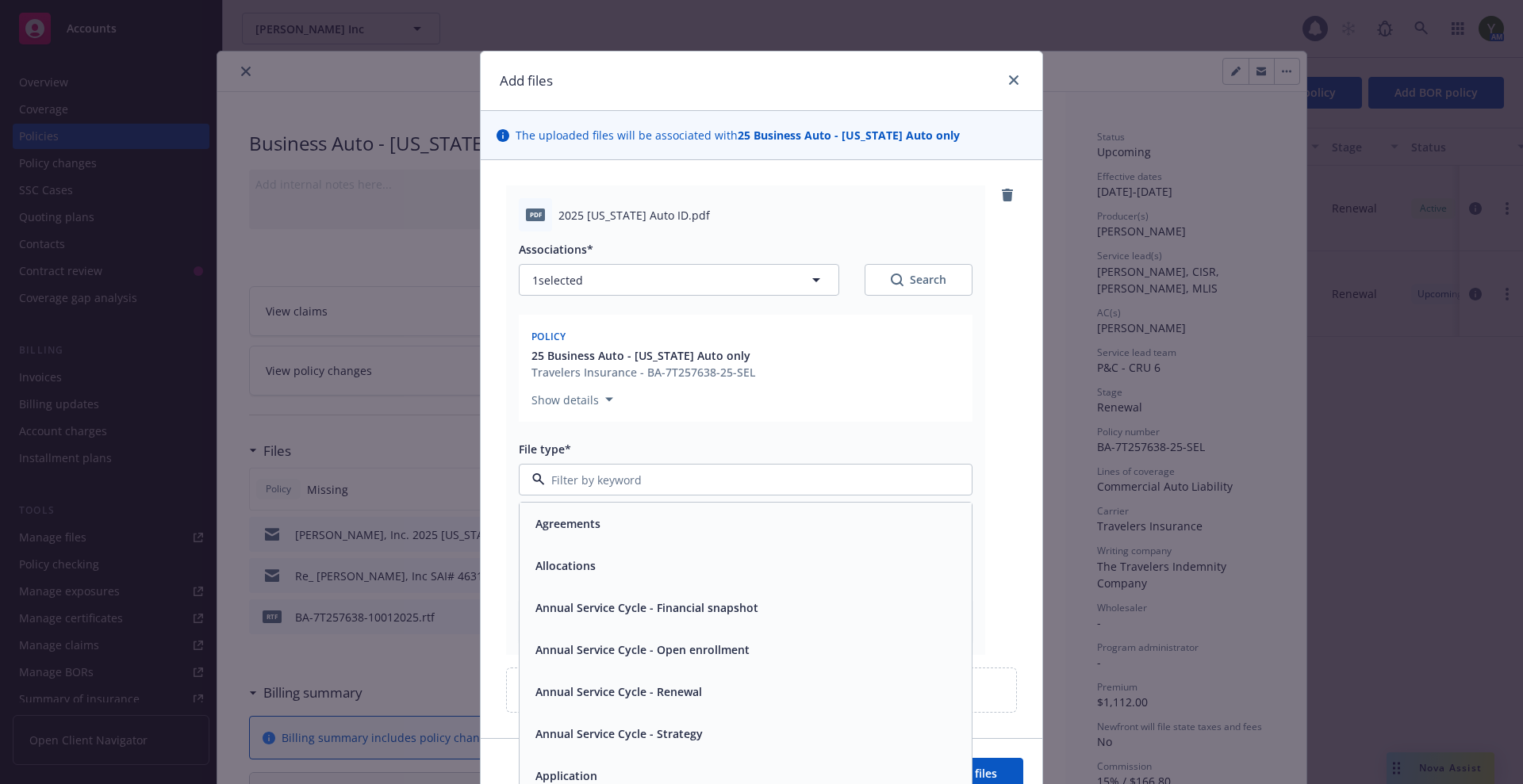
type input "a"
click at [670, 479] on input "a" at bounding box center [742, 480] width 395 height 16
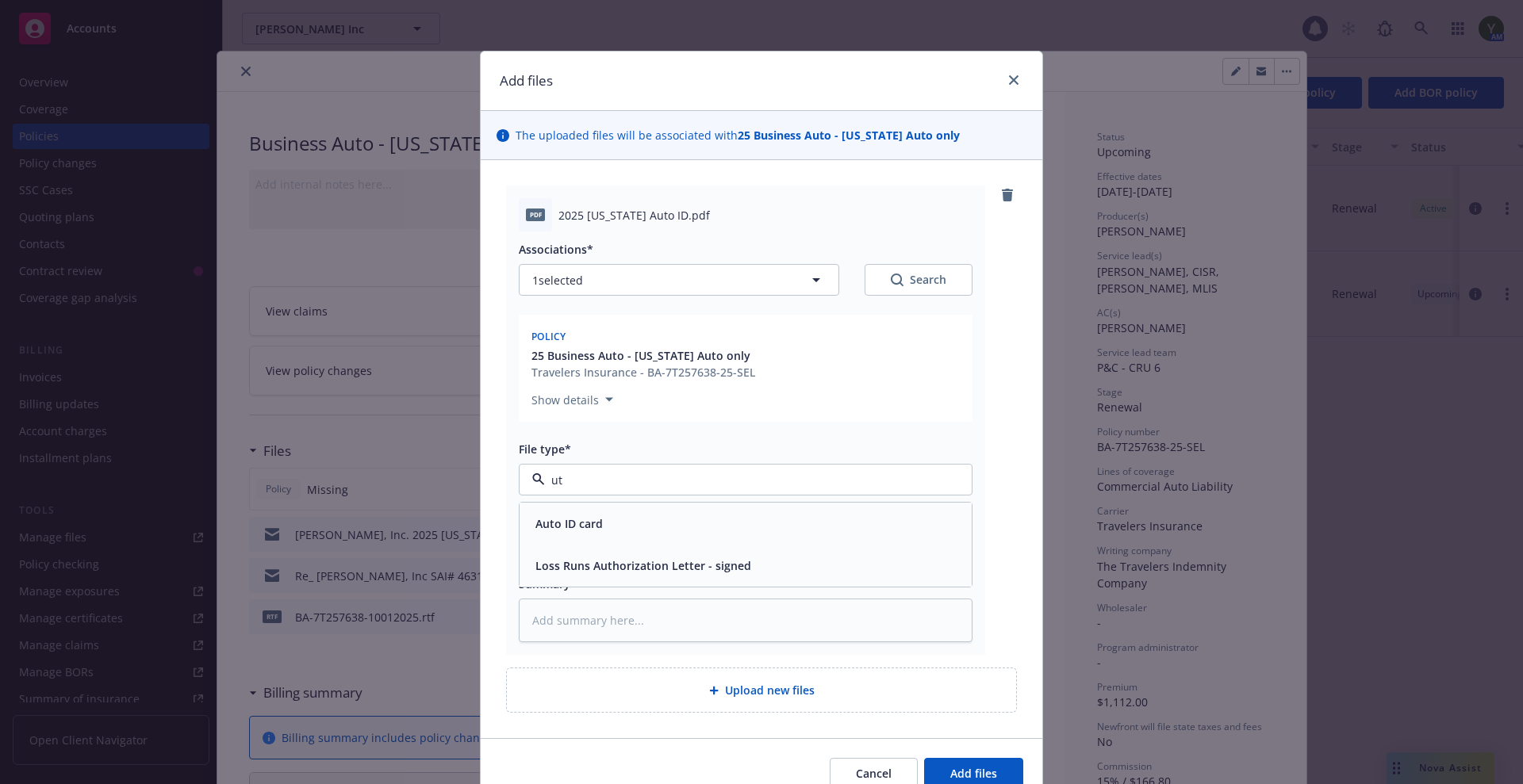
type input "uto"
click at [645, 512] on div "Auto ID card" at bounding box center [745, 523] width 433 height 23
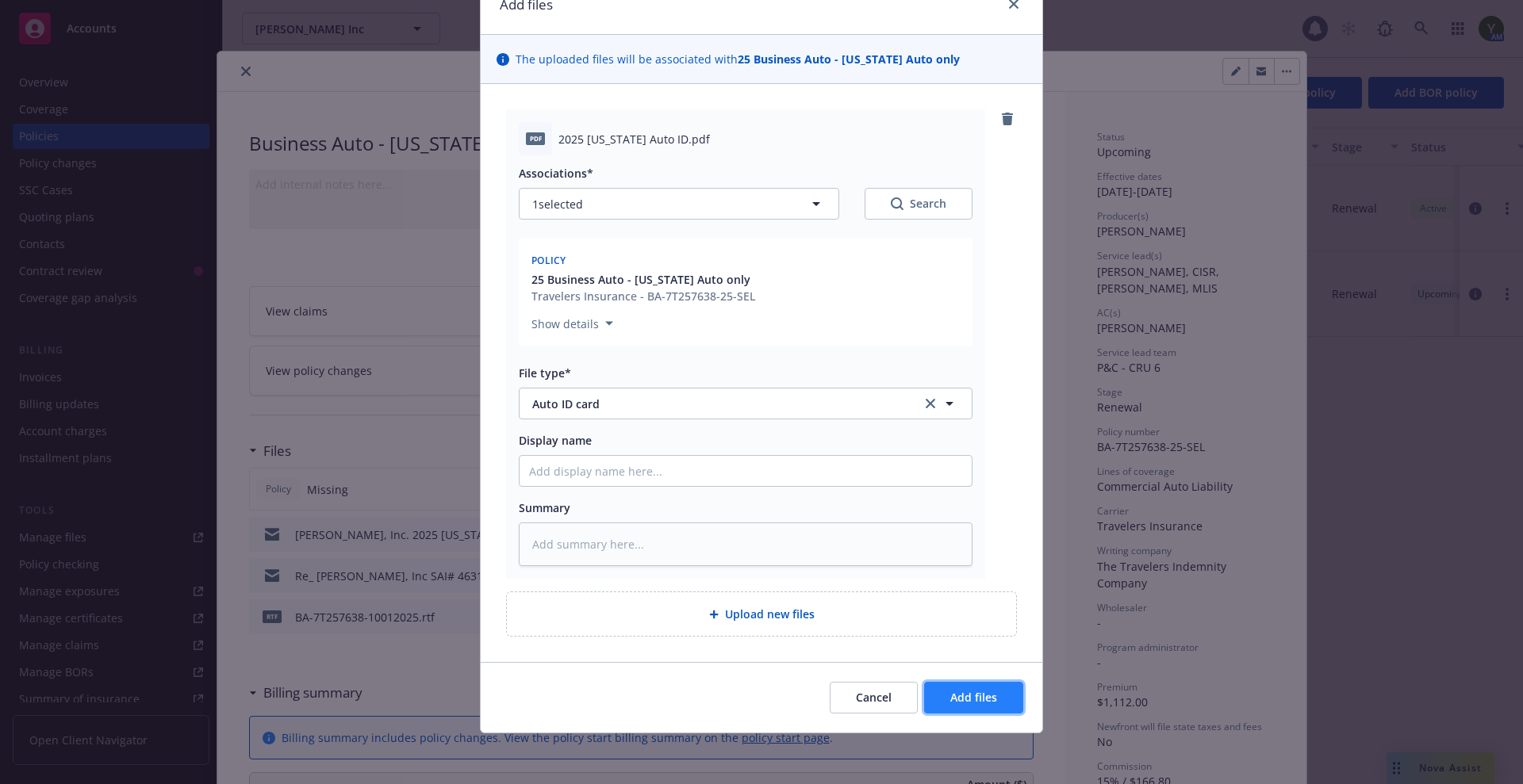
click at [950, 704] on span "Add files" at bounding box center [973, 697] width 47 height 15
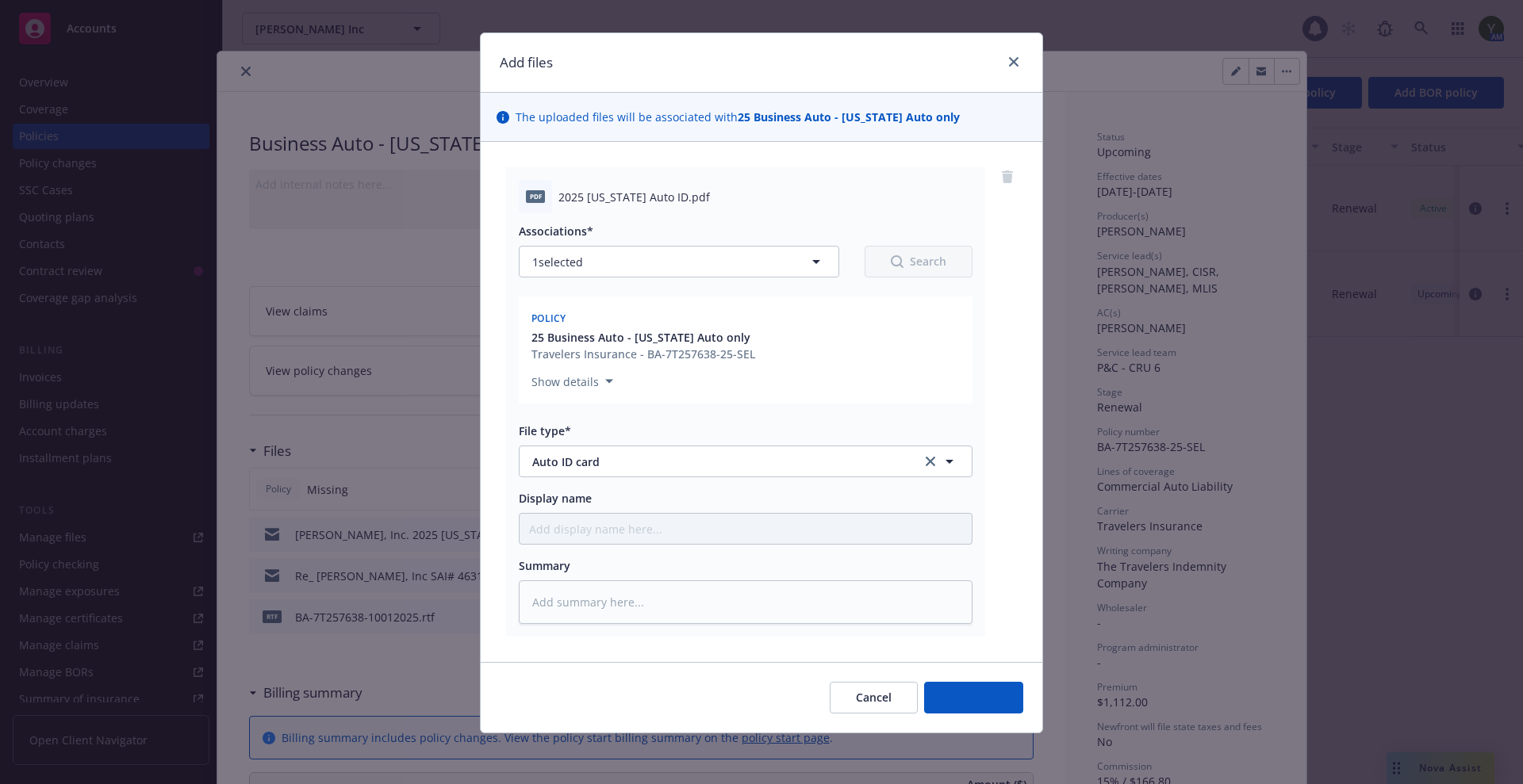
type textarea "x"
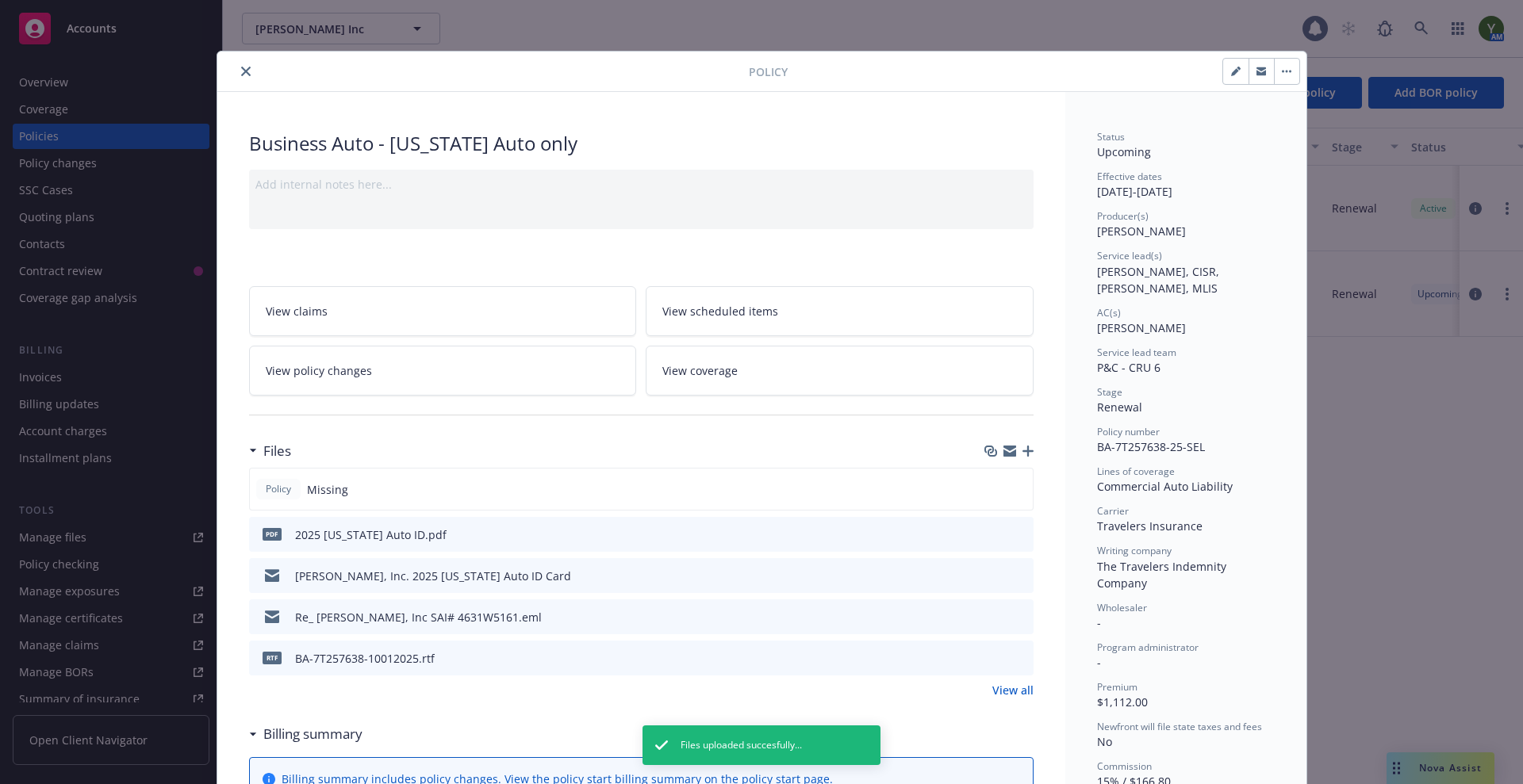
click at [239, 63] on button "close" at bounding box center [246, 71] width 19 height 19
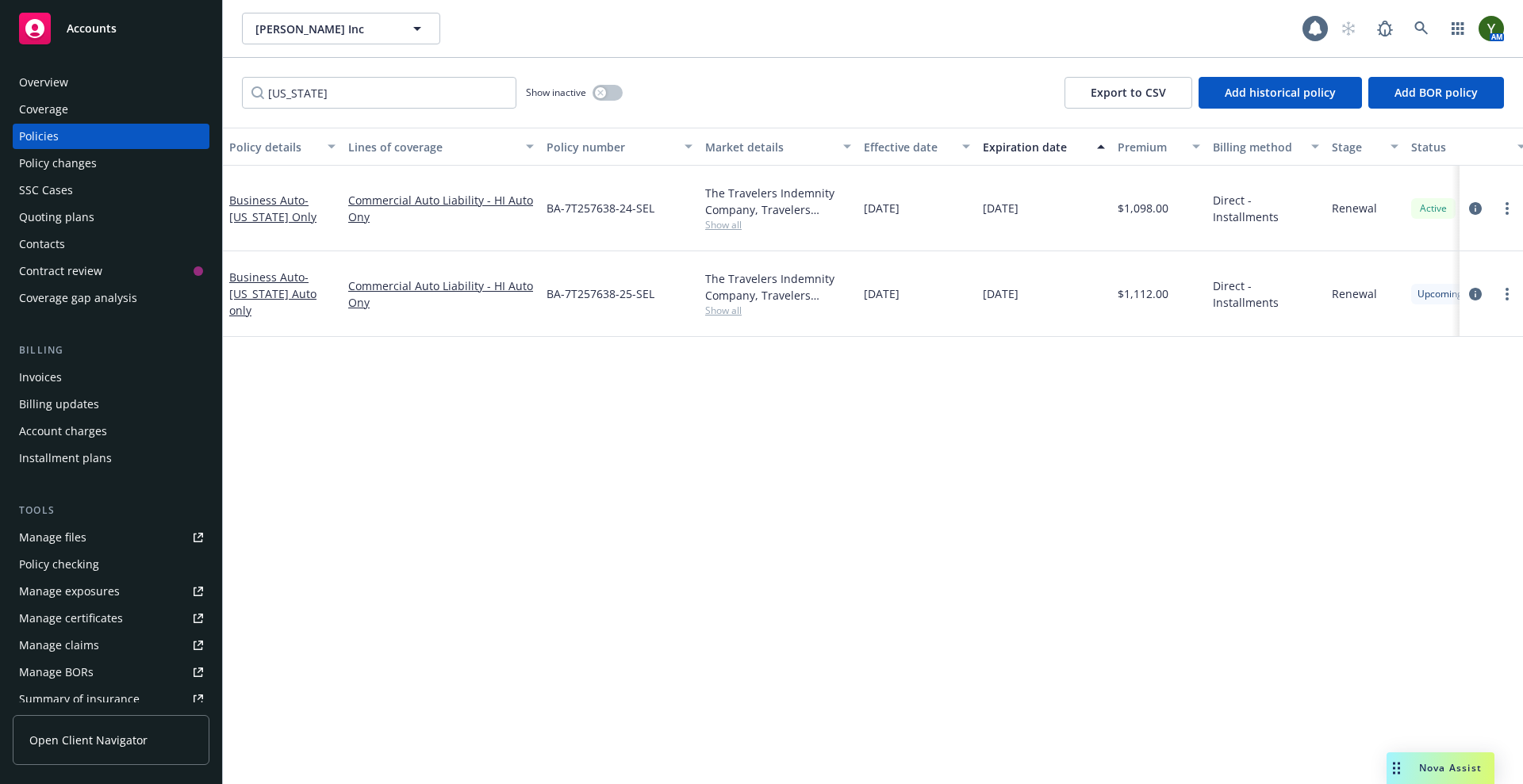
click at [31, 550] on div "Manage files Policy checking Manage exposures Manage certificates Manage claims…" at bounding box center [111, 632] width 197 height 214
click at [43, 539] on div "Manage files" at bounding box center [53, 538] width 68 height 26
click at [473, 75] on div "hawaii Show inactive Export to CSV Add historical policy Add BOR policy" at bounding box center [872, 93] width 1300 height 70
click at [407, 92] on input "hawaii" at bounding box center [378, 93] width 274 height 32
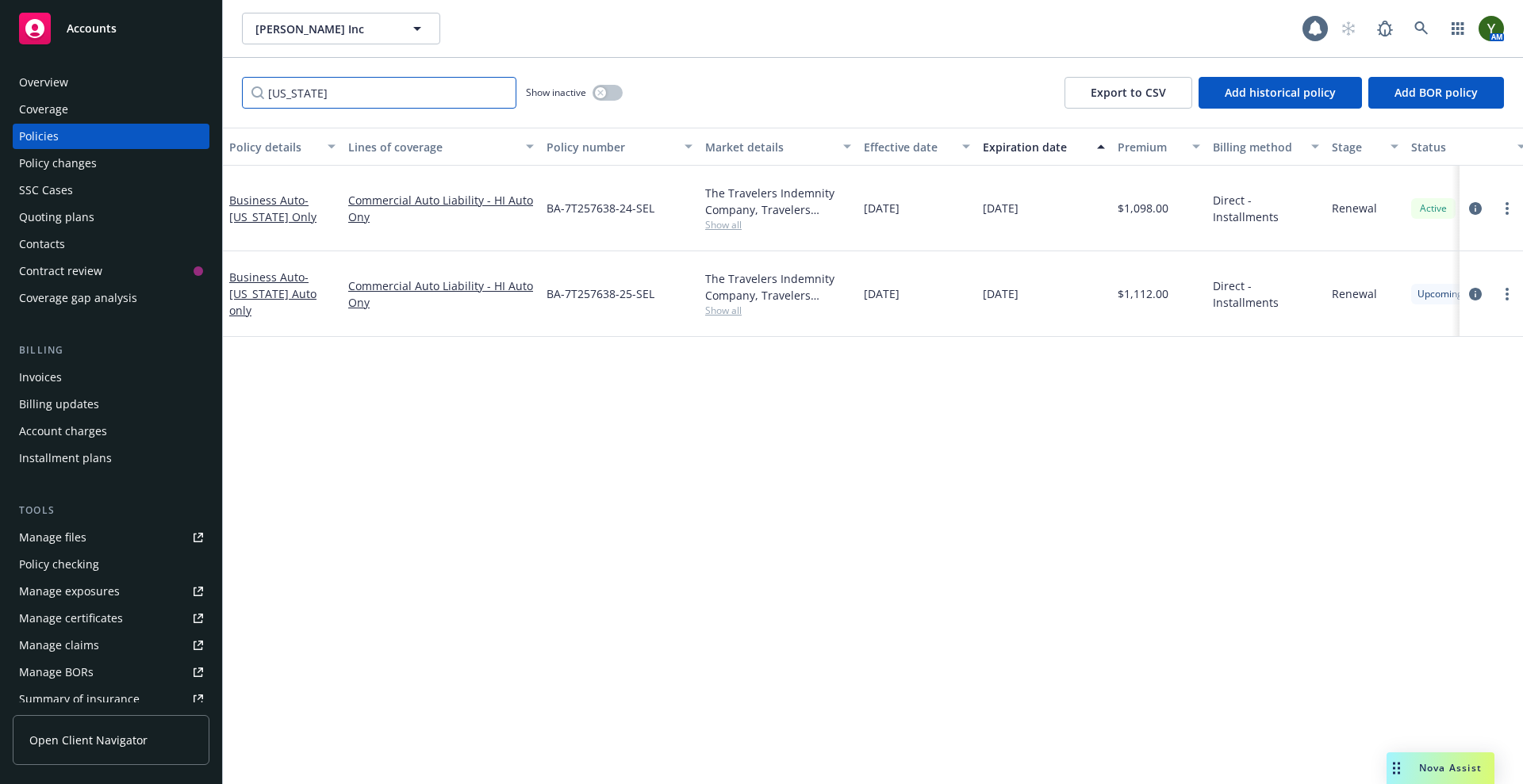
click at [407, 92] on input "hawaii" at bounding box center [378, 93] width 274 height 32
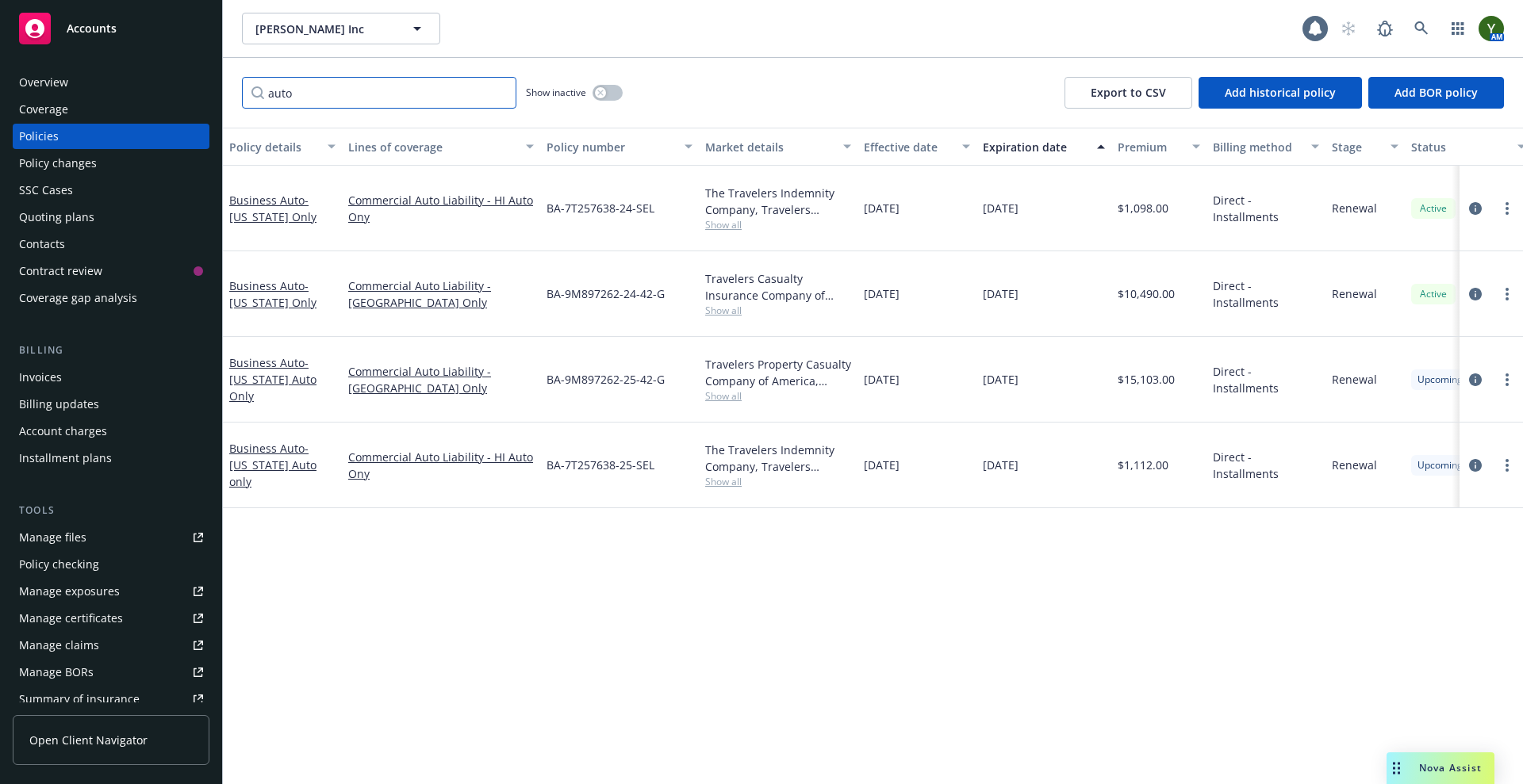
type input "auto"
click at [1511, 388] on div at bounding box center [1491, 379] width 63 height 85
click at [1503, 381] on link "more" at bounding box center [1507, 379] width 19 height 19
click at [1373, 598] on link "Copy logging email" at bounding box center [1422, 603] width 186 height 32
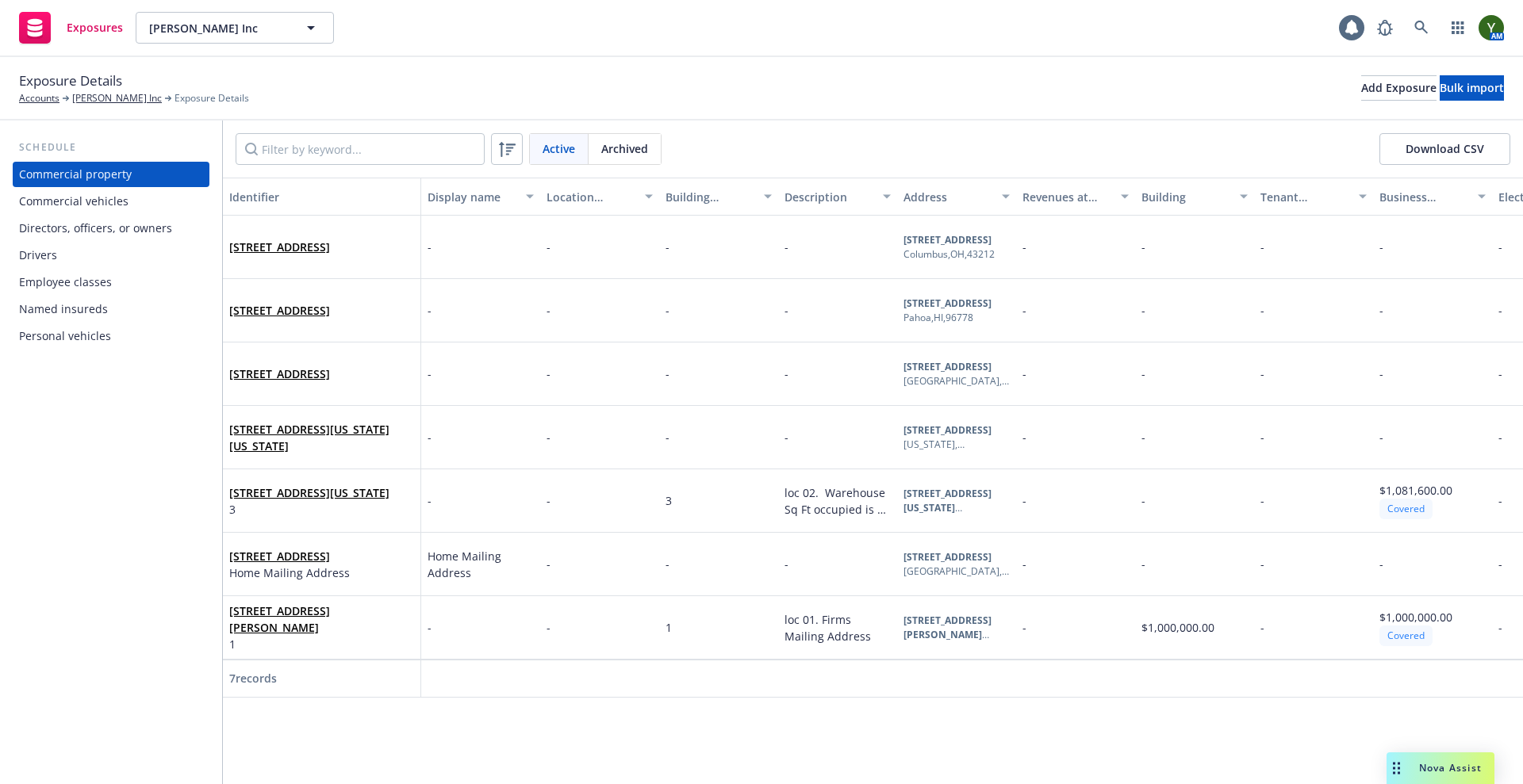
click at [153, 200] on div "Commercial vehicles" at bounding box center [111, 201] width 184 height 26
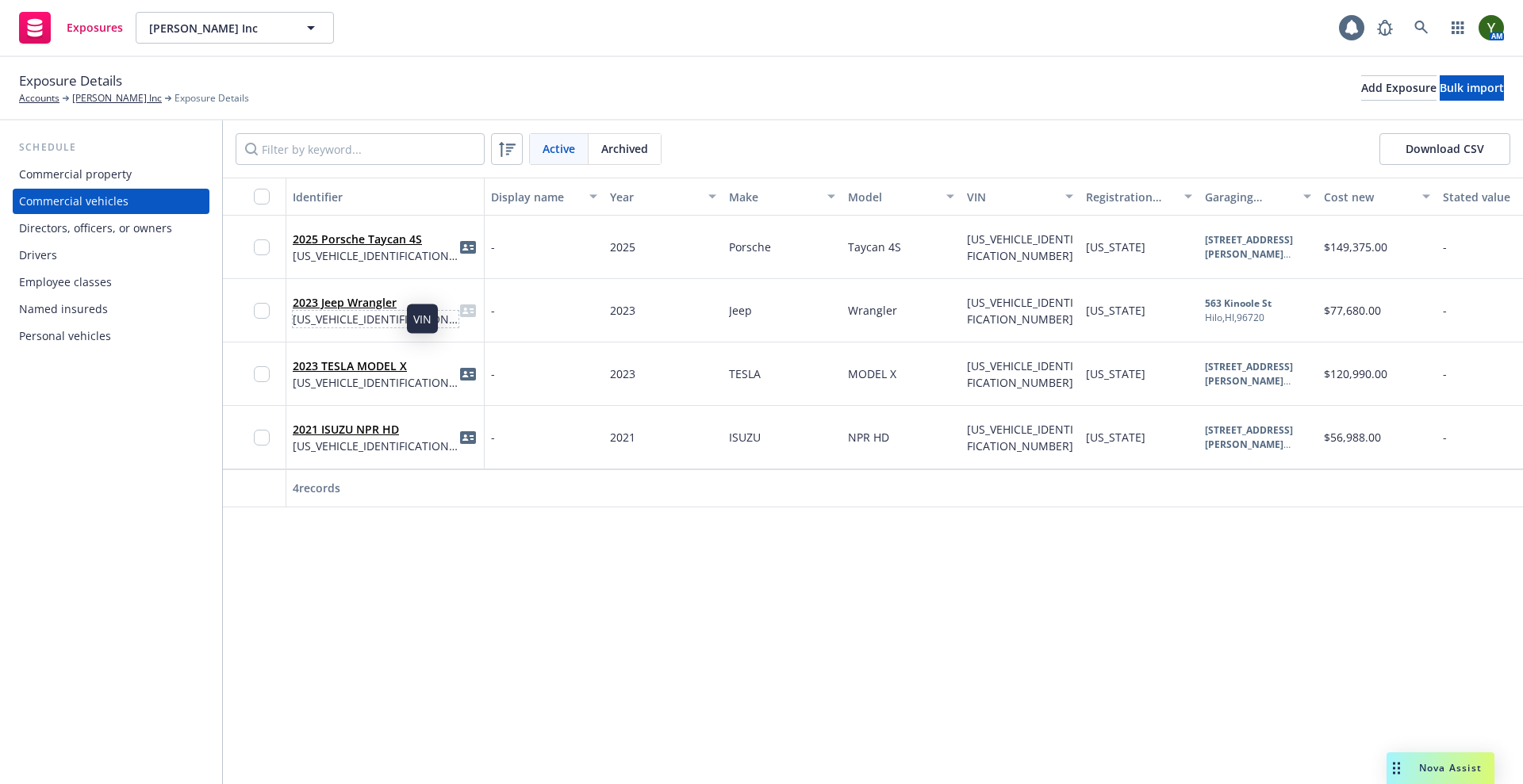
click at [327, 316] on span "[US_VEHICLE_IDENTIFICATION_NUMBER]" at bounding box center [375, 319] width 166 height 16
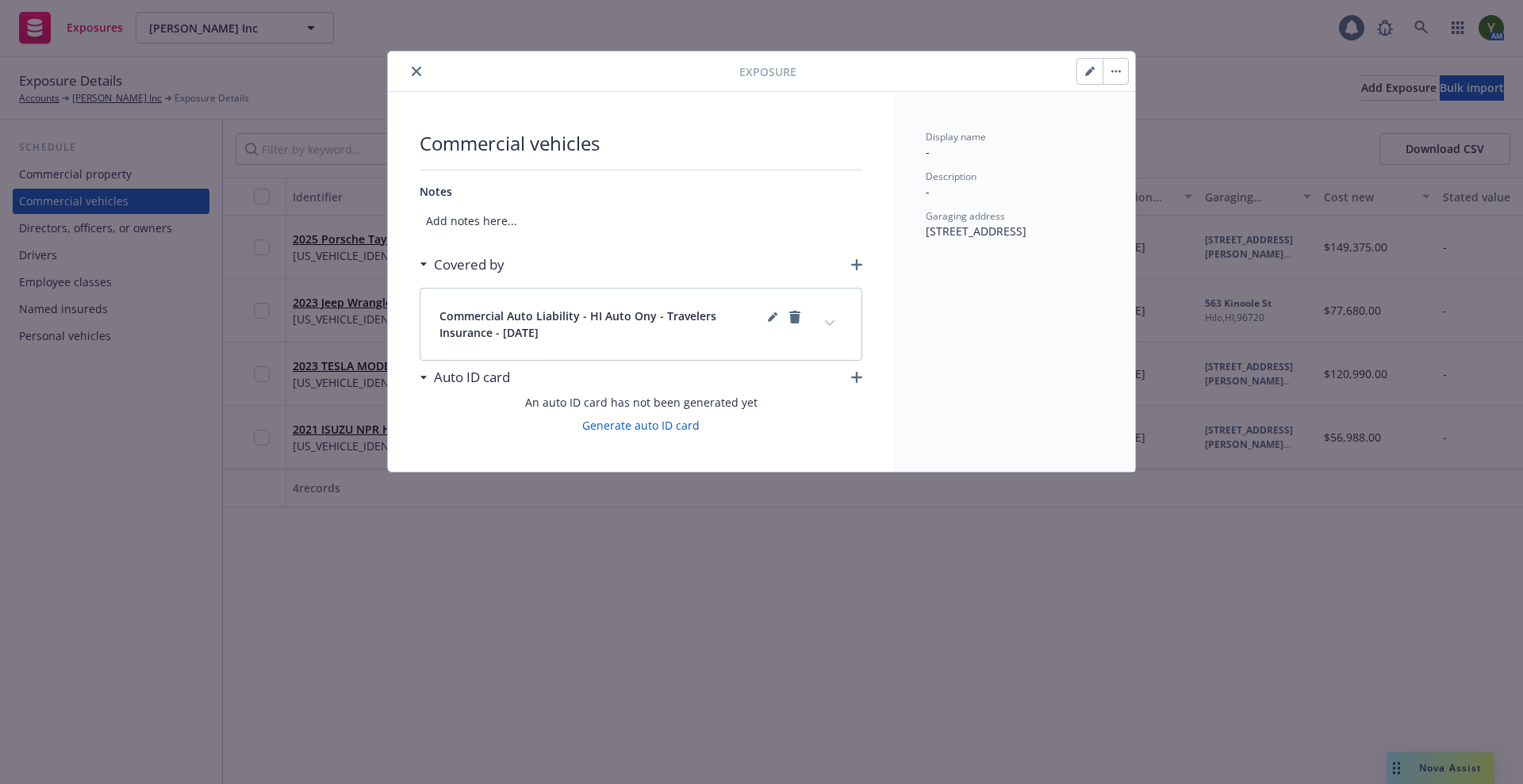
click at [543, 285] on div "Commercial Auto Liability - HI Auto Ony - Travelers Insurance - [DATE] Status U…" at bounding box center [641, 321] width 443 height 80
click at [828, 321] on icon "expand content" at bounding box center [829, 323] width 9 height 5
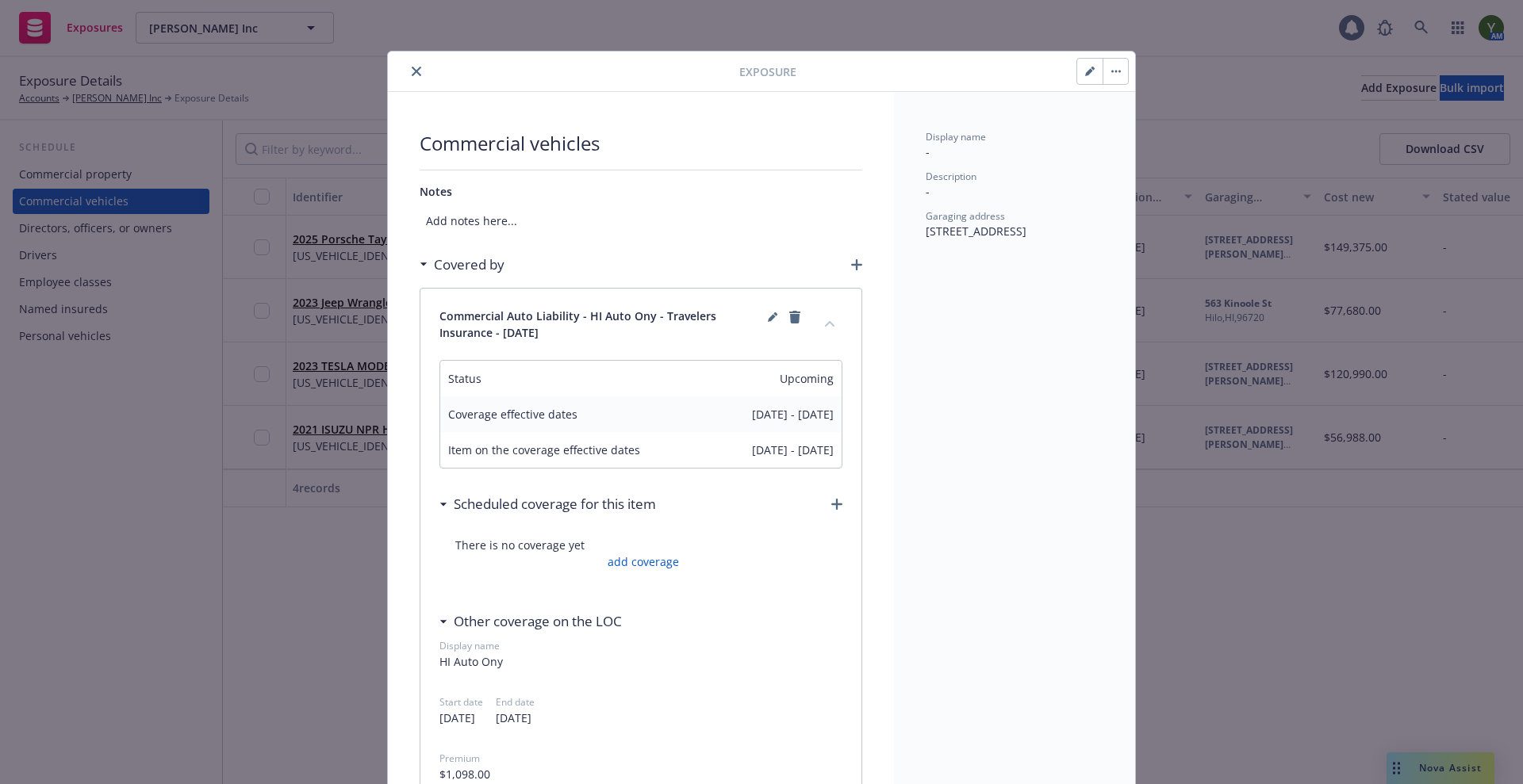
click at [825, 325] on icon "collapse content" at bounding box center [829, 323] width 9 height 6
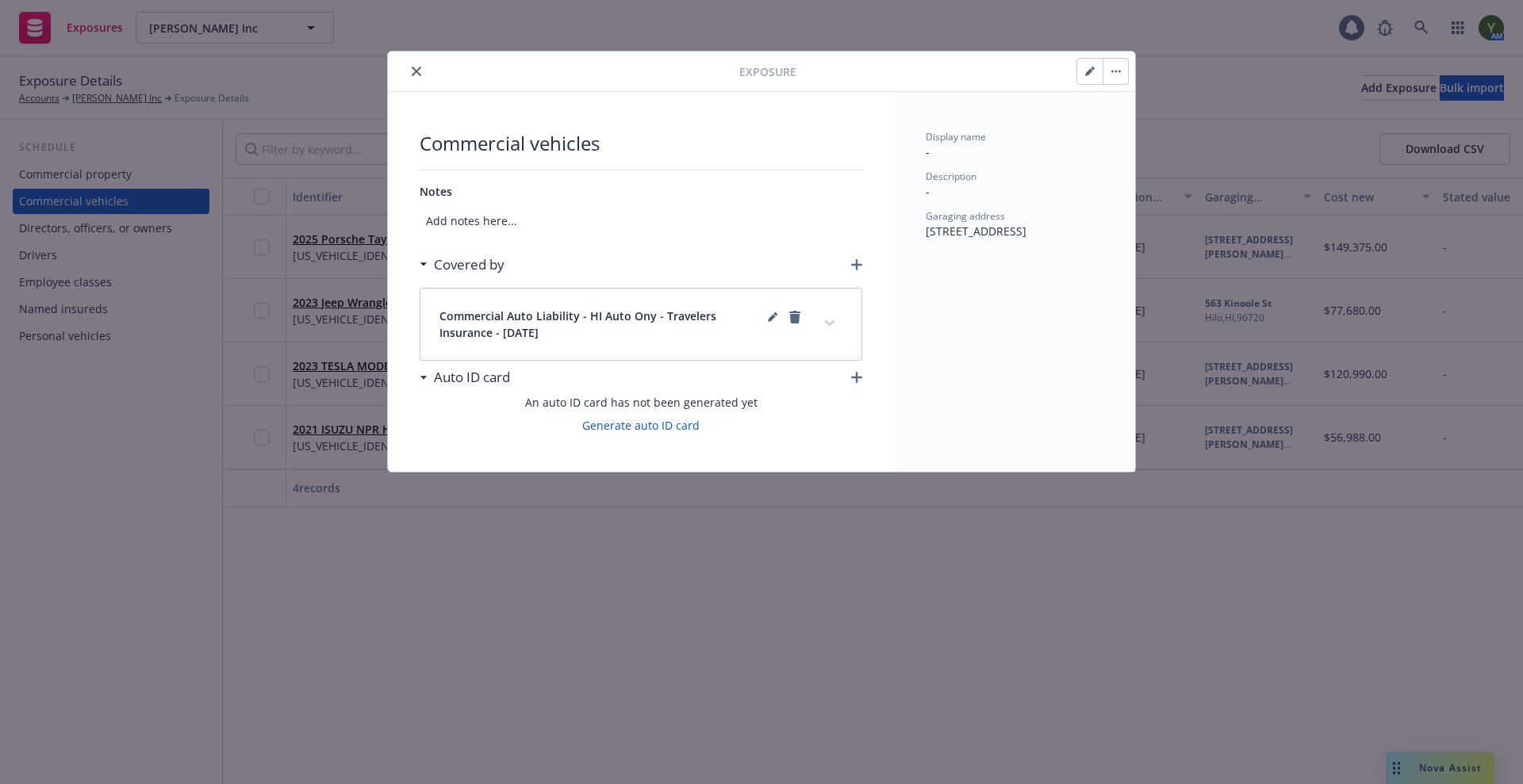
click at [455, 371] on h3 "Auto ID card" at bounding box center [471, 377] width 76 height 21
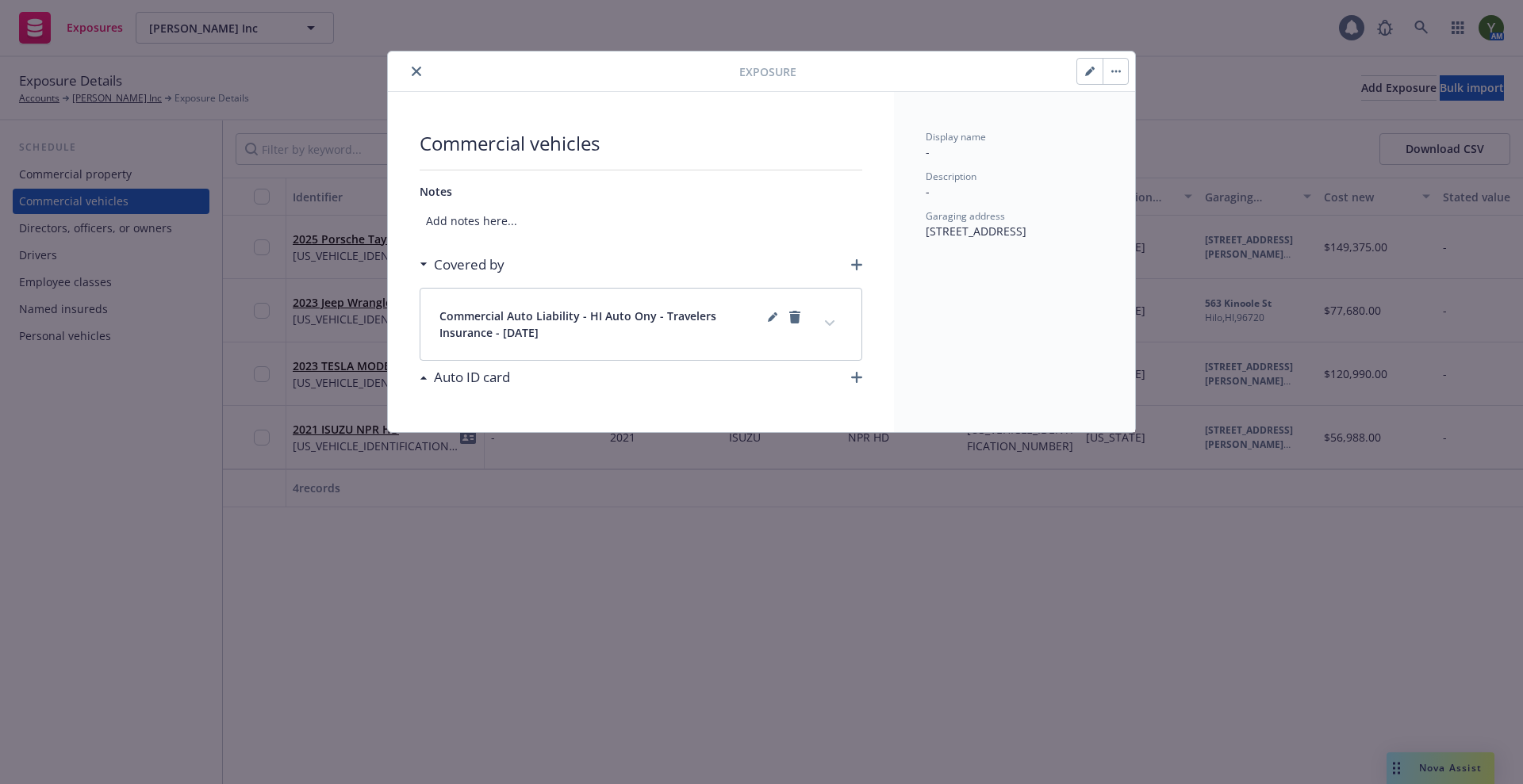
click at [455, 371] on h3 "Auto ID card" at bounding box center [471, 377] width 76 height 21
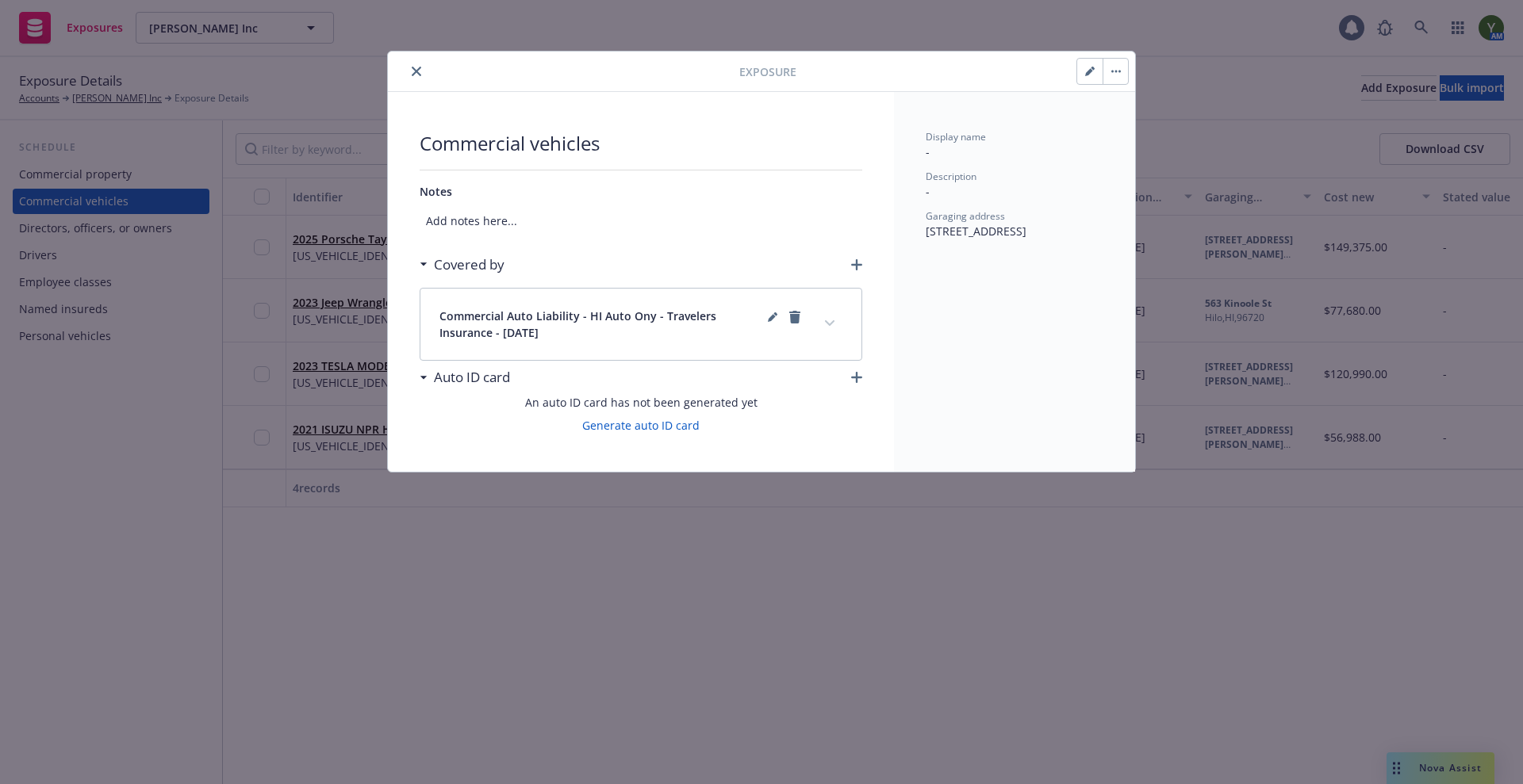
click at [1093, 81] on button "button" at bounding box center [1090, 71] width 26 height 26
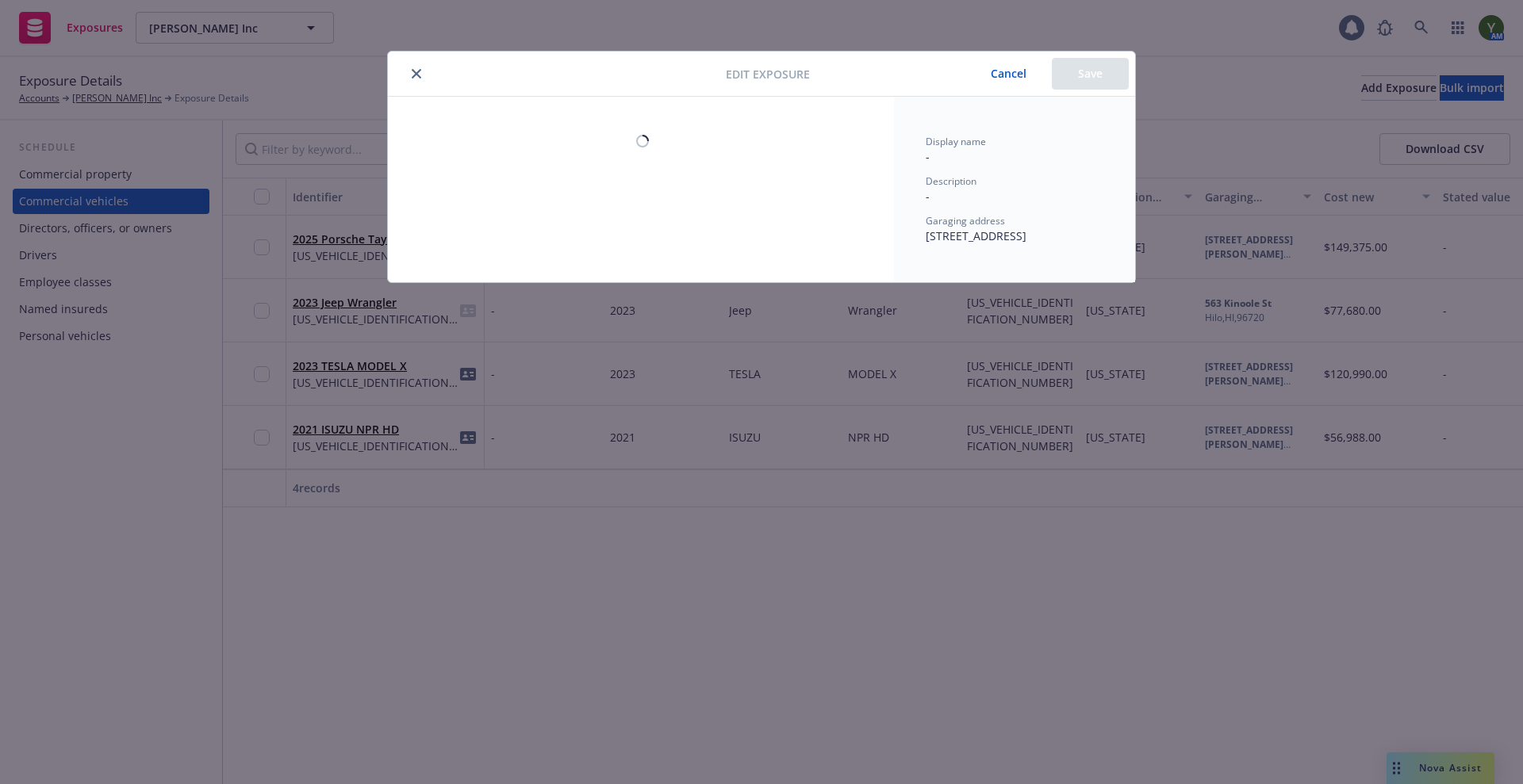
select select "HI"
select select "COMMERCIAL"
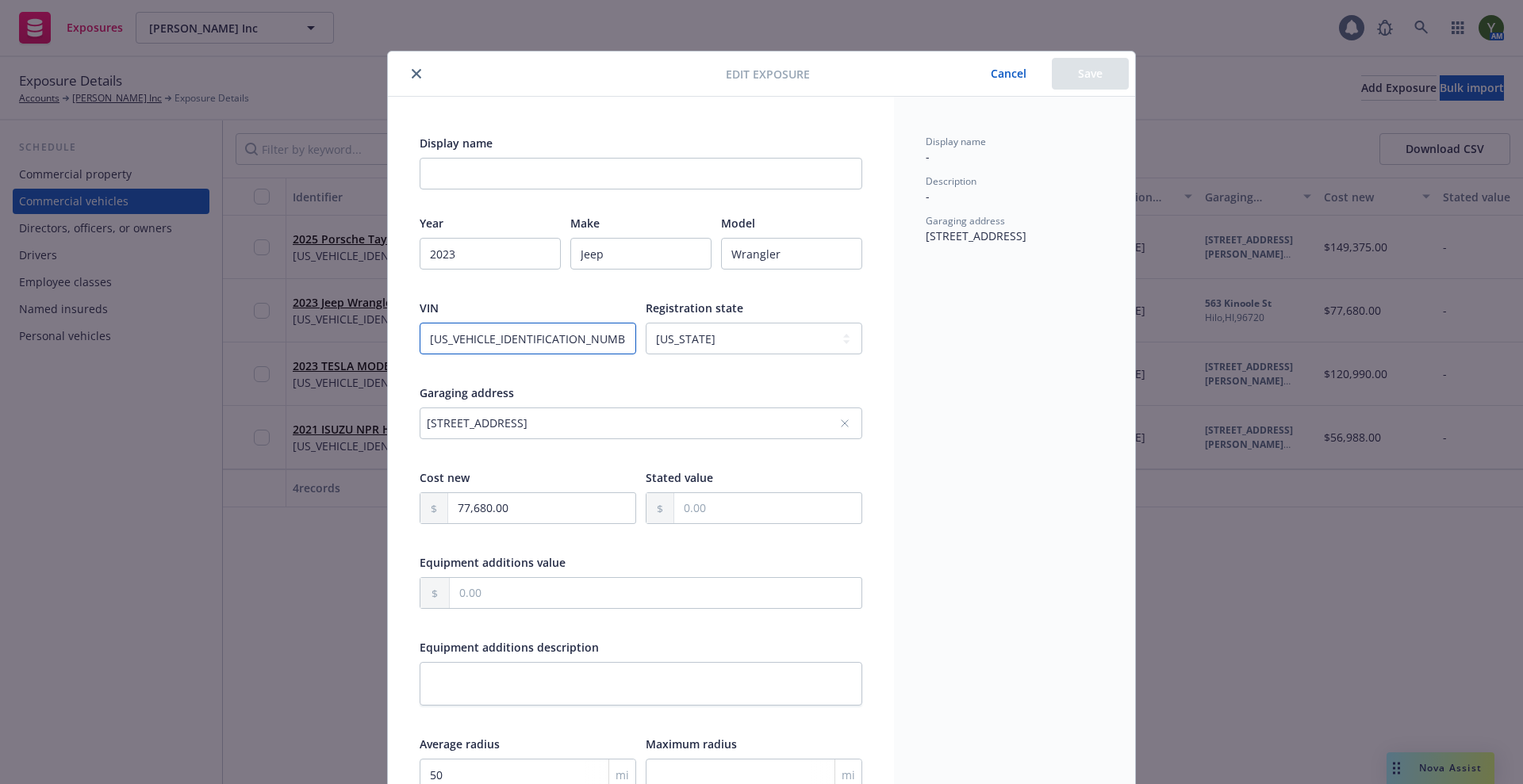
click at [455, 333] on input "[US_VEHICLE_IDENTIFICATION_NUMBER]" at bounding box center [528, 338] width 216 height 32
select select "HI"
select select "COMMERCIAL"
click at [413, 55] on div "Edit exposure Cancel Save" at bounding box center [761, 73] width 747 height 45
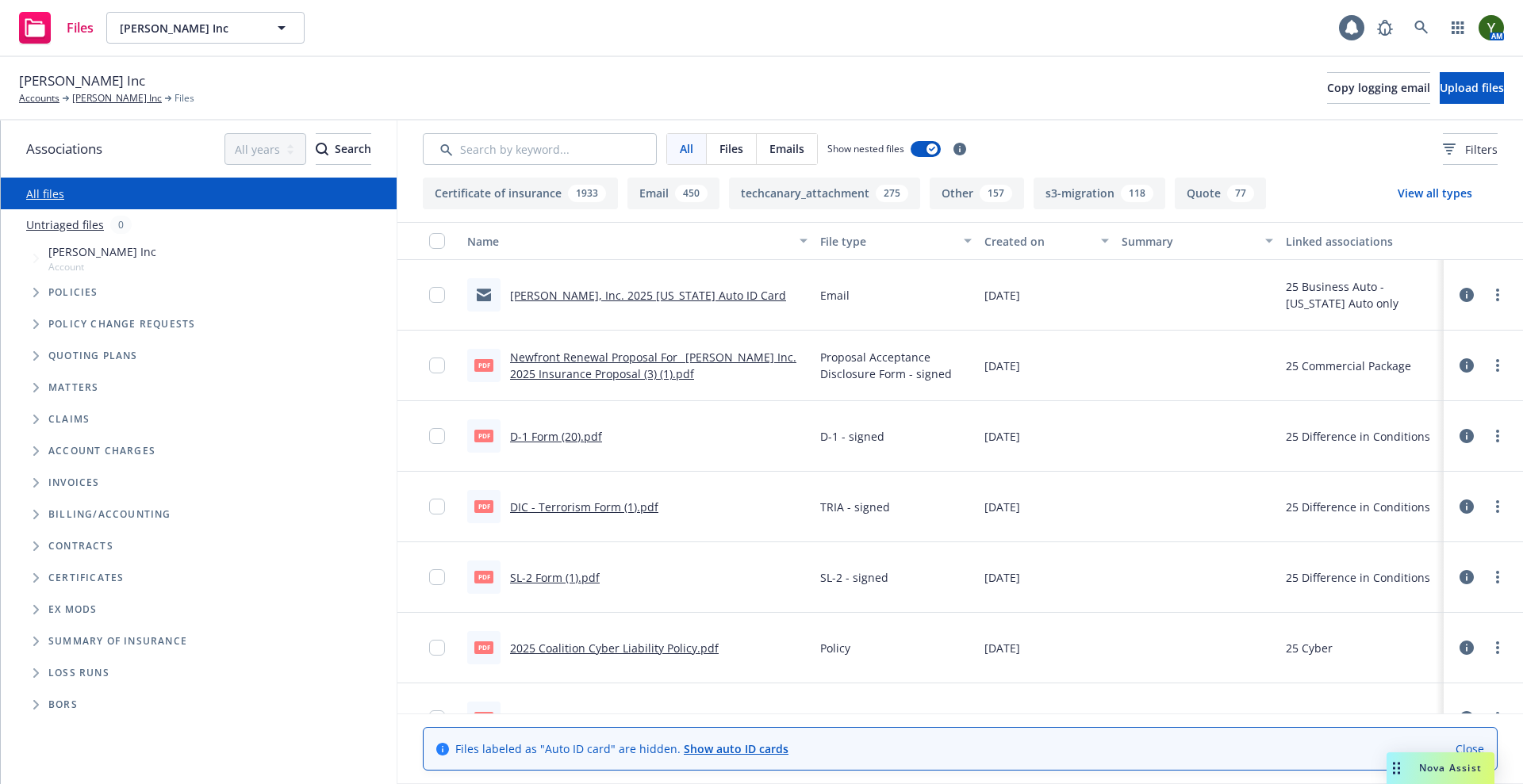
click at [732, 751] on link "Show auto ID cards" at bounding box center [736, 748] width 104 height 15
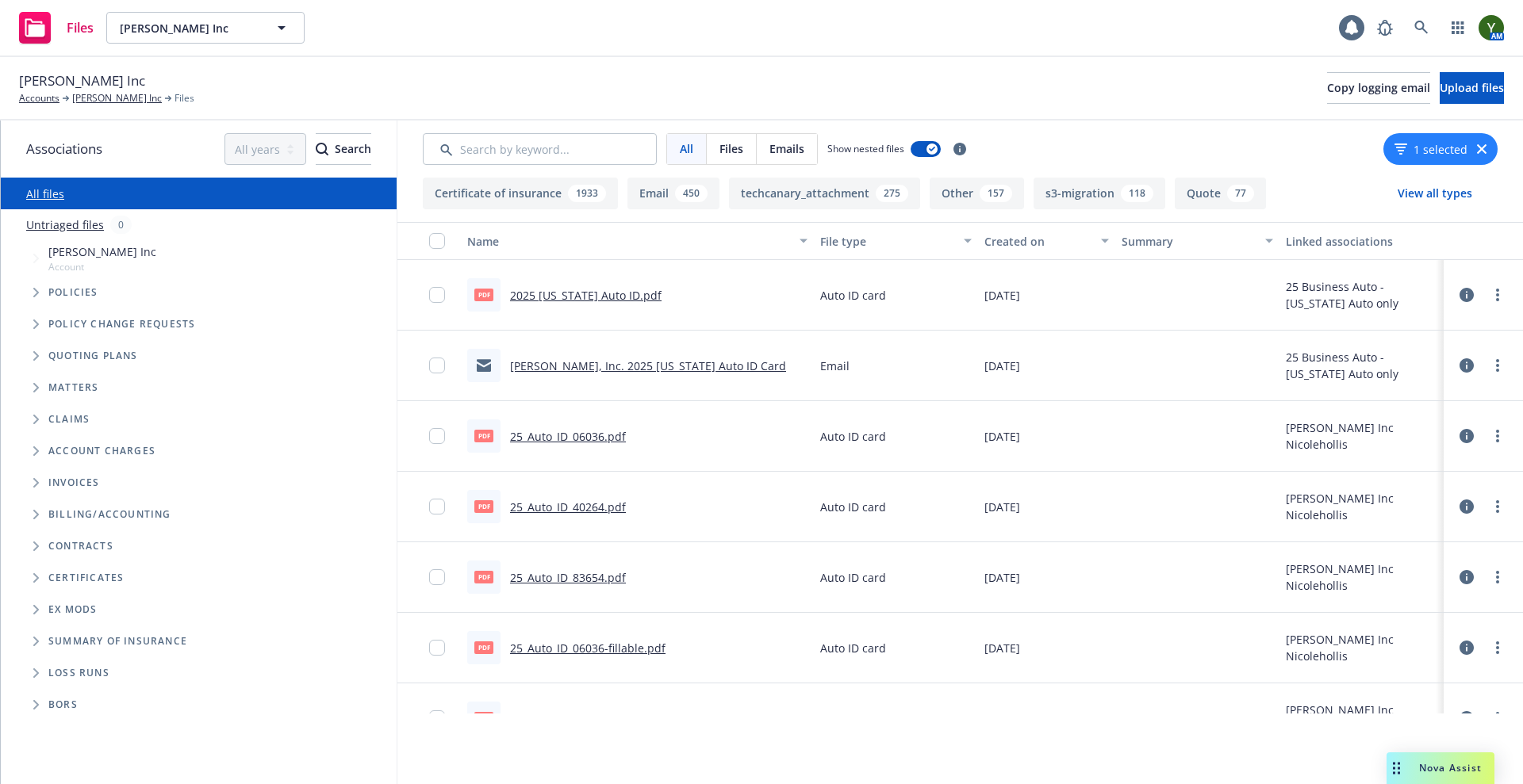
click at [428, 436] on div at bounding box center [429, 436] width 63 height 71
click at [440, 439] on input "checkbox" at bounding box center [436, 435] width 16 height 16
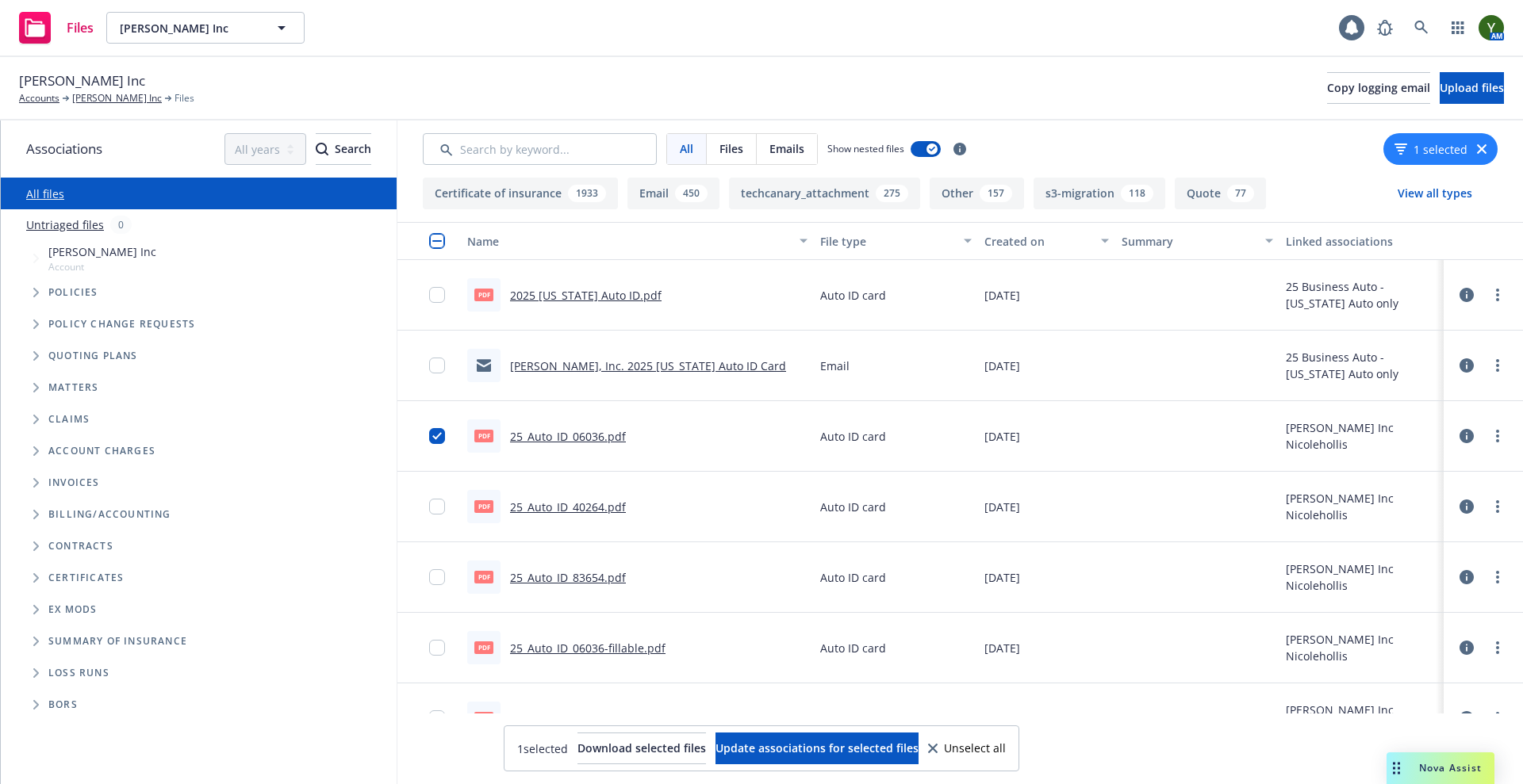
click at [443, 520] on div at bounding box center [442, 506] width 26 height 50
click at [437, 428] on input "checkbox" at bounding box center [436, 435] width 16 height 16
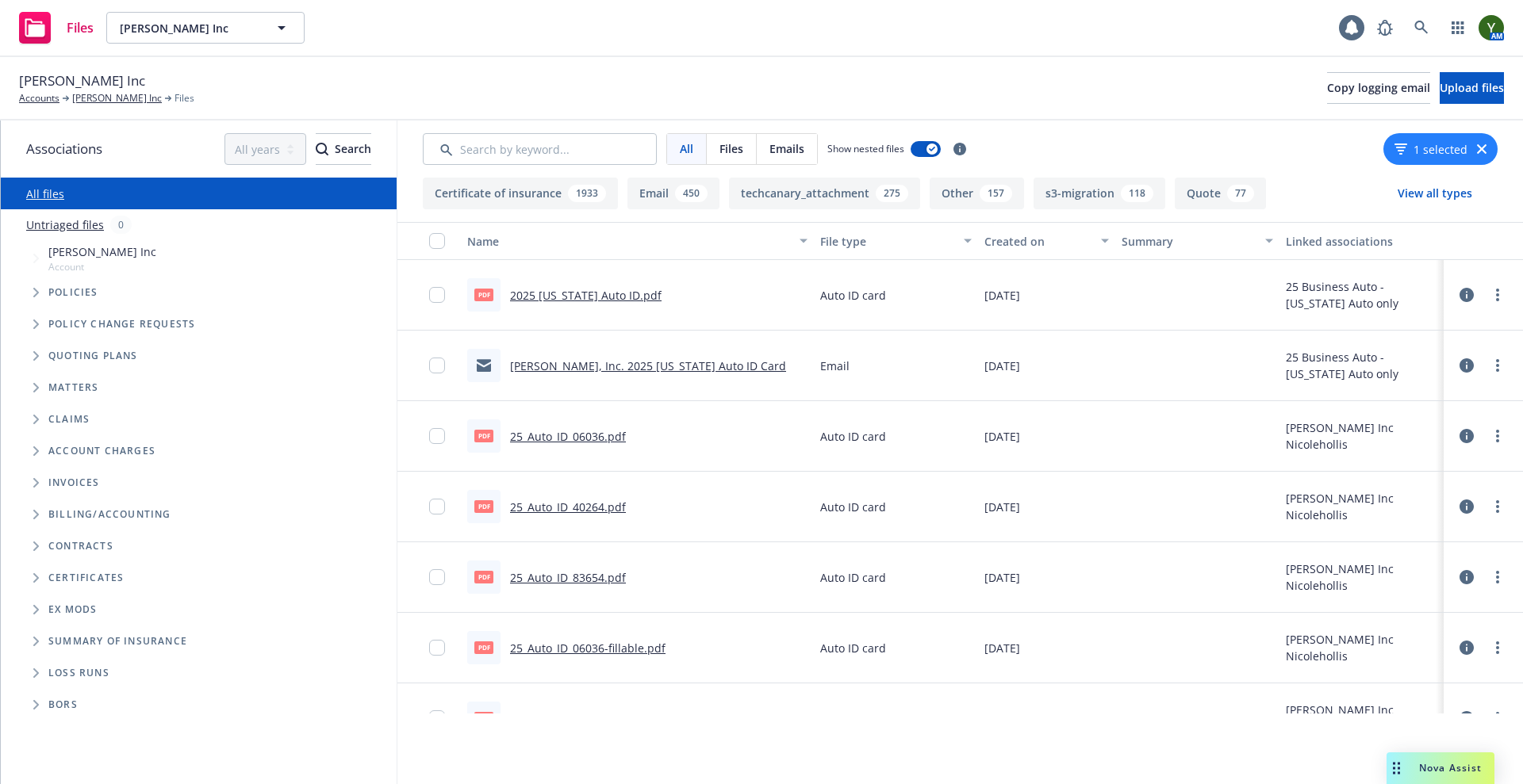
click at [424, 434] on div at bounding box center [429, 436] width 63 height 71
click at [442, 453] on div at bounding box center [442, 435] width 26 height 50
click at [440, 433] on input "checkbox" at bounding box center [436, 435] width 16 height 16
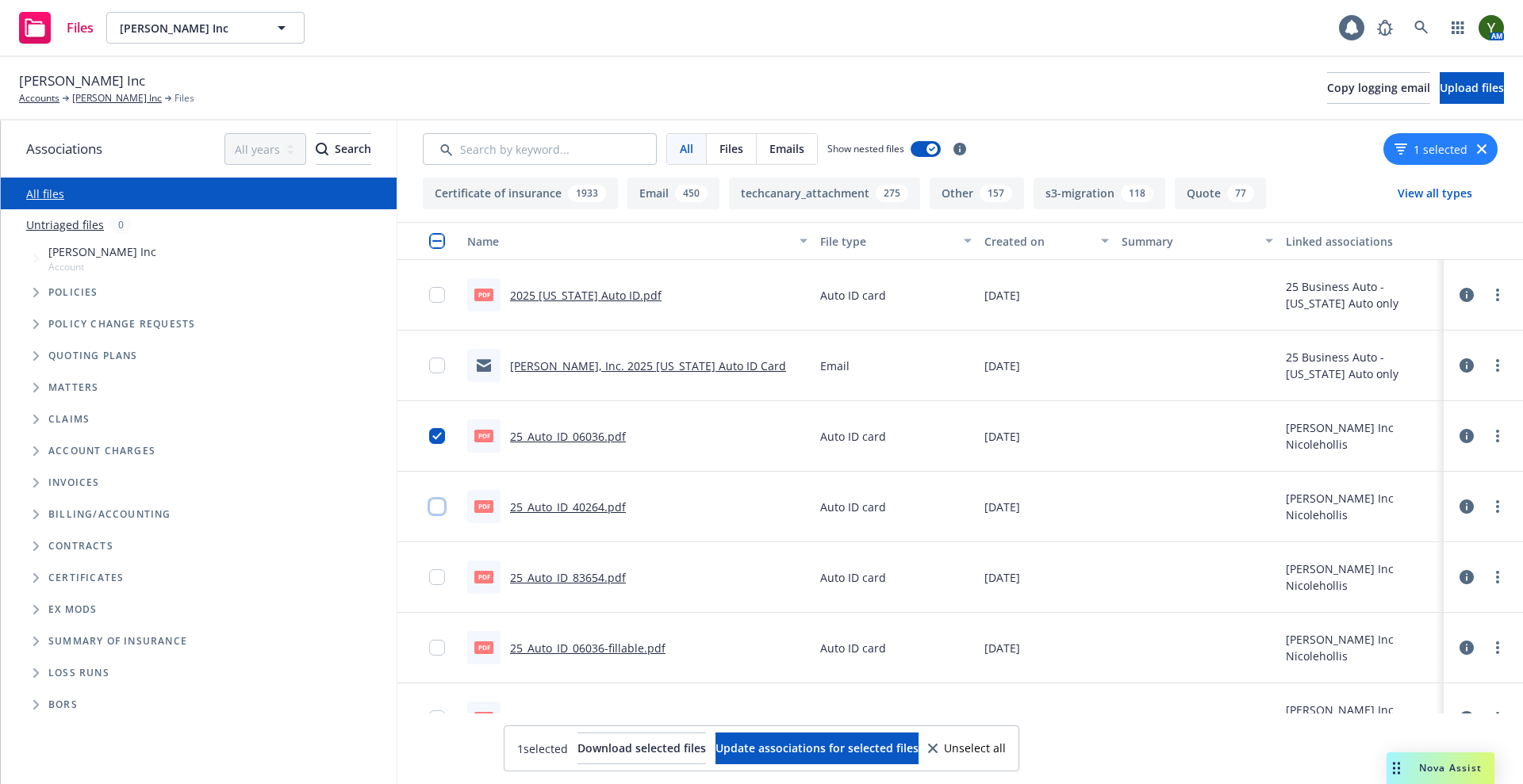
click at [440, 506] on input "checkbox" at bounding box center [436, 506] width 16 height 16
click at [438, 583] on input "checkbox" at bounding box center [436, 577] width 16 height 16
click at [815, 741] on span "Update associations for selected files" at bounding box center [817, 747] width 203 height 15
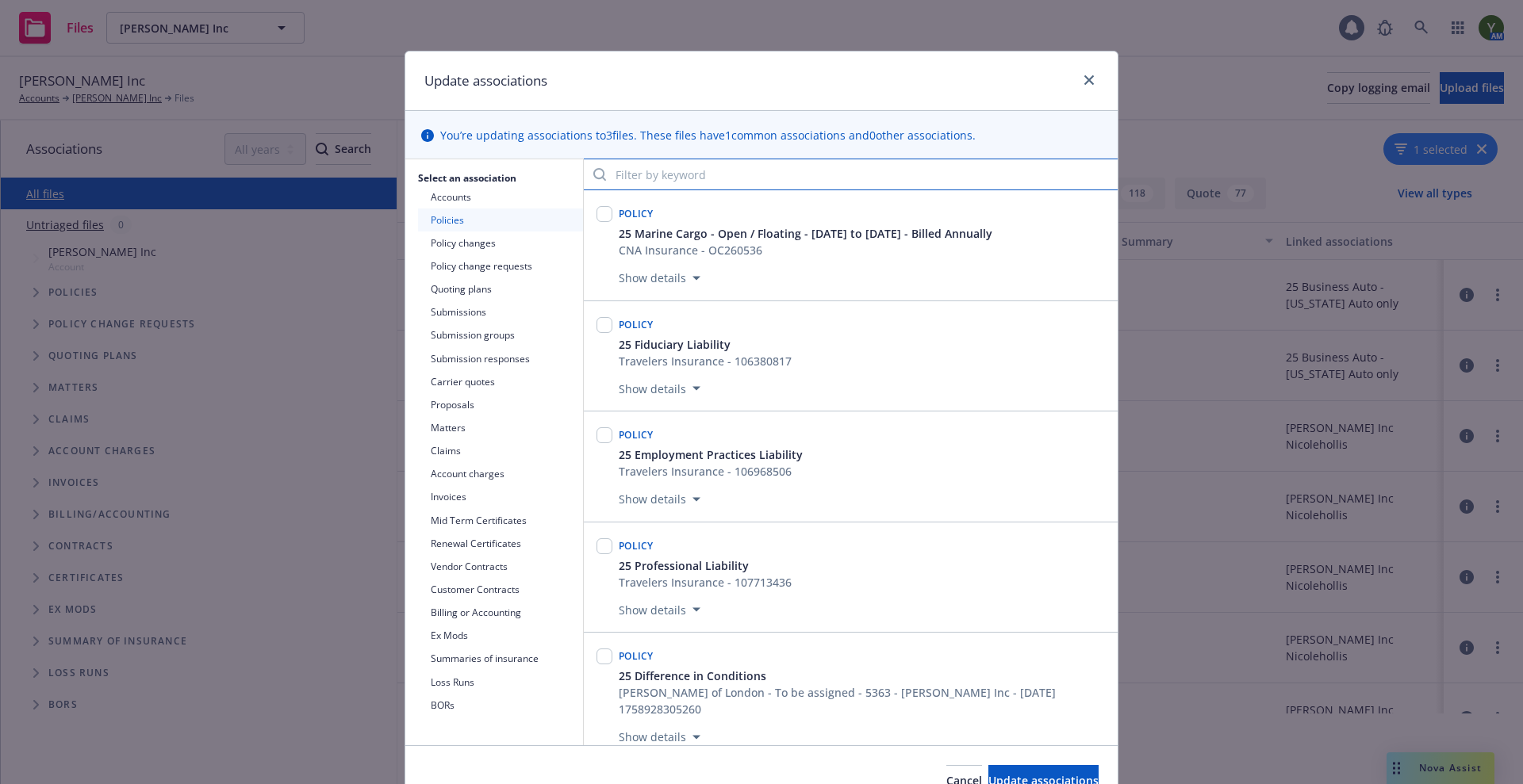
click at [678, 175] on input "Filter by keyword" at bounding box center [850, 174] width 534 height 32
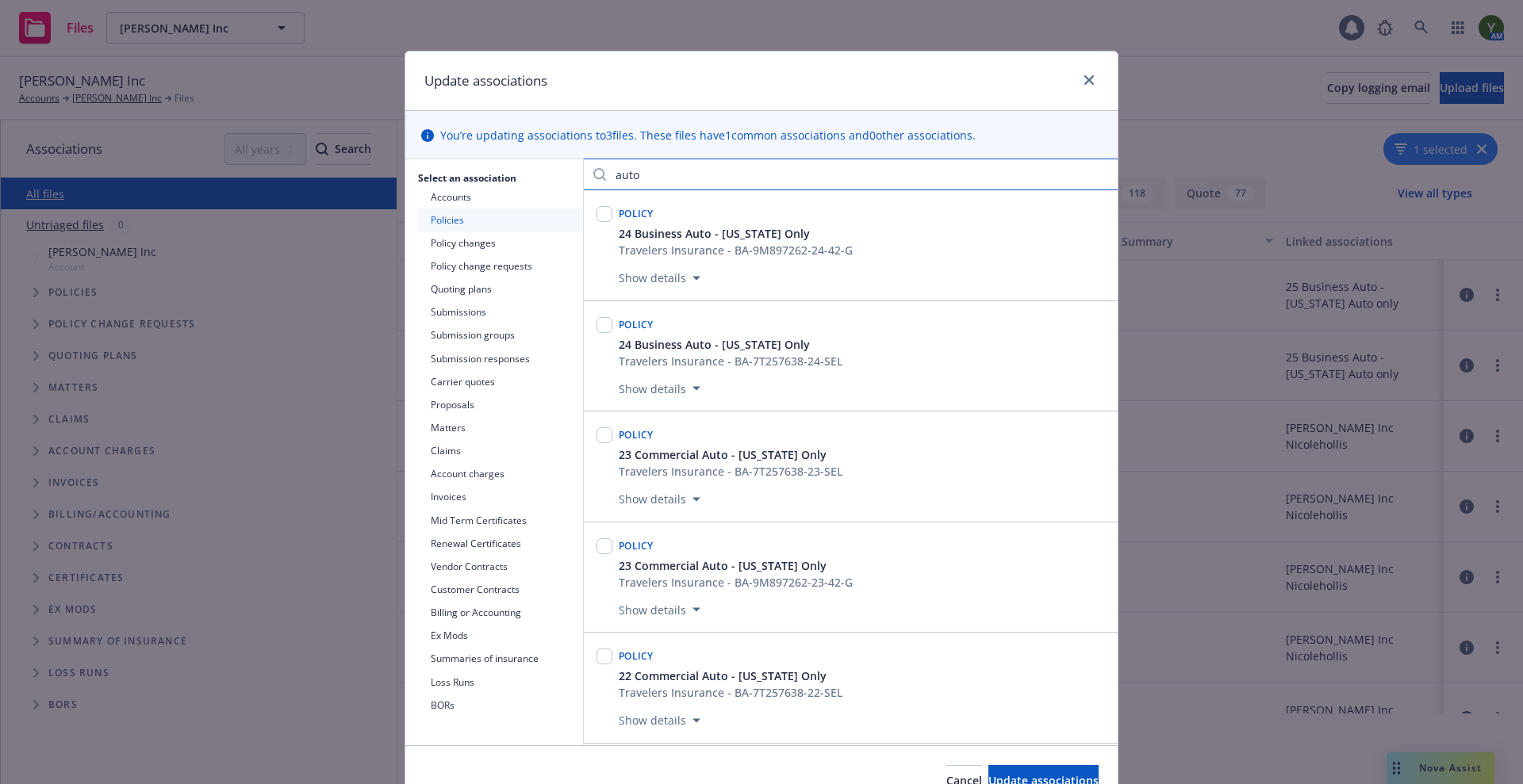
type input "auto"
click at [672, 285] on button "Show details" at bounding box center [659, 278] width 94 height 19
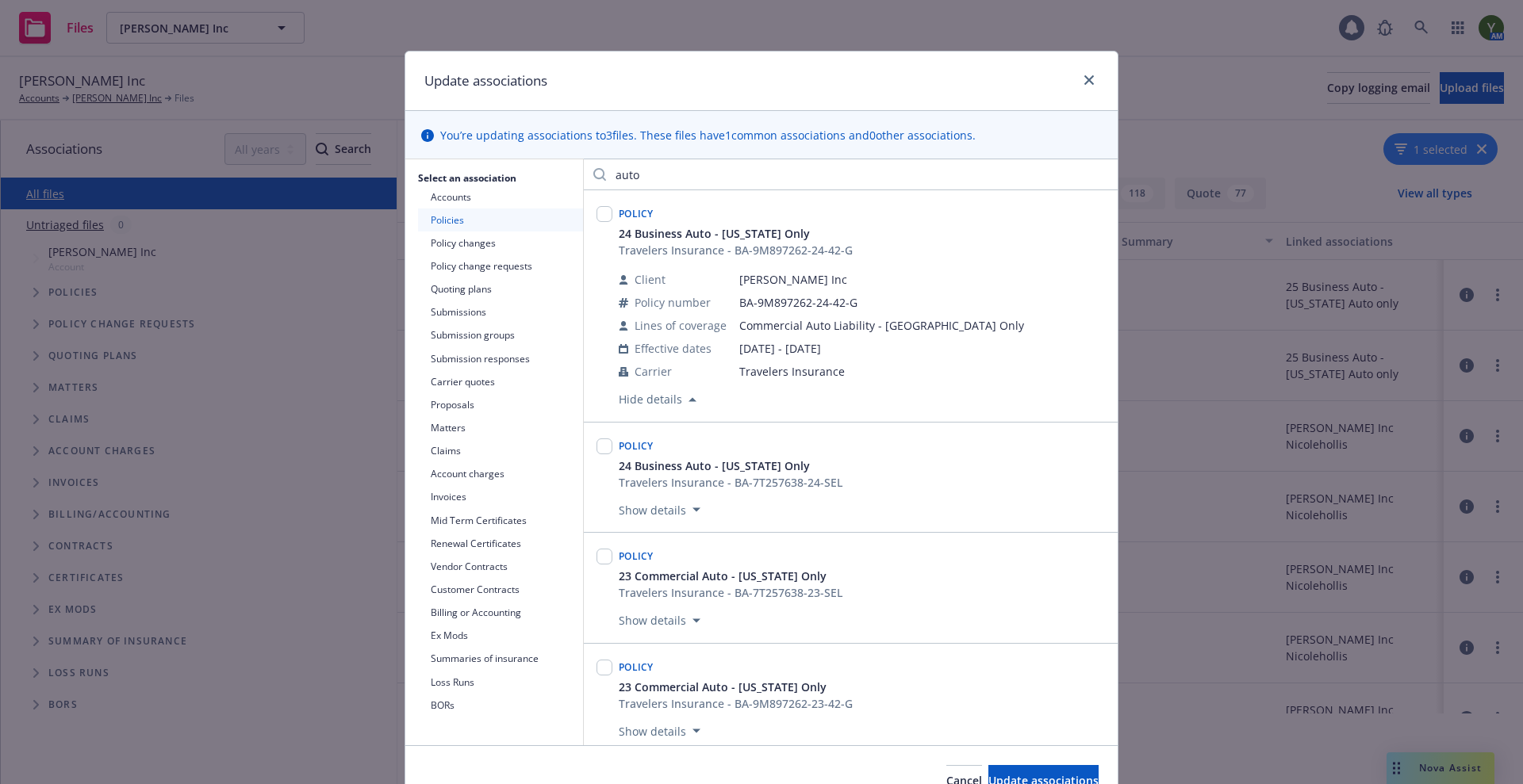
click at [650, 396] on button "Hide details" at bounding box center [657, 399] width 91 height 19
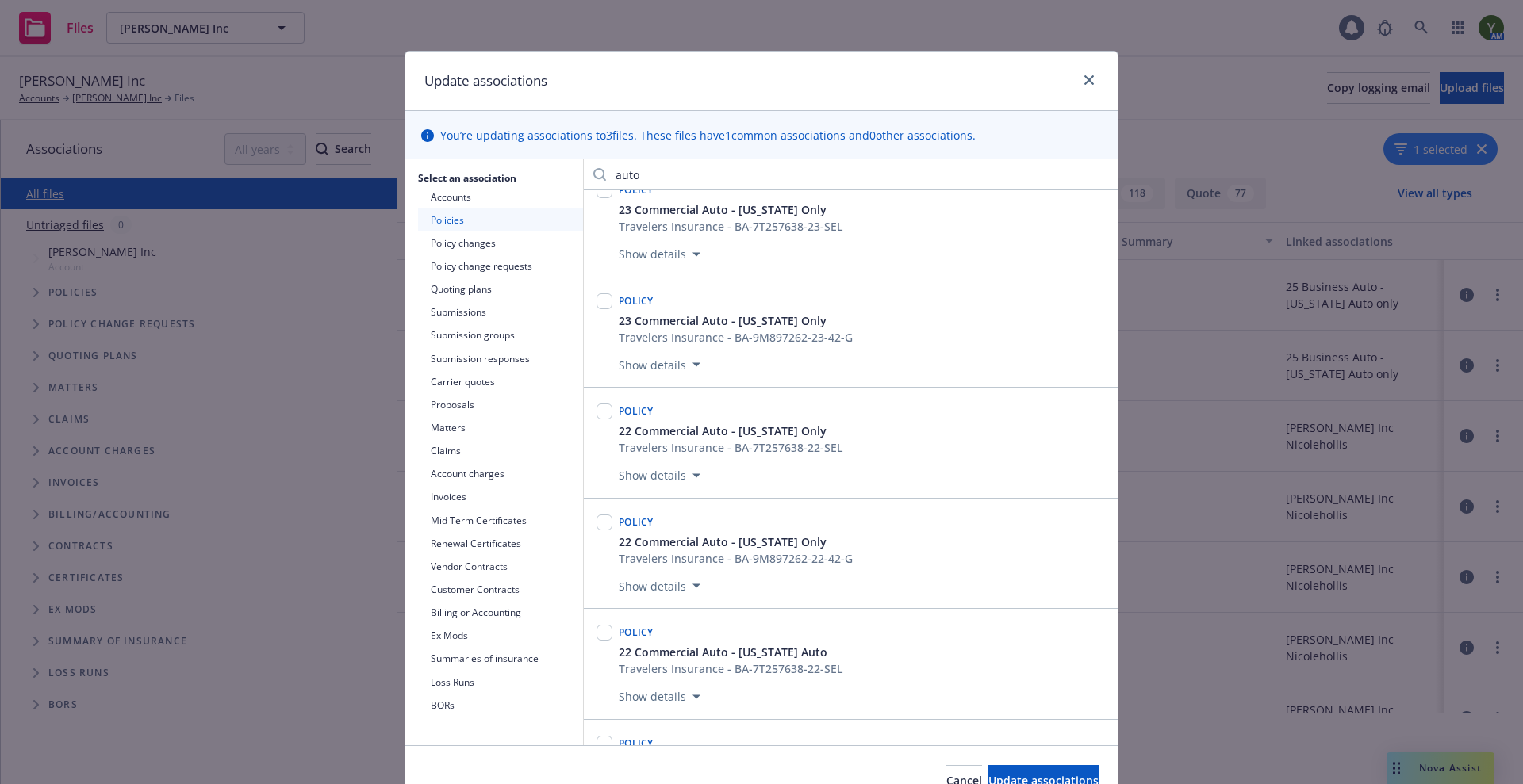
scroll to position [245, 0]
click at [1079, 80] on link "close" at bounding box center [1089, 80] width 19 height 19
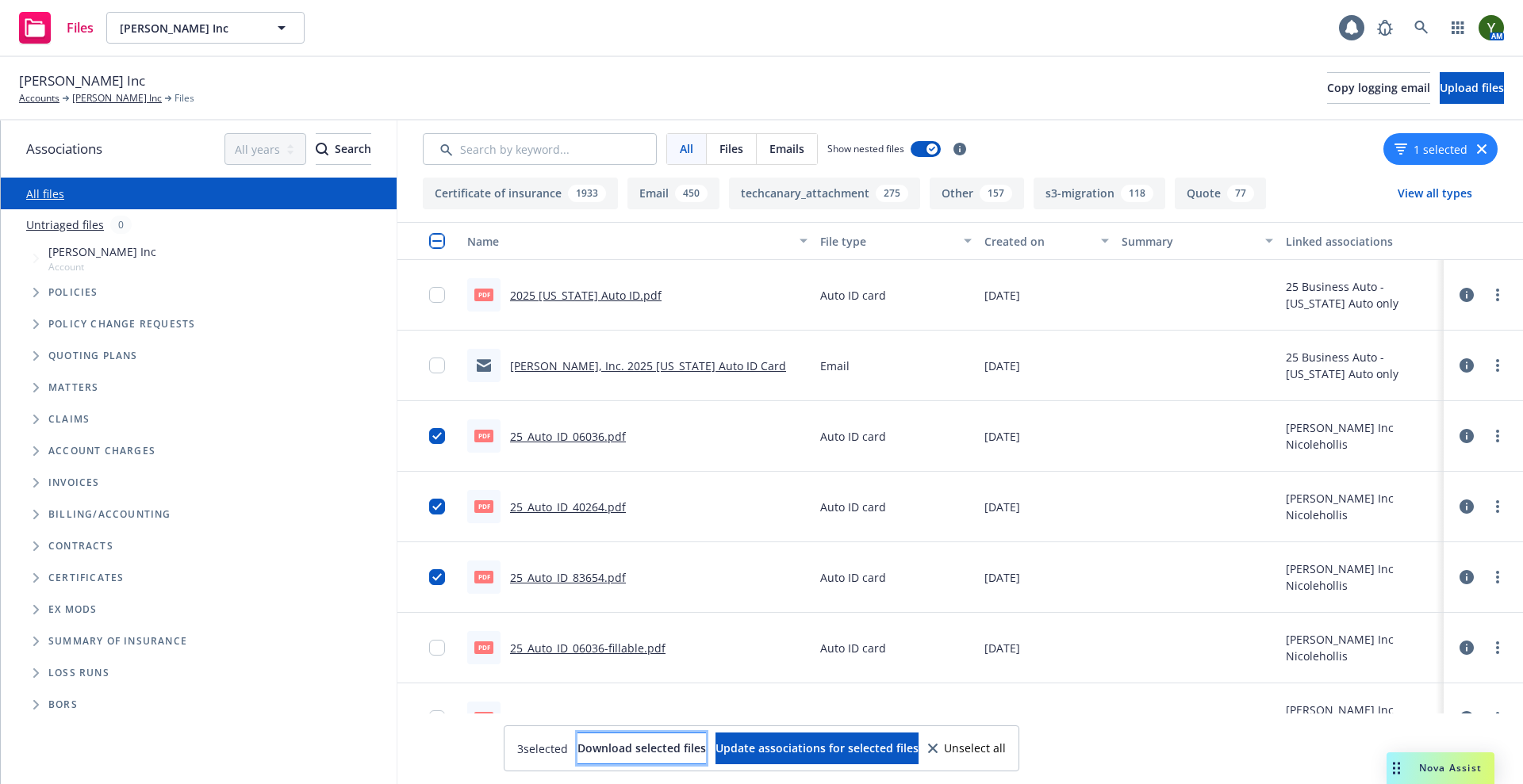
click at [664, 745] on span "Download selected files" at bounding box center [641, 747] width 128 height 15
